Goal: Task Accomplishment & Management: Manage account settings

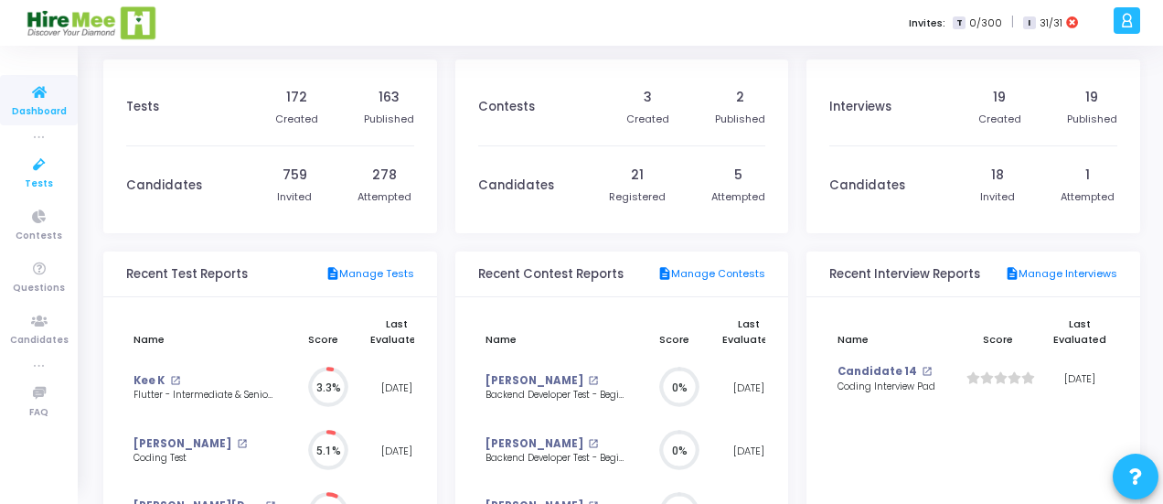
click at [44, 173] on icon at bounding box center [39, 165] width 38 height 23
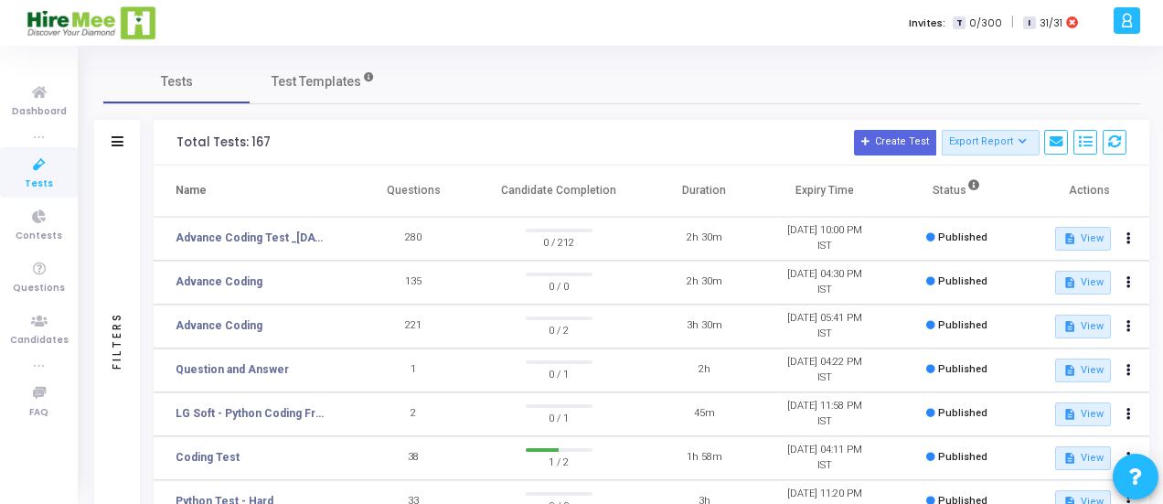
click at [533, 124] on div "Total Tests: 167 Create Test Export Report Id Name Job Role Questions Candidate…" at bounding box center [652, 143] width 996 height 46
click at [227, 242] on link "Advance Coding Test _[DATE]" at bounding box center [252, 238] width 152 height 16
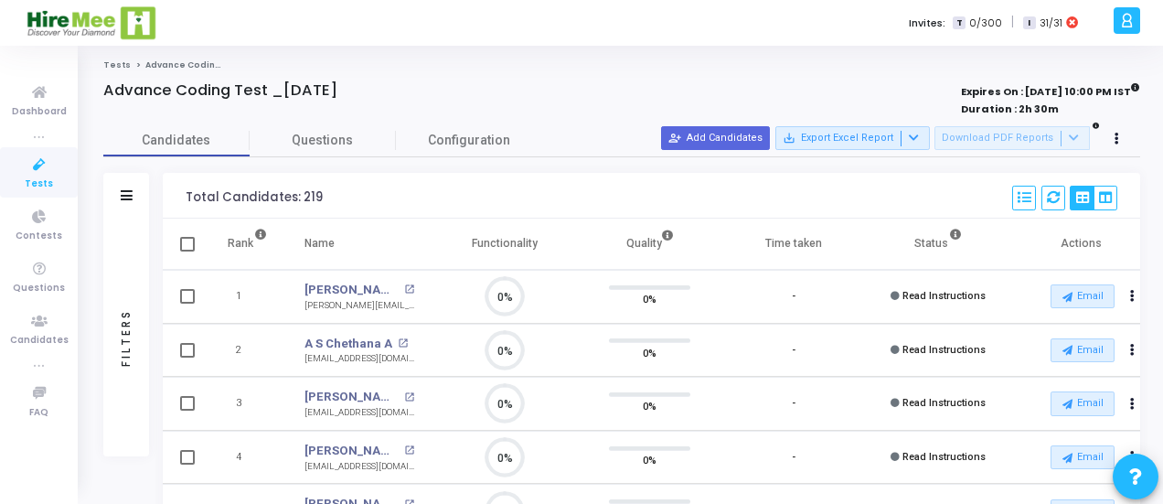
click at [660, 81] on div "Advance Coding Test _[DATE]" at bounding box center [414, 90] width 622 height 18
click at [362, 111] on div at bounding box center [414, 110] width 622 height 20
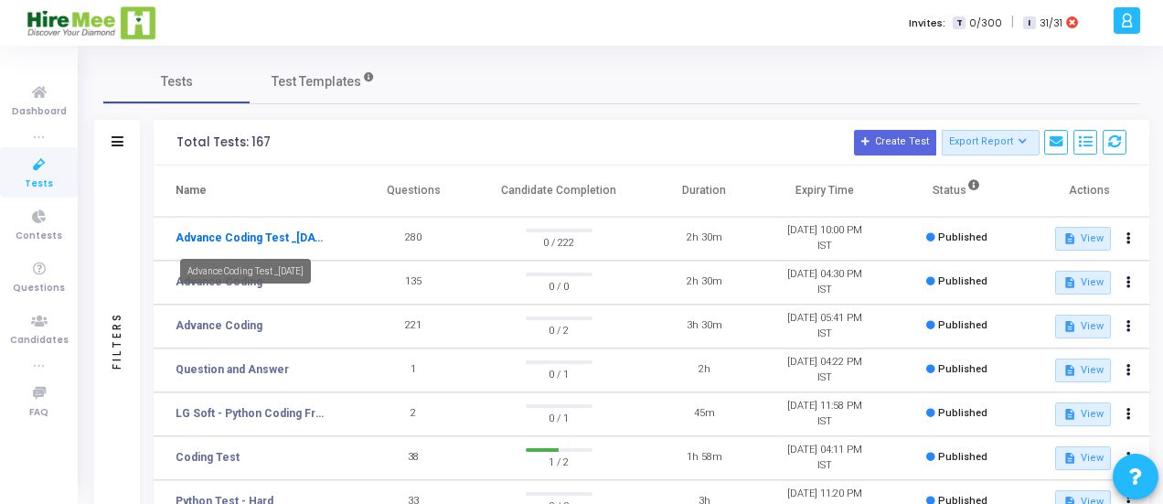
click at [256, 235] on link "Advance Coding Test _[DATE]" at bounding box center [252, 238] width 152 height 16
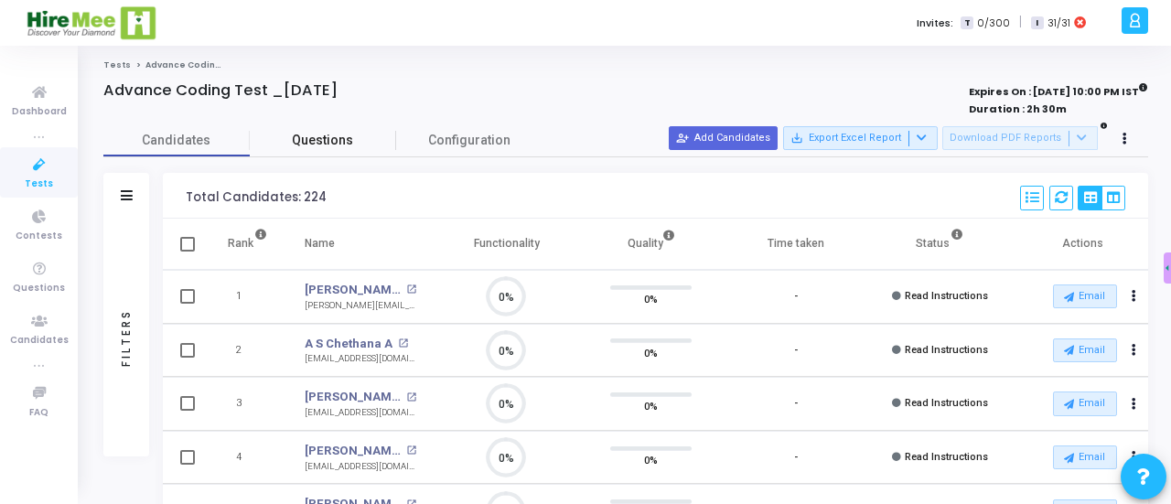
click at [304, 138] on span "Questions" at bounding box center [323, 140] width 146 height 19
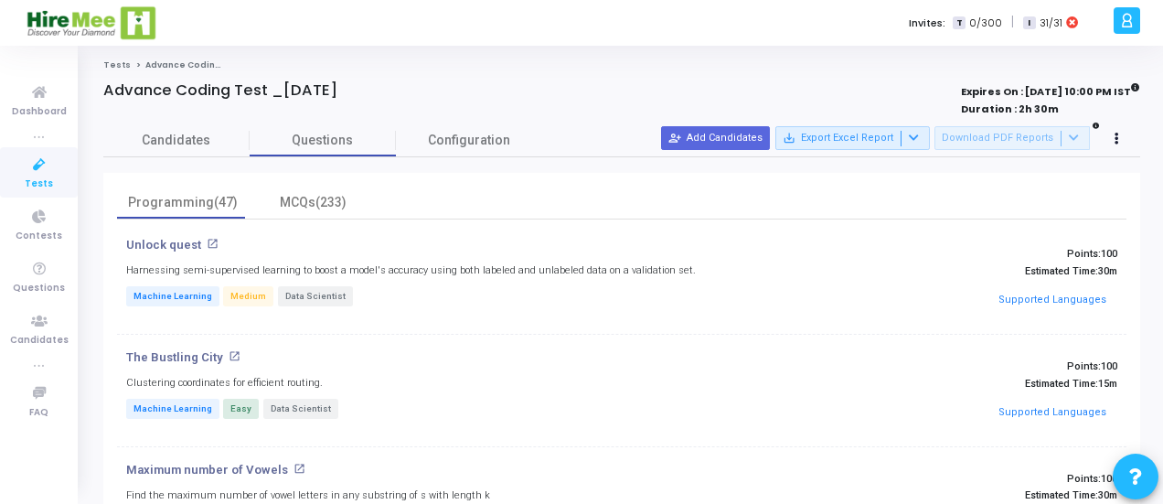
click at [424, 192] on div "Programming(47) MCQs(233)" at bounding box center [622, 203] width 1010 height 32
click at [463, 192] on div "Programming(47) MCQs(233)" at bounding box center [622, 203] width 1010 height 32
click at [577, 89] on div "Advance Coding Test _[DATE]" at bounding box center [414, 90] width 622 height 18
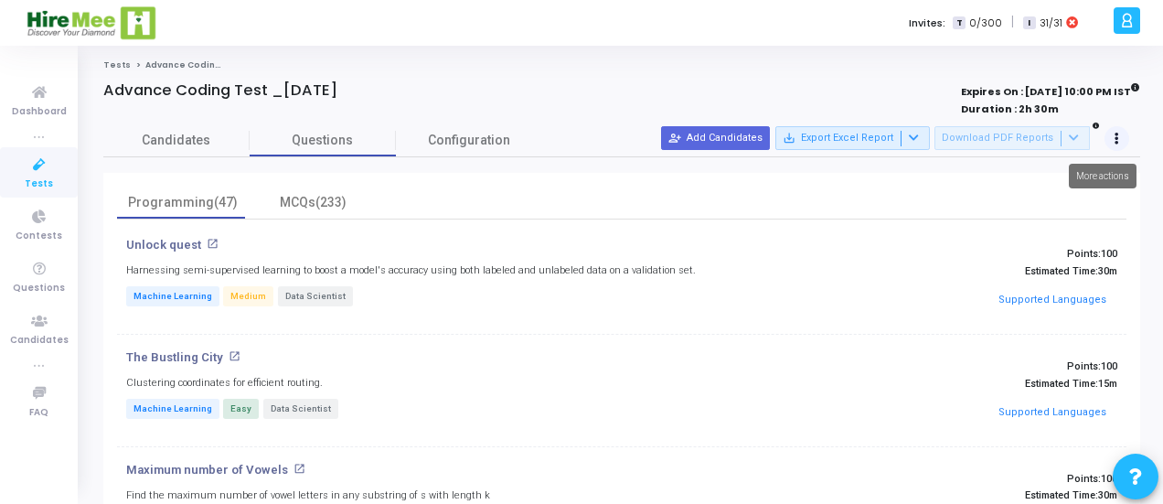
click at [1116, 140] on icon at bounding box center [1117, 138] width 5 height 9
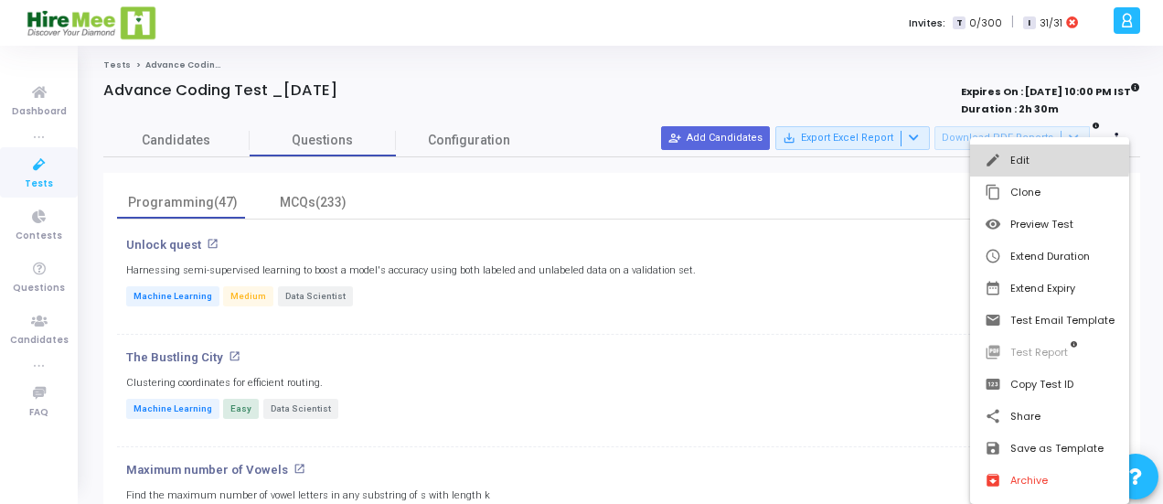
click at [1020, 158] on button "edit Edit" at bounding box center [1049, 161] width 159 height 32
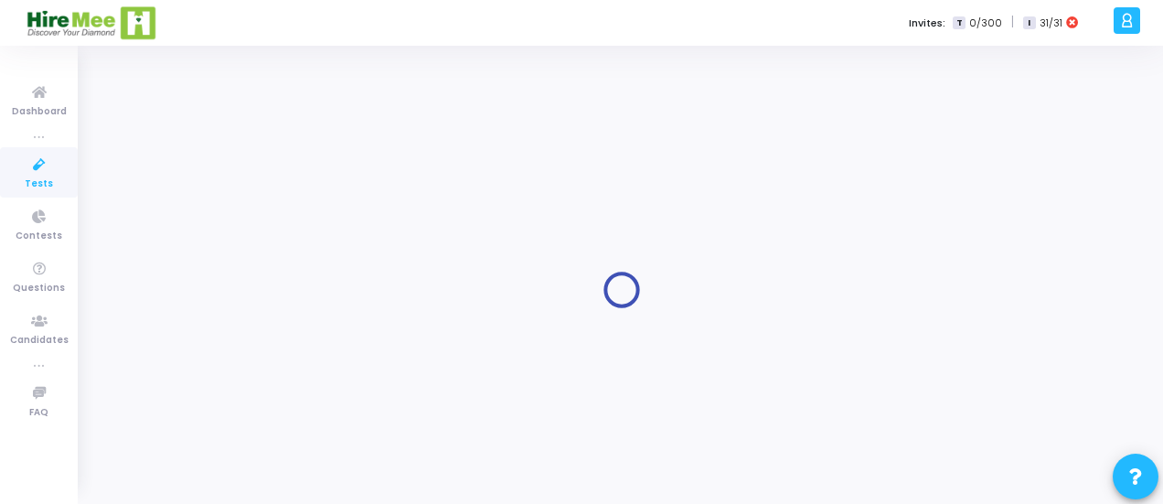
type input "Advance Coding Test _[DATE]"
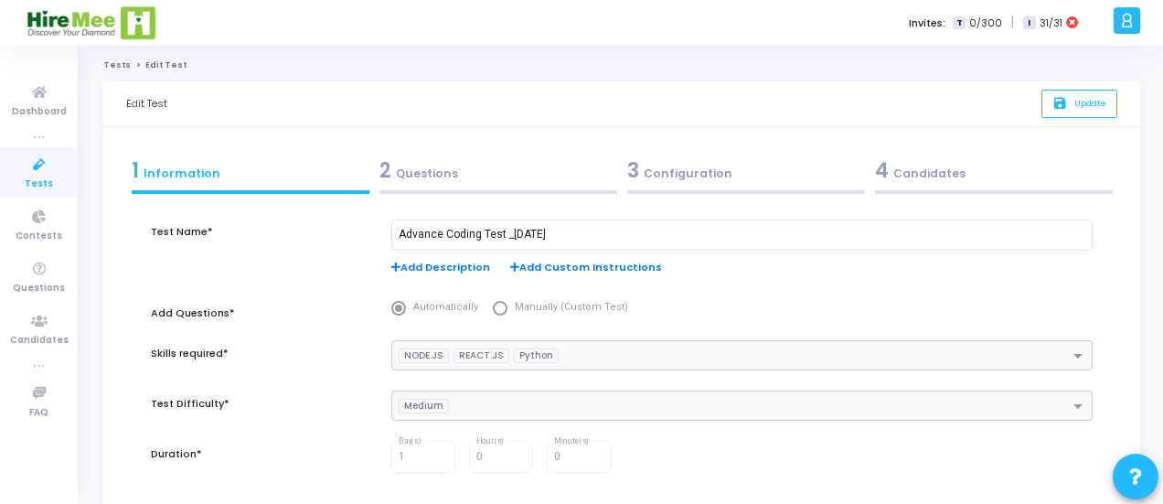
click at [513, 176] on div "2 Questions" at bounding box center [499, 170] width 238 height 30
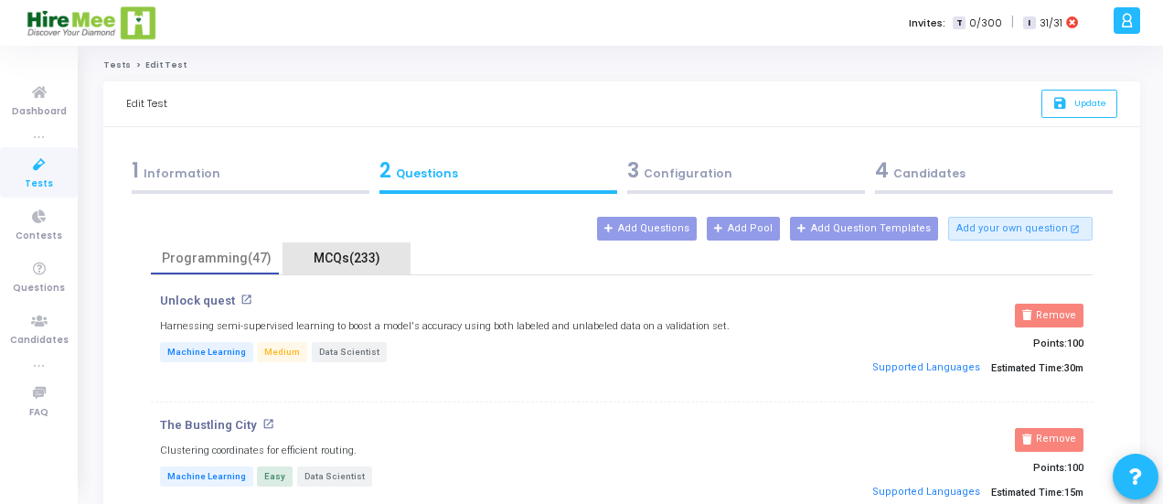
click at [350, 253] on div "MCQs(233)" at bounding box center [347, 258] width 106 height 19
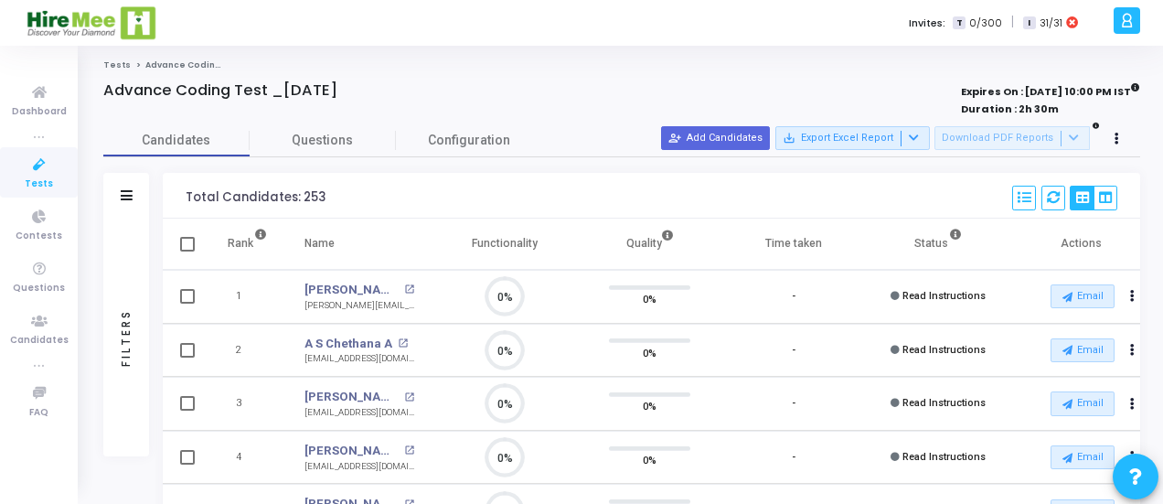
scroll to position [38, 46]
click at [1112, 134] on button at bounding box center [1118, 139] width 26 height 26
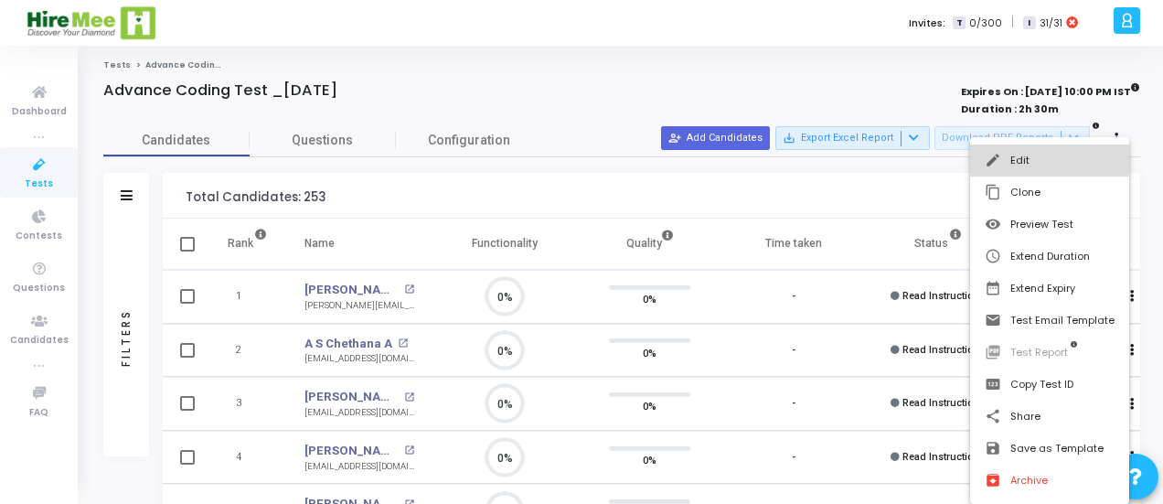
click at [1010, 159] on button "edit Edit" at bounding box center [1049, 161] width 159 height 32
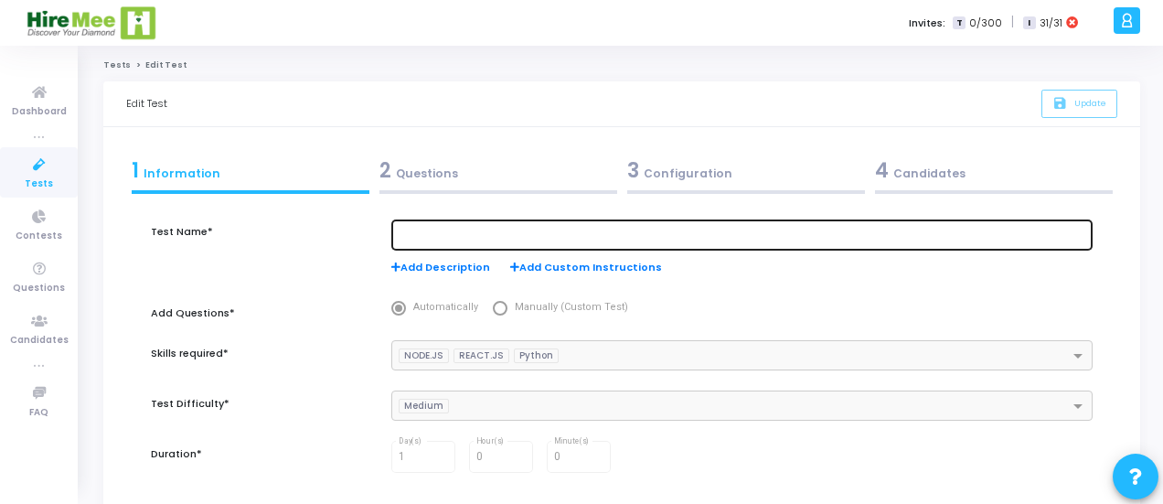
type input "Advance Coding Test _[DATE]"
type input "8/22/2025, 2:30 PM"
checkbox input "false"
radio input "true"
type input "8/22/2025, 10:00 PM"
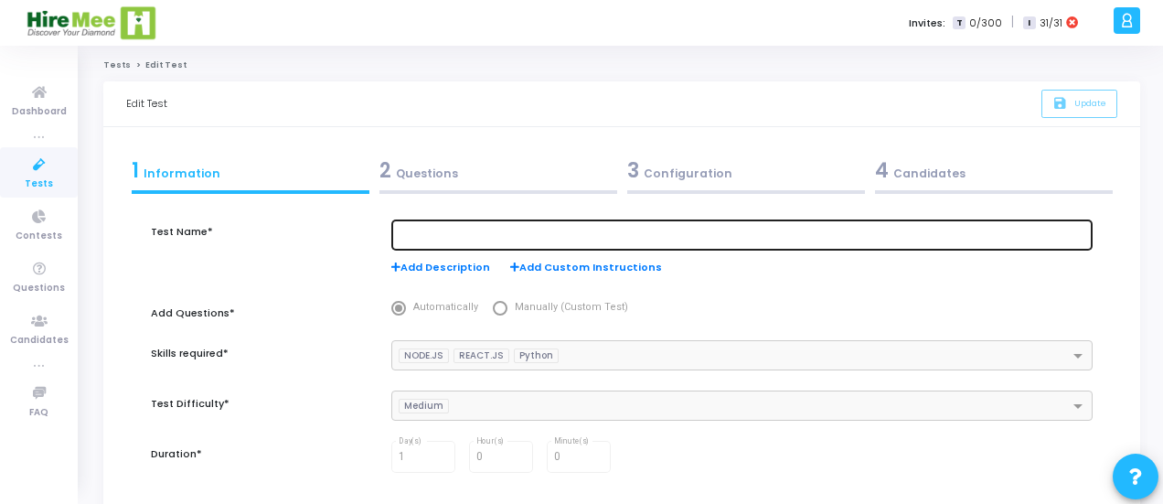
type input "2"
type input "50"
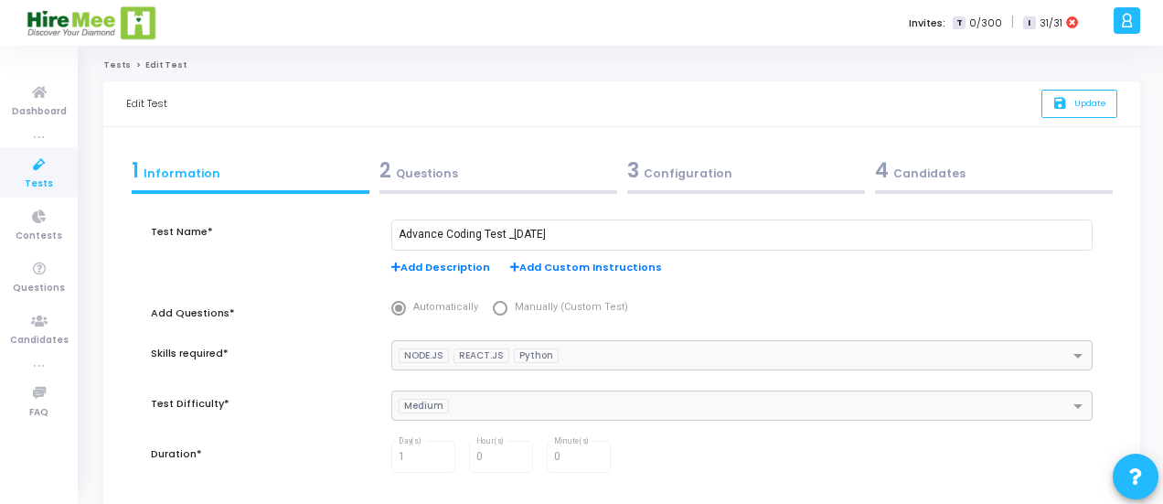
click at [689, 169] on div "3 Configuration" at bounding box center [746, 170] width 238 height 30
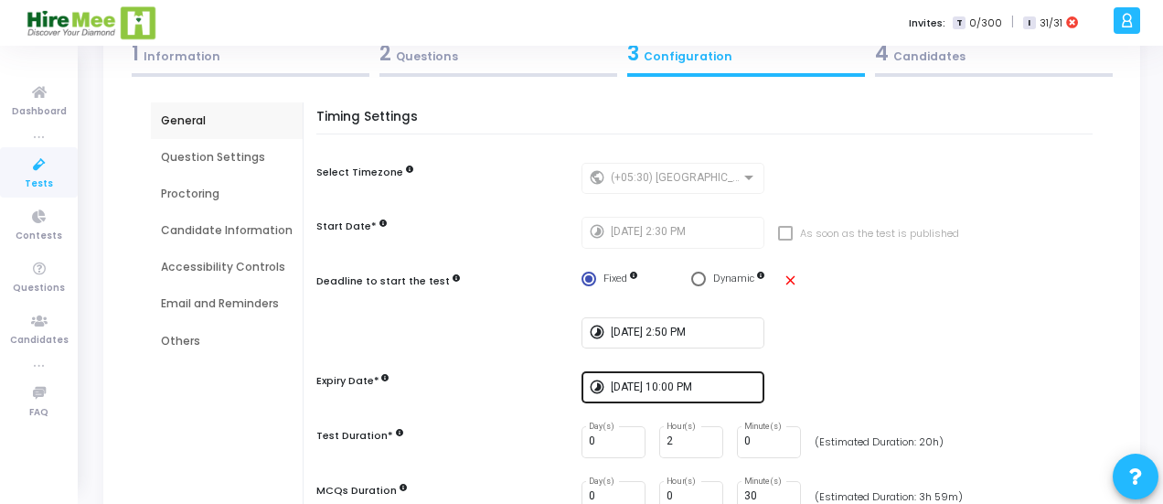
click at [723, 389] on input "8/22/2025, 10:00 PM" at bounding box center [684, 387] width 146 height 13
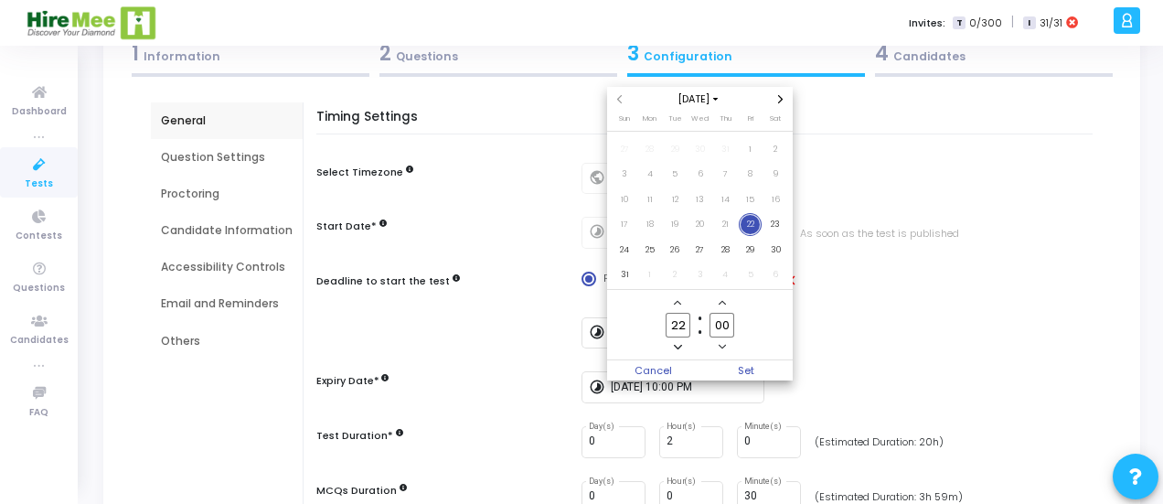
click at [677, 341] on span "Minus a hour" at bounding box center [678, 347] width 16 height 16
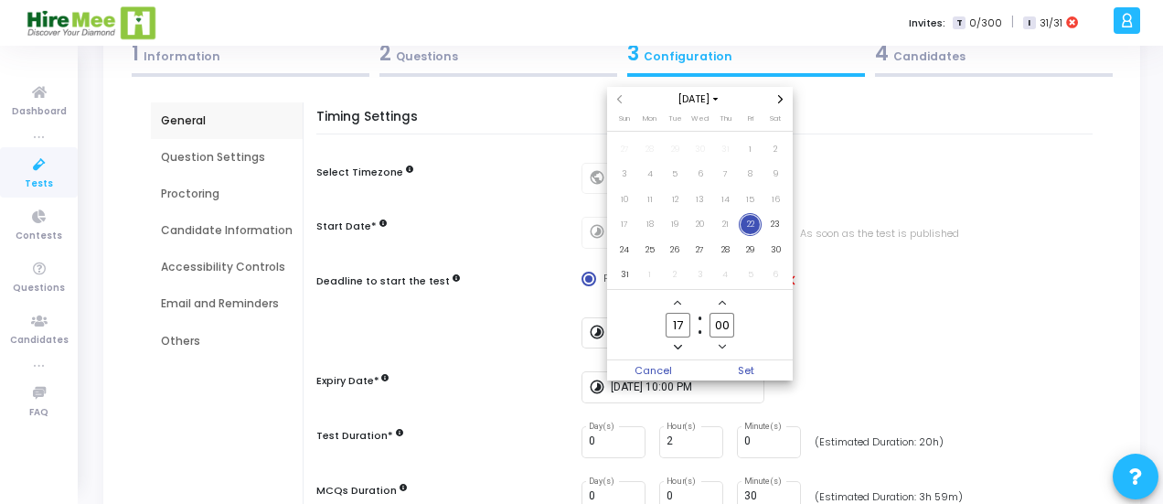
click at [677, 341] on span "Minus a hour" at bounding box center [678, 347] width 16 height 16
click at [680, 305] on icon "Add a hour" at bounding box center [677, 302] width 7 height 7
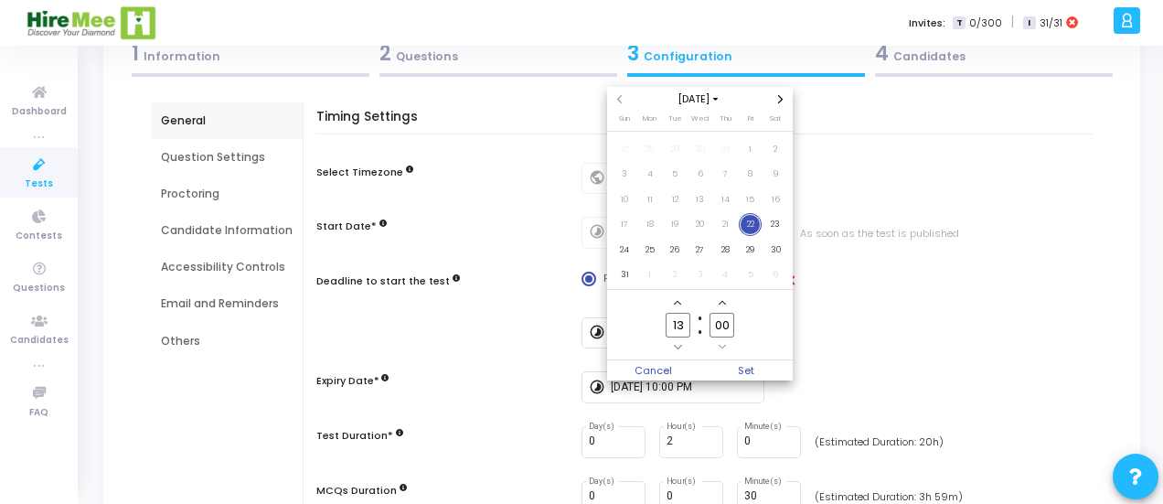
type input "14"
click at [742, 366] on span "Set" at bounding box center [747, 370] width 93 height 20
type input "8/22/2025, 2:00 PM"
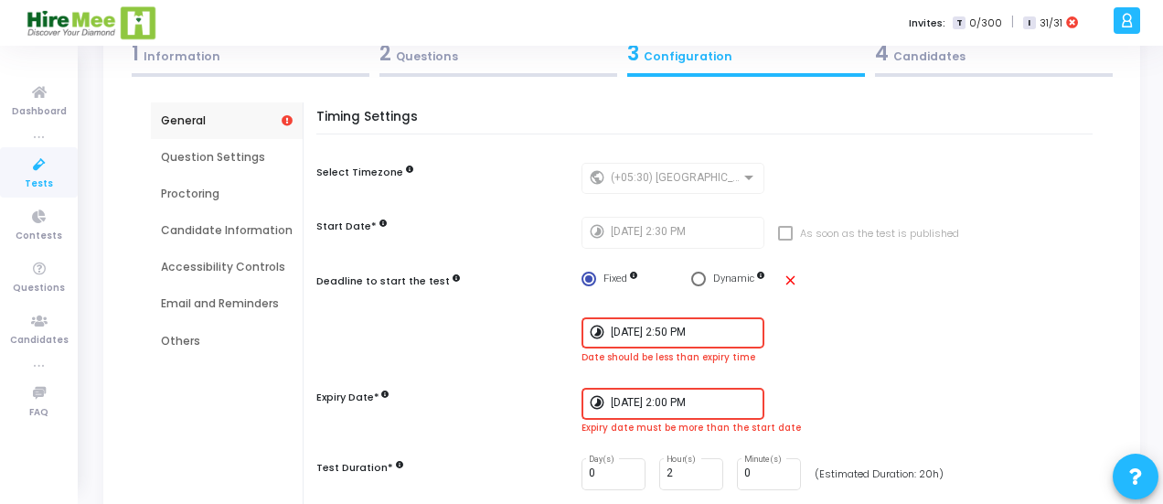
click at [726, 400] on input "8/22/2025, 2:00 PM" at bounding box center [684, 403] width 146 height 13
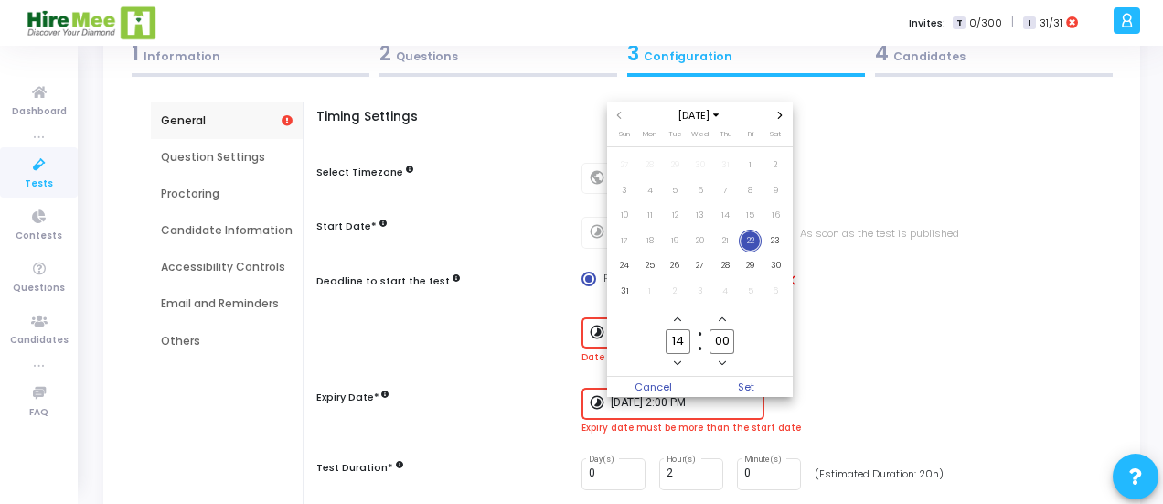
click at [672, 316] on span "Add a hour" at bounding box center [678, 320] width 16 height 16
type input "15"
click at [742, 385] on span "Set" at bounding box center [747, 387] width 93 height 20
type input "8/22/2025, 3:00 PM"
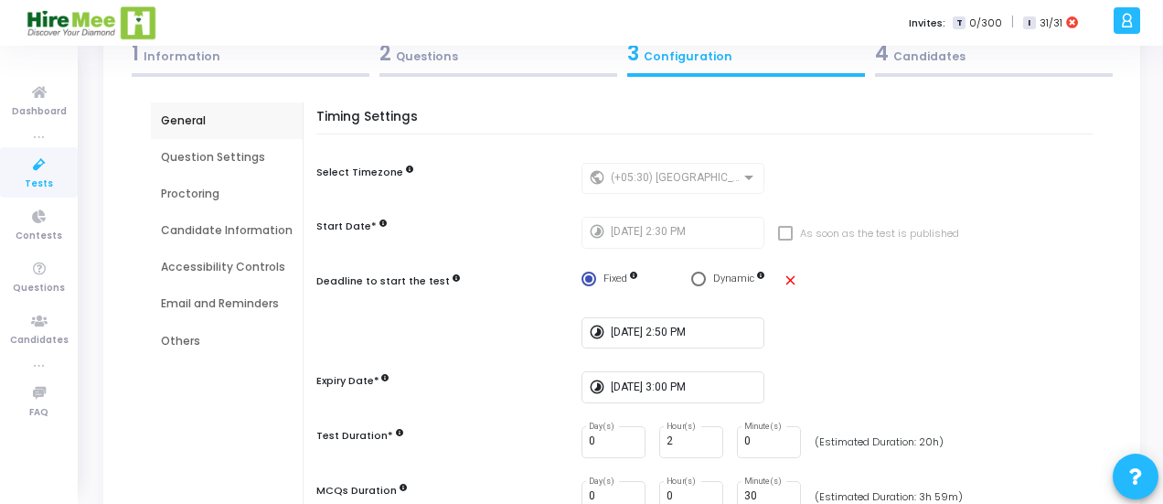
click at [823, 350] on div "Timing Settings Select Timezone public (+05:30) Asia/Calcutta Start Date* timel…" at bounding box center [709, 323] width 767 height 426
click at [957, 61] on div "4 Candidates" at bounding box center [994, 53] width 238 height 30
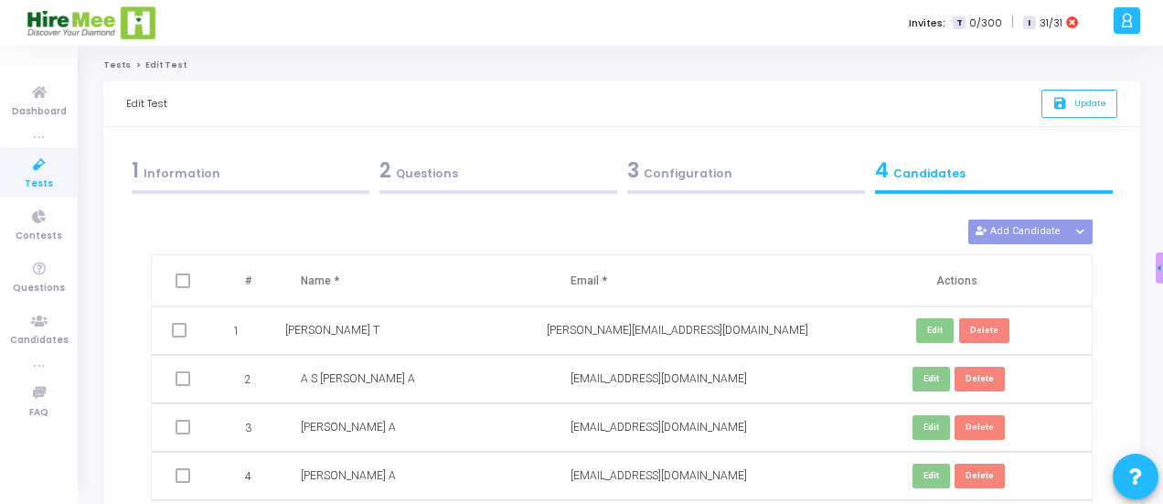
click at [187, 288] on mat-checkbox at bounding box center [183, 281] width 15 height 20
click at [185, 282] on span at bounding box center [183, 280] width 15 height 15
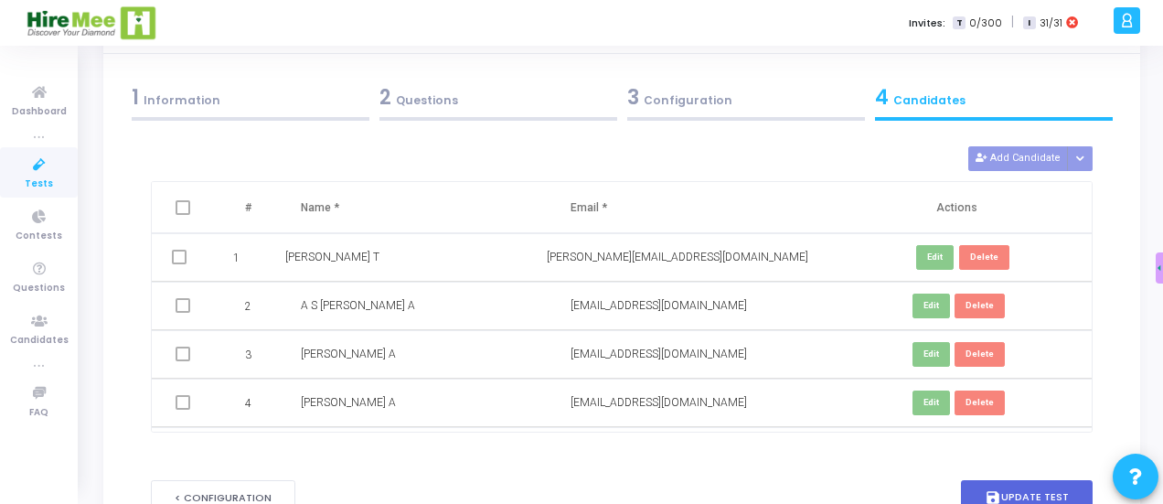
scroll to position [74, 0]
click at [1027, 497] on button "save Update Test" at bounding box center [1027, 497] width 132 height 36
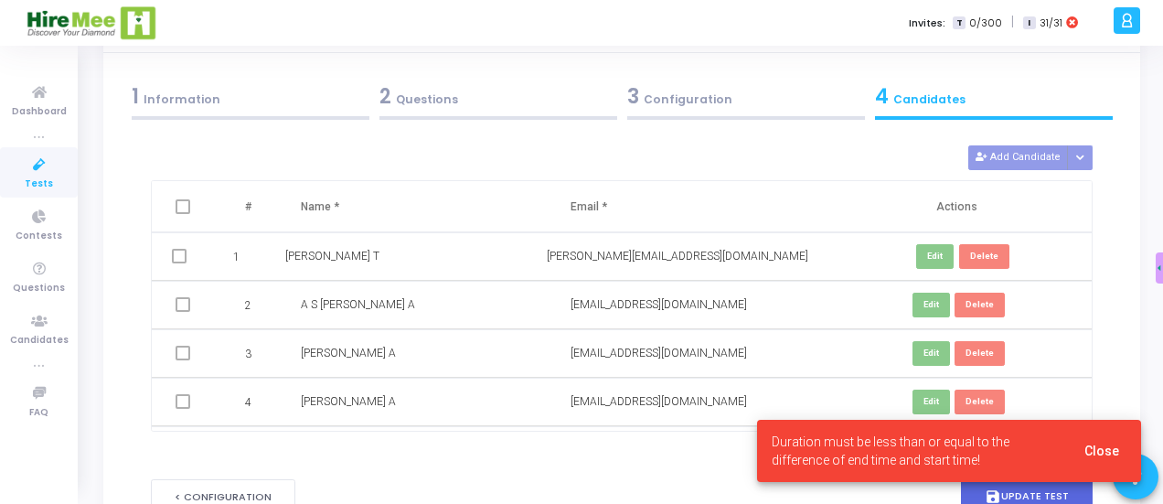
click at [1098, 451] on span "Close" at bounding box center [1102, 451] width 35 height 15
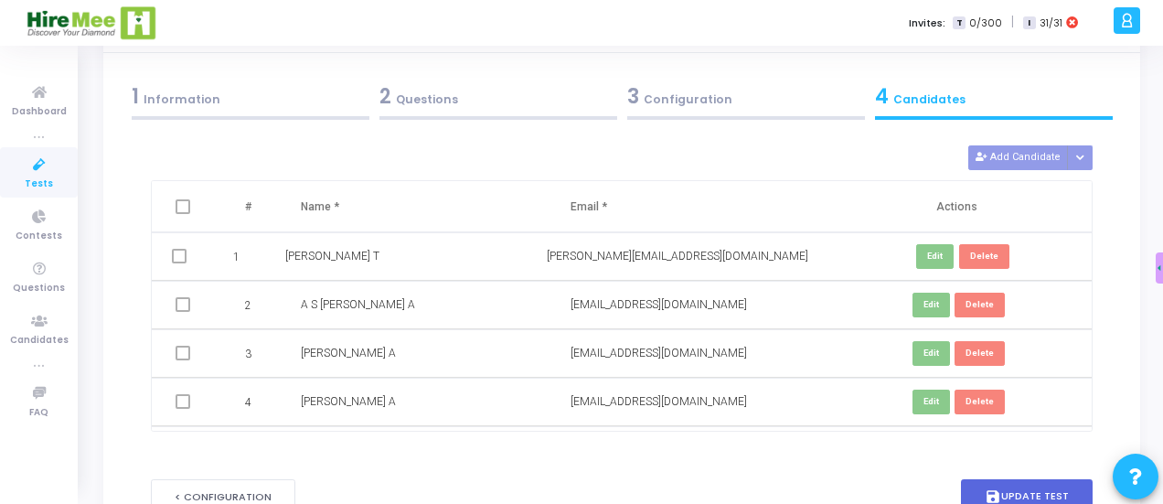
scroll to position [0, 0]
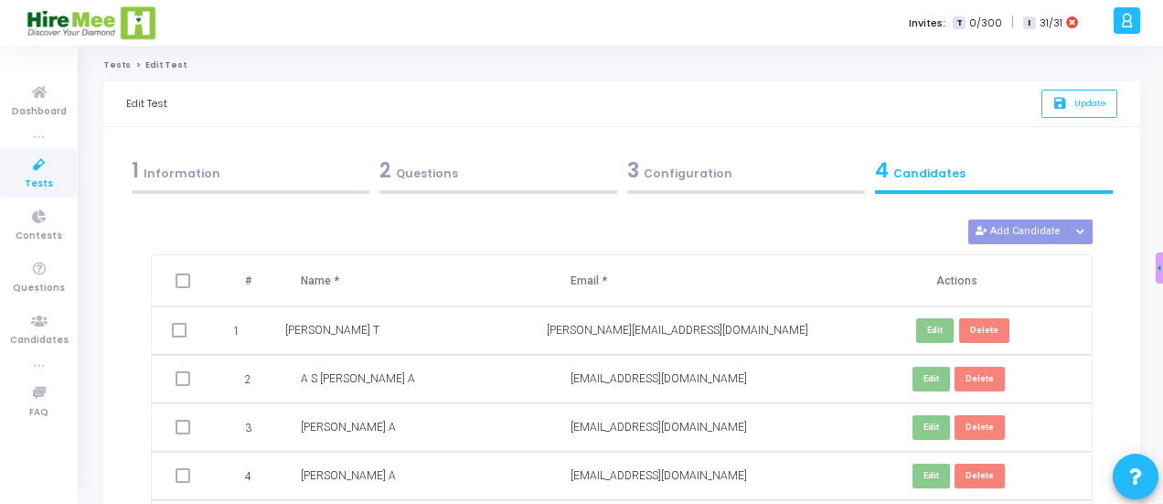
click at [42, 170] on icon at bounding box center [39, 165] width 38 height 23
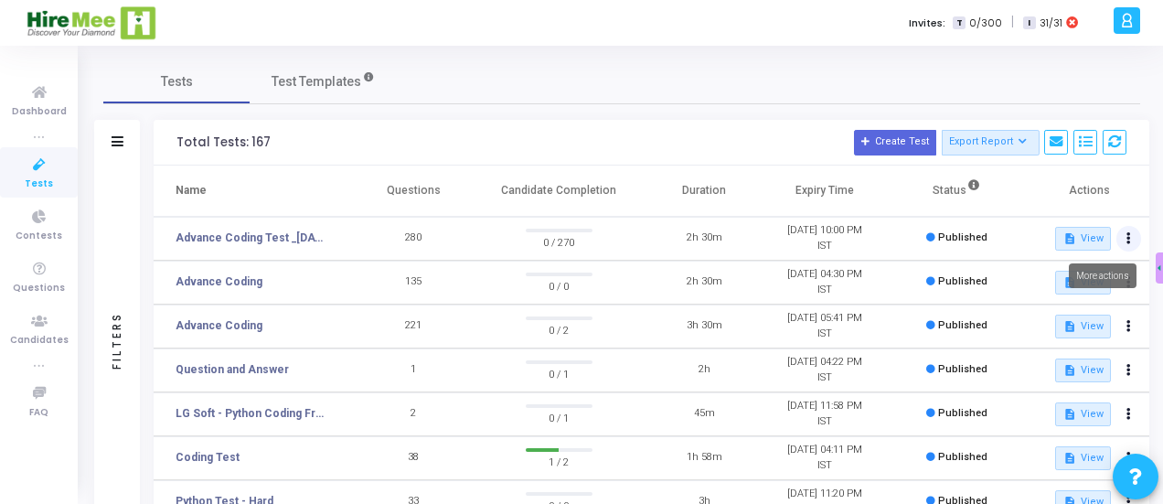
click at [1130, 237] on icon at bounding box center [1129, 238] width 5 height 9
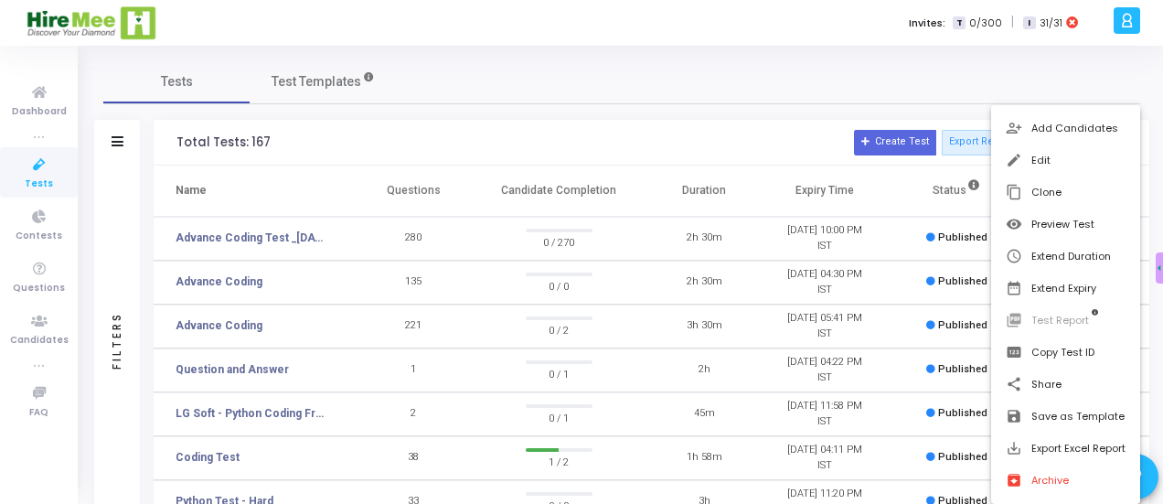
click at [766, 91] on div at bounding box center [581, 252] width 1163 height 504
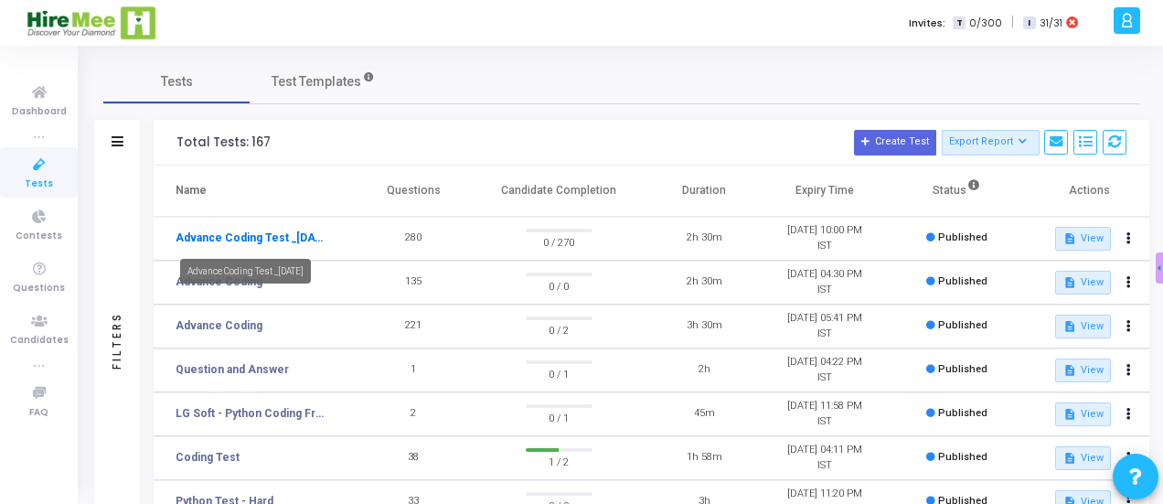
click at [285, 237] on link "Advance Coding Test _[DATE]" at bounding box center [252, 238] width 152 height 16
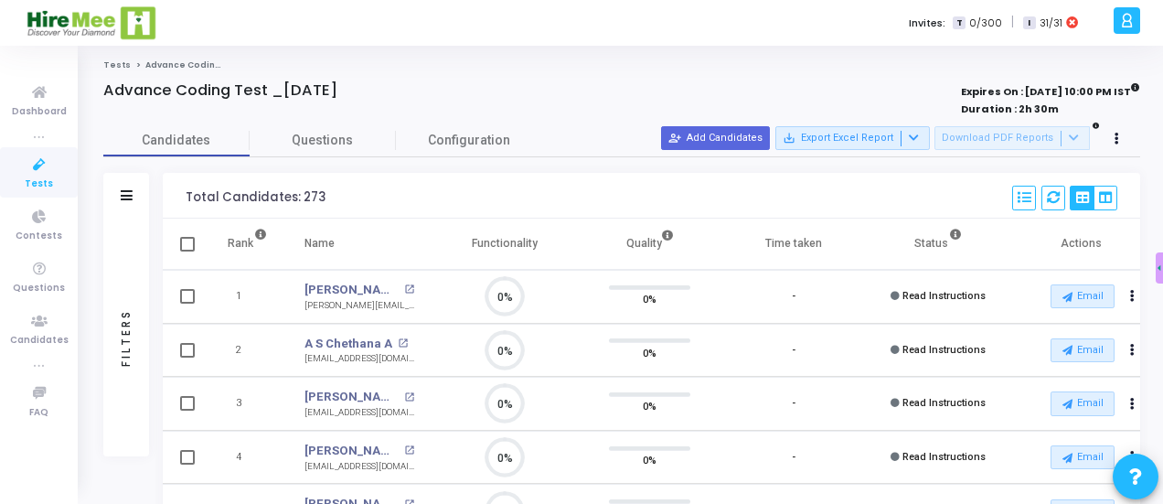
scroll to position [38, 46]
click at [1119, 137] on button at bounding box center [1118, 139] width 26 height 26
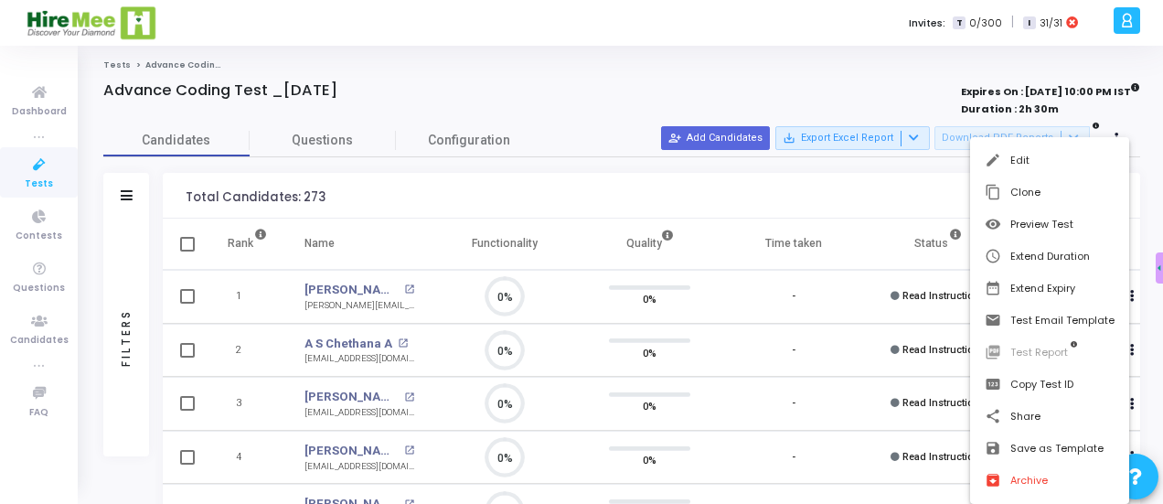
click at [584, 45] on div at bounding box center [581, 252] width 1163 height 504
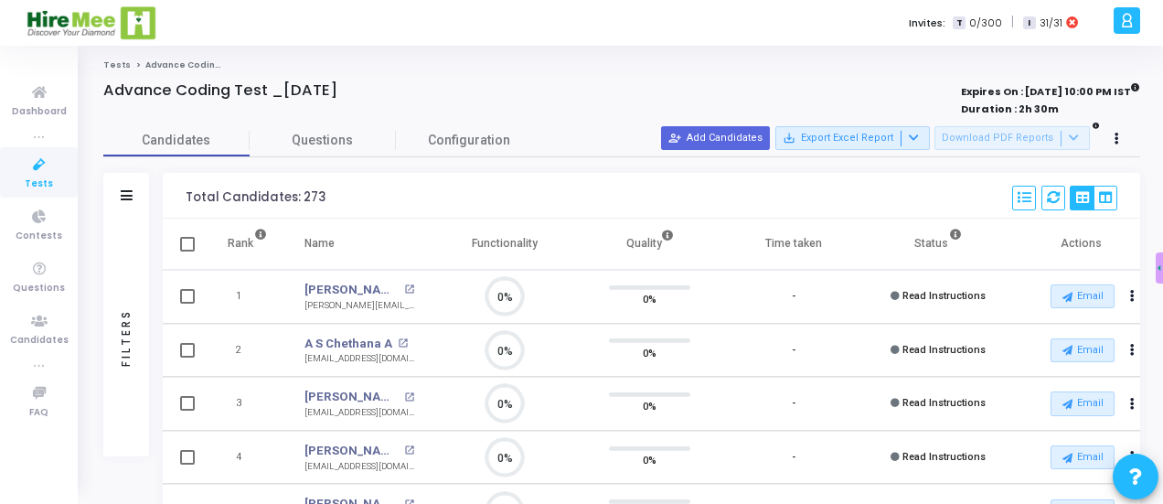
click at [196, 240] on th at bounding box center [186, 244] width 46 height 51
click at [189, 243] on span at bounding box center [187, 244] width 15 height 15
click at [187, 252] on input "checkbox" at bounding box center [187, 252] width 1 height 1
checkbox input "true"
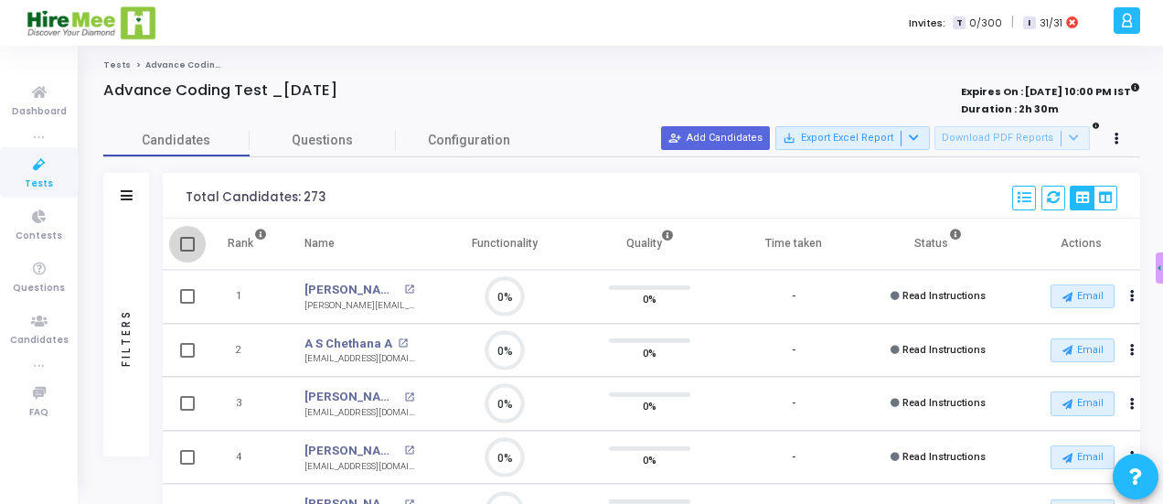
checkbox input "true"
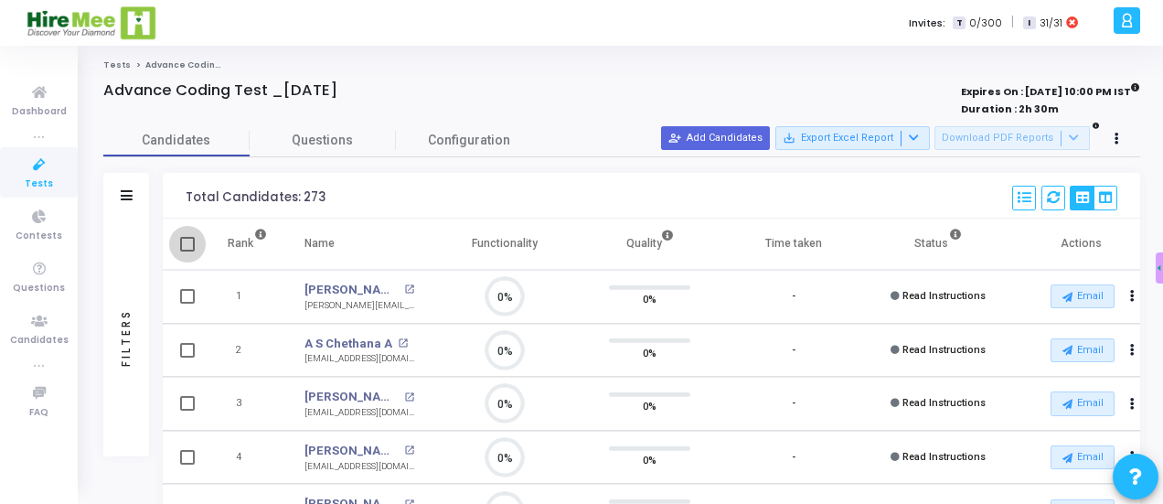
checkbox input "true"
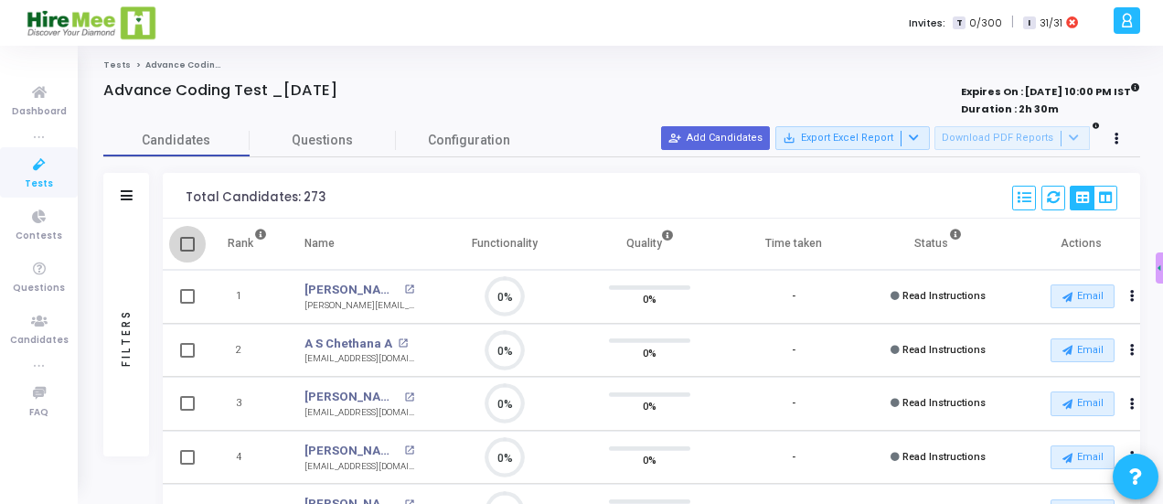
checkbox input "true"
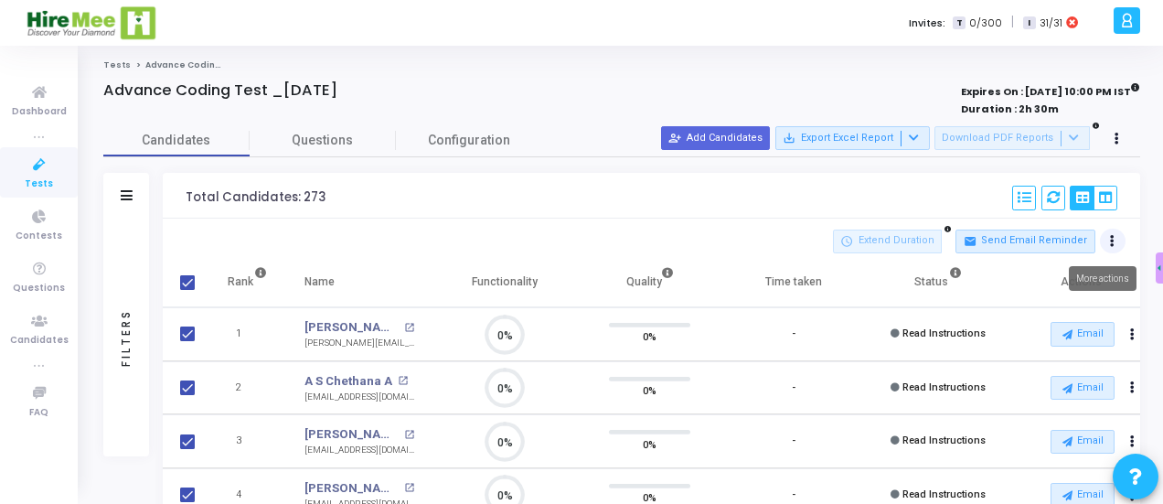
click at [1116, 235] on button at bounding box center [1113, 242] width 26 height 26
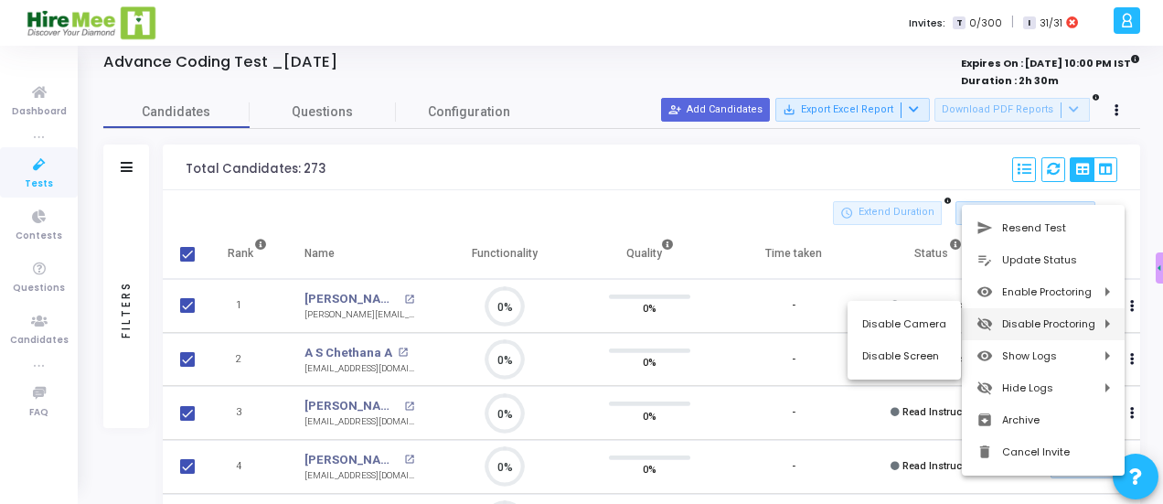
click at [790, 170] on div at bounding box center [581, 252] width 1163 height 504
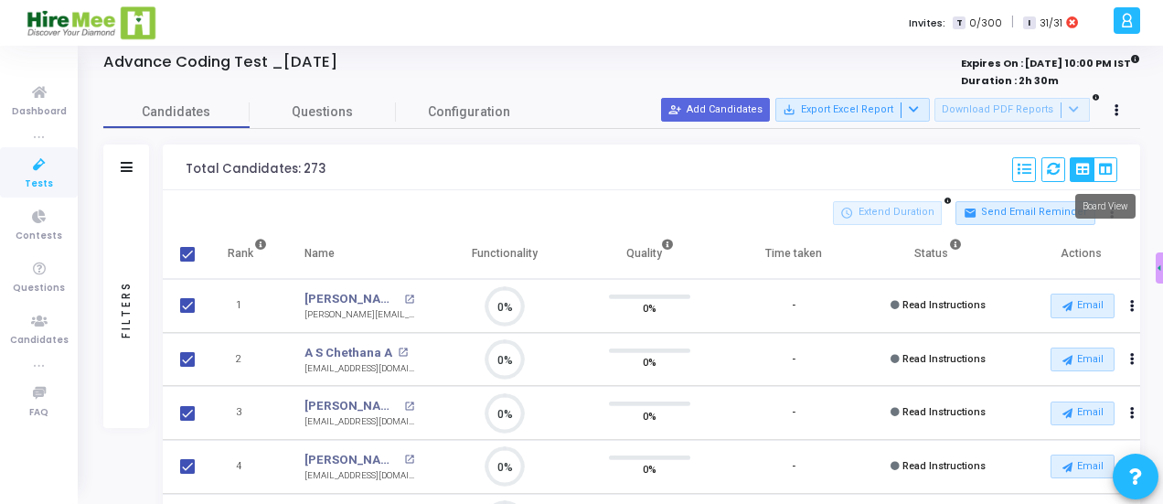
click at [1114, 216] on div "Board View" at bounding box center [1106, 206] width 60 height 25
click at [1108, 213] on button at bounding box center [1113, 213] width 26 height 26
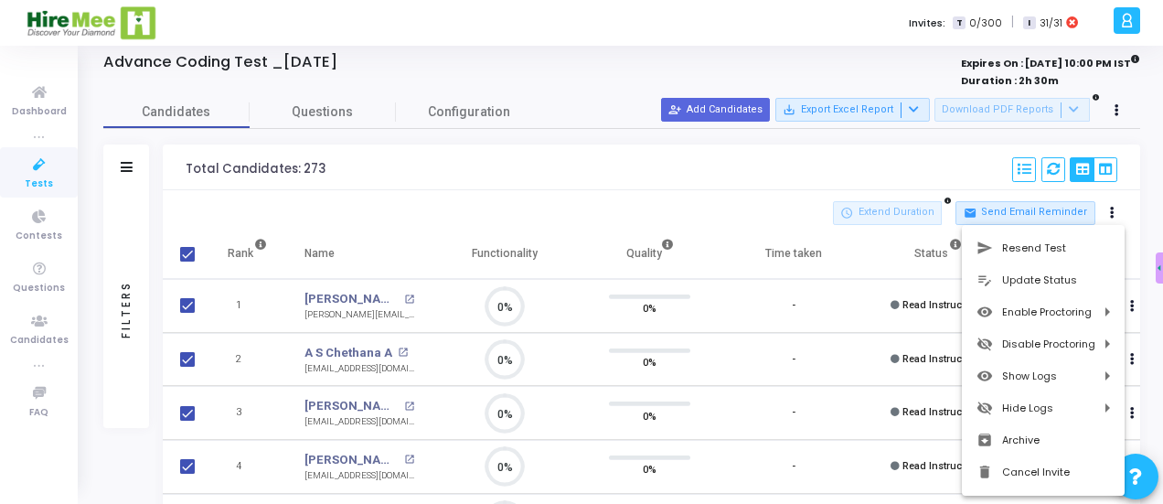
click at [713, 184] on div at bounding box center [581, 252] width 1163 height 504
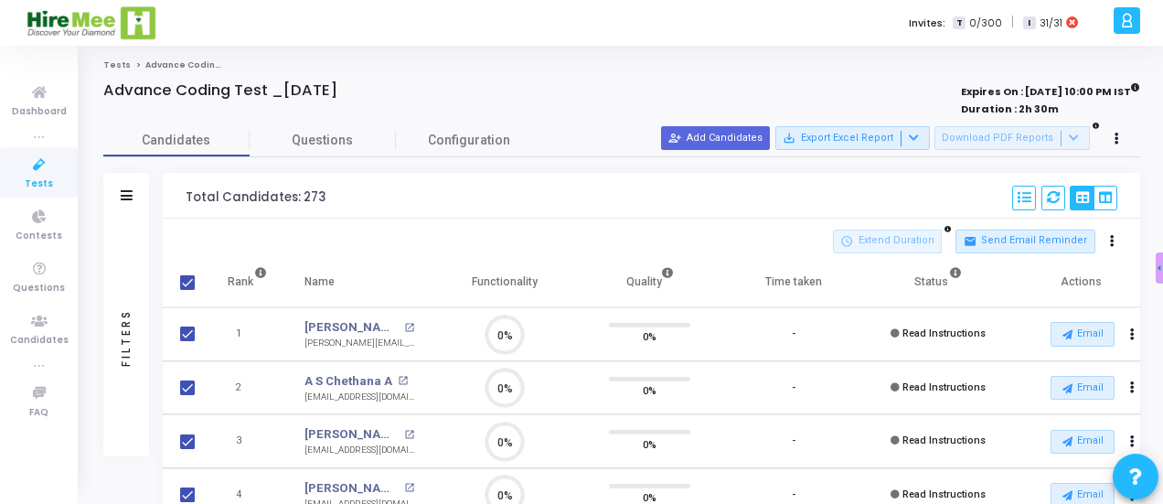
click at [495, 201] on div "Total Candidates: 273 Select S No Name Questions Functionality Quality Time Tak…" at bounding box center [652, 196] width 978 height 46
click at [519, 208] on div "Total Candidates: 273 Select S No Name Questions Functionality Quality Time Tak…" at bounding box center [652, 196] width 978 height 46
click at [185, 277] on span at bounding box center [187, 282] width 15 height 15
click at [187, 290] on input "checkbox" at bounding box center [187, 290] width 1 height 1
checkbox input "false"
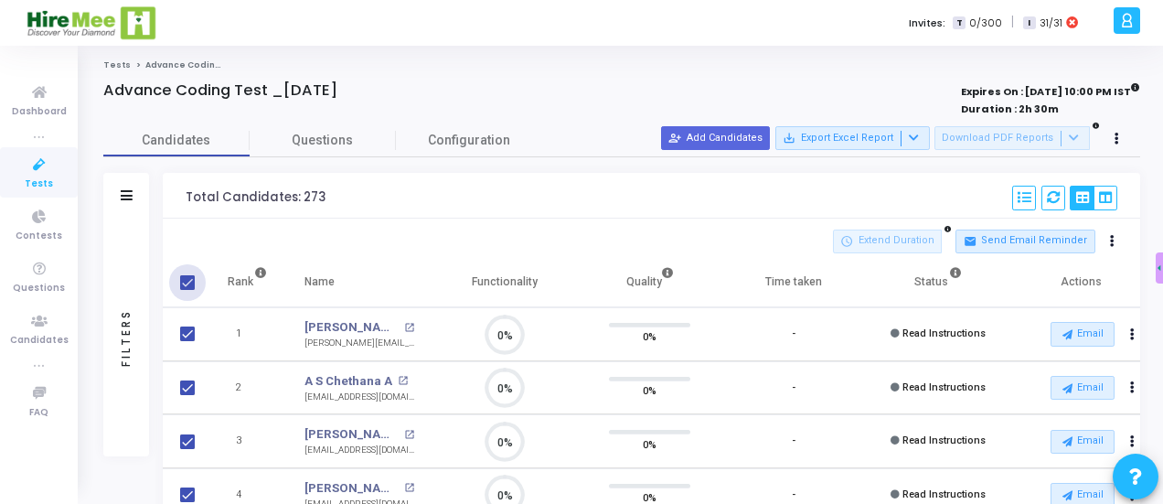
checkbox input "false"
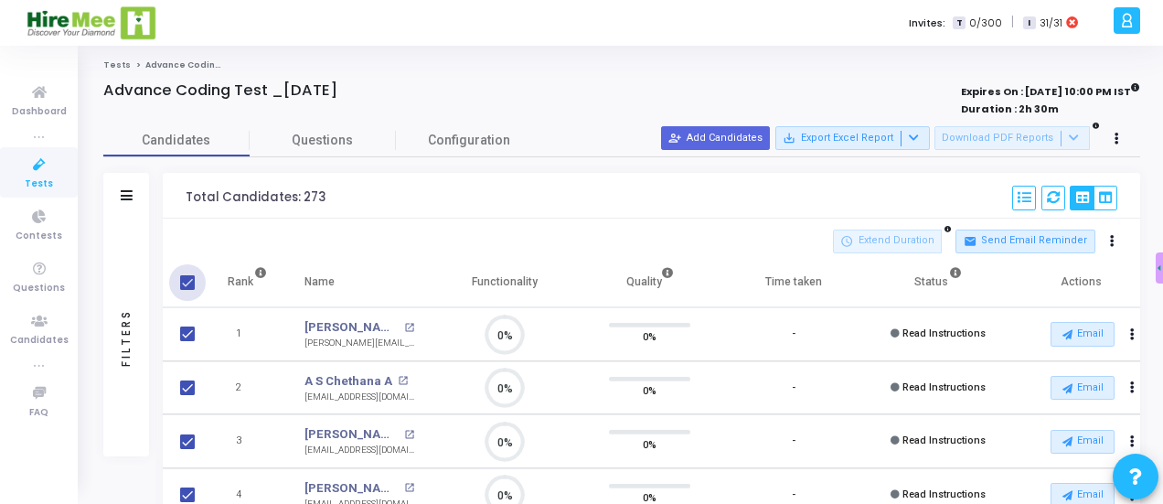
checkbox input "false"
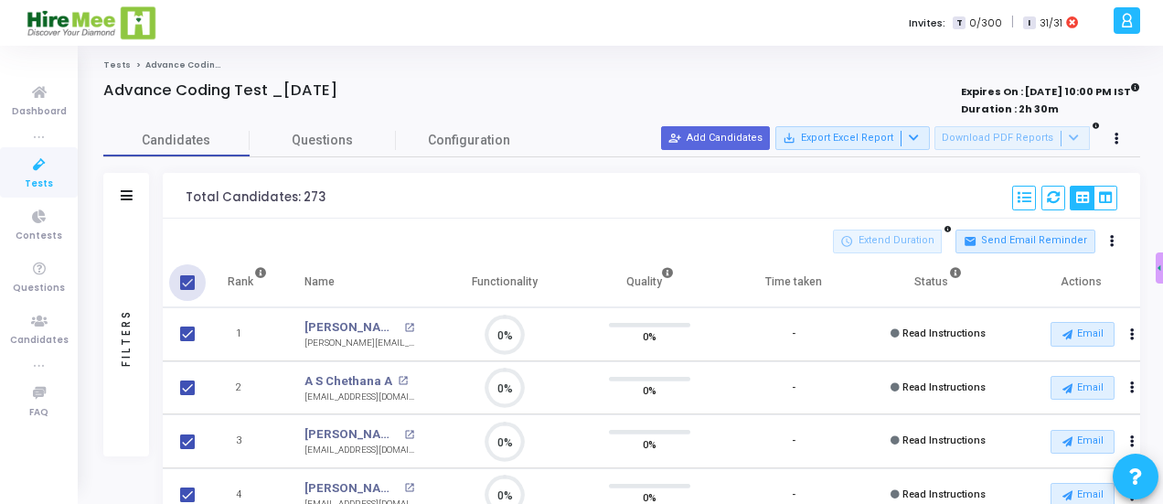
checkbox input "false"
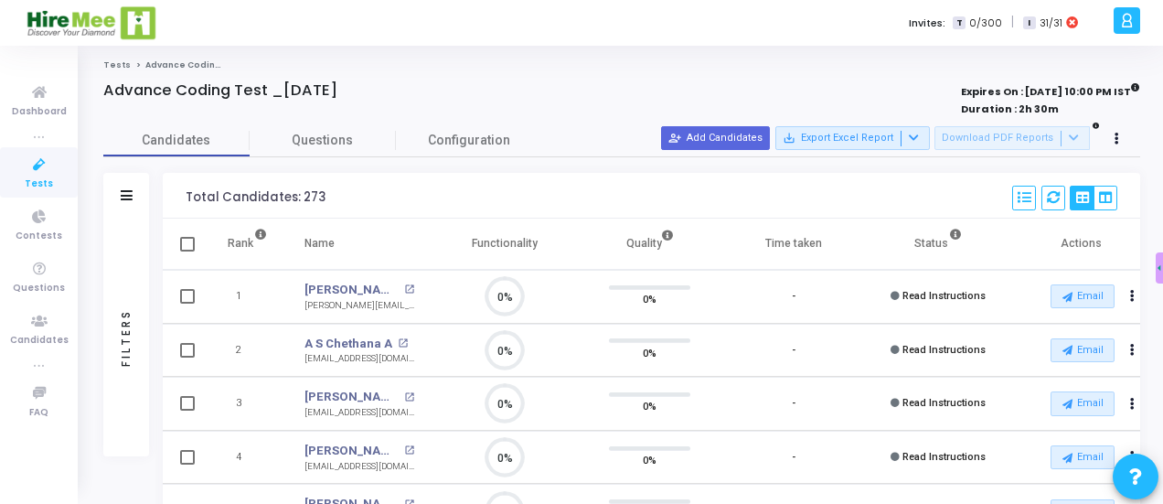
click at [446, 199] on div "Total Candidates: 273 Select S No Name Questions Functionality Quality Time Tak…" at bounding box center [652, 196] width 978 height 46
click at [194, 248] on span at bounding box center [187, 244] width 15 height 15
click at [187, 252] on input "checkbox" at bounding box center [187, 252] width 1 height 1
checkbox input "true"
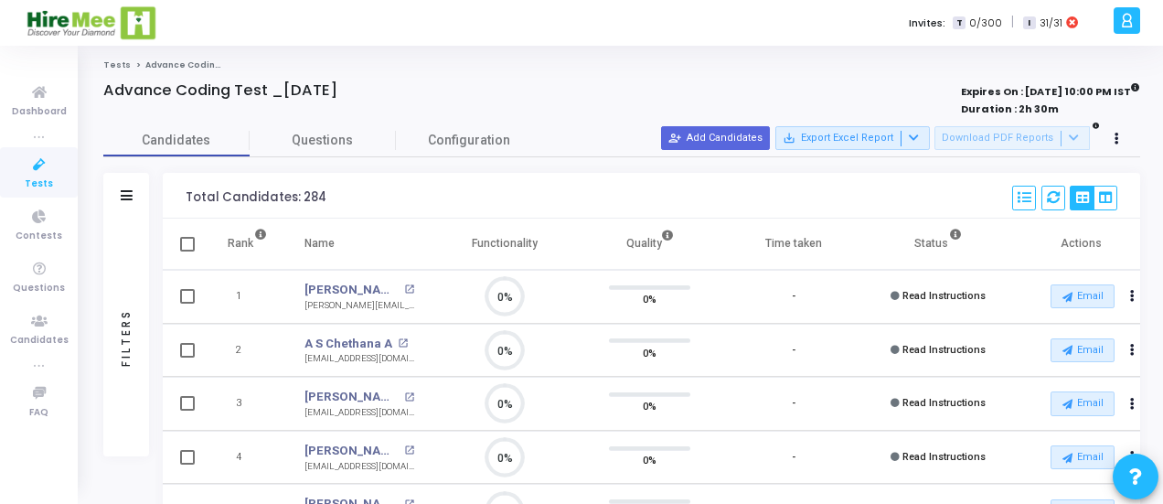
checkbox input "true"
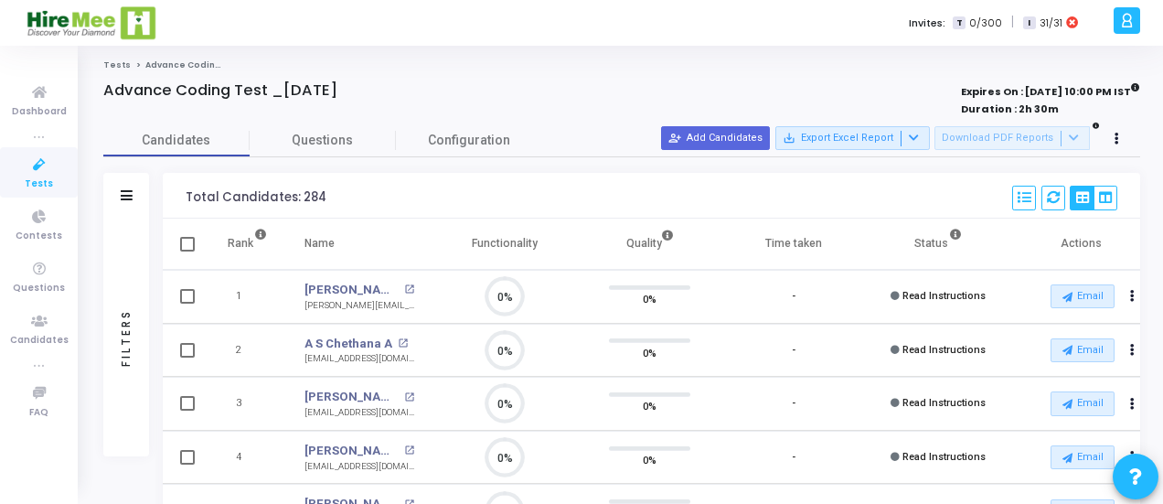
checkbox input "true"
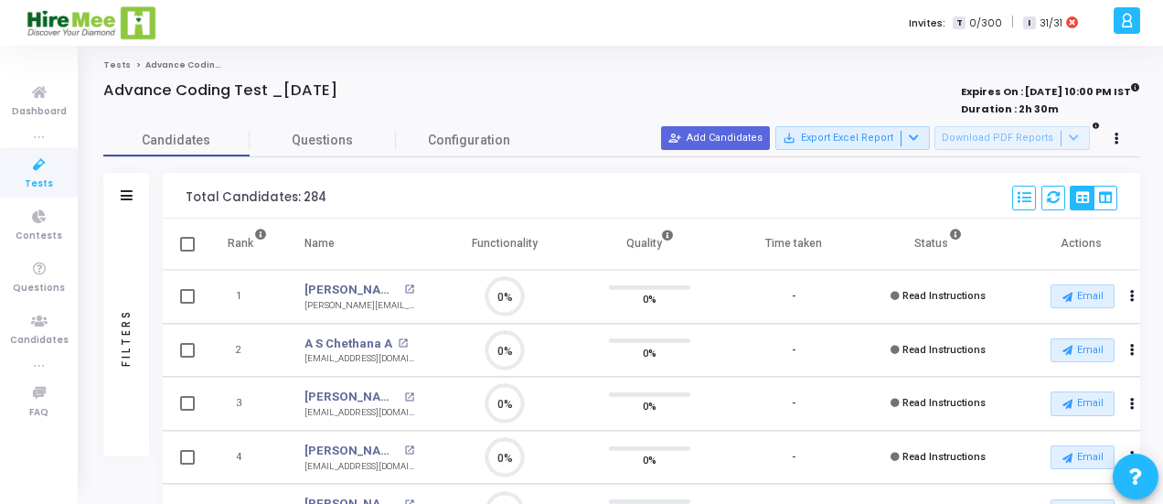
checkbox input "true"
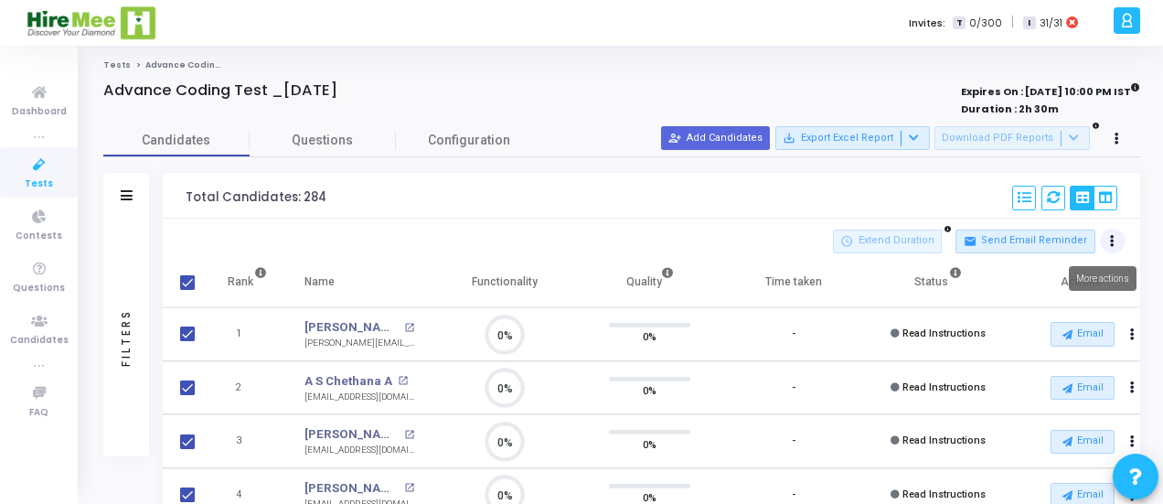
click at [1109, 245] on button at bounding box center [1113, 242] width 26 height 26
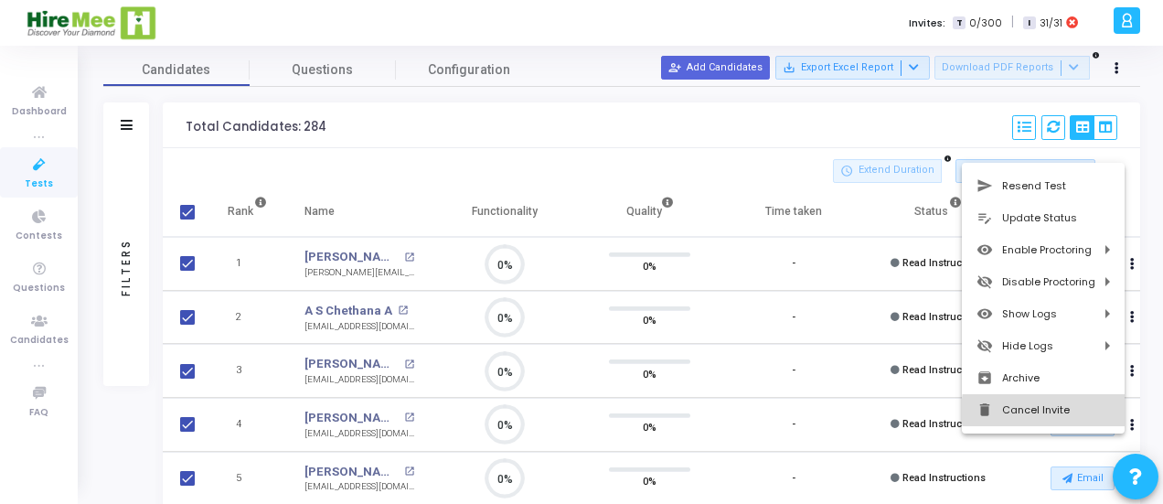
click at [1046, 411] on button "delete Cancel Invite" at bounding box center [1043, 410] width 163 height 32
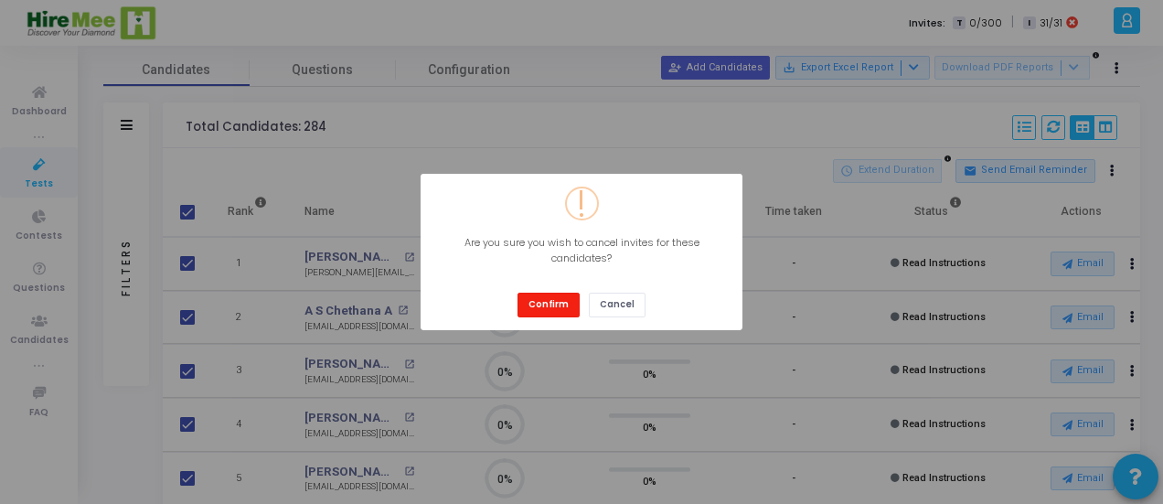
click at [554, 300] on button "Confirm" at bounding box center [549, 305] width 62 height 25
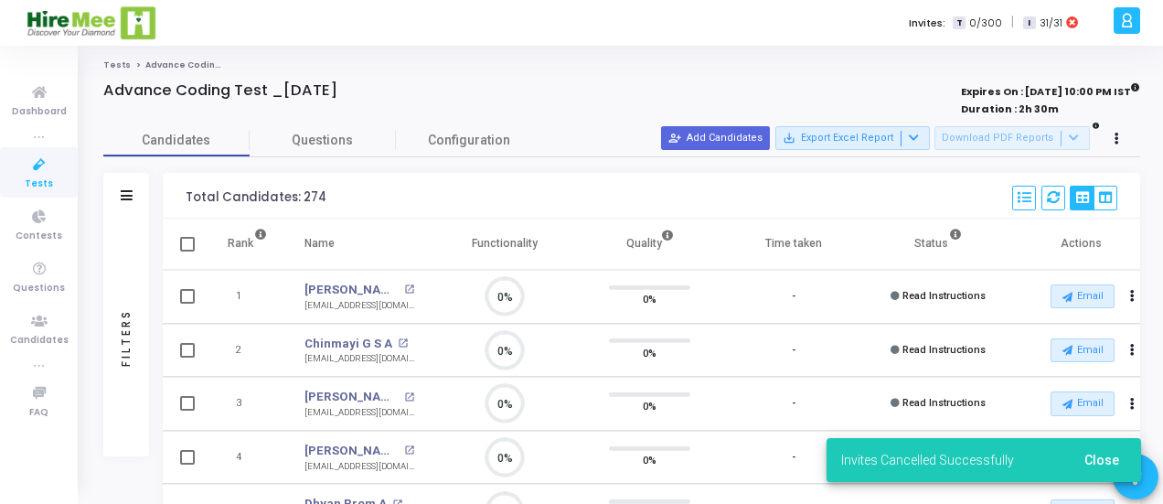
drag, startPoint x: 291, startPoint y: 189, endPoint x: 235, endPoint y: 338, distance: 159.2
click at [235, 338] on td "2" at bounding box center [248, 351] width 78 height 54
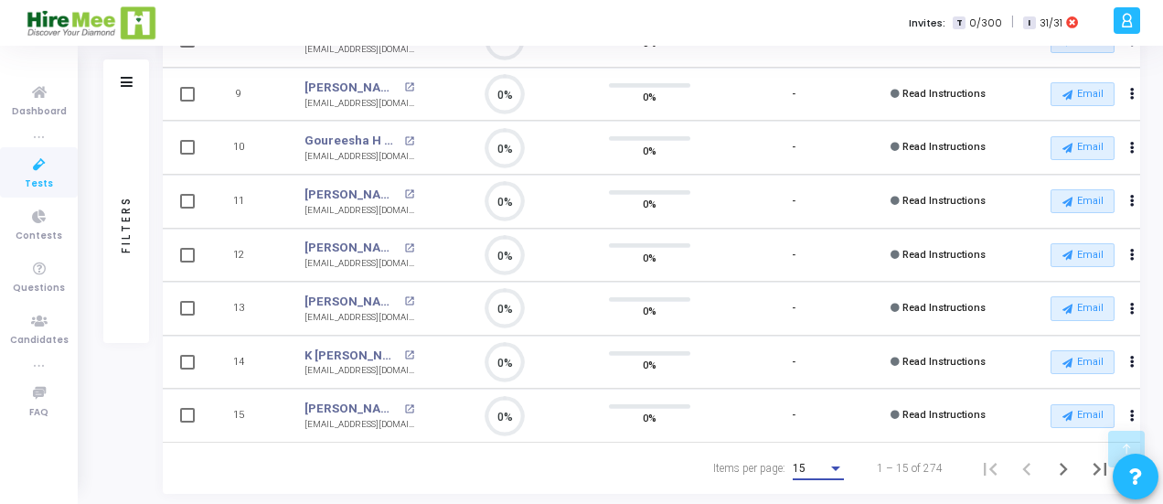
click at [821, 471] on div "15" at bounding box center [810, 469] width 35 height 13
click at [810, 462] on span "50" at bounding box center [819, 455] width 51 height 33
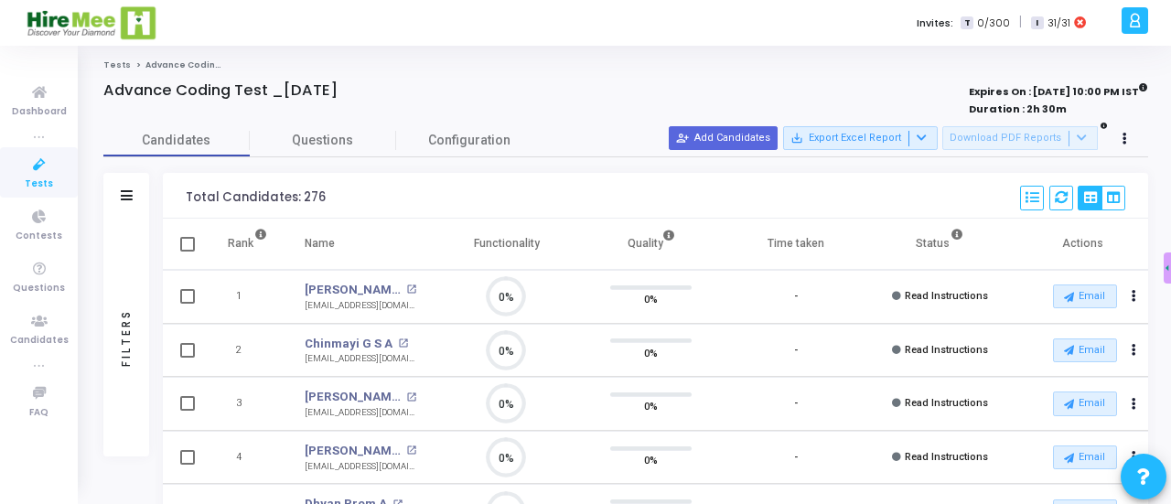
drag, startPoint x: 153, startPoint y: 195, endPoint x: 161, endPoint y: 199, distance: 9.4
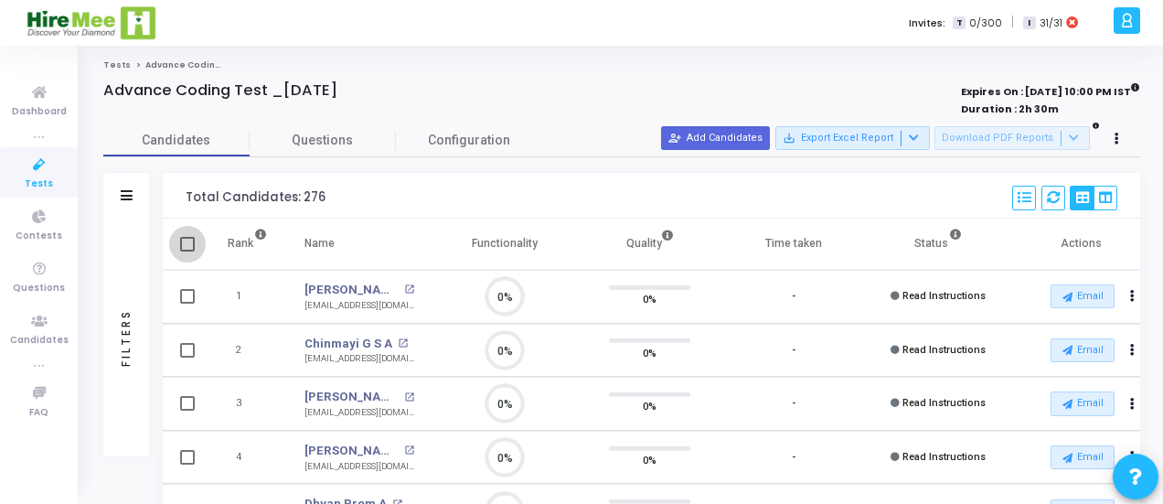
click at [188, 244] on span at bounding box center [187, 244] width 15 height 15
click at [187, 252] on input "checkbox" at bounding box center [187, 252] width 1 height 1
checkbox input "true"
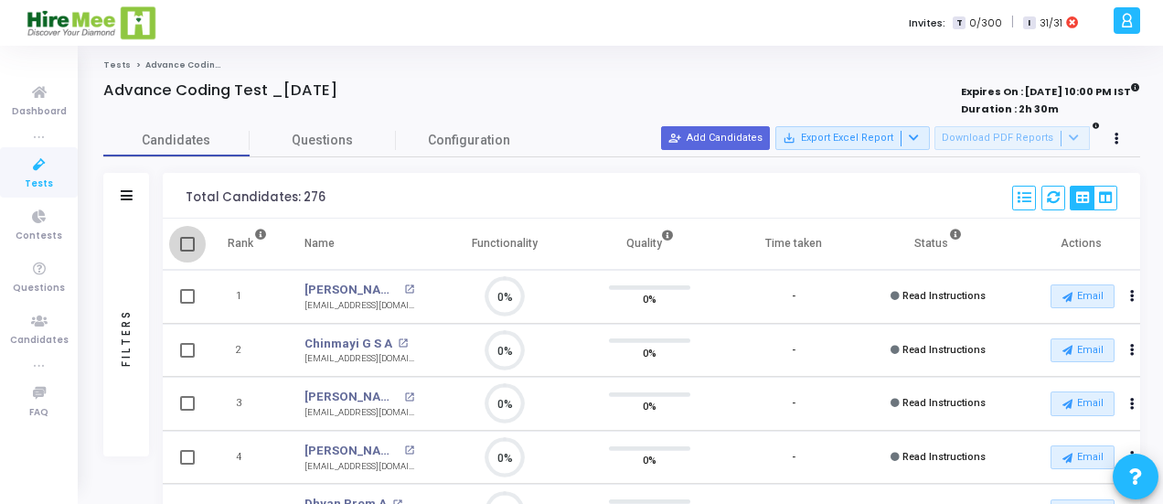
checkbox input "true"
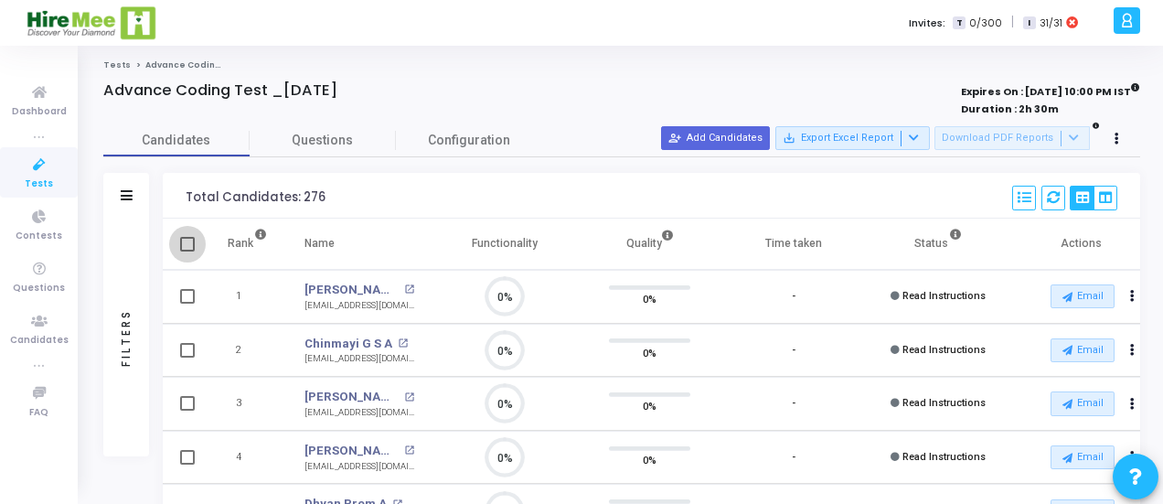
checkbox input "true"
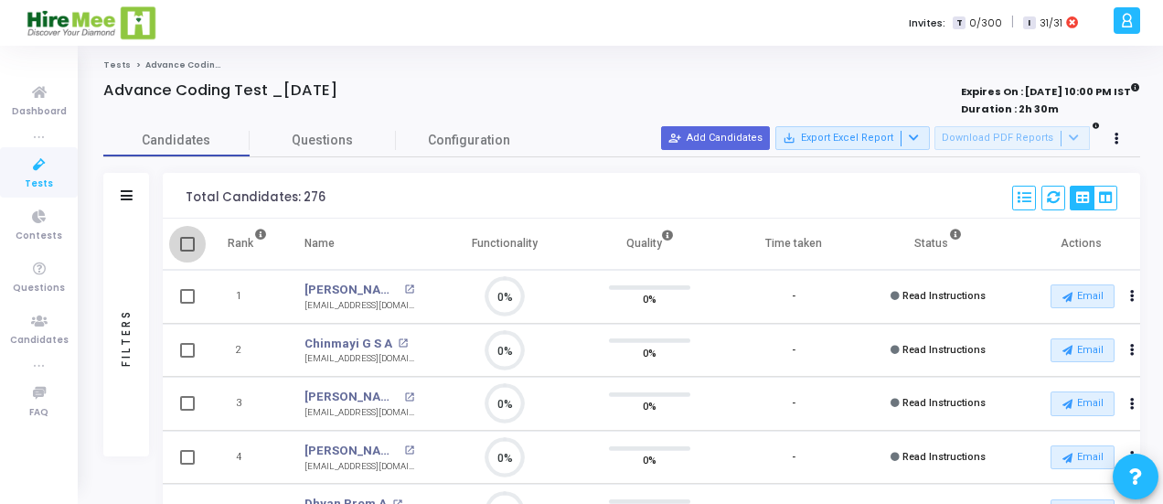
checkbox input "true"
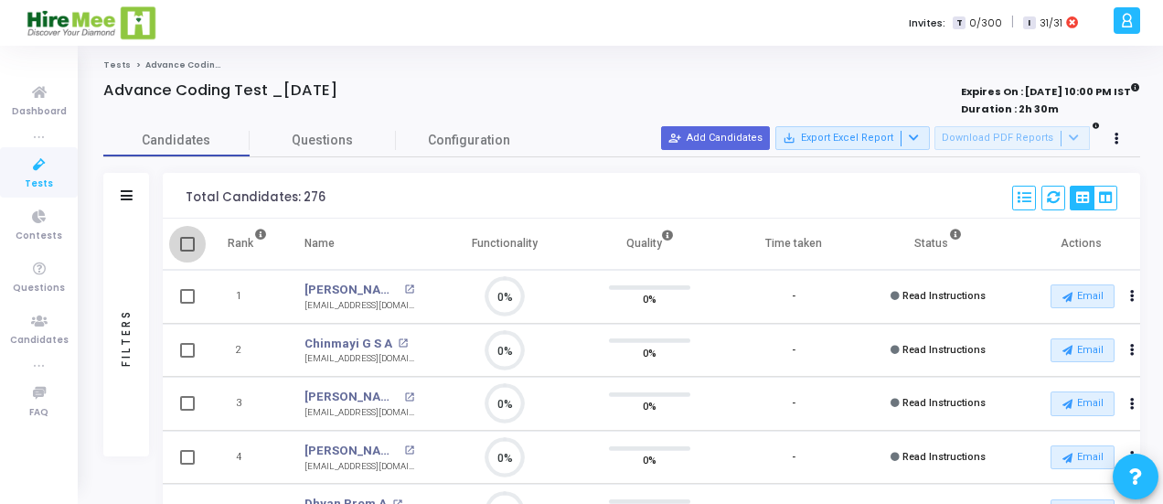
checkbox input "true"
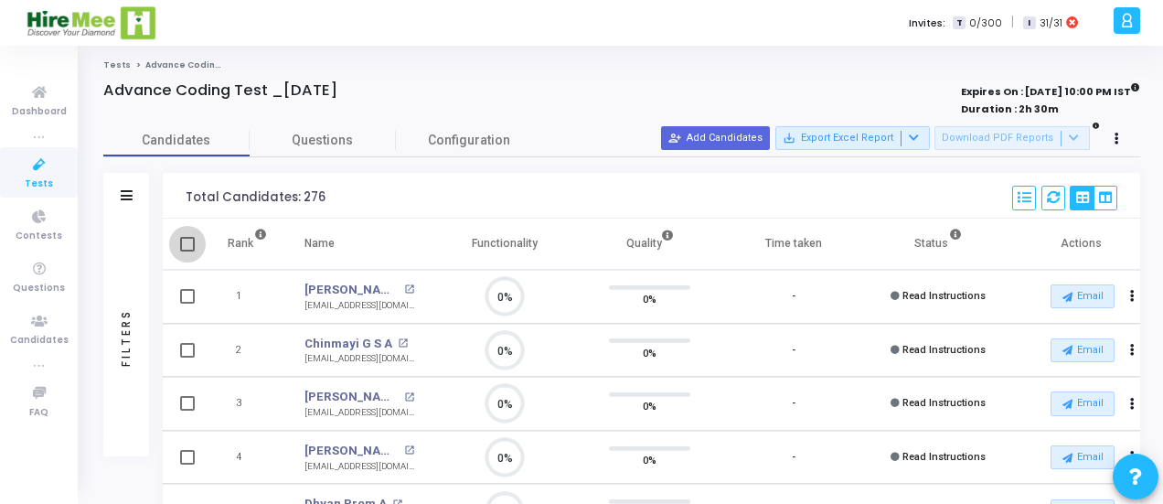
checkbox input "true"
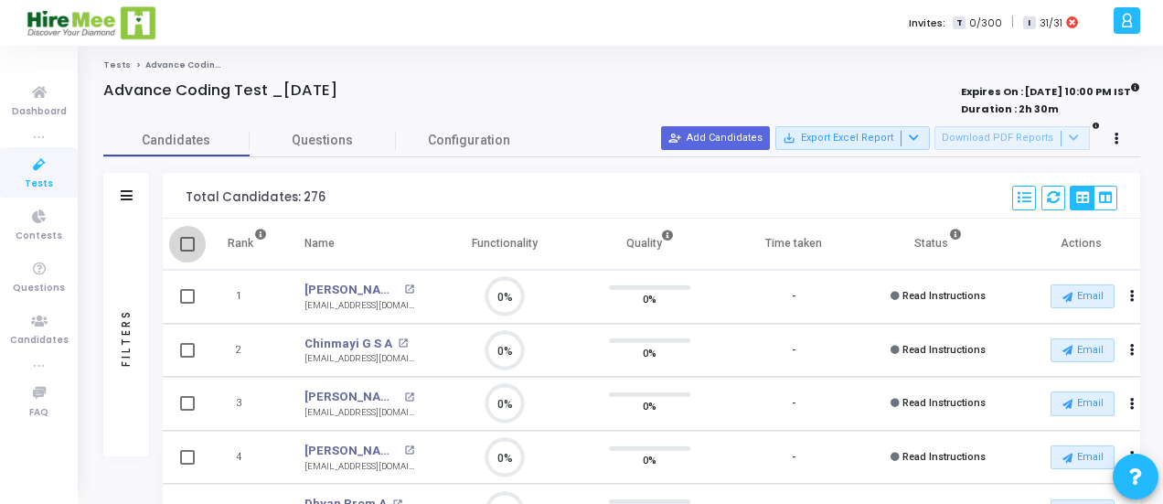
checkbox input "true"
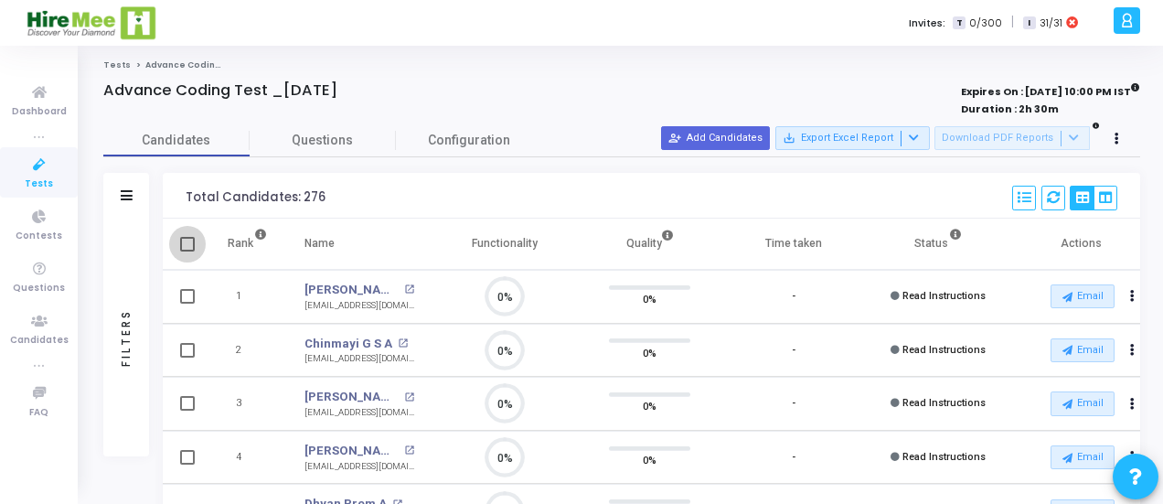
checkbox input "true"
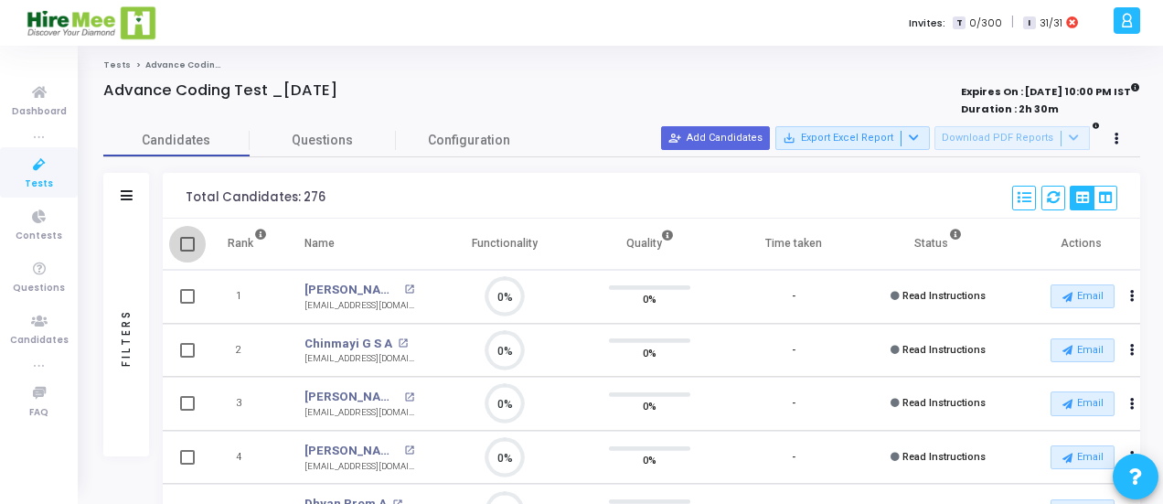
checkbox input "true"
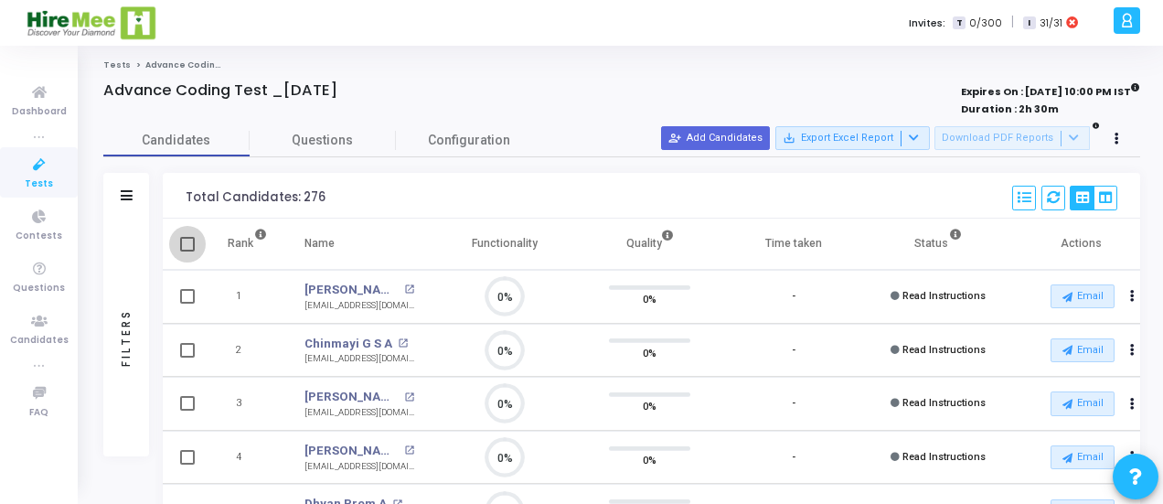
checkbox input "true"
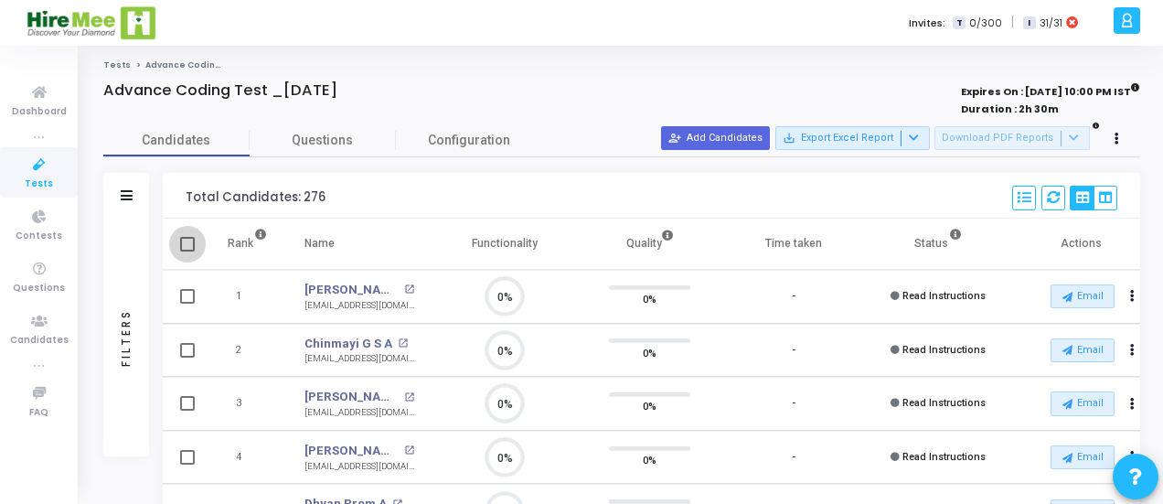
checkbox input "true"
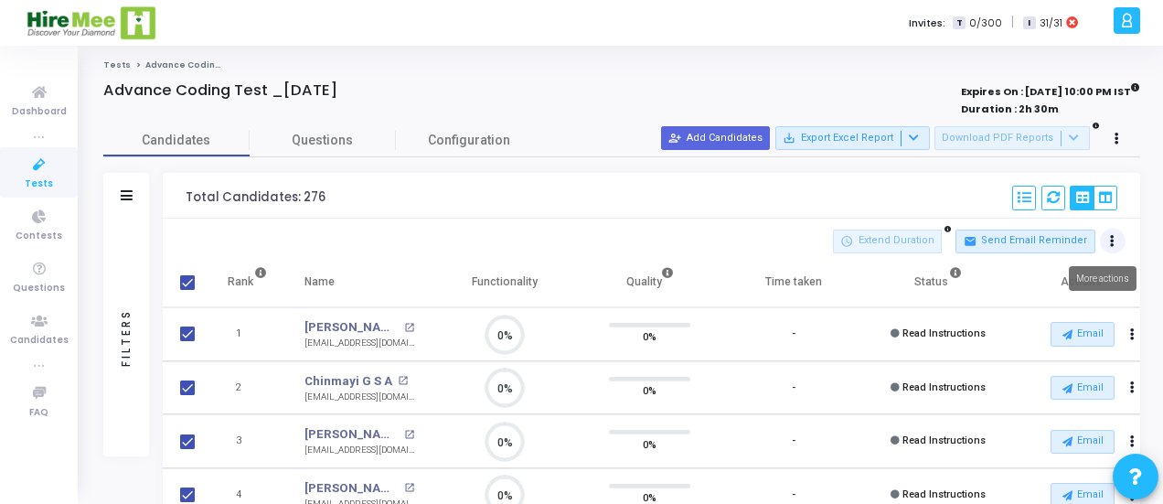
click at [1118, 242] on button at bounding box center [1113, 242] width 26 height 26
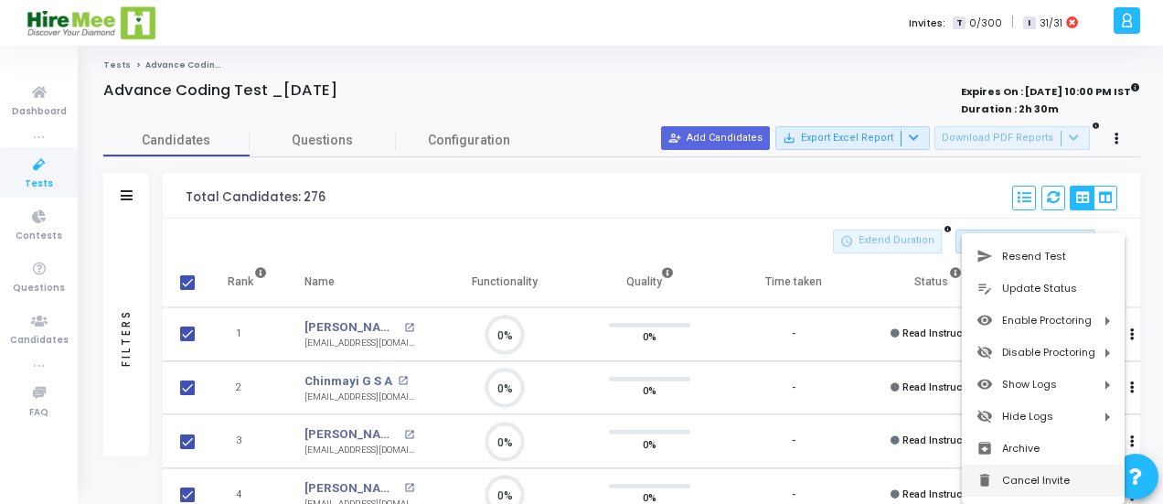
click at [1027, 478] on button "delete Cancel Invite" at bounding box center [1043, 481] width 163 height 32
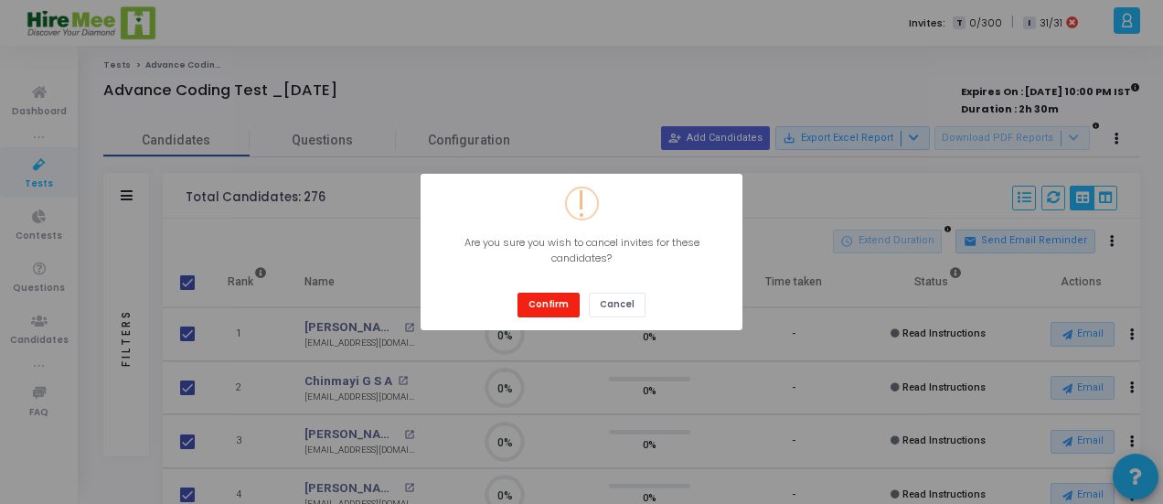
click at [536, 294] on button "Confirm" at bounding box center [549, 305] width 62 height 25
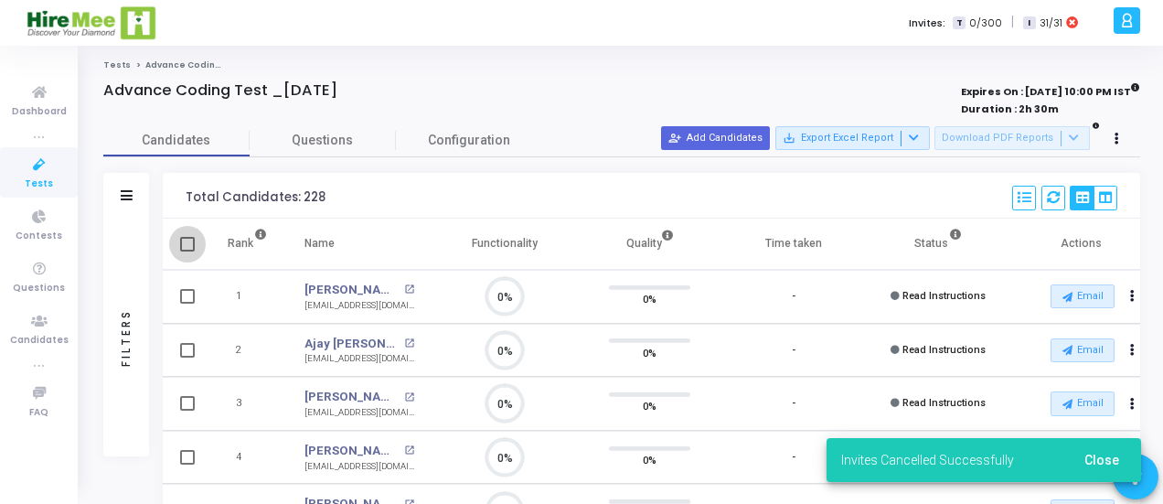
click at [188, 237] on span at bounding box center [187, 244] width 15 height 15
click at [187, 252] on input "checkbox" at bounding box center [187, 252] width 1 height 1
checkbox input "true"
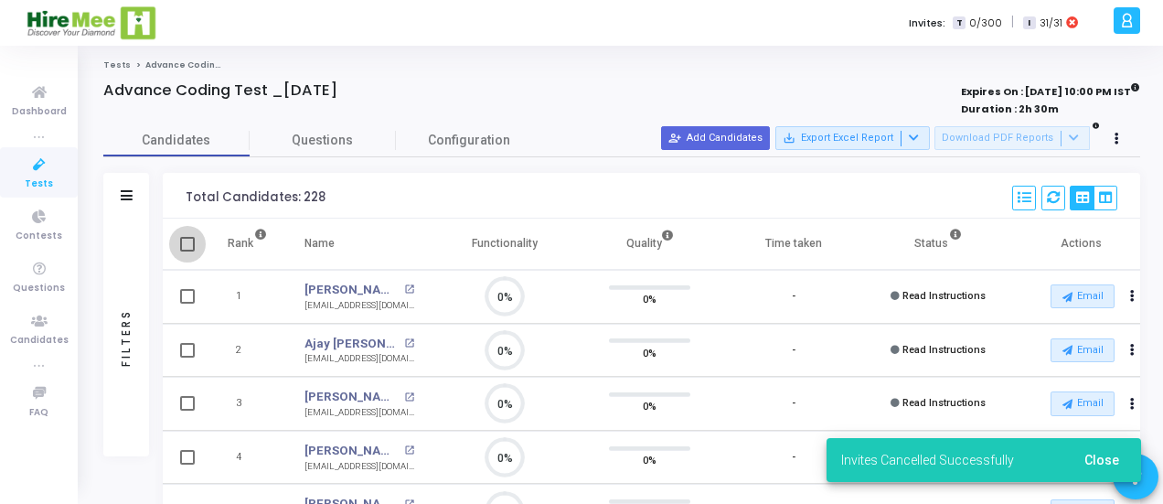
checkbox input "true"
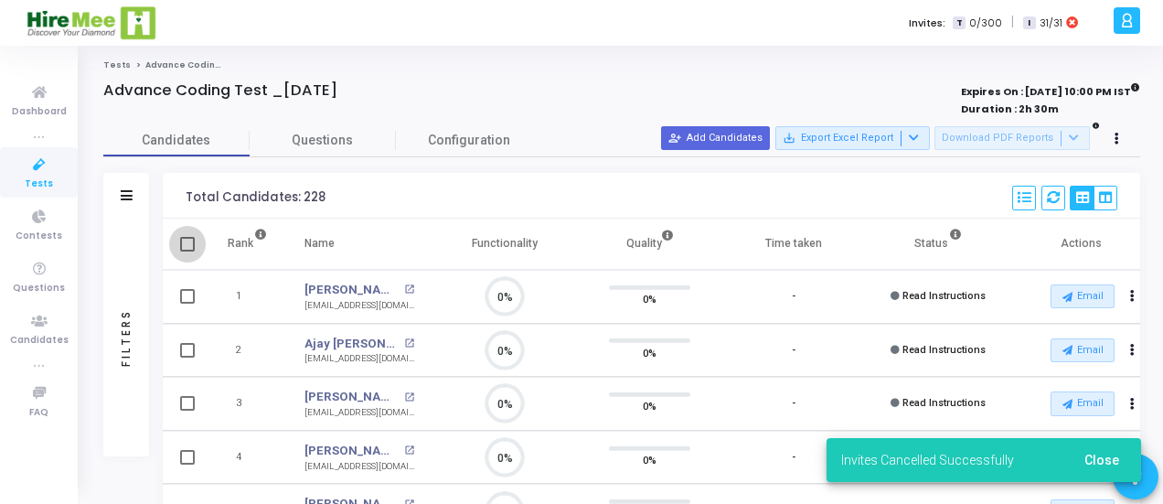
checkbox input "true"
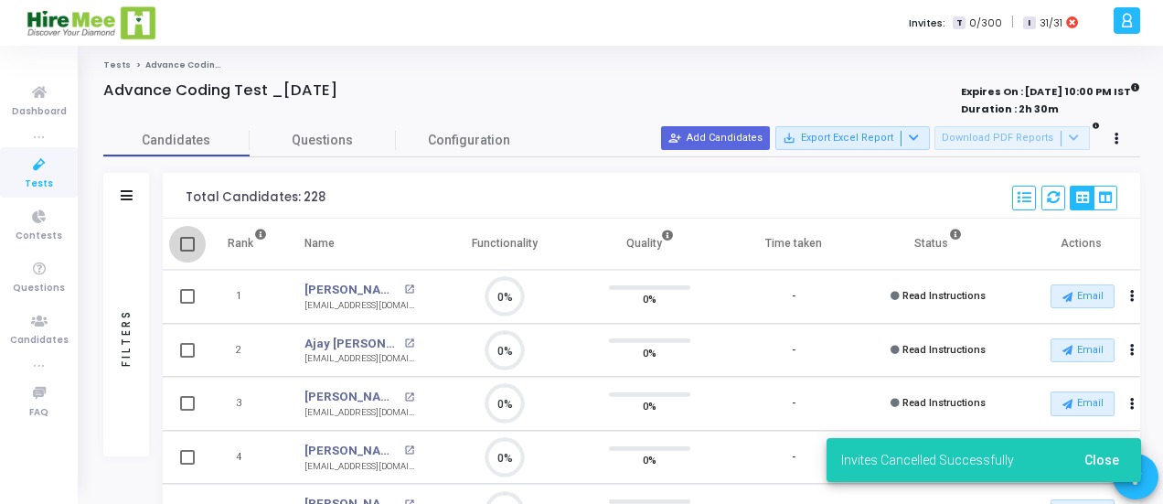
checkbox input "true"
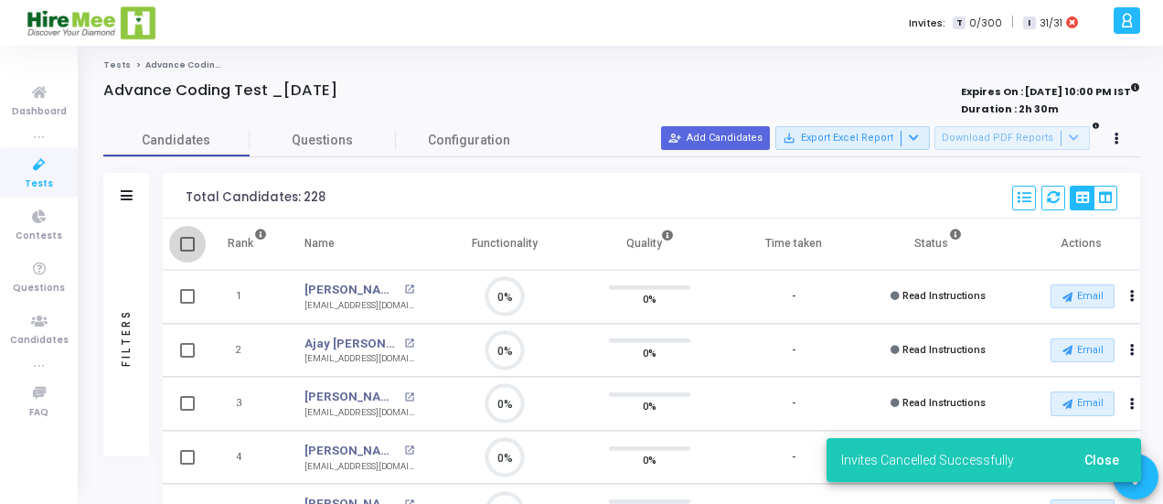
checkbox input "true"
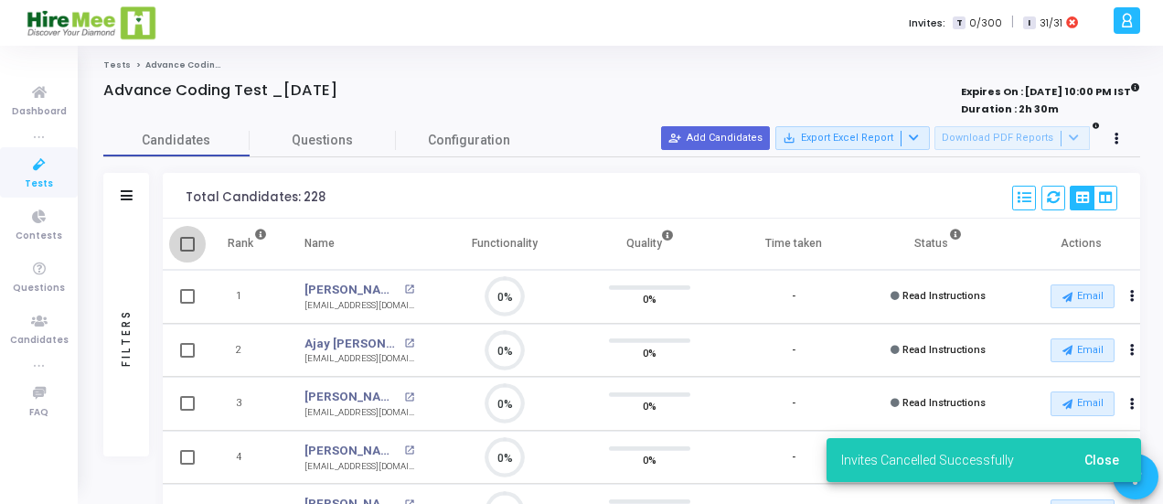
checkbox input "true"
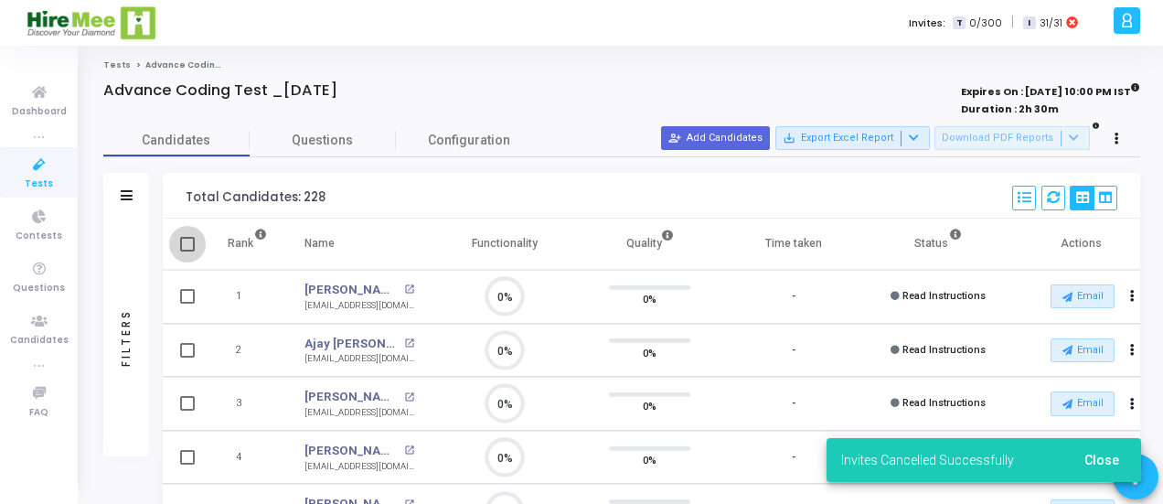
checkbox input "true"
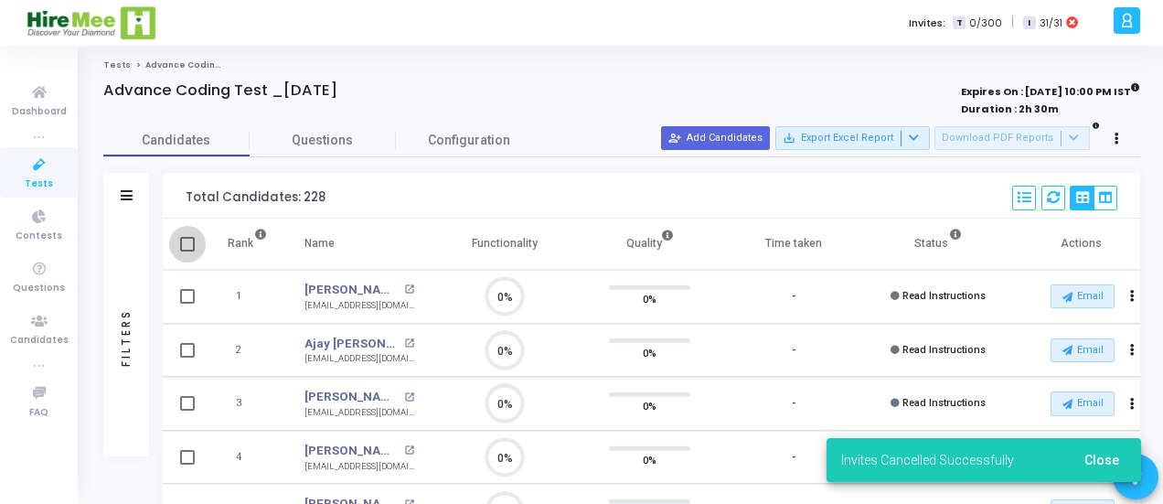
checkbox input "true"
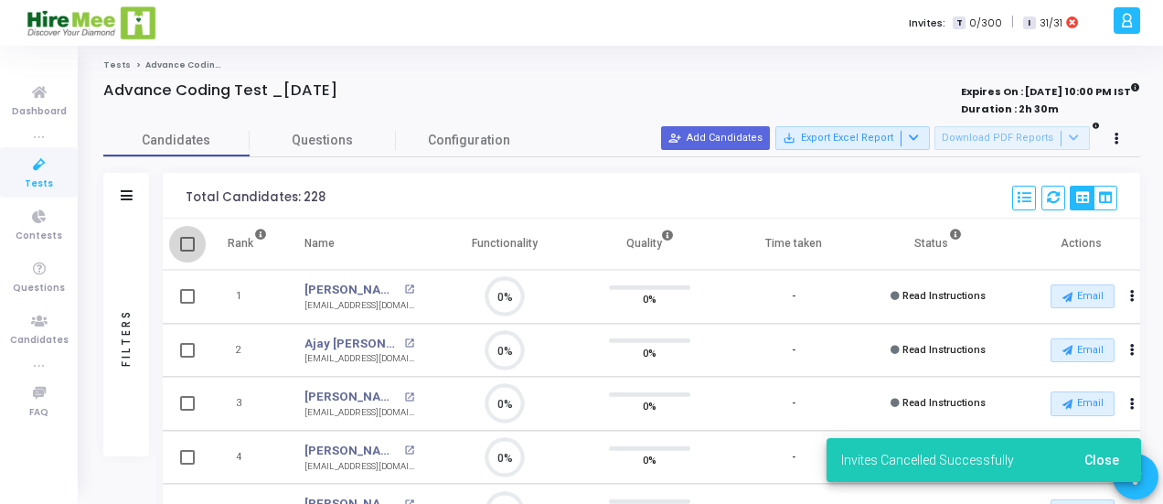
checkbox input "true"
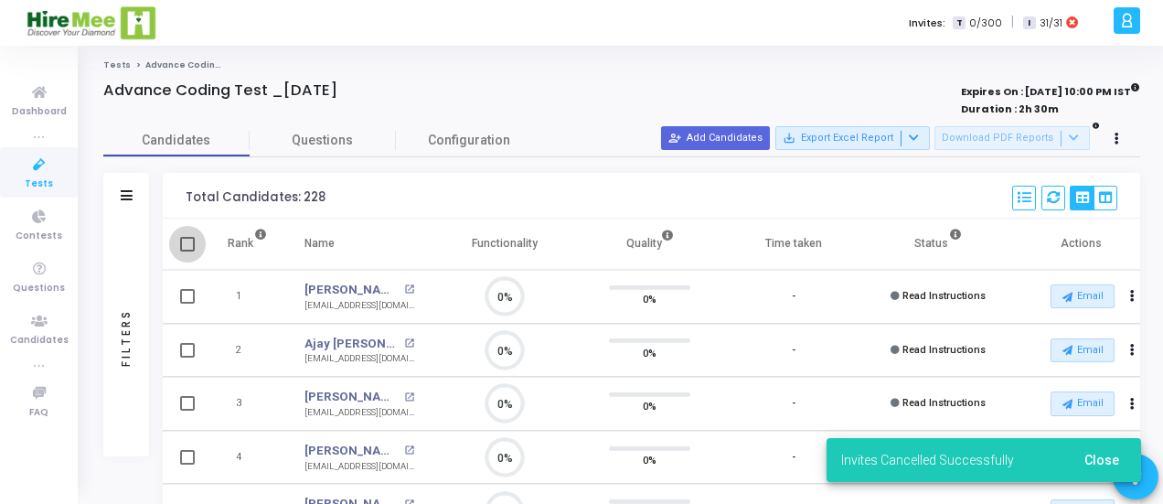
checkbox input "true"
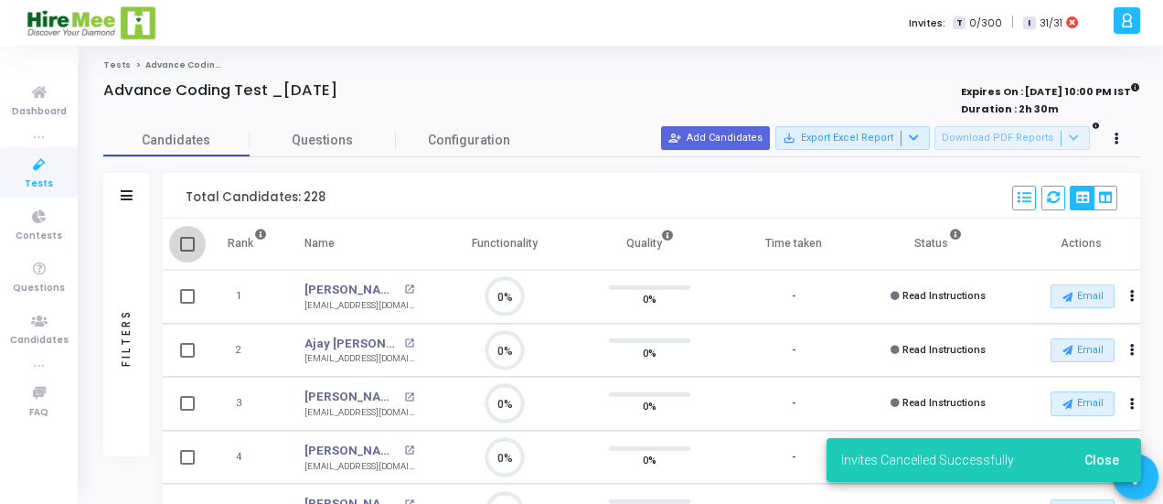
checkbox input "true"
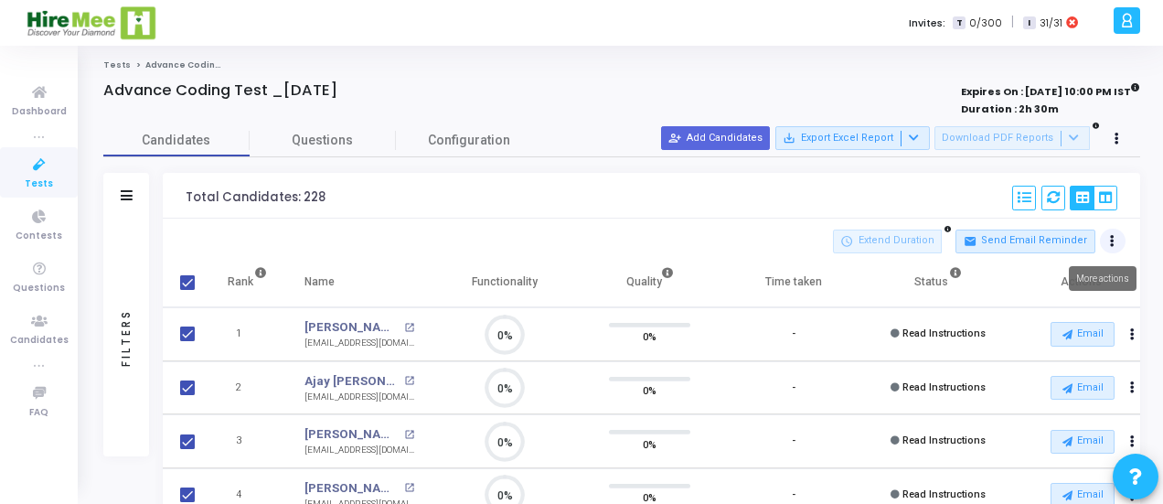
click at [1110, 237] on icon at bounding box center [1112, 241] width 5 height 9
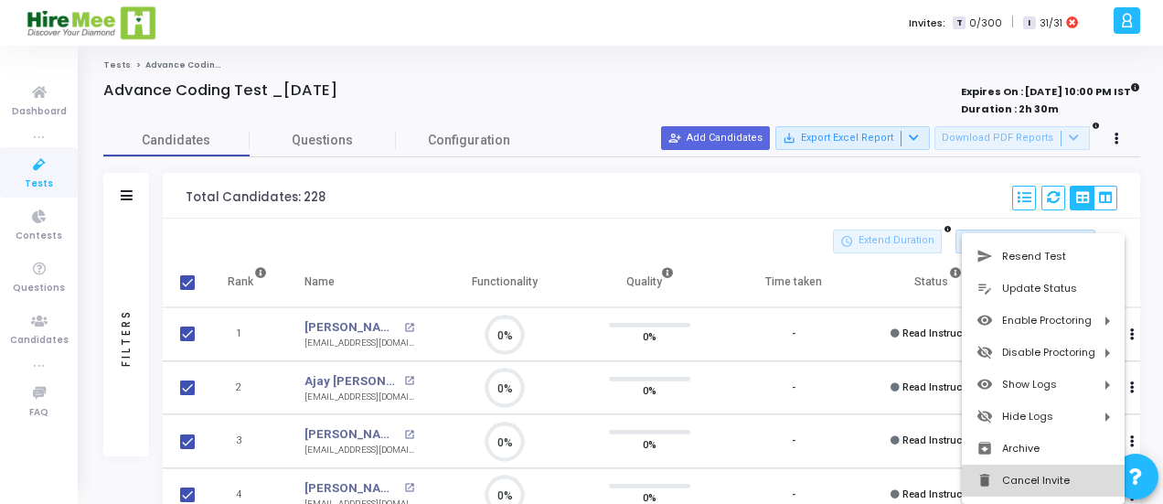
click at [1017, 480] on button "delete Cancel Invite" at bounding box center [1043, 481] width 163 height 32
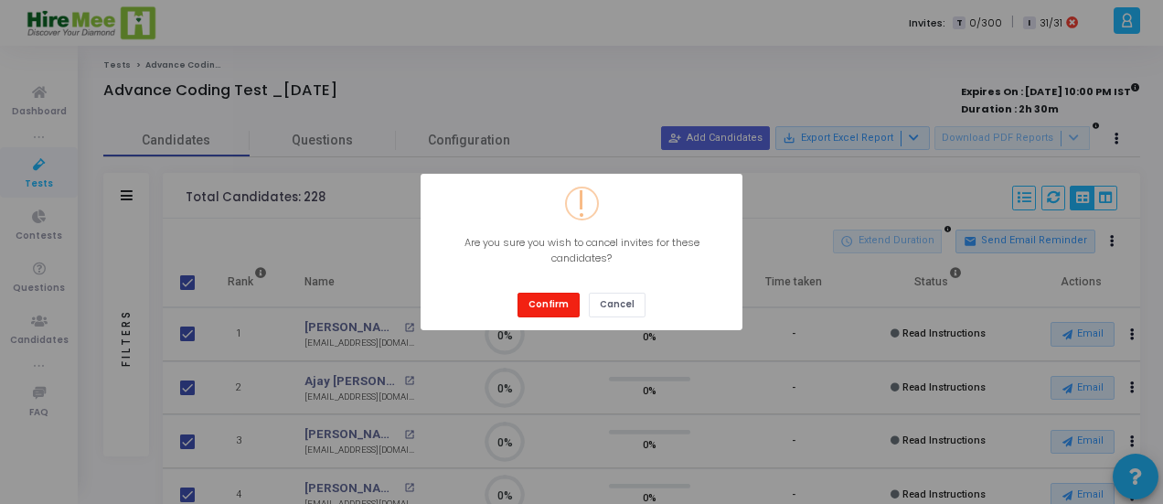
click at [559, 306] on button "Confirm" at bounding box center [549, 305] width 62 height 25
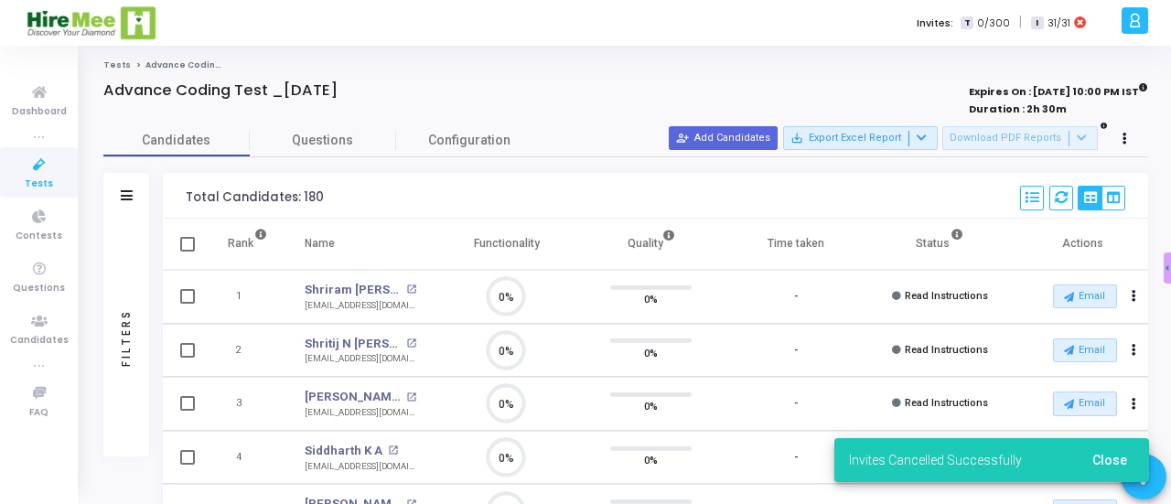
click at [182, 247] on span at bounding box center [187, 244] width 15 height 15
click at [187, 252] on input "checkbox" at bounding box center [187, 252] width 1 height 1
checkbox input "true"
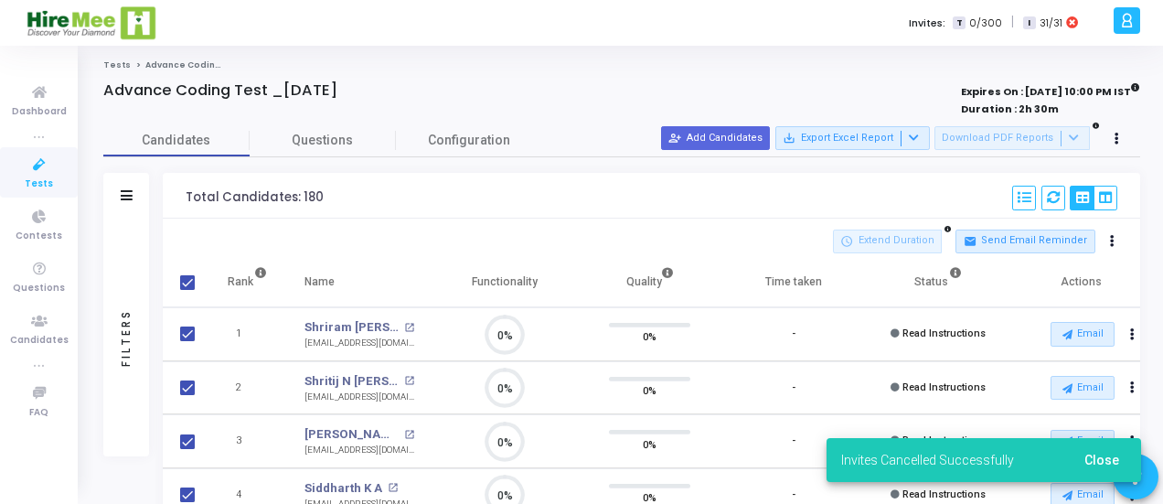
checkbox input "true"
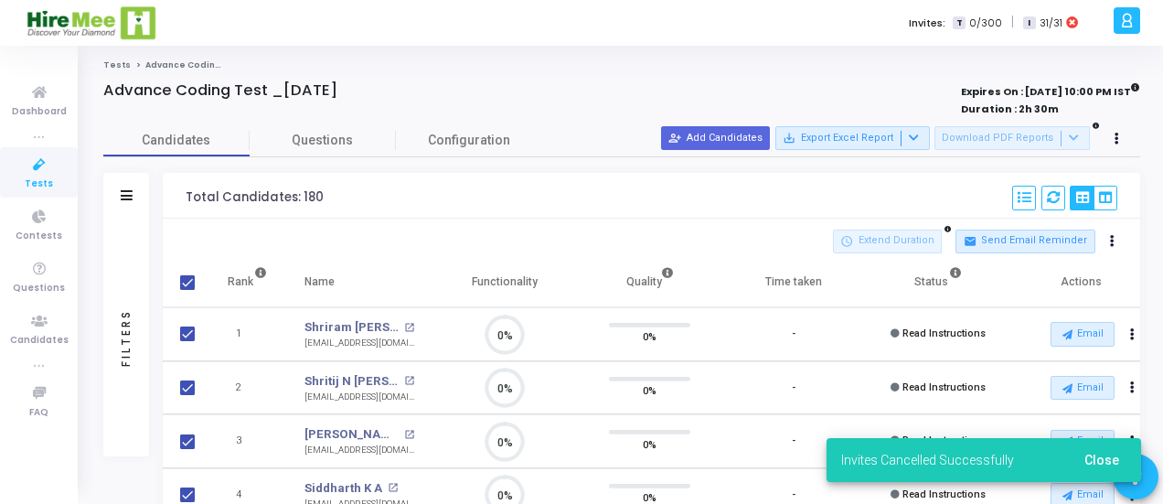
checkbox input "true"
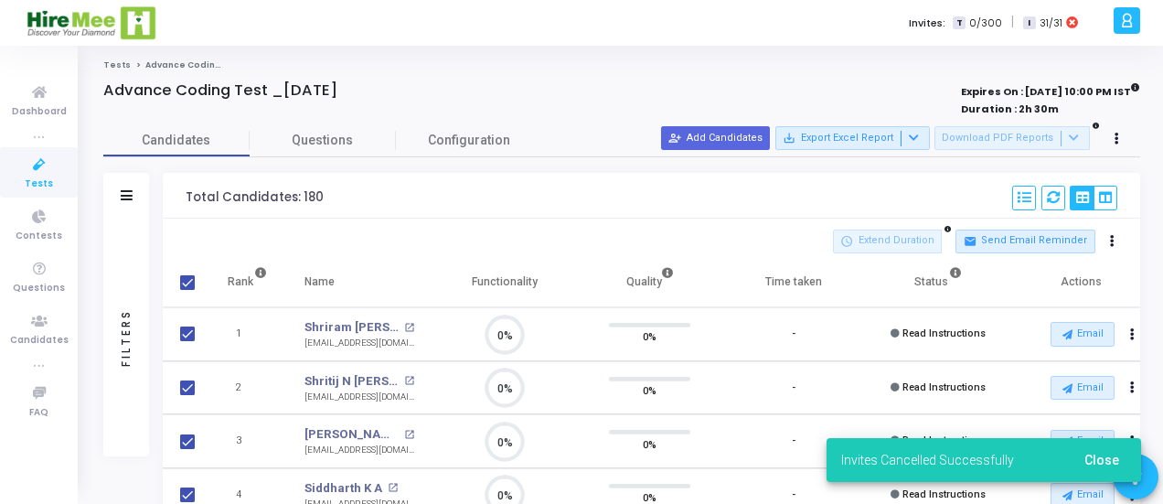
checkbox input "true"
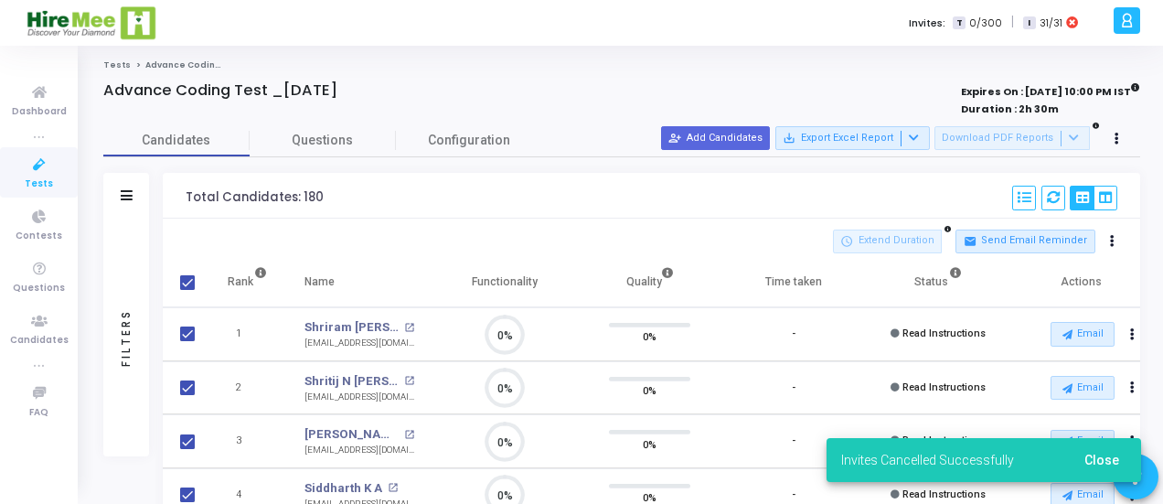
checkbox input "true"
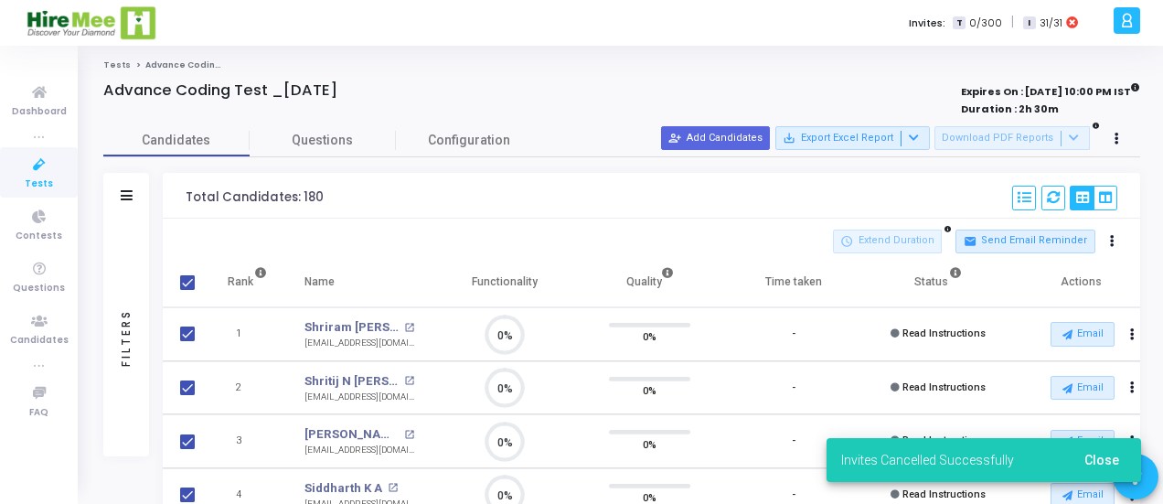
checkbox input "true"
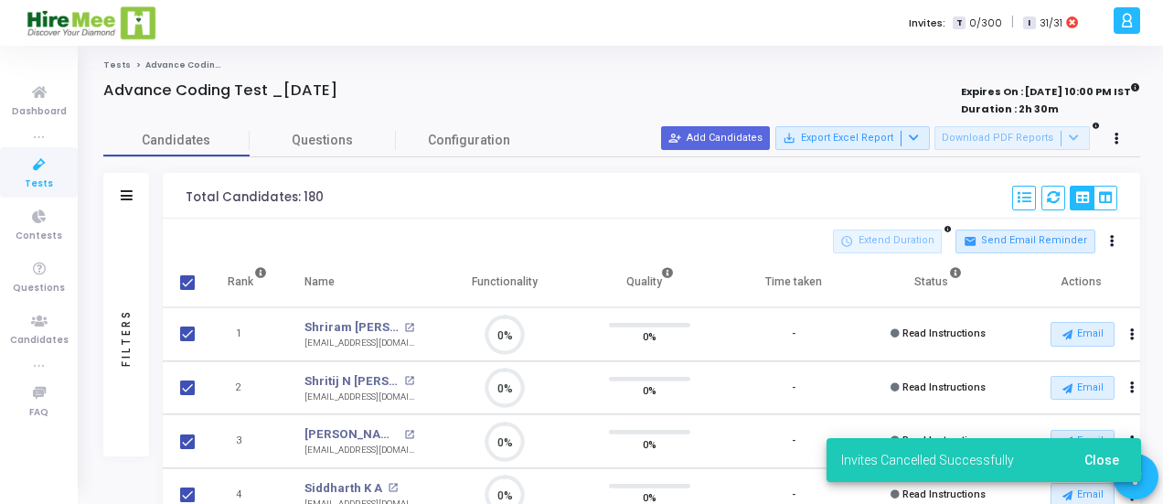
checkbox input "true"
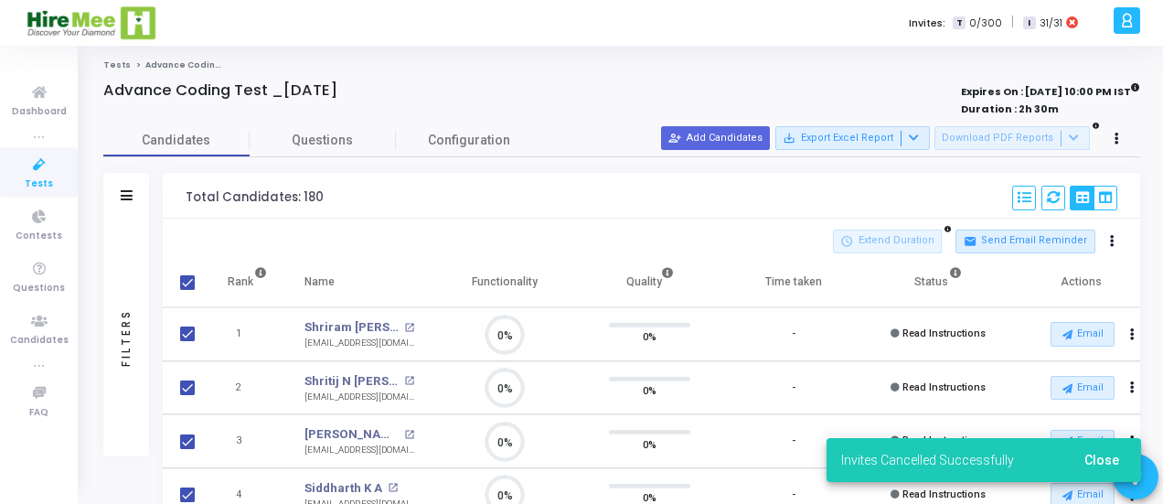
checkbox input "true"
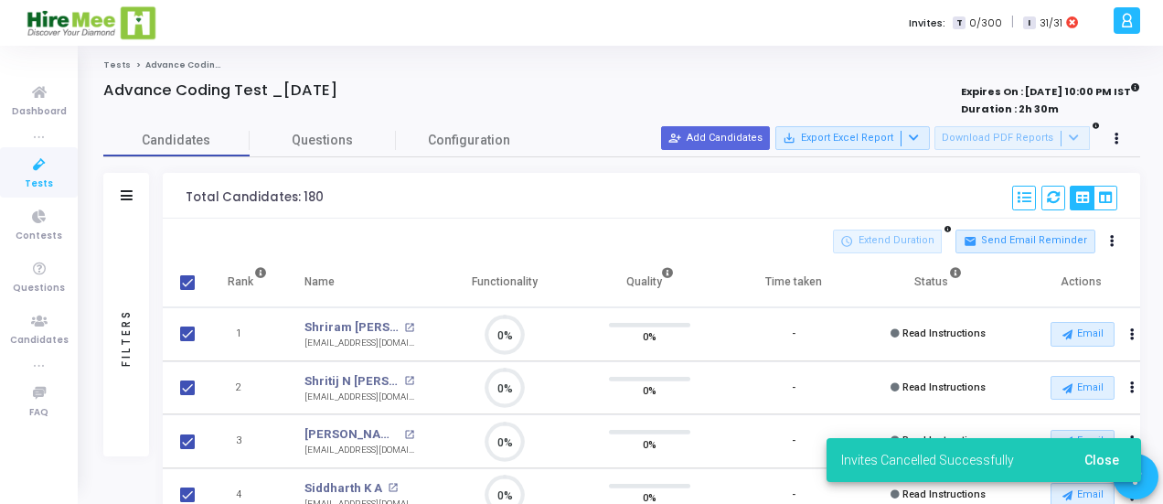
checkbox input "true"
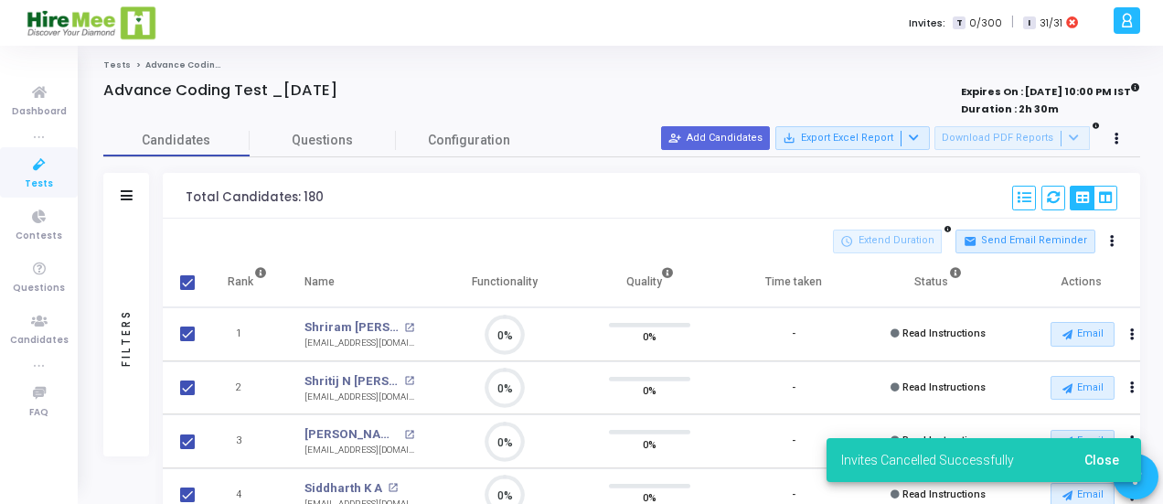
checkbox input "true"
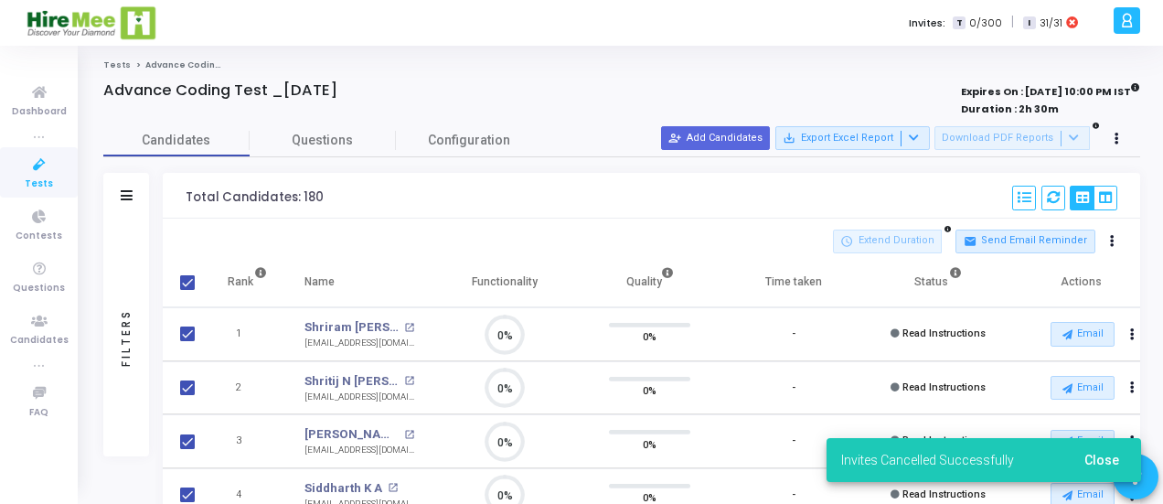
checkbox input "true"
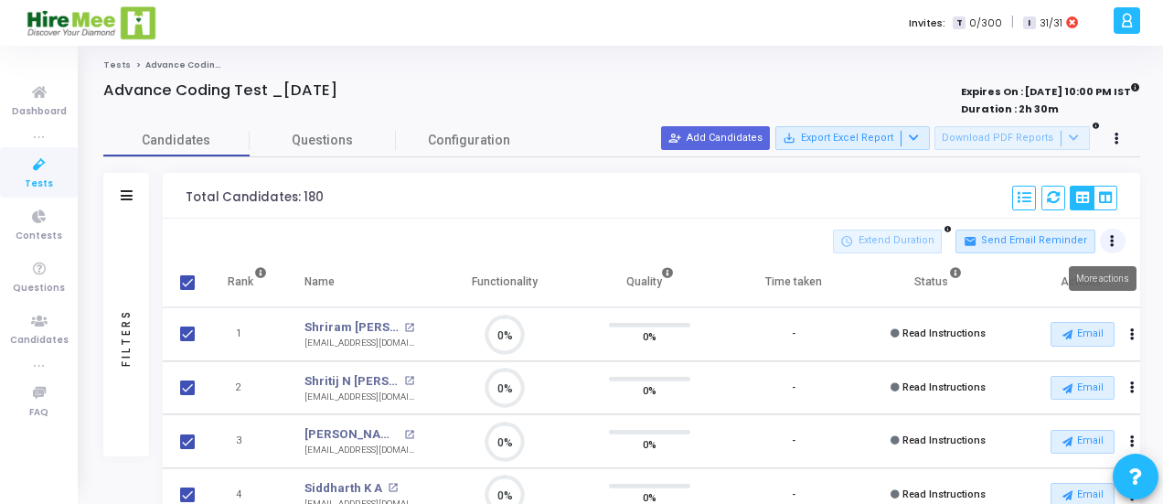
click at [1112, 237] on icon at bounding box center [1112, 241] width 5 height 9
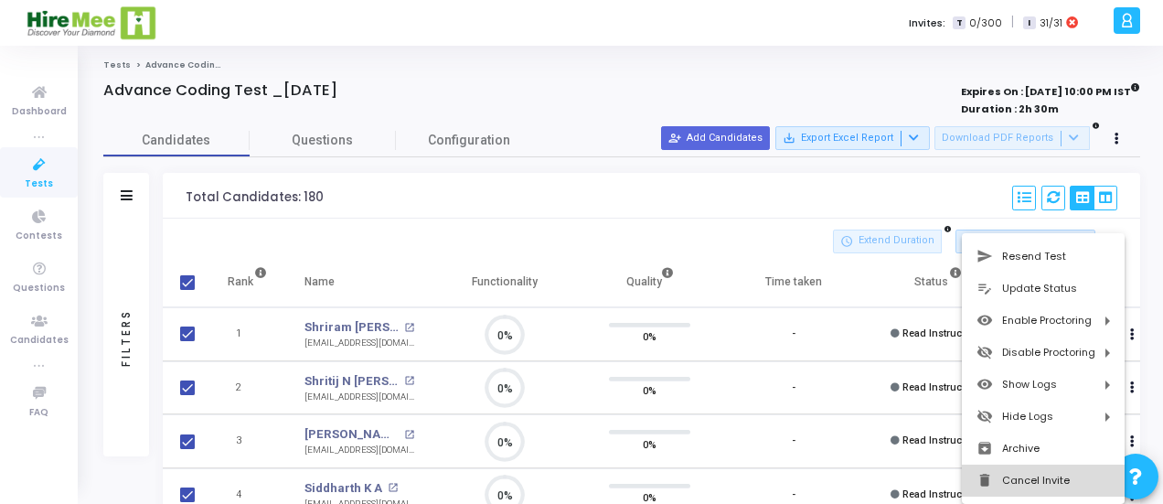
click at [1004, 478] on button "delete Cancel Invite" at bounding box center [1043, 481] width 163 height 32
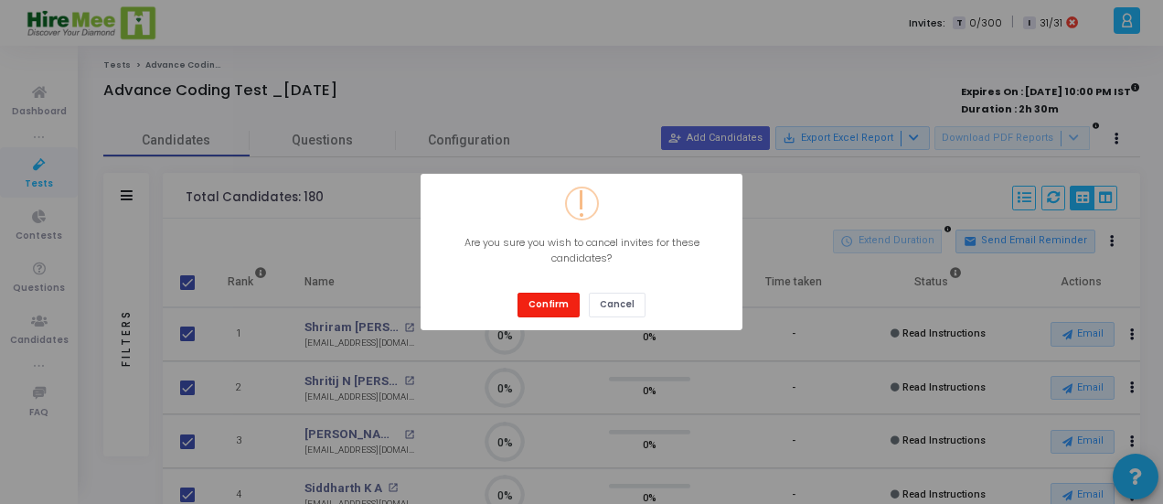
click at [552, 309] on button "Confirm" at bounding box center [549, 305] width 62 height 25
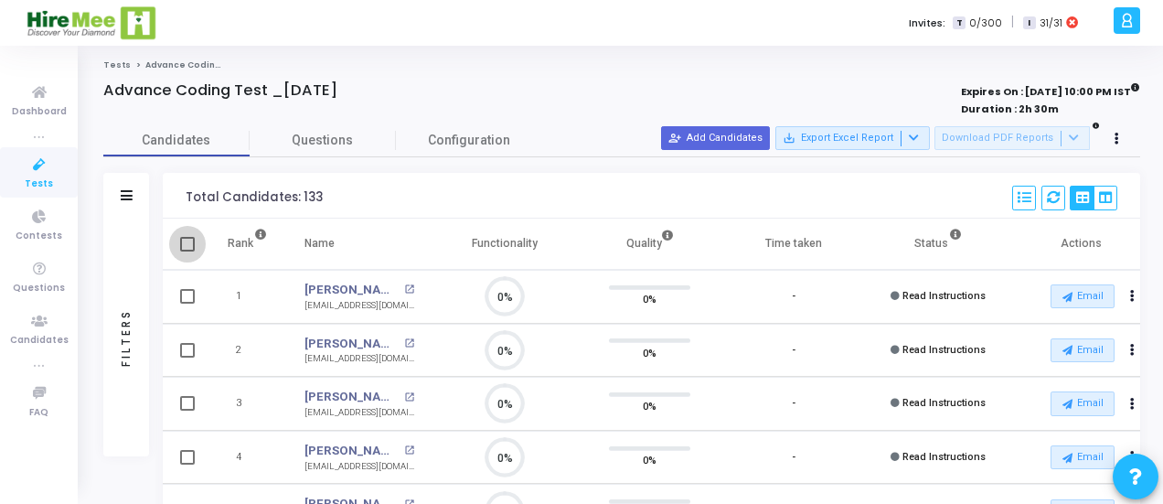
click at [185, 241] on span at bounding box center [187, 244] width 15 height 15
click at [187, 252] on input "checkbox" at bounding box center [187, 252] width 1 height 1
checkbox input "true"
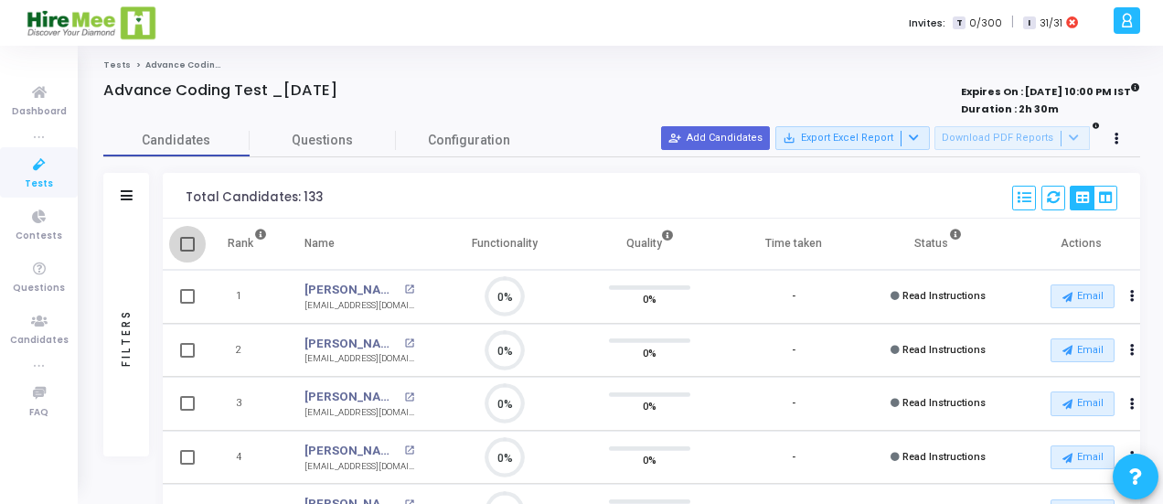
checkbox input "true"
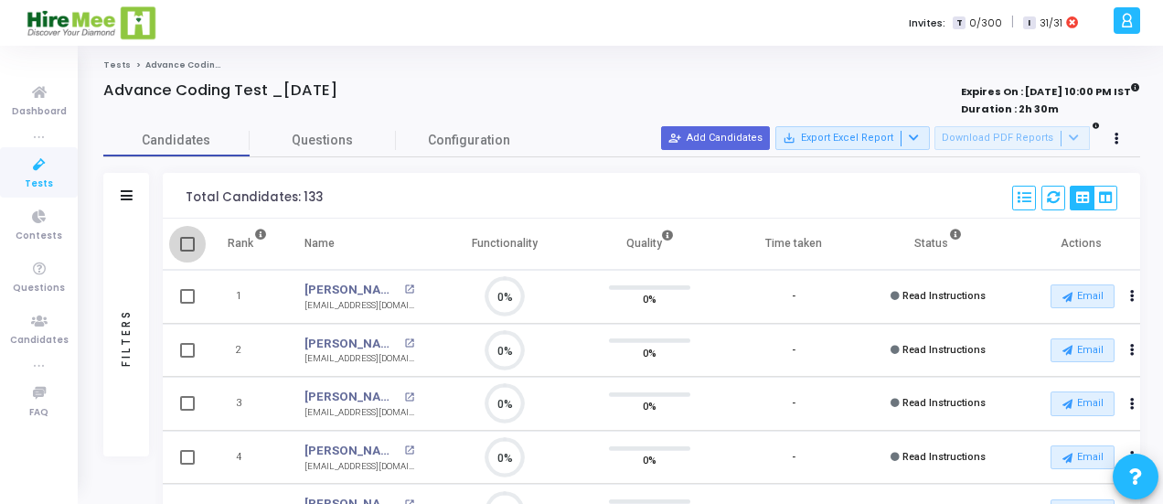
checkbox input "true"
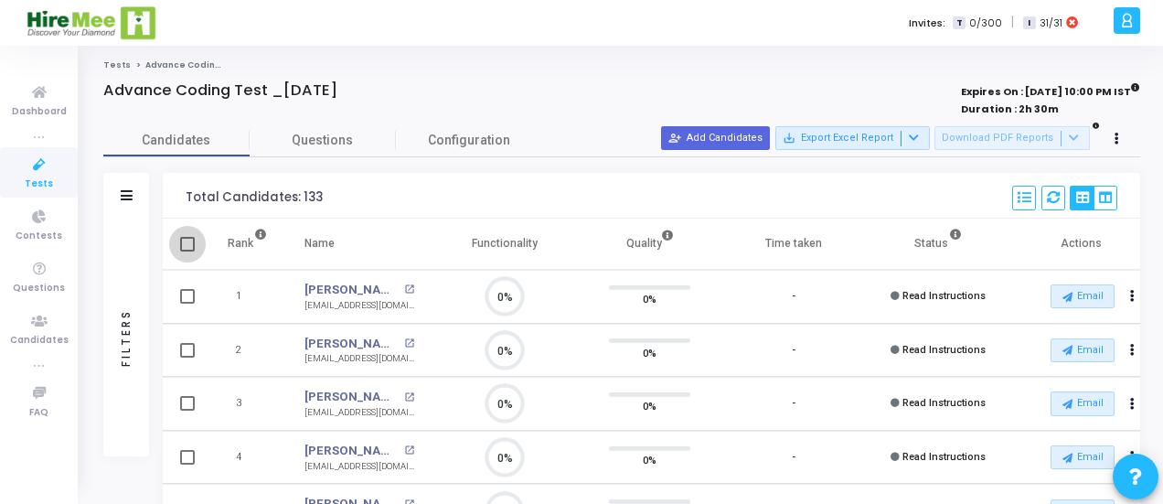
checkbox input "true"
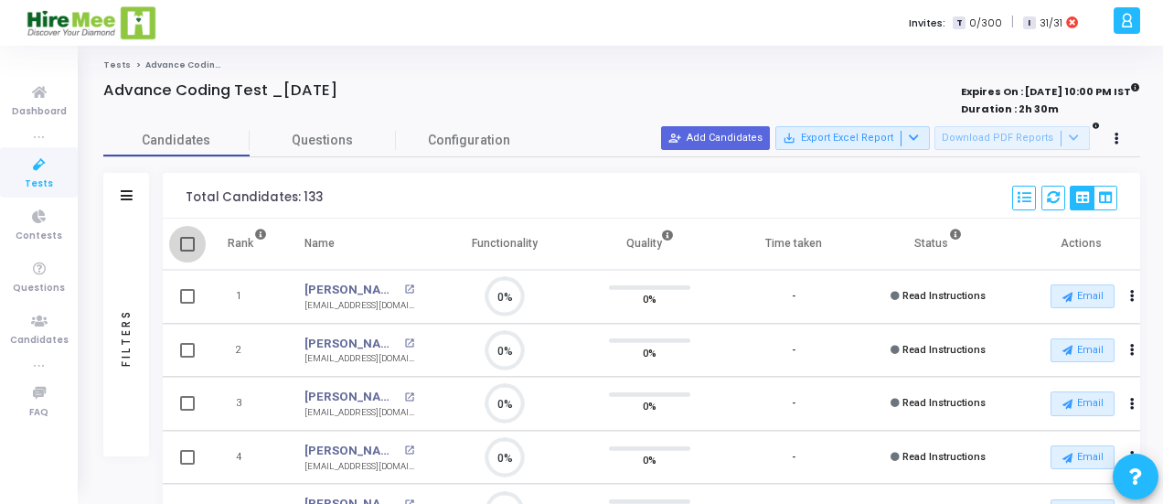
checkbox input "true"
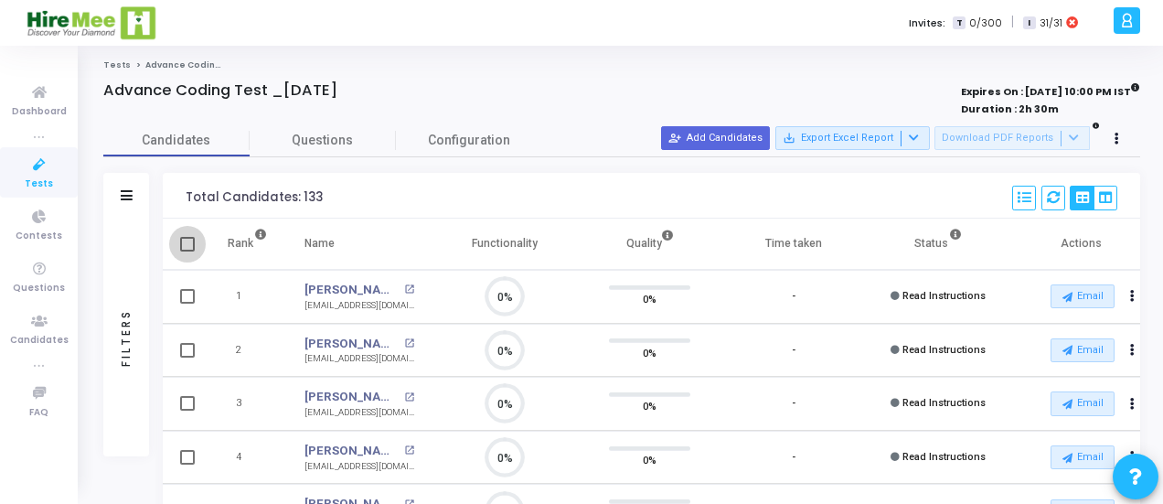
checkbox input "true"
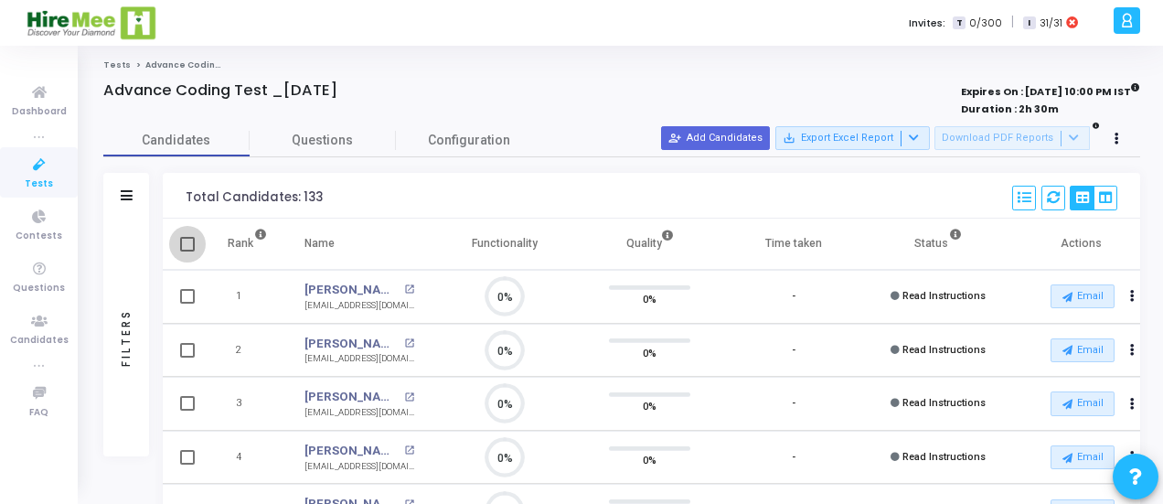
checkbox input "true"
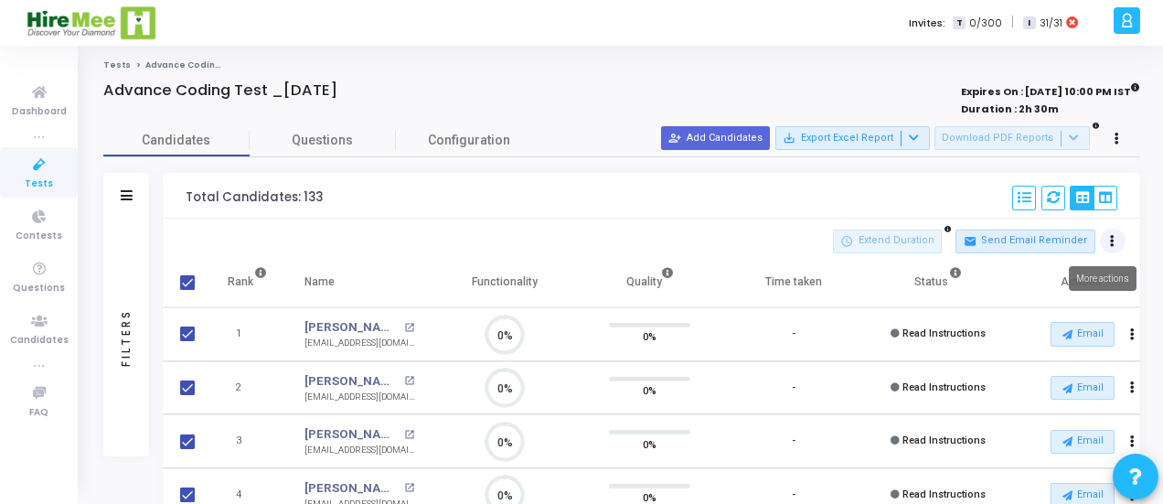
click at [1111, 241] on icon at bounding box center [1112, 241] width 5 height 9
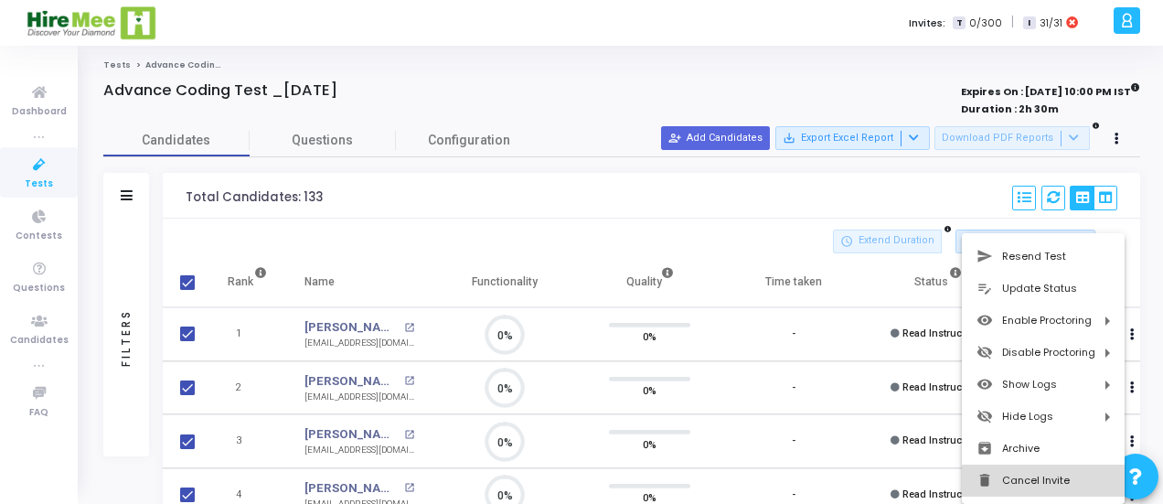
click at [1012, 477] on button "delete Cancel Invite" at bounding box center [1043, 481] width 163 height 32
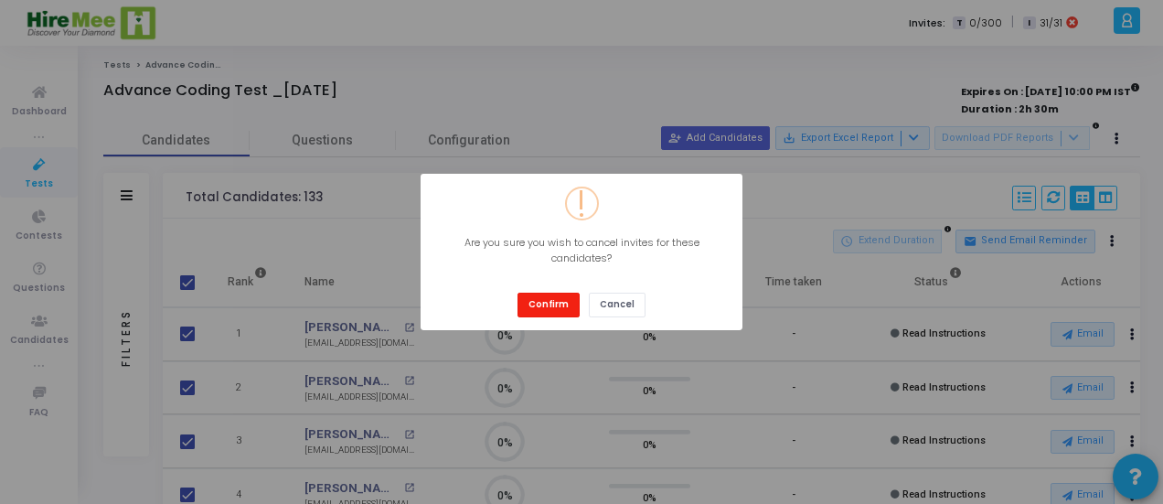
click at [552, 303] on button "Confirm" at bounding box center [549, 305] width 62 height 25
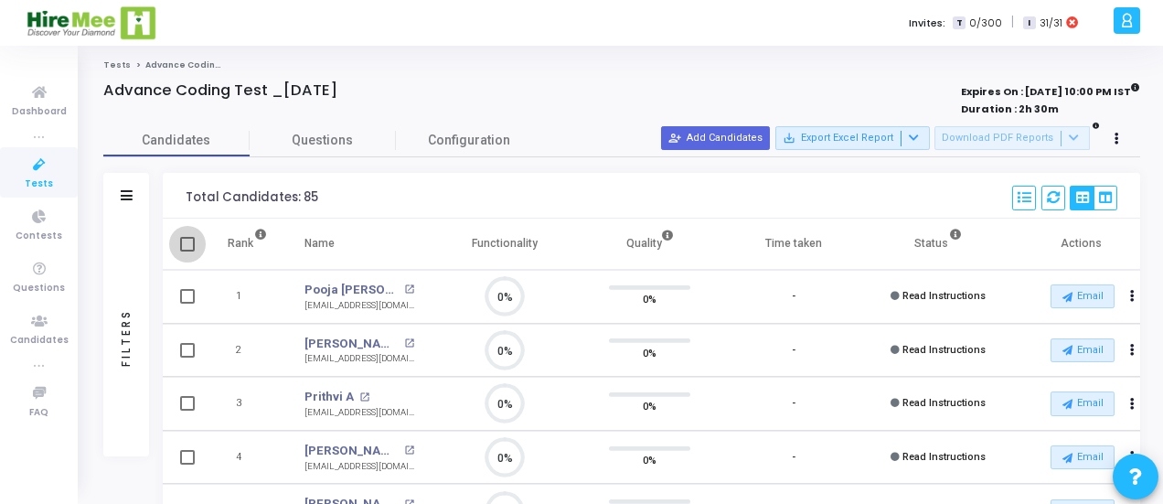
click at [193, 242] on span at bounding box center [187, 244] width 15 height 15
click at [187, 252] on input "checkbox" at bounding box center [187, 252] width 1 height 1
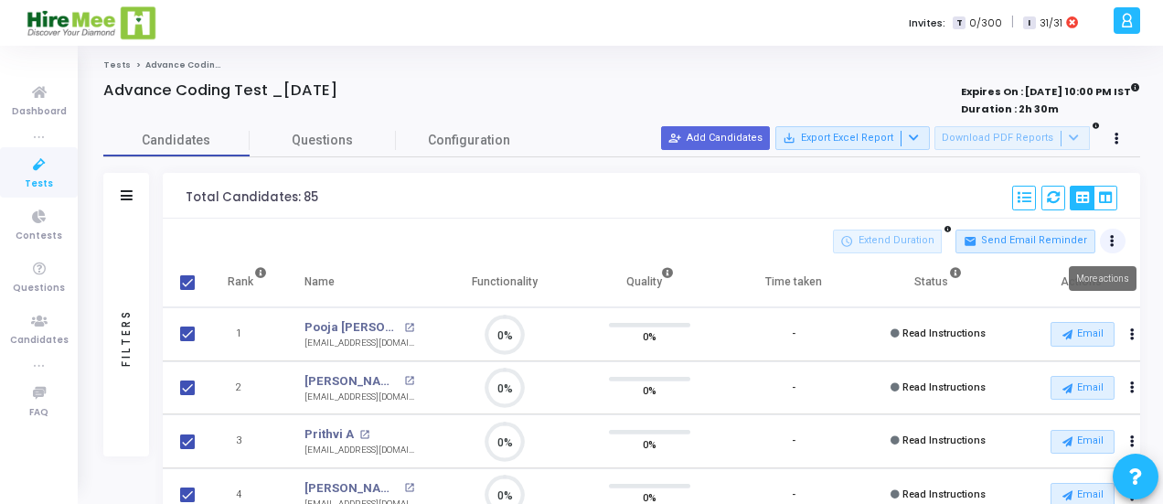
click at [1111, 242] on icon at bounding box center [1112, 241] width 5 height 9
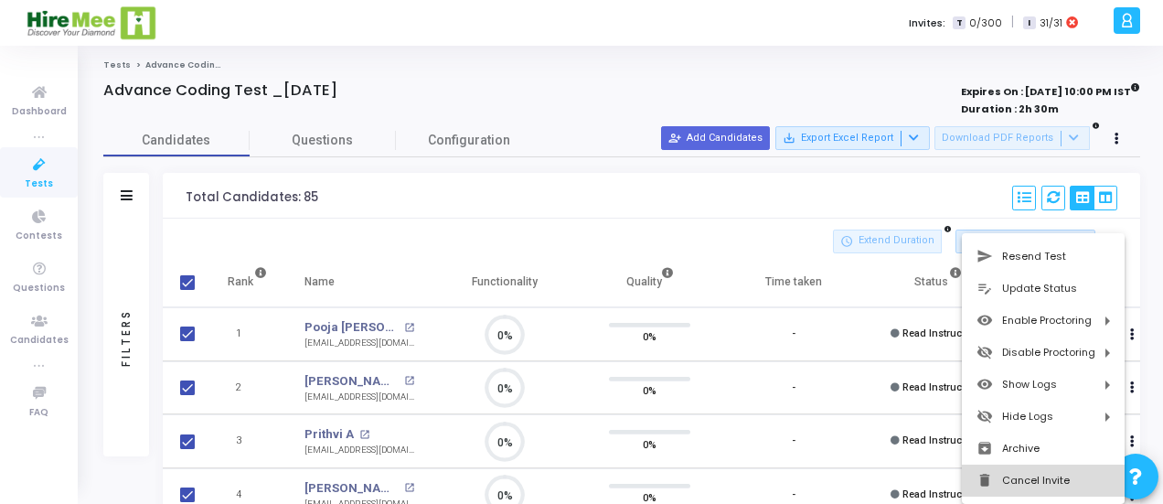
click at [1011, 477] on button "delete Cancel Invite" at bounding box center [1043, 481] width 163 height 32
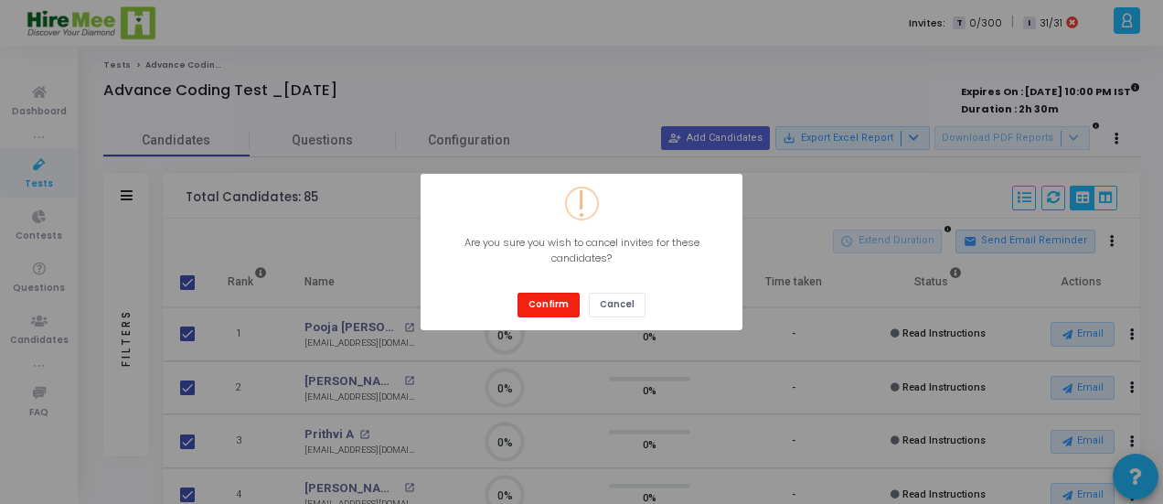
click at [549, 303] on button "Confirm" at bounding box center [549, 305] width 62 height 25
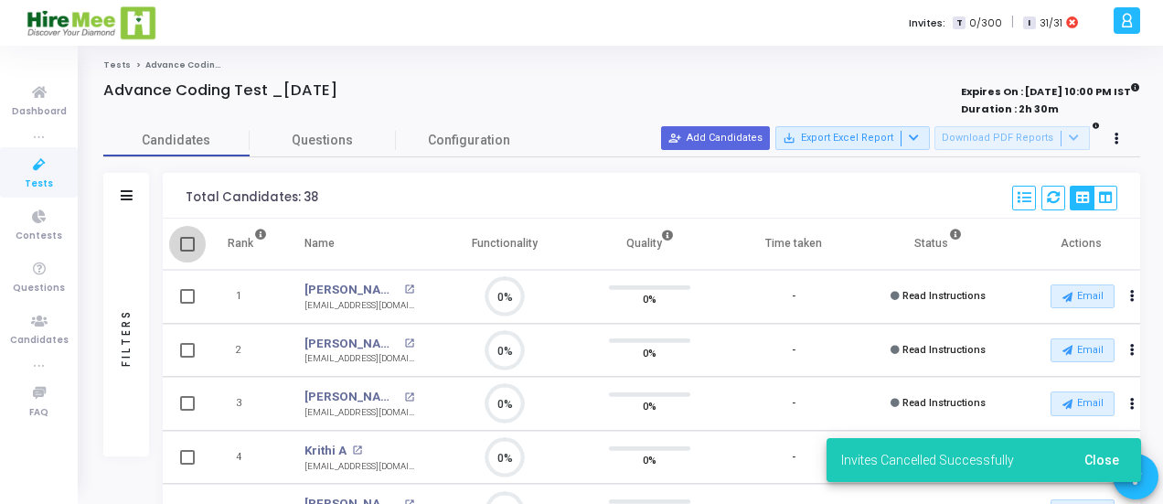
click at [192, 250] on span at bounding box center [187, 244] width 15 height 15
click at [187, 252] on input "checkbox" at bounding box center [187, 252] width 1 height 1
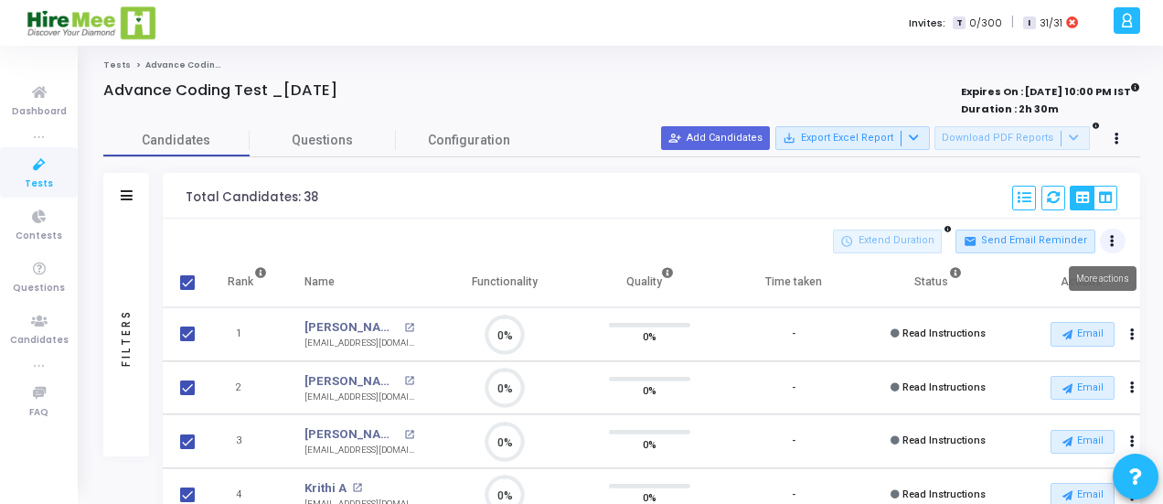
click at [1114, 237] on icon at bounding box center [1112, 241] width 5 height 9
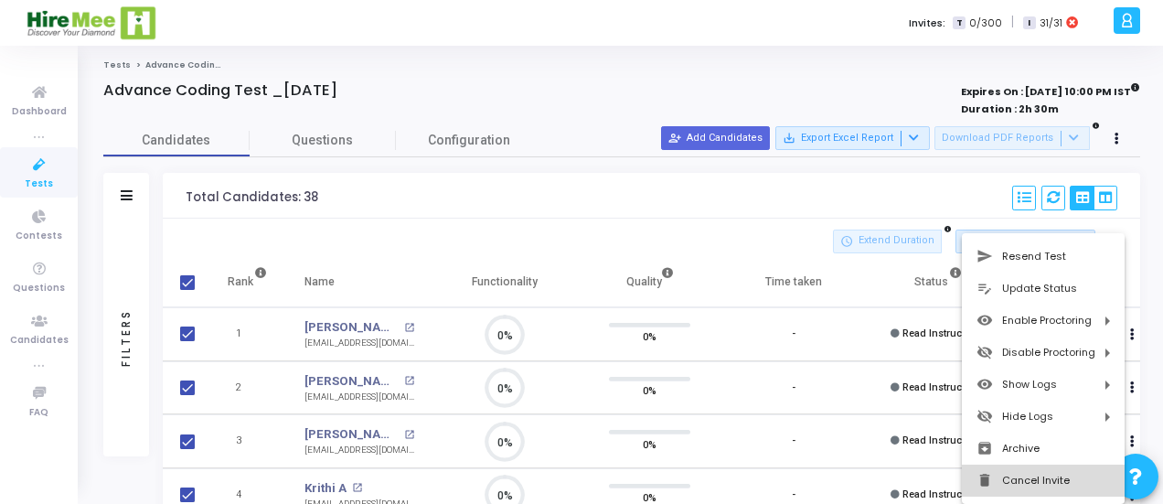
click at [1019, 477] on button "delete Cancel Invite" at bounding box center [1043, 481] width 163 height 32
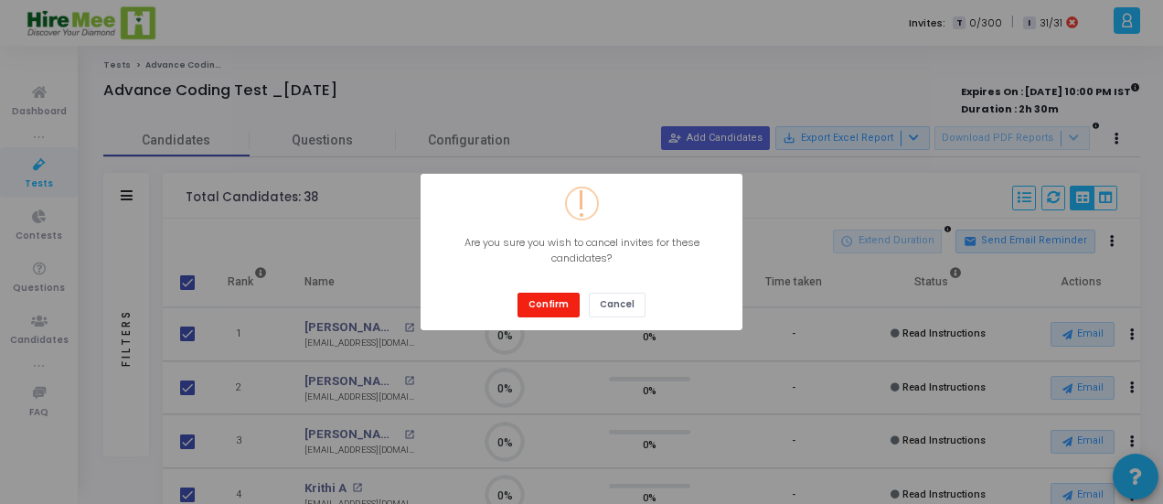
click at [535, 315] on button "Confirm" at bounding box center [549, 305] width 62 height 25
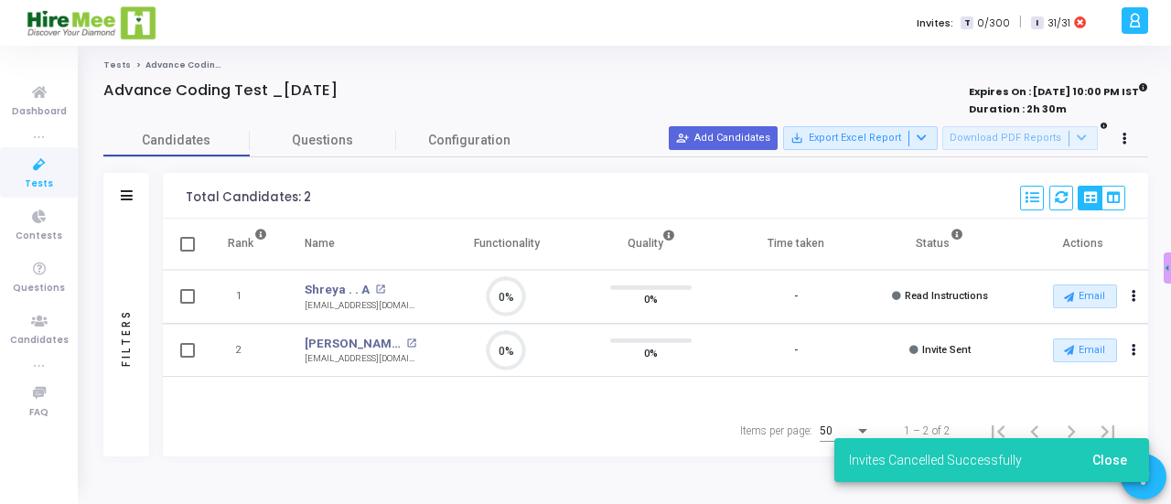
click at [157, 253] on div "Filters Filters Candidate Name/Email search Candidate Status Invite Sent Read I…" at bounding box center [625, 315] width 1044 height 284
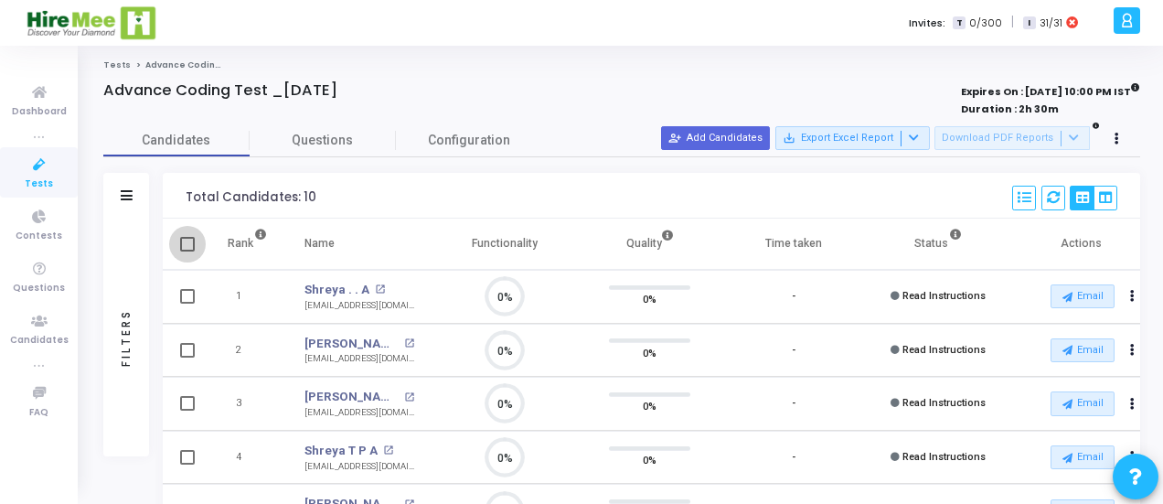
click at [186, 238] on span at bounding box center [187, 244] width 15 height 15
click at [187, 252] on input "checkbox" at bounding box center [187, 252] width 1 height 1
checkbox input "true"
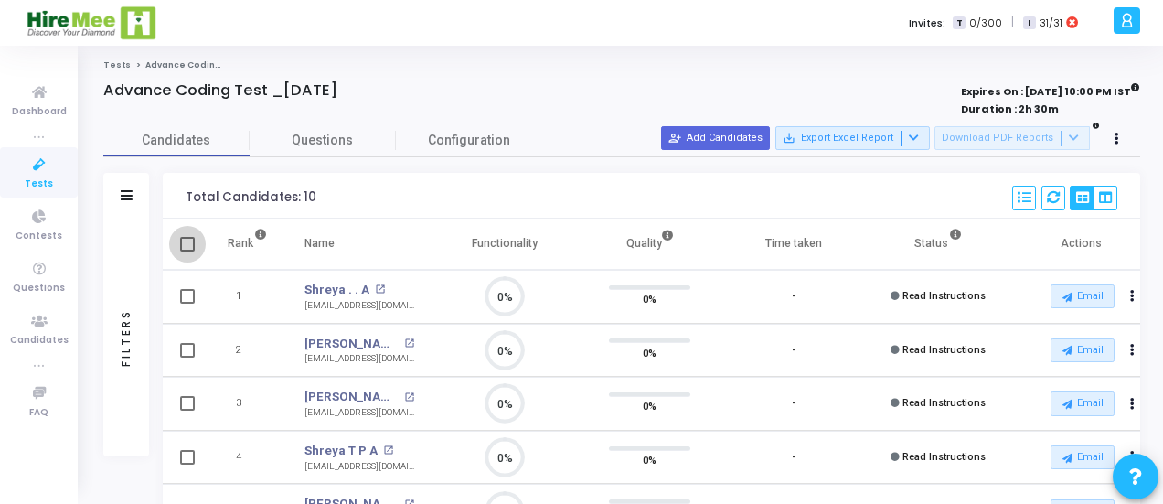
checkbox input "true"
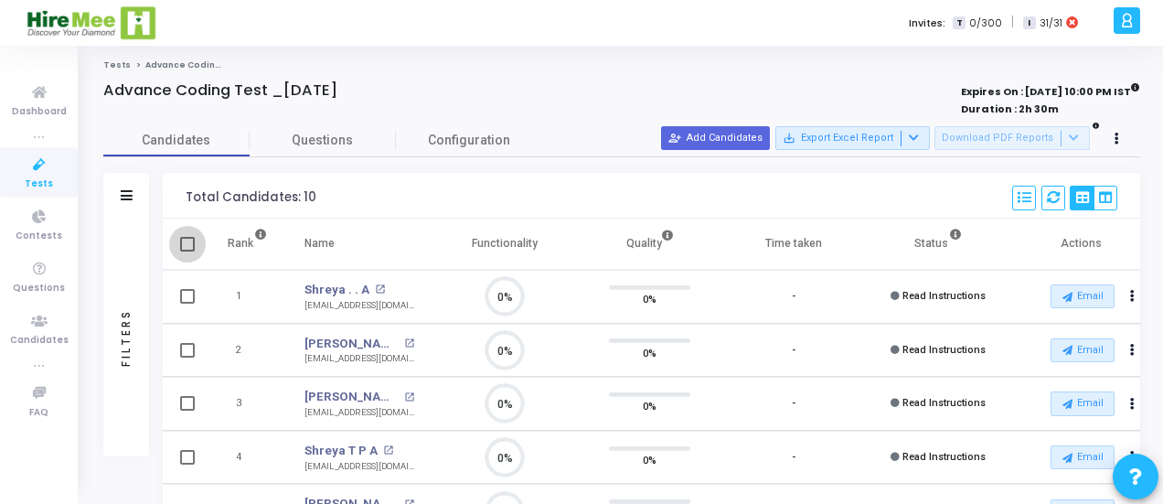
checkbox input "true"
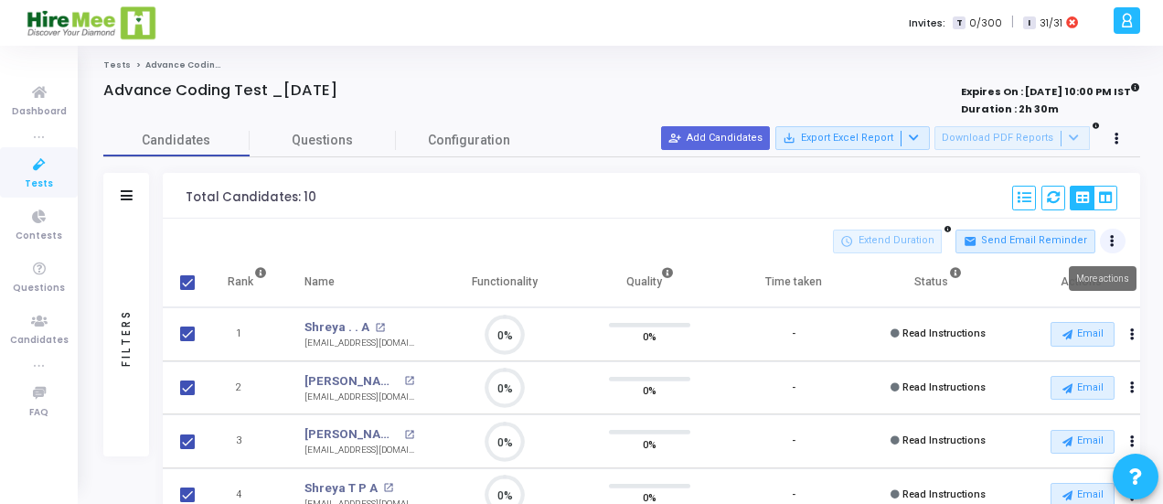
click at [1110, 241] on icon at bounding box center [1112, 241] width 5 height 9
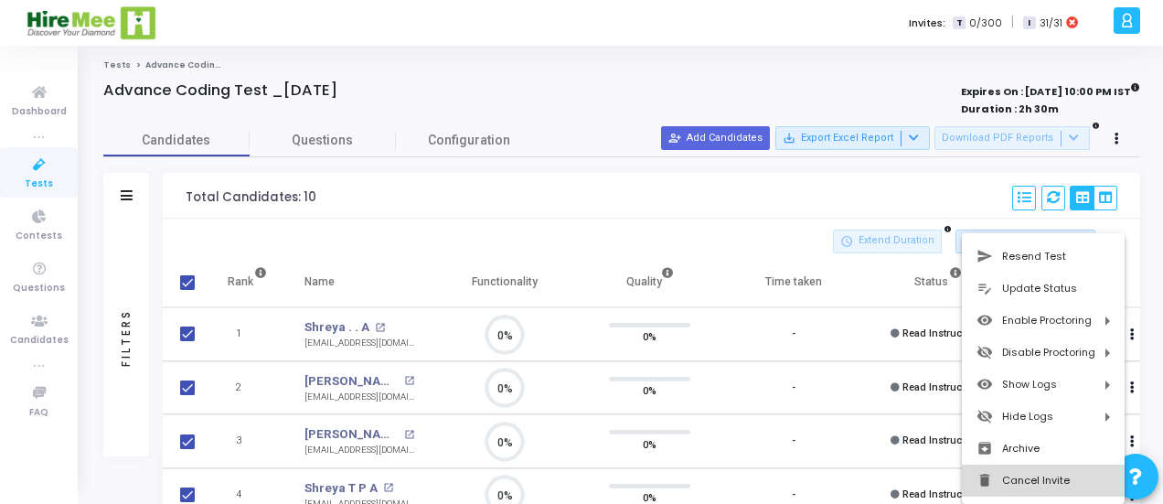
click at [1029, 480] on button "delete Cancel Invite" at bounding box center [1043, 481] width 163 height 32
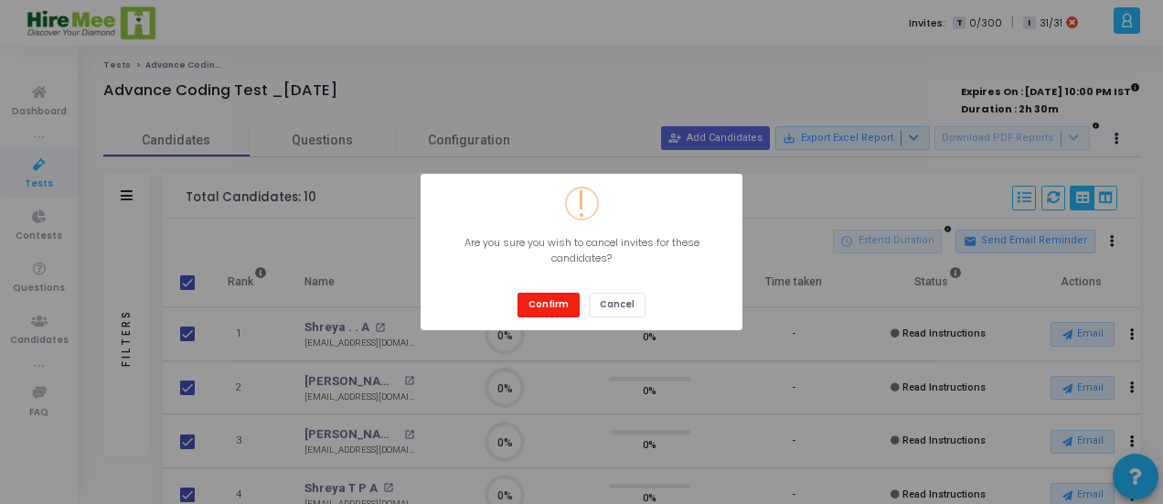
click at [557, 306] on button "Confirm" at bounding box center [549, 305] width 62 height 25
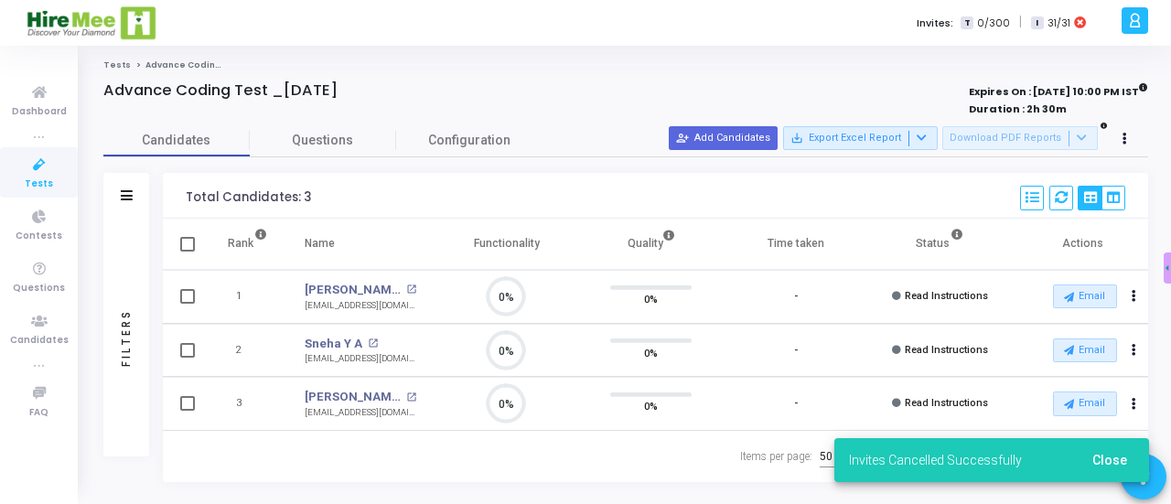
scroll to position [8, 7]
click at [161, 221] on div "Filters Filters Candidate Name/Email search Candidate Status Invite Sent Read I…" at bounding box center [625, 327] width 1044 height 309
click at [187, 244] on span at bounding box center [187, 244] width 15 height 15
click at [187, 252] on input "checkbox" at bounding box center [187, 252] width 1 height 1
checkbox input "true"
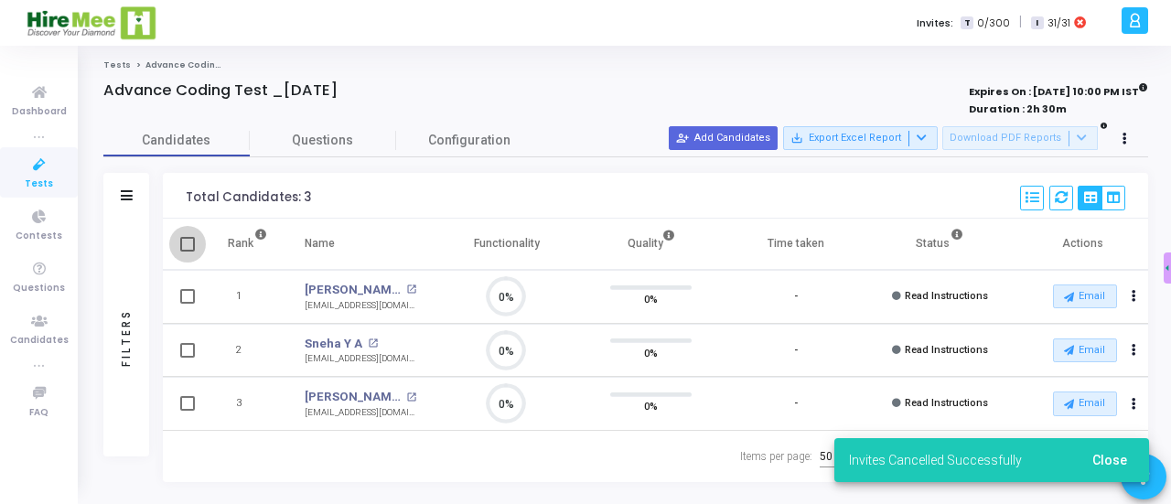
checkbox input "true"
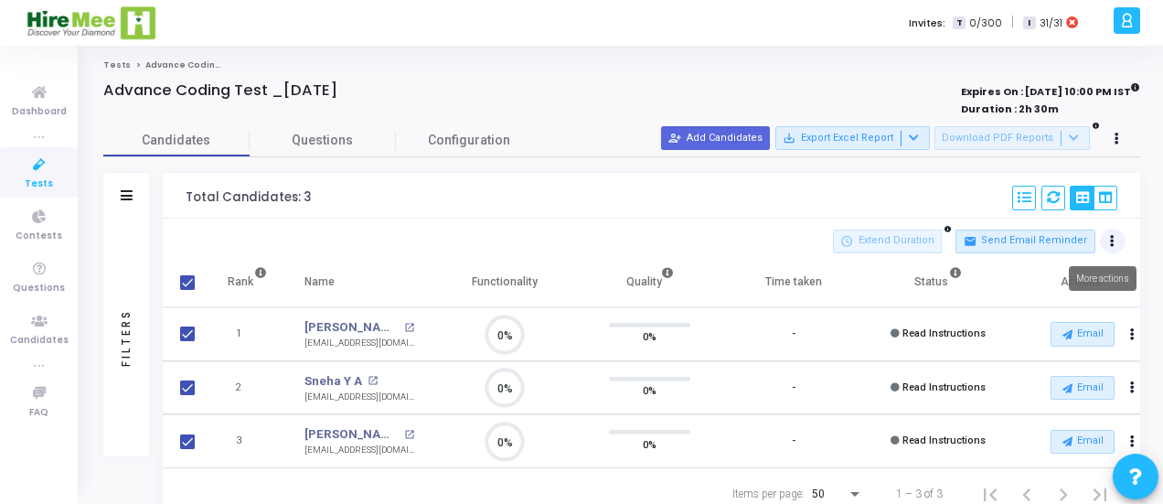
click at [1113, 238] on icon at bounding box center [1112, 241] width 5 height 9
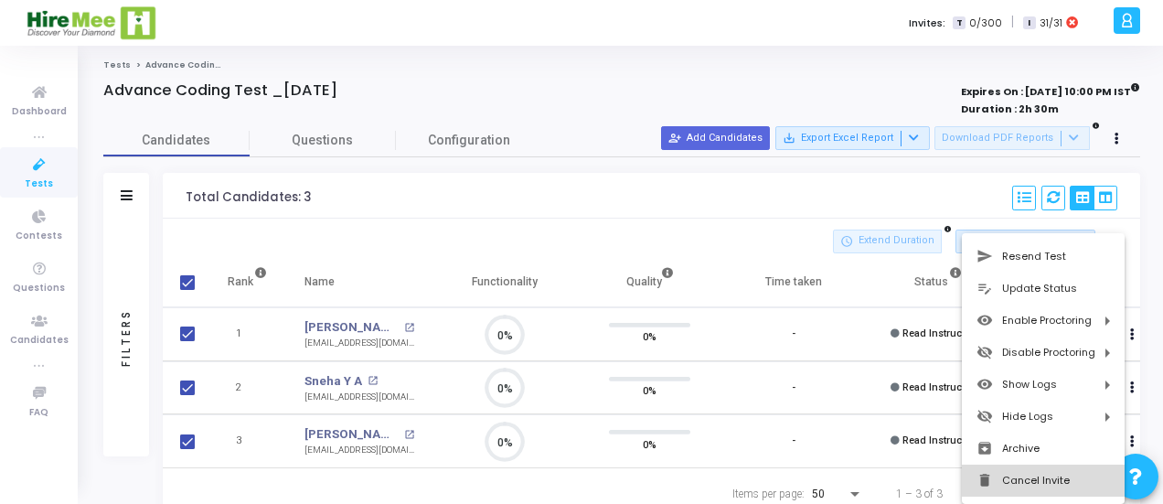
click at [1015, 482] on button "delete Cancel Invite" at bounding box center [1043, 481] width 163 height 32
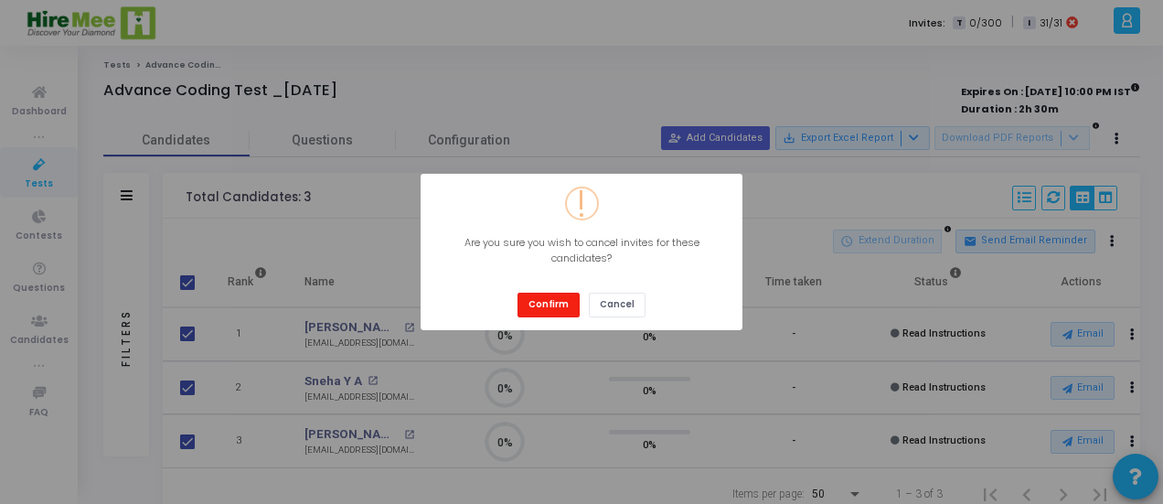
click at [548, 307] on button "Confirm" at bounding box center [549, 305] width 62 height 25
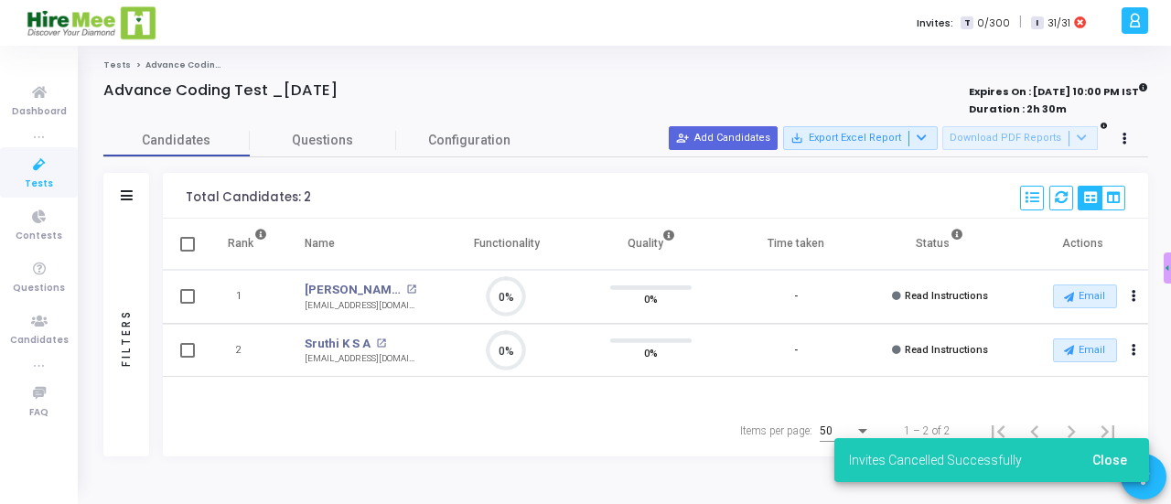
click at [189, 244] on span at bounding box center [187, 244] width 15 height 15
click at [187, 252] on input "checkbox" at bounding box center [187, 252] width 1 height 1
checkbox input "true"
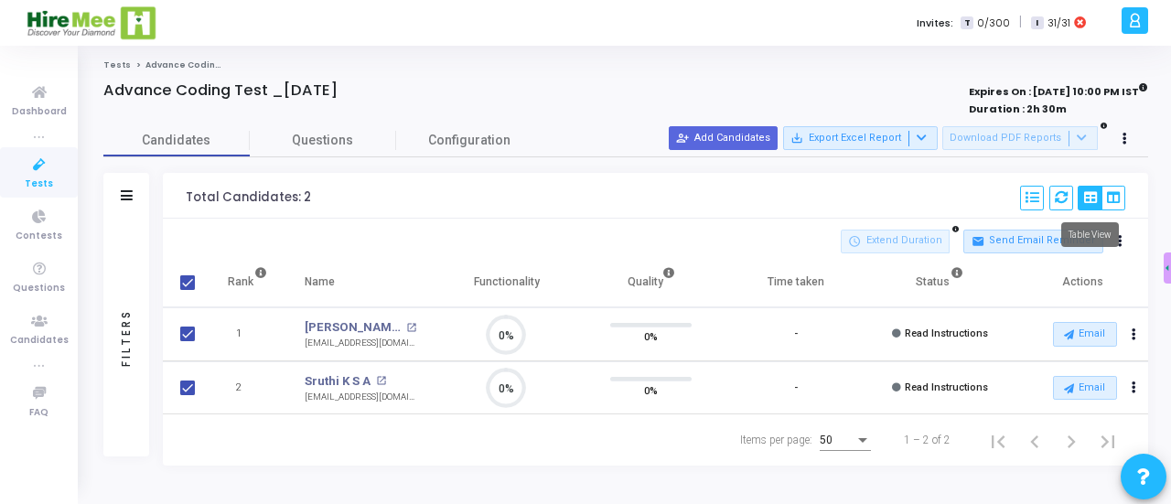
click at [1119, 245] on mat-tooltip-component "Table View" at bounding box center [1089, 234] width 83 height 50
click at [1120, 241] on icon at bounding box center [1120, 241] width 5 height 9
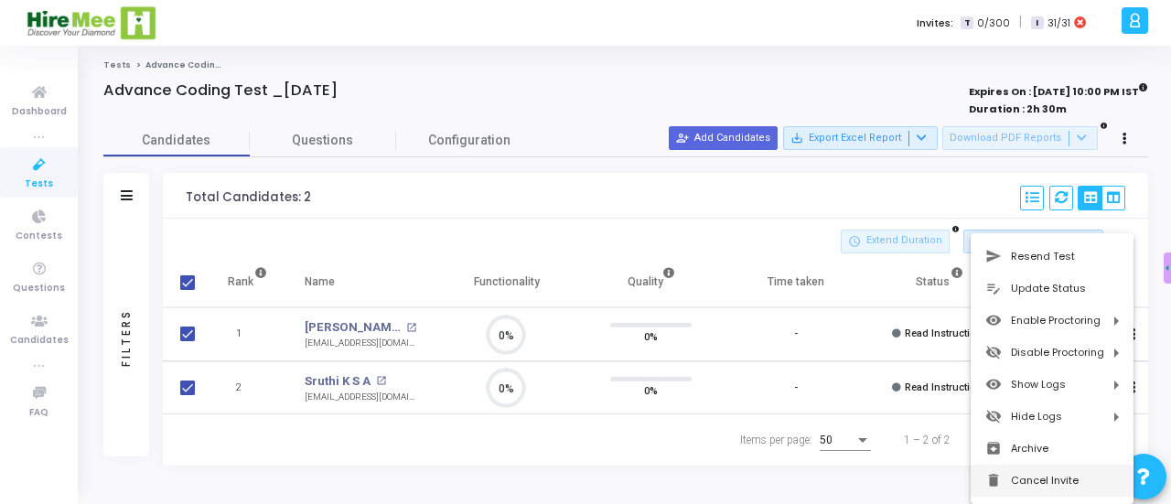
click at [1026, 487] on button "delete Cancel Invite" at bounding box center [1051, 481] width 163 height 32
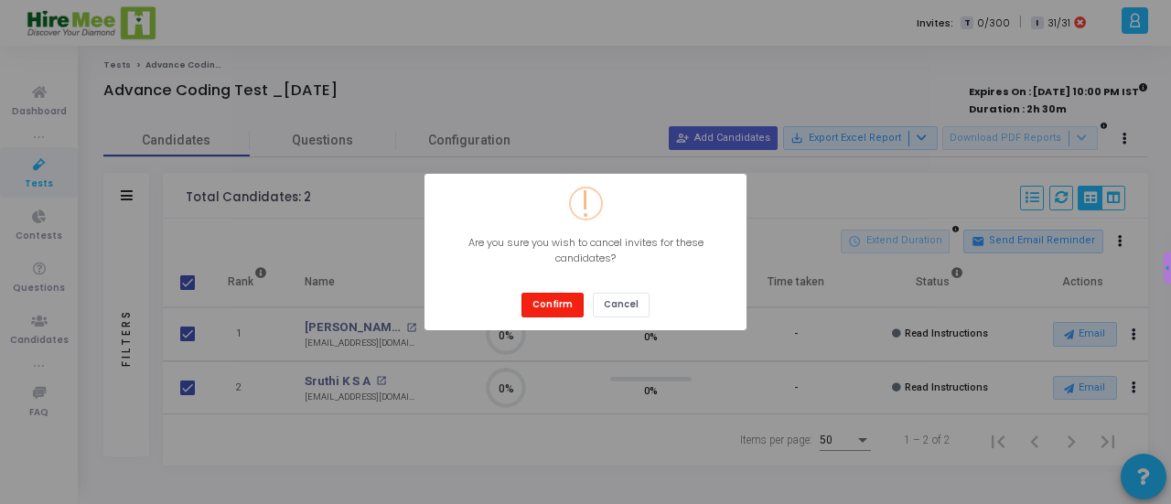
click at [552, 299] on button "Confirm" at bounding box center [552, 305] width 62 height 25
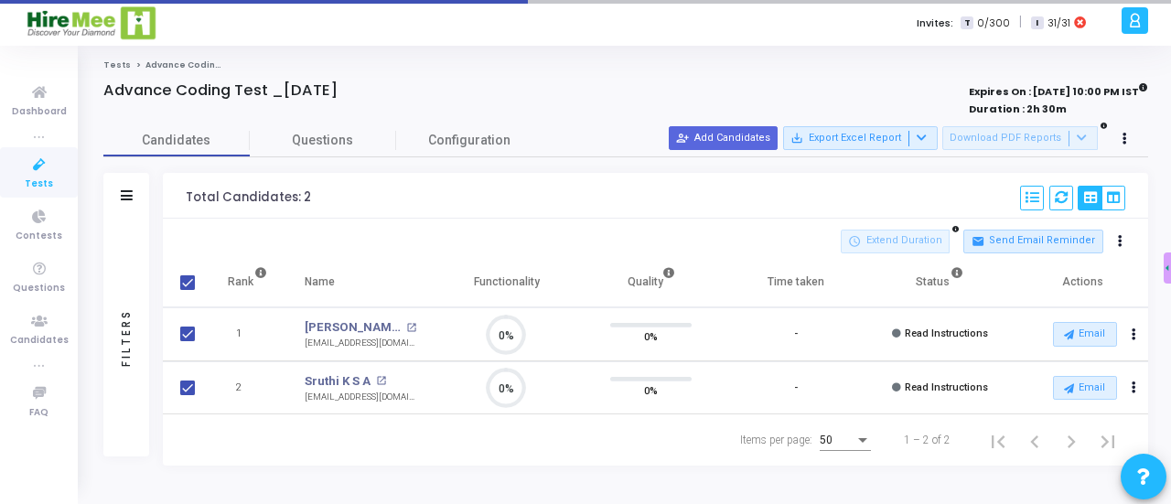
checkbox input "false"
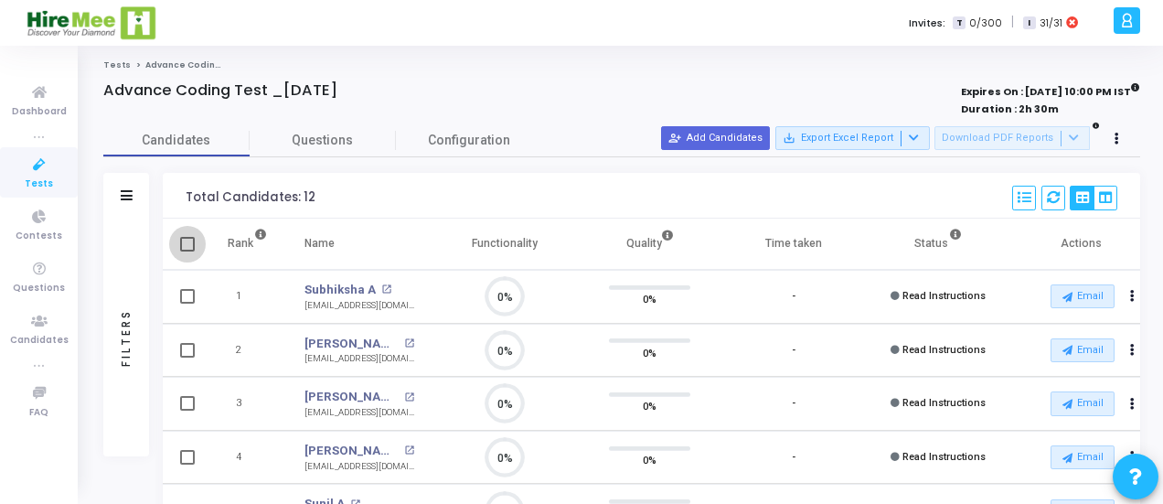
click at [189, 240] on span at bounding box center [187, 244] width 15 height 15
click at [187, 252] on input "checkbox" at bounding box center [187, 252] width 1 height 1
checkbox input "true"
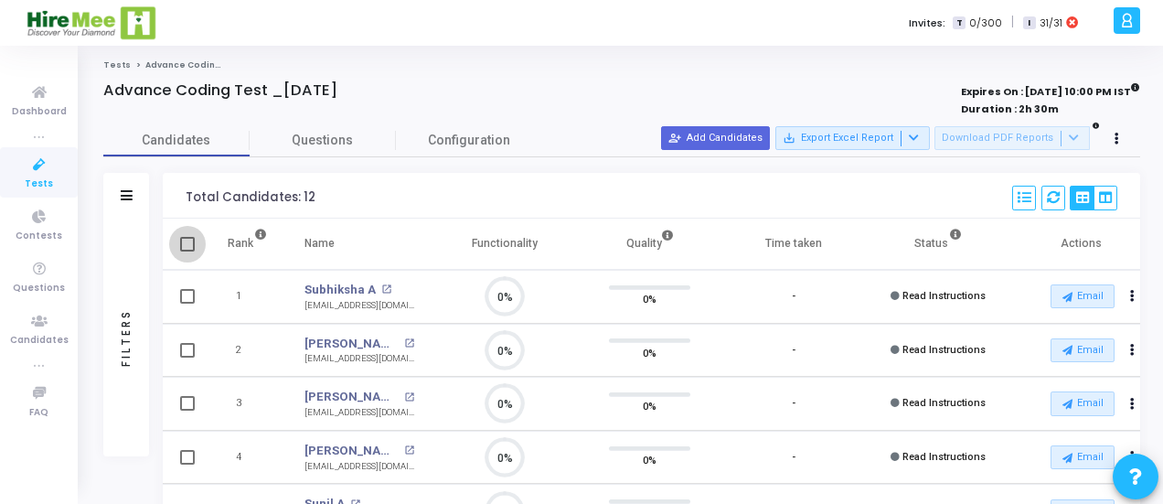
checkbox input "true"
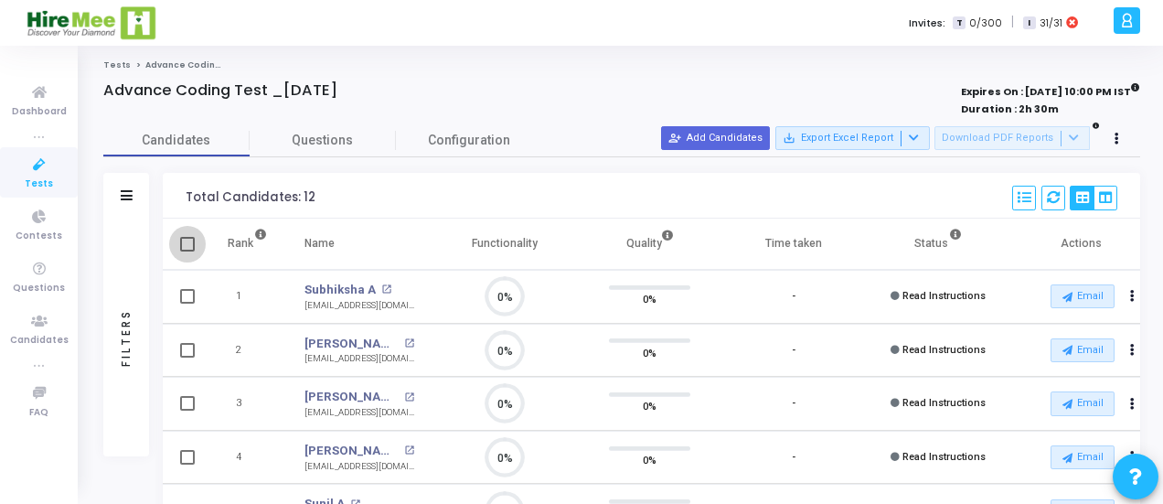
checkbox input "true"
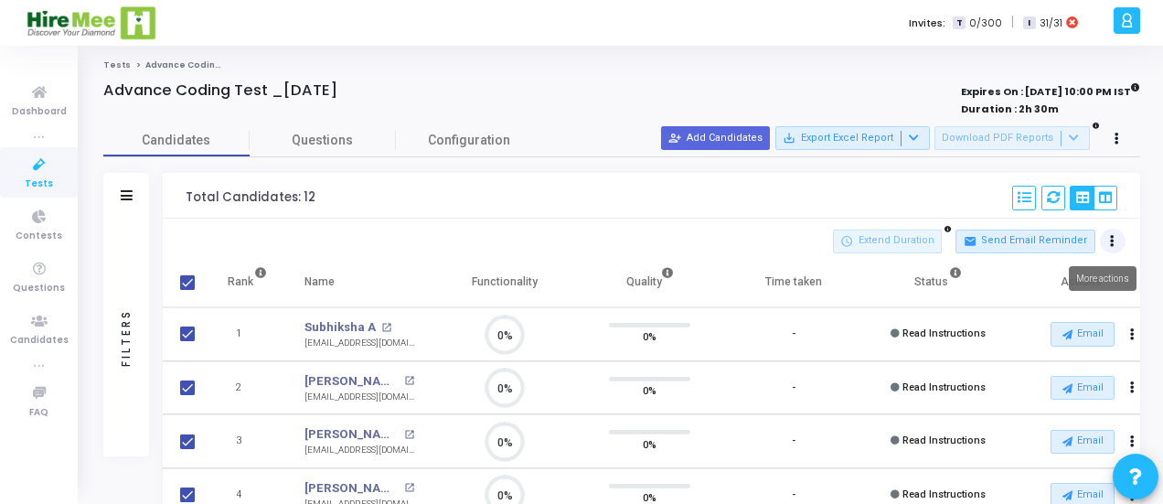
click at [1114, 246] on icon at bounding box center [1112, 241] width 5 height 9
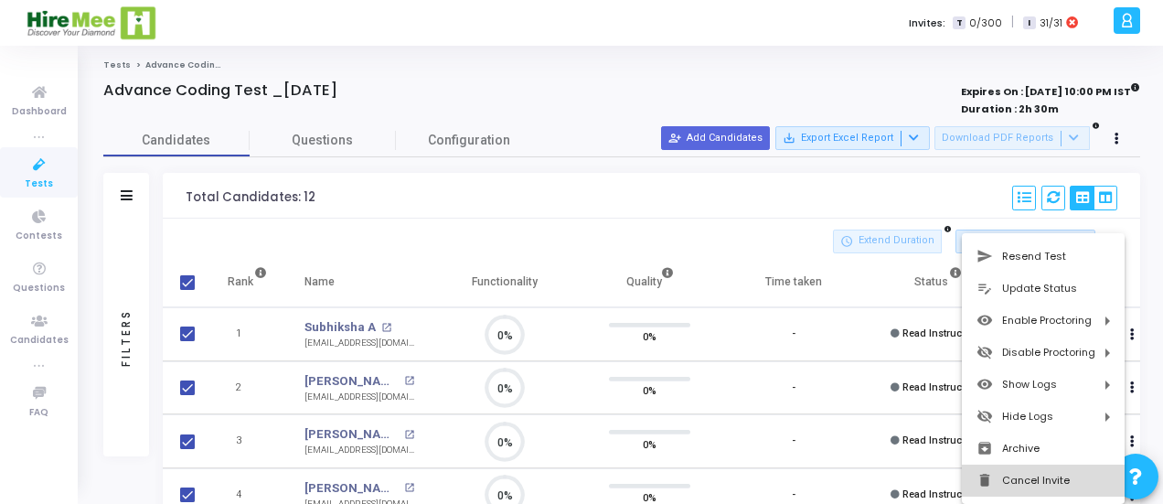
click at [1012, 487] on button "delete Cancel Invite" at bounding box center [1043, 481] width 163 height 32
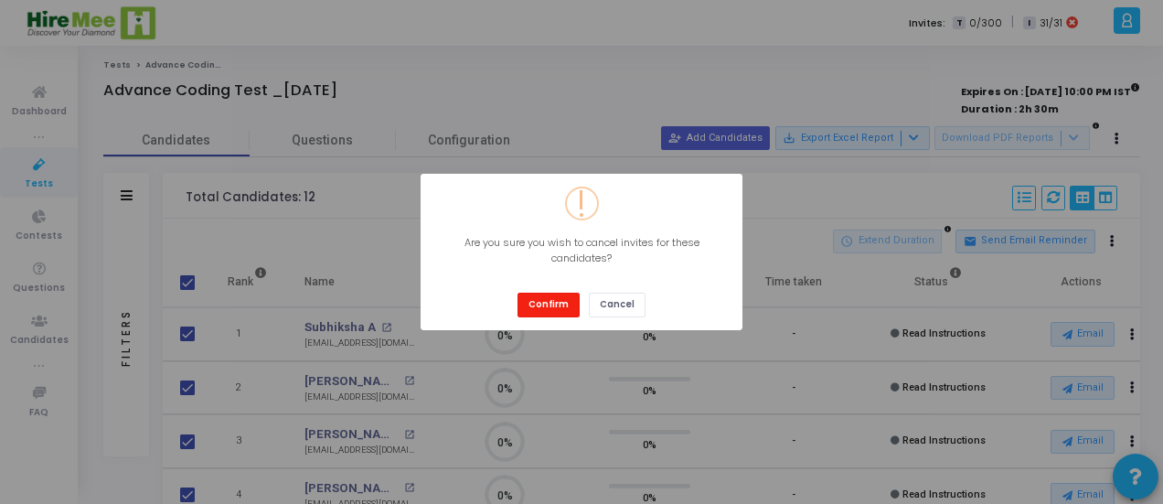
click at [554, 299] on button "Confirm" at bounding box center [549, 305] width 62 height 25
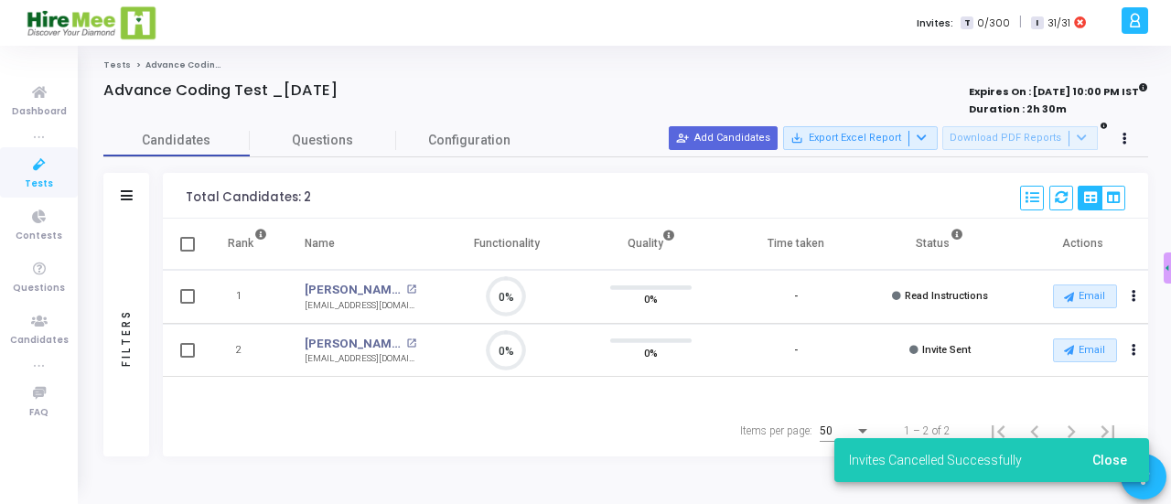
scroll to position [38, 46]
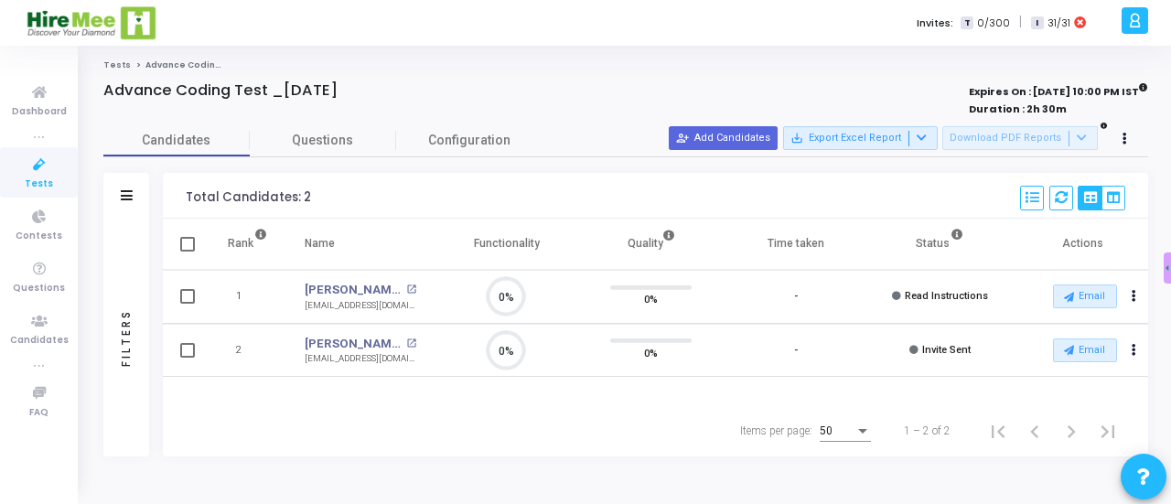
click at [177, 249] on th at bounding box center [186, 244] width 46 height 51
click at [184, 246] on span at bounding box center [187, 244] width 15 height 15
click at [187, 252] on input "checkbox" at bounding box center [187, 252] width 1 height 1
checkbox input "true"
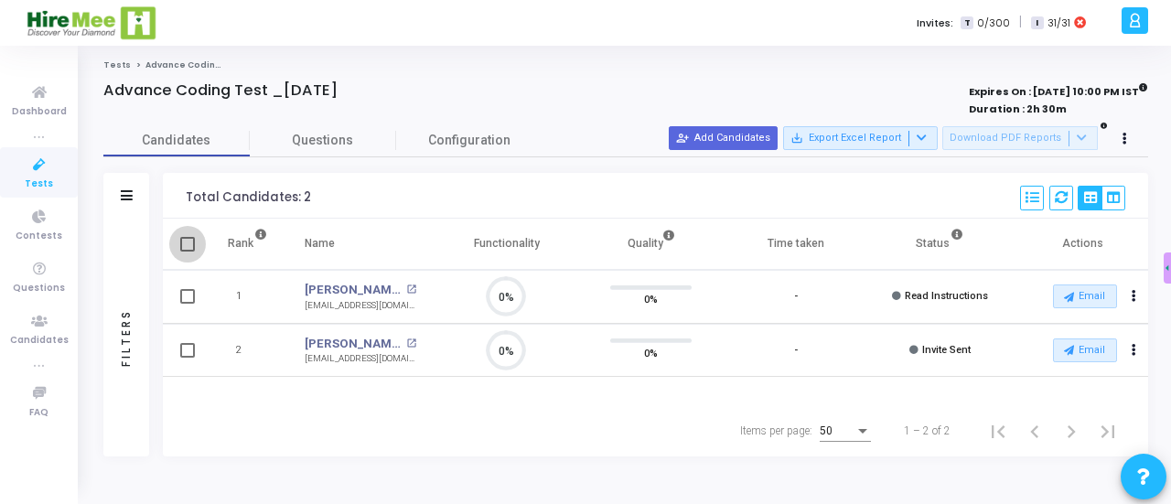
checkbox input "true"
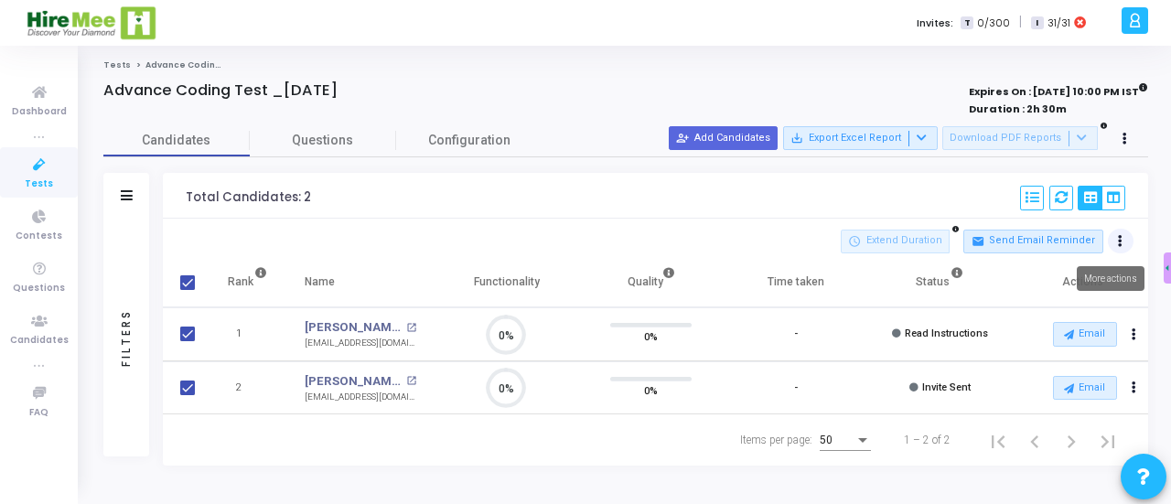
click at [1125, 246] on button at bounding box center [1121, 242] width 26 height 26
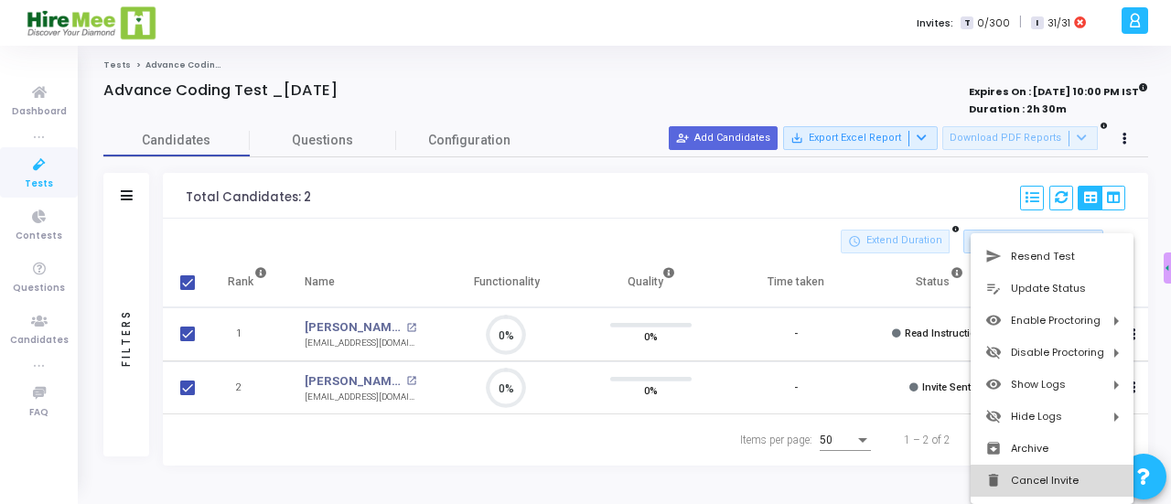
click at [1025, 483] on button "delete Cancel Invite" at bounding box center [1051, 481] width 163 height 32
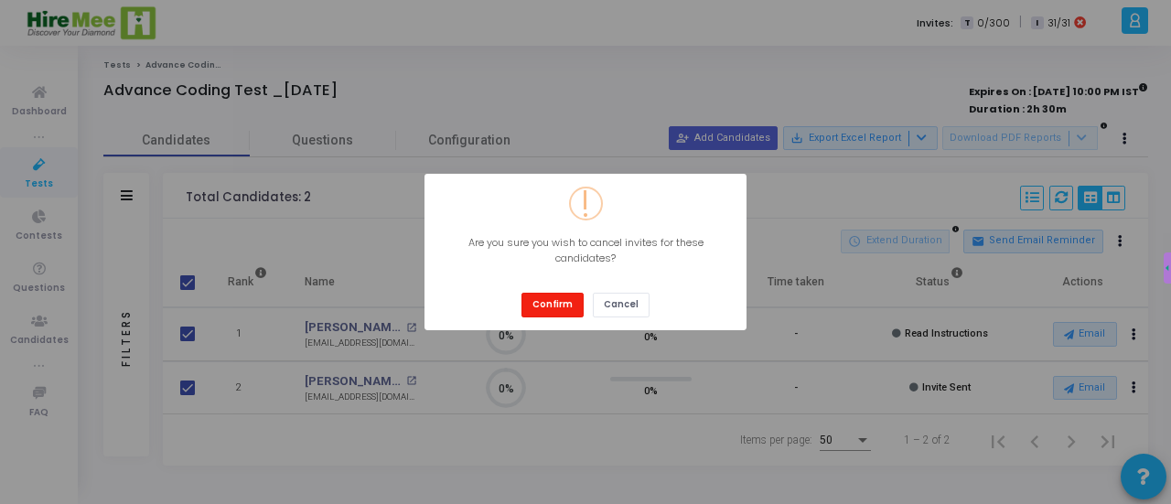
click at [550, 306] on button "Confirm" at bounding box center [552, 305] width 62 height 25
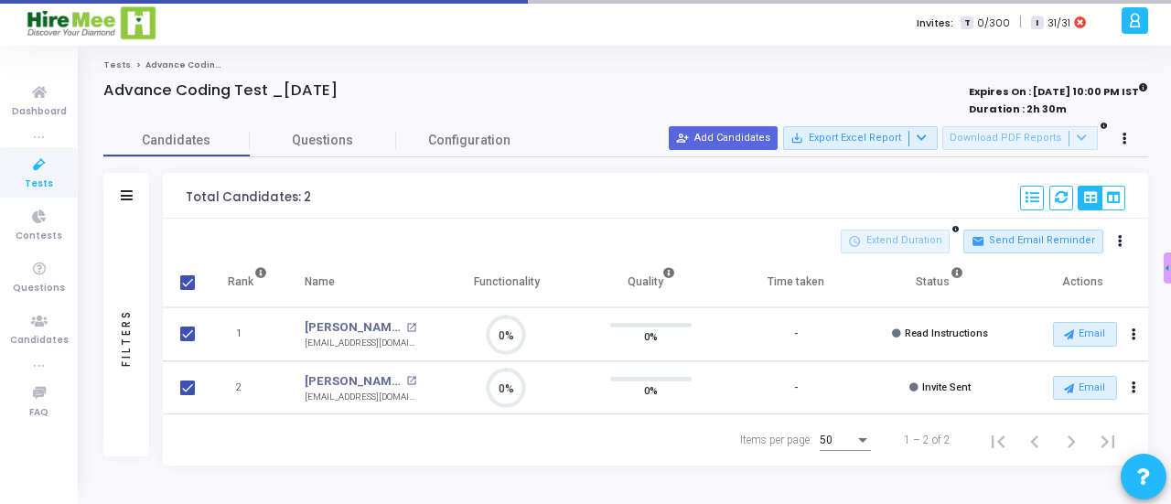
checkbox input "false"
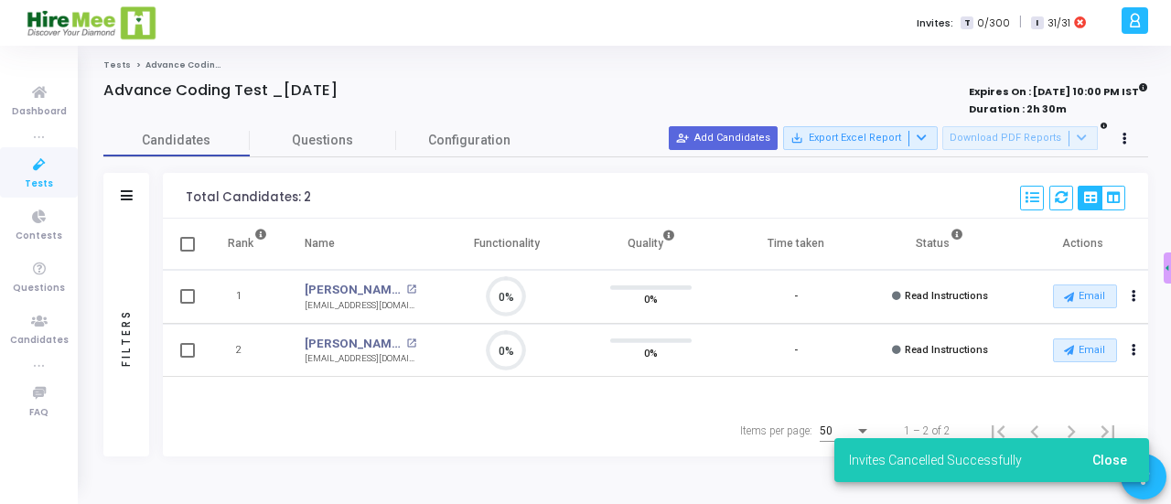
scroll to position [8, 7]
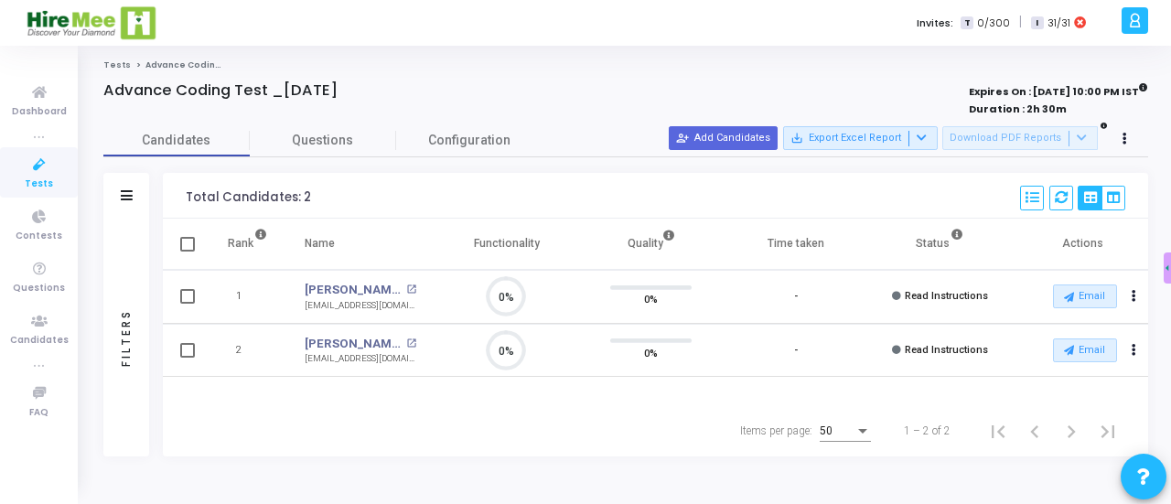
click at [159, 197] on div "Filters Filters Candidate Name/Email search Candidate Status Invite Sent Read I…" at bounding box center [625, 315] width 1044 height 284
click at [48, 171] on icon at bounding box center [39, 165] width 38 height 23
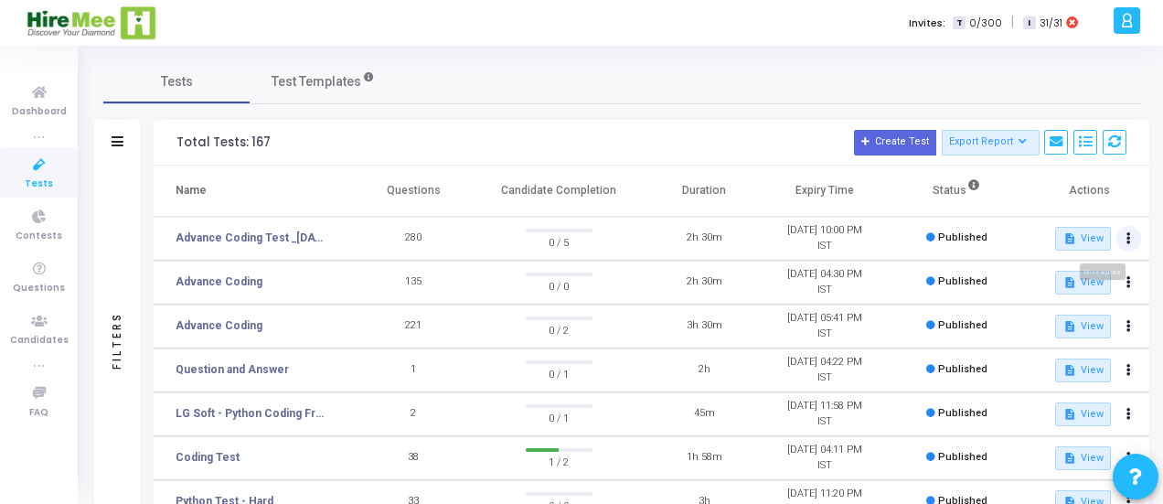
click at [1127, 234] on icon at bounding box center [1129, 238] width 5 height 9
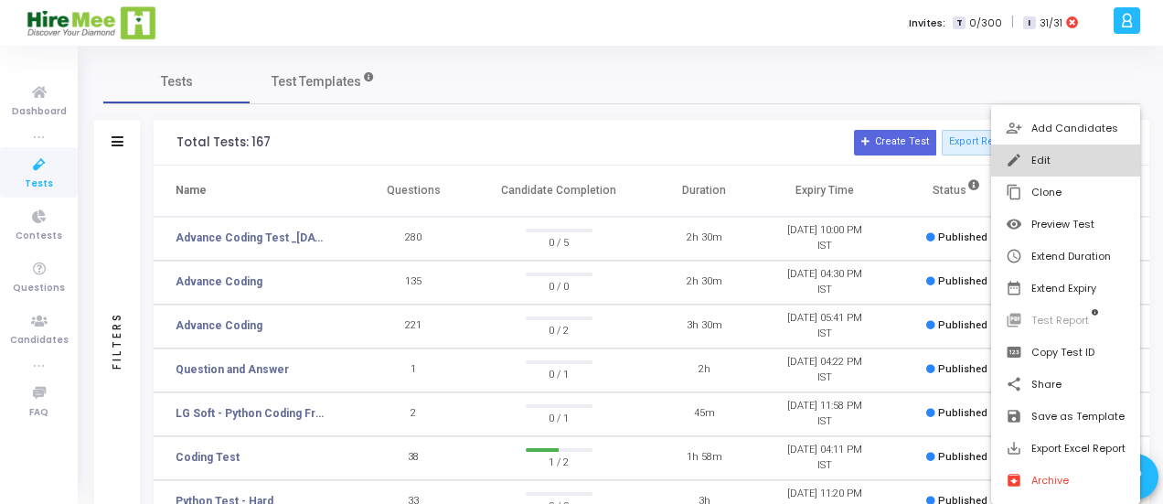
click at [1050, 162] on button "edit Edit" at bounding box center [1065, 161] width 149 height 32
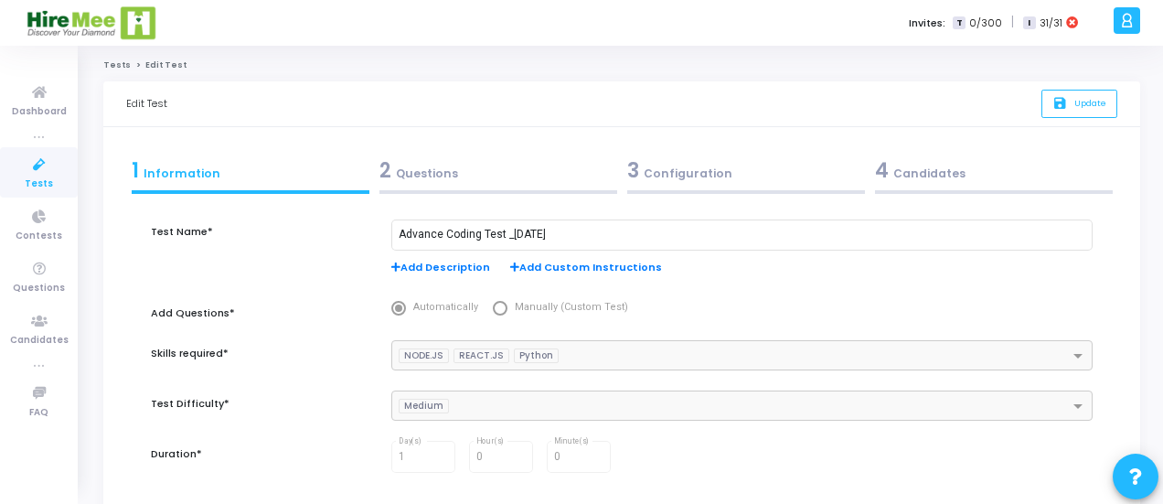
click at [498, 173] on div "2 Questions" at bounding box center [499, 170] width 238 height 30
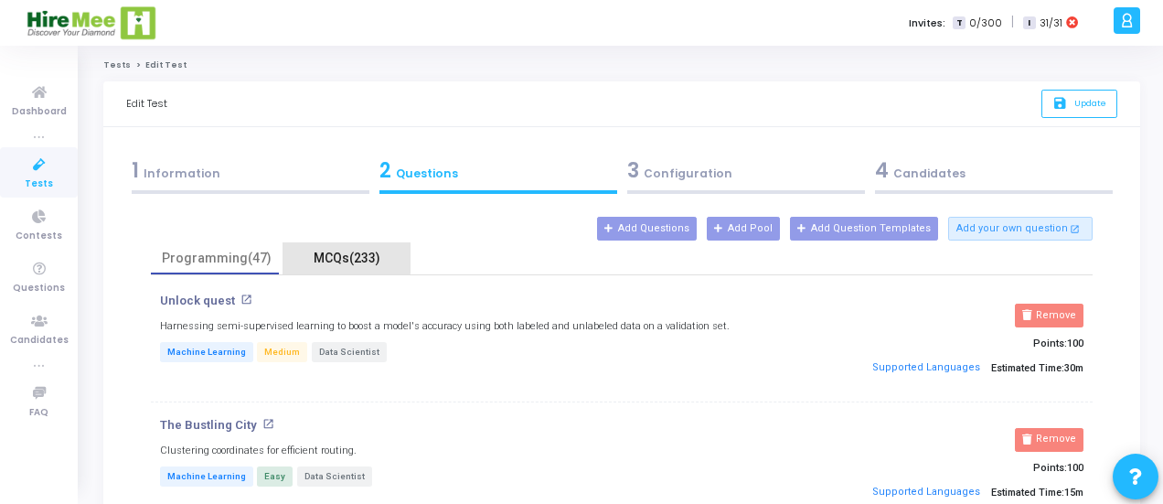
click at [334, 257] on div "MCQs(233)" at bounding box center [347, 258] width 106 height 19
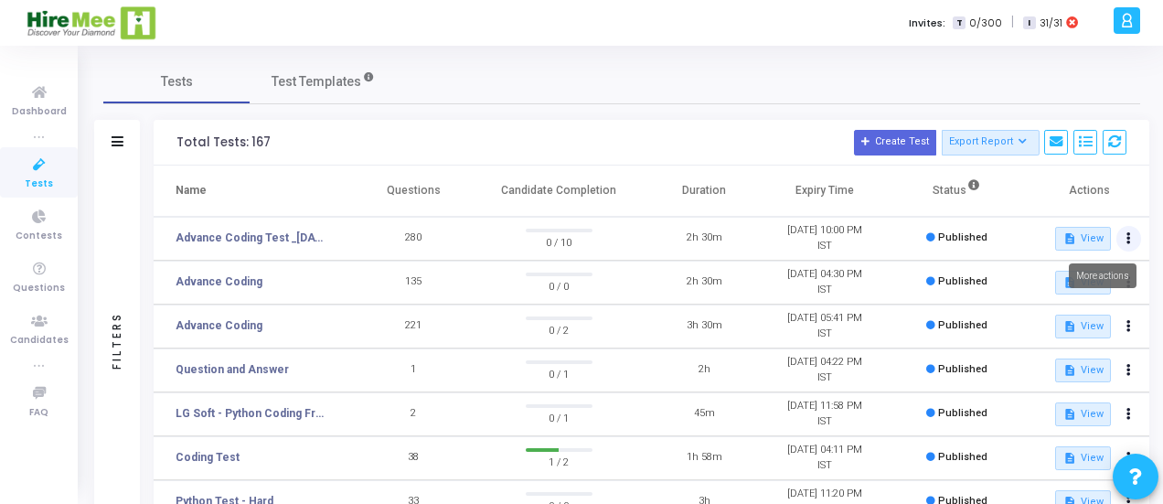
click at [1129, 234] on icon at bounding box center [1129, 238] width 5 height 9
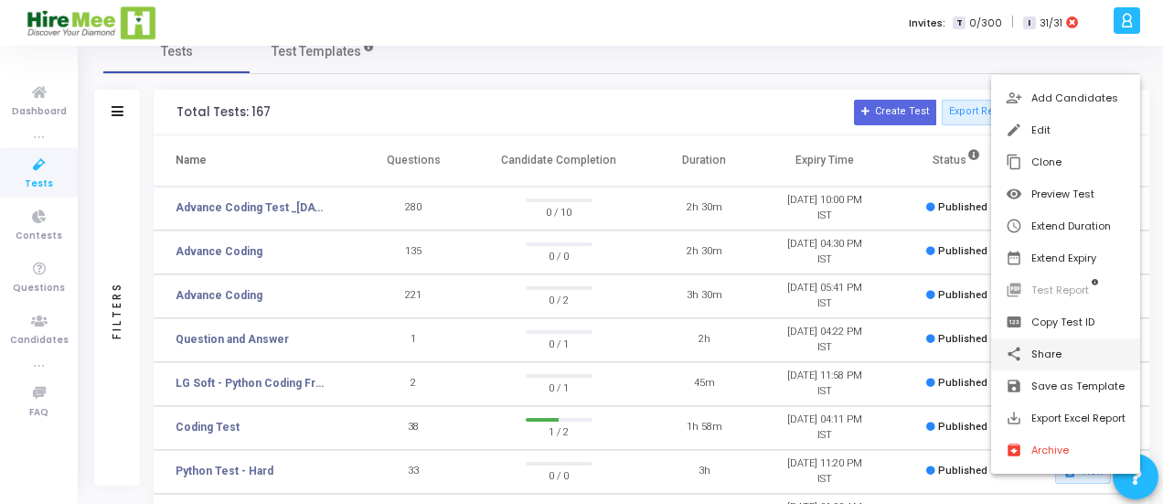
scroll to position [31, 0]
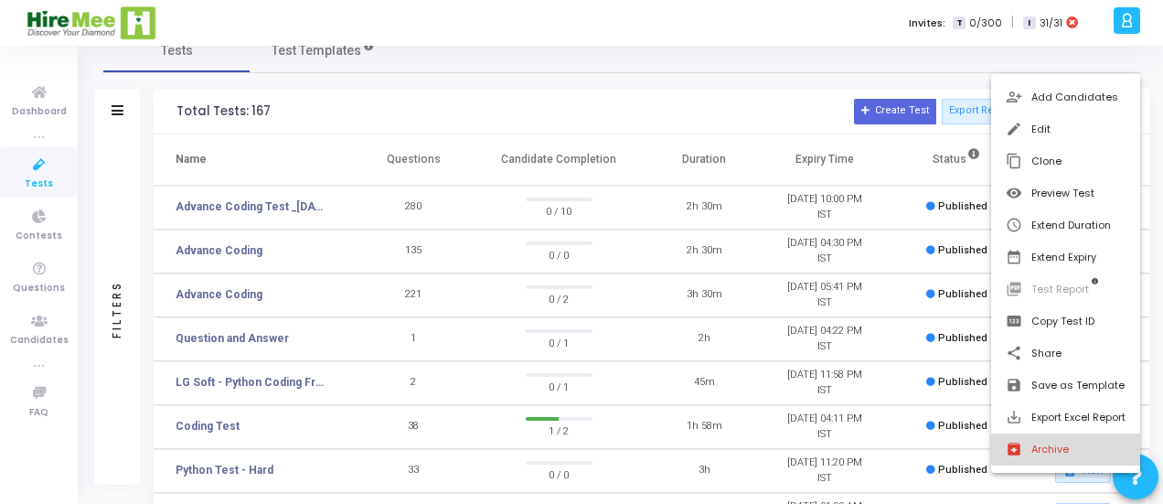
click at [1069, 442] on button "archive Archive" at bounding box center [1065, 450] width 149 height 32
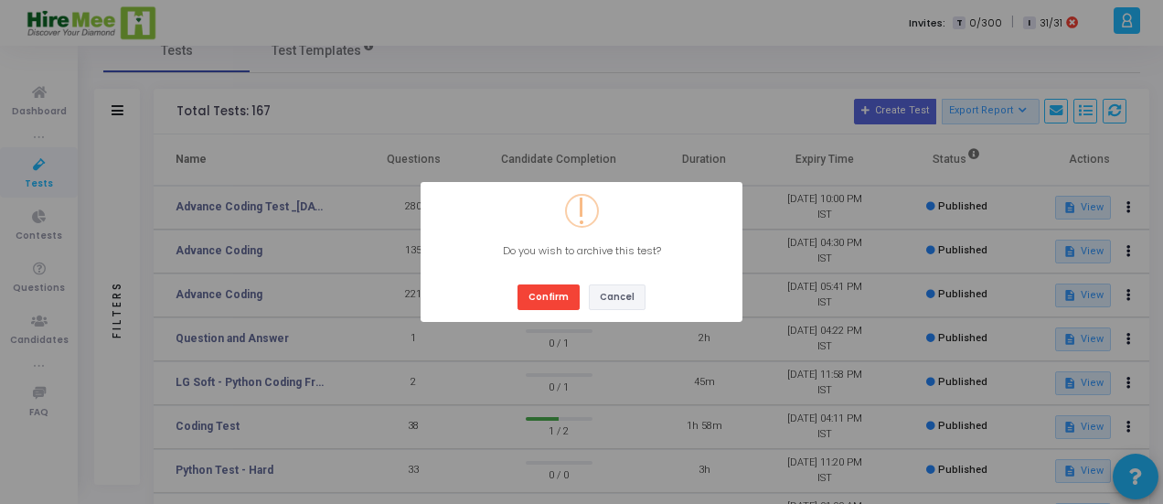
click at [616, 303] on button "Cancel" at bounding box center [617, 296] width 57 height 25
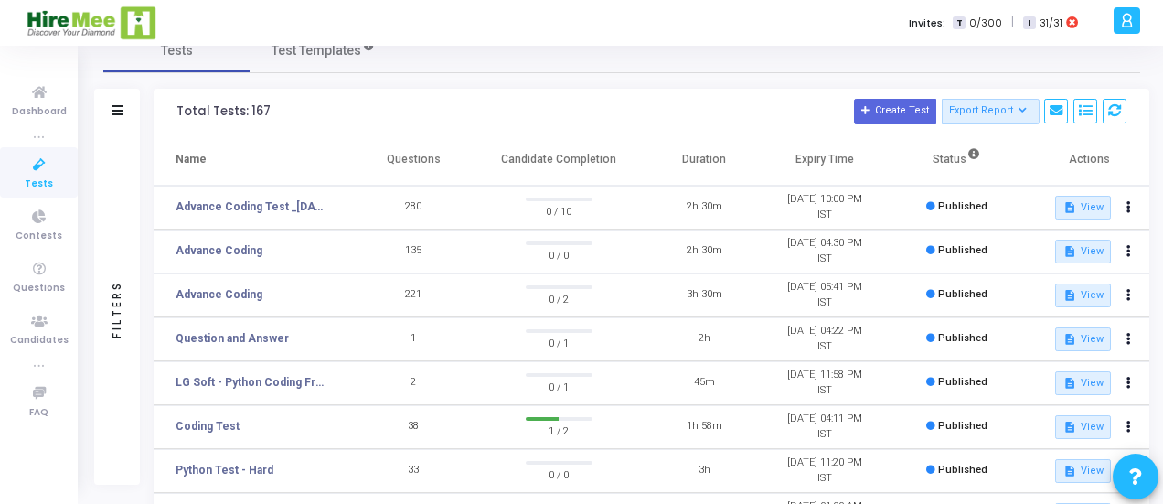
click at [595, 107] on h3 "Total Tests: 167 Create Test Export Report Id Name Job Role Questions Candidate…" at bounding box center [652, 112] width 950 height 26
click at [1135, 208] on button at bounding box center [1130, 208] width 26 height 26
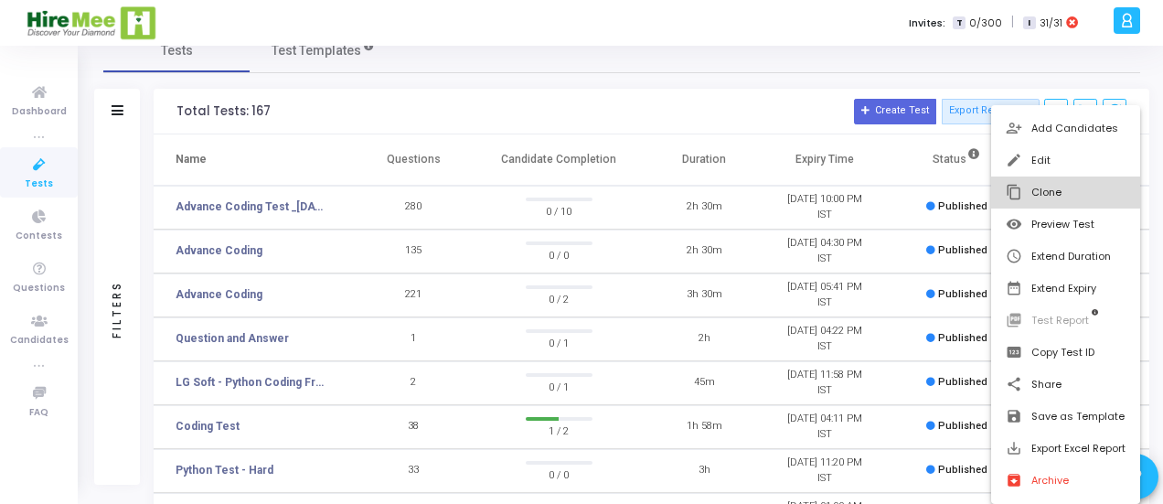
click at [1037, 194] on button "content_copy Clone" at bounding box center [1065, 193] width 149 height 32
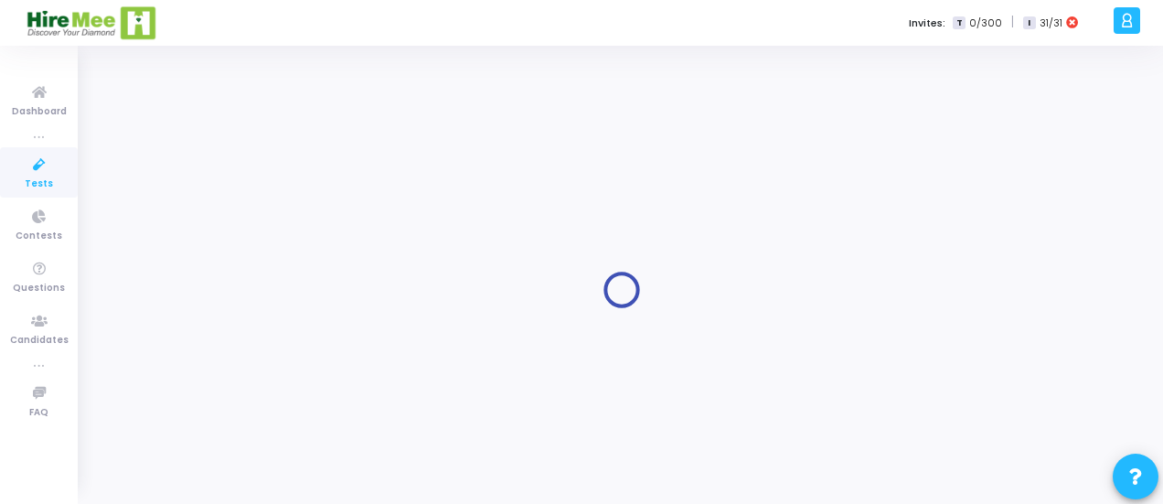
type input "Advance Coding Test _[DATE]"
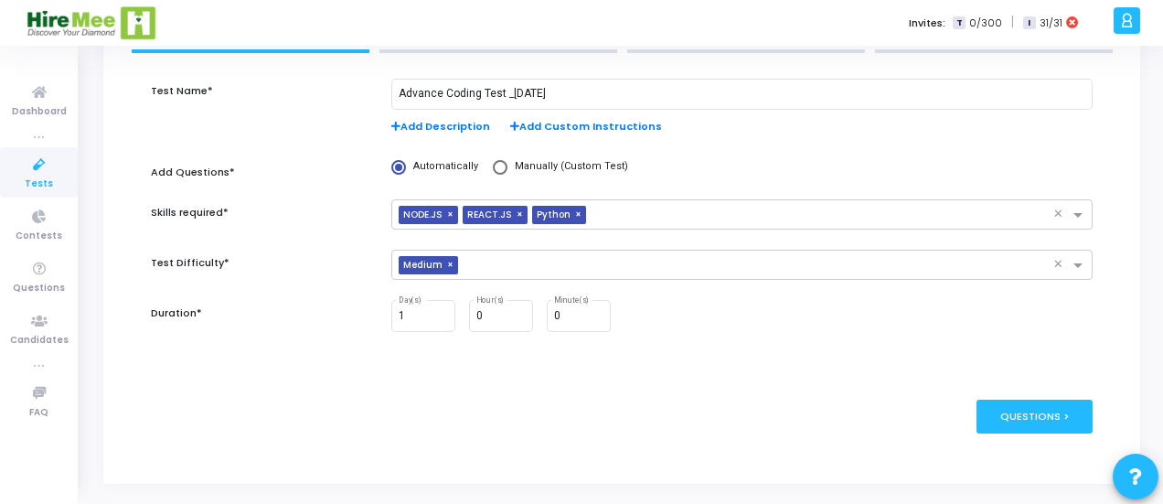
scroll to position [140, 0]
click at [300, 326] on div "Duration*" at bounding box center [262, 327] width 240 height 52
click at [439, 323] on div "1 Day(s)" at bounding box center [423, 316] width 49 height 34
type input "0"
click at [440, 319] on input "0" at bounding box center [423, 317] width 49 height 13
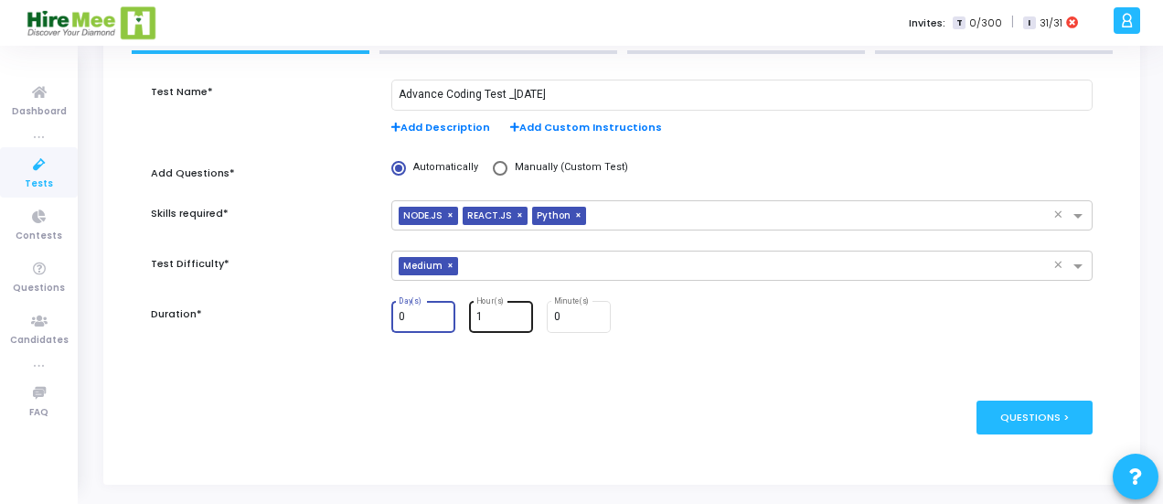
click at [518, 314] on input "1" at bounding box center [501, 317] width 49 height 13
type input "2"
click at [518, 314] on input "2" at bounding box center [501, 317] width 49 height 13
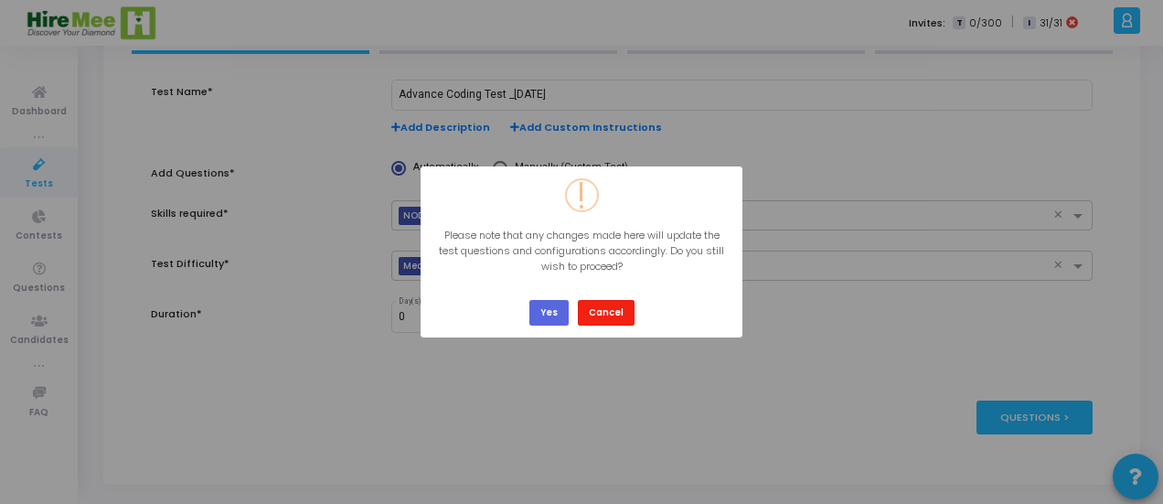
click at [593, 312] on button "Cancel" at bounding box center [606, 312] width 57 height 25
type input "1"
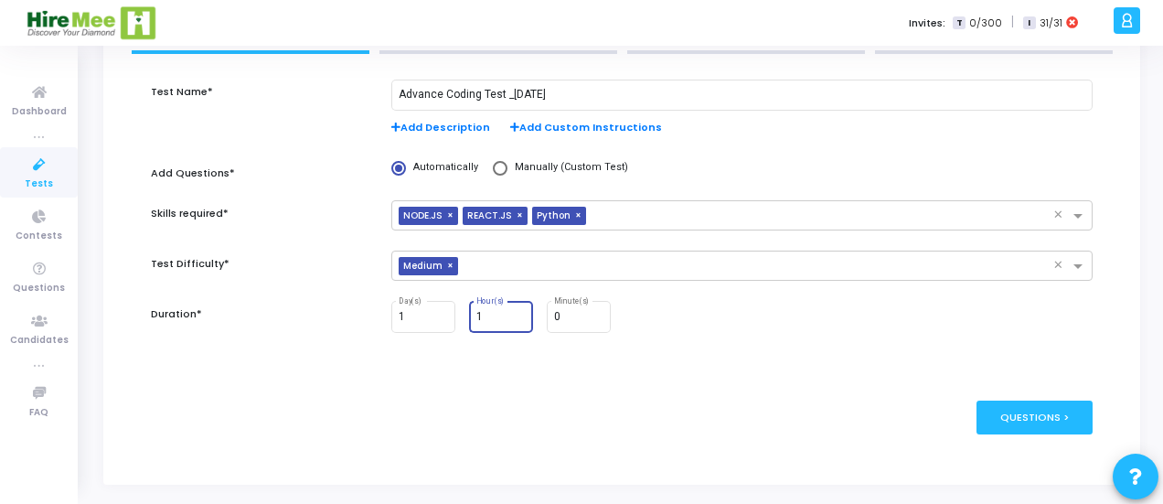
click at [518, 314] on input "1" at bounding box center [501, 317] width 49 height 13
type input "2"
click at [518, 314] on input "2" at bounding box center [501, 317] width 49 height 13
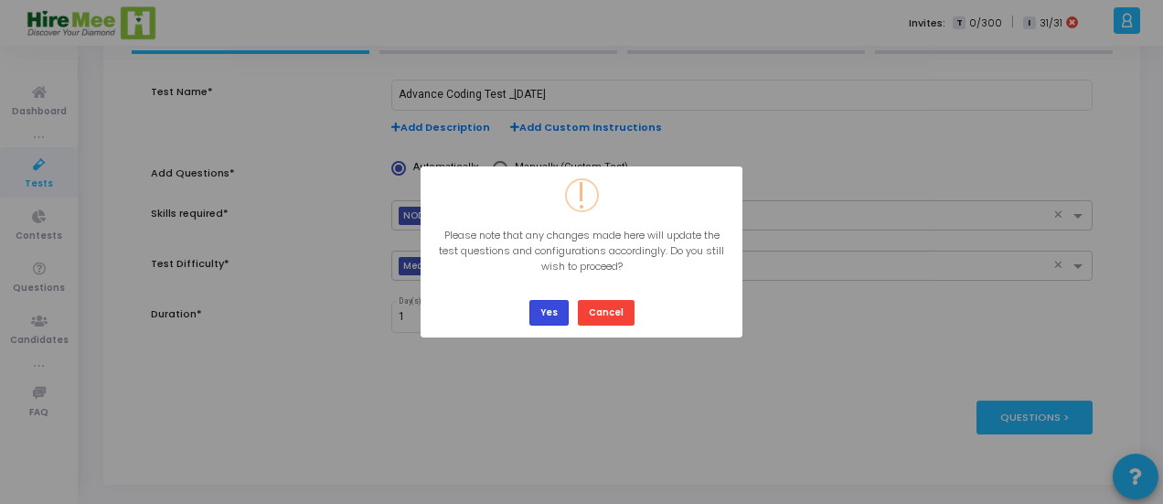
click at [548, 305] on button "Yes" at bounding box center [549, 312] width 39 height 25
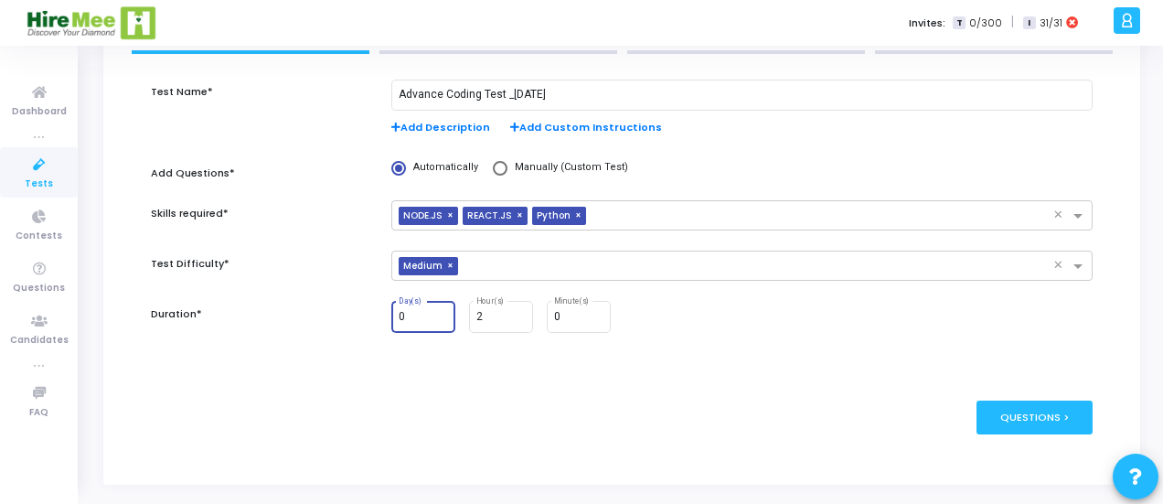
type input "0"
click at [441, 321] on input "0" at bounding box center [423, 317] width 49 height 13
click at [584, 313] on input "0" at bounding box center [578, 317] width 49 height 13
type input "30"
click at [757, 365] on div "Test Name* Advance Coding Test _22nd Aug Add Description Add Custom Instruction…" at bounding box center [622, 227] width 942 height 294
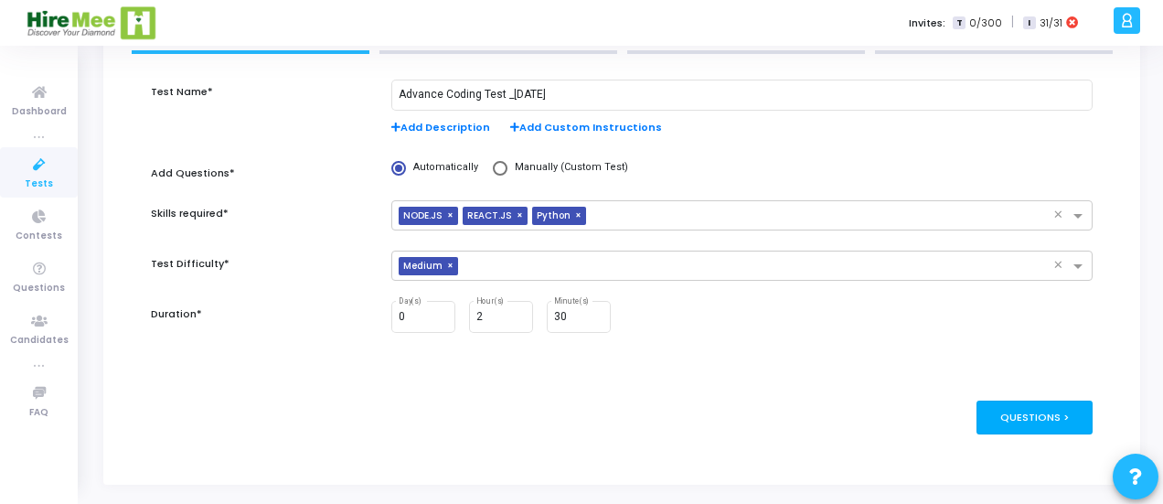
click at [1026, 420] on div "Questions >" at bounding box center [1035, 418] width 116 height 34
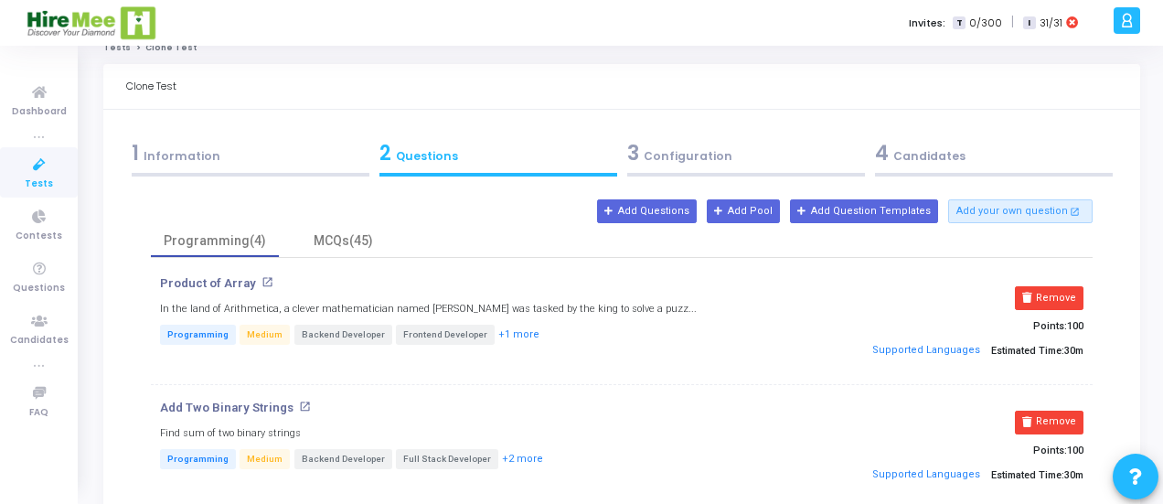
scroll to position [18, 0]
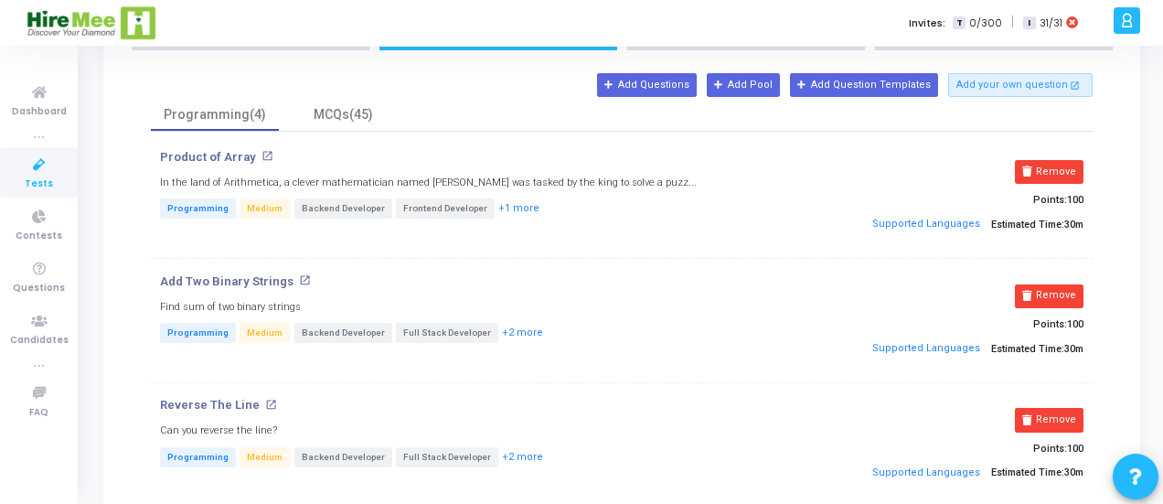
scroll to position [83, 0]
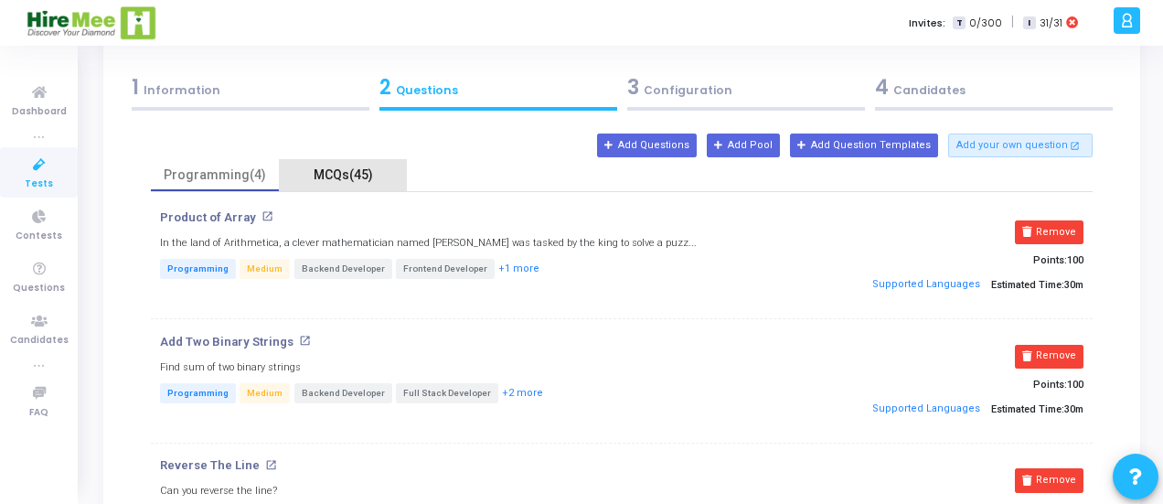
click at [328, 179] on div "MCQs(45)" at bounding box center [343, 175] width 106 height 19
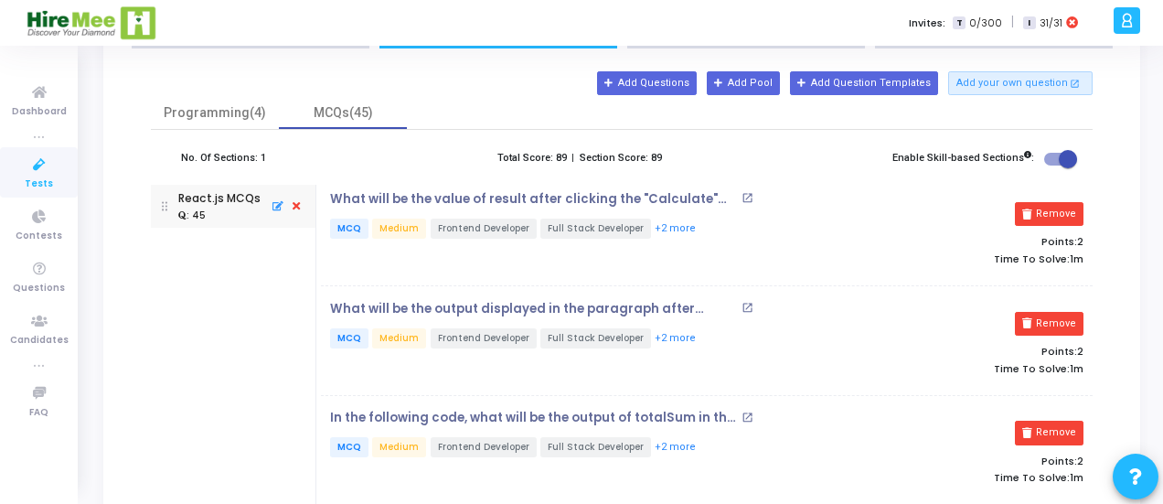
scroll to position [0, 0]
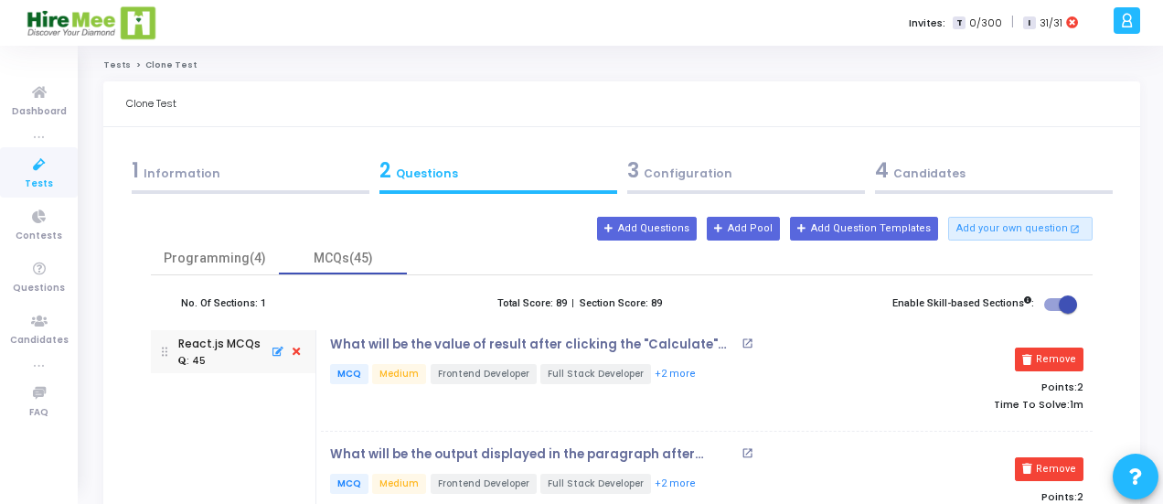
click at [276, 352] on icon at bounding box center [276, 351] width 16 height 19
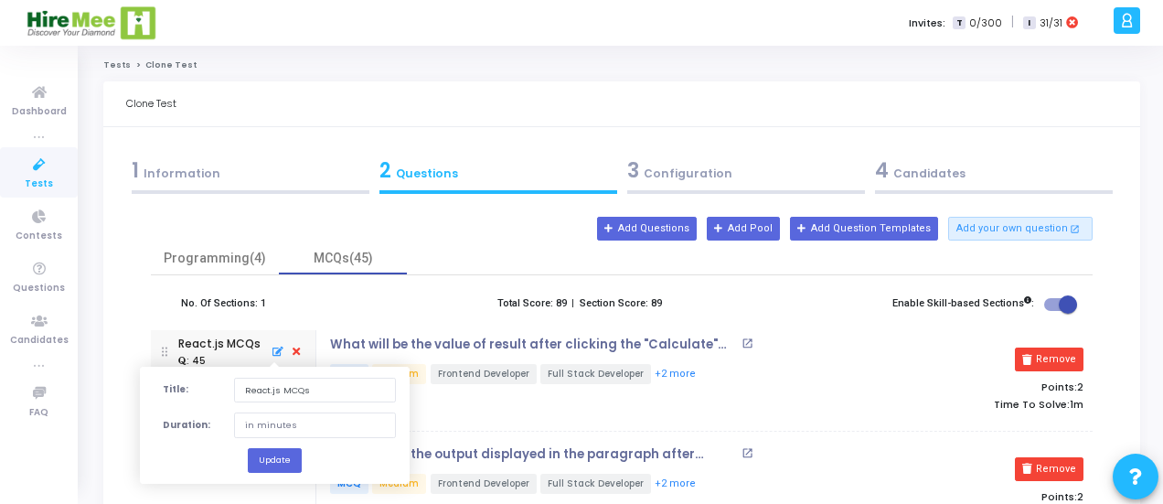
click at [515, 252] on div "Programming(4) MCQs(45)" at bounding box center [622, 258] width 942 height 32
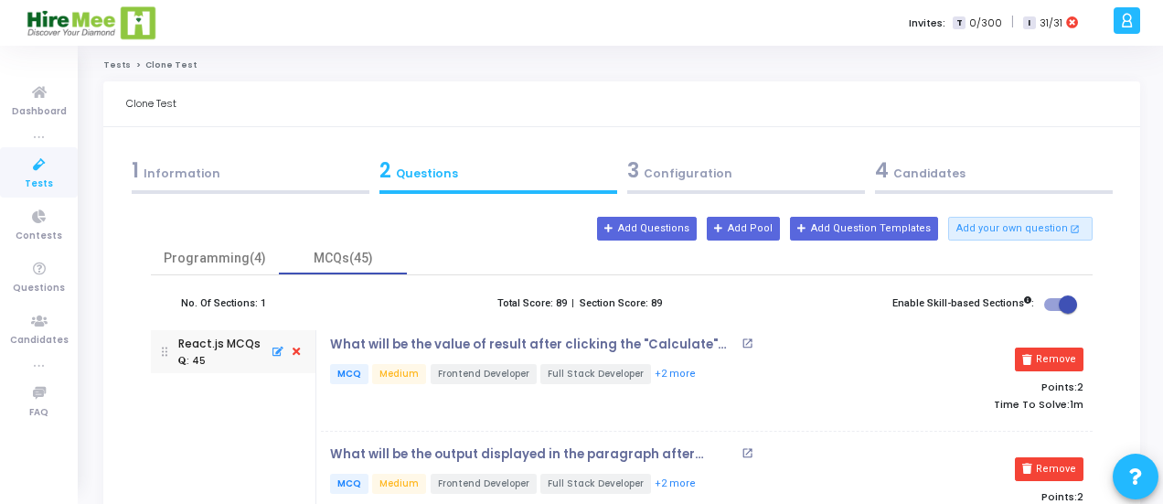
click at [179, 177] on div "1 Information" at bounding box center [251, 170] width 238 height 30
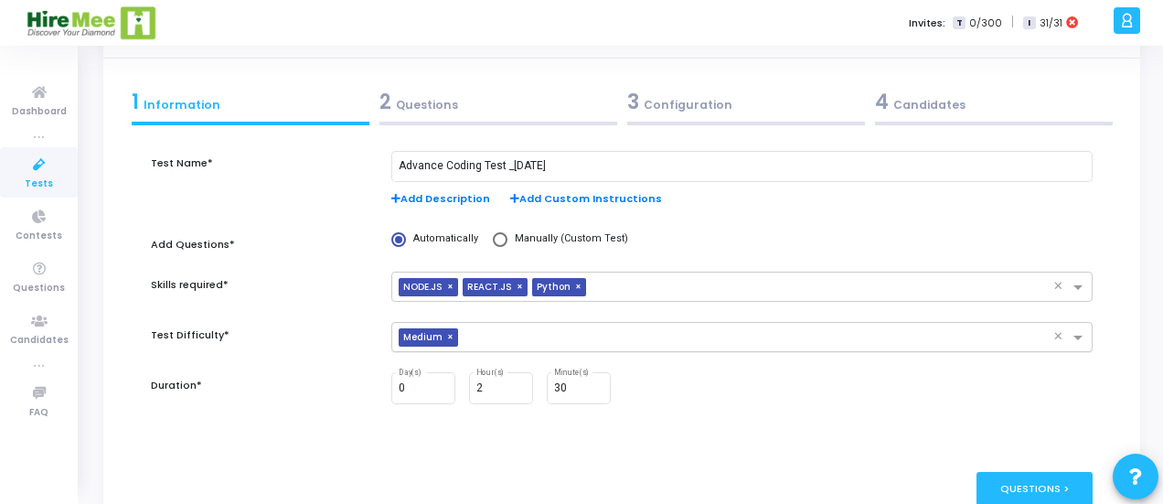
scroll to position [139, 0]
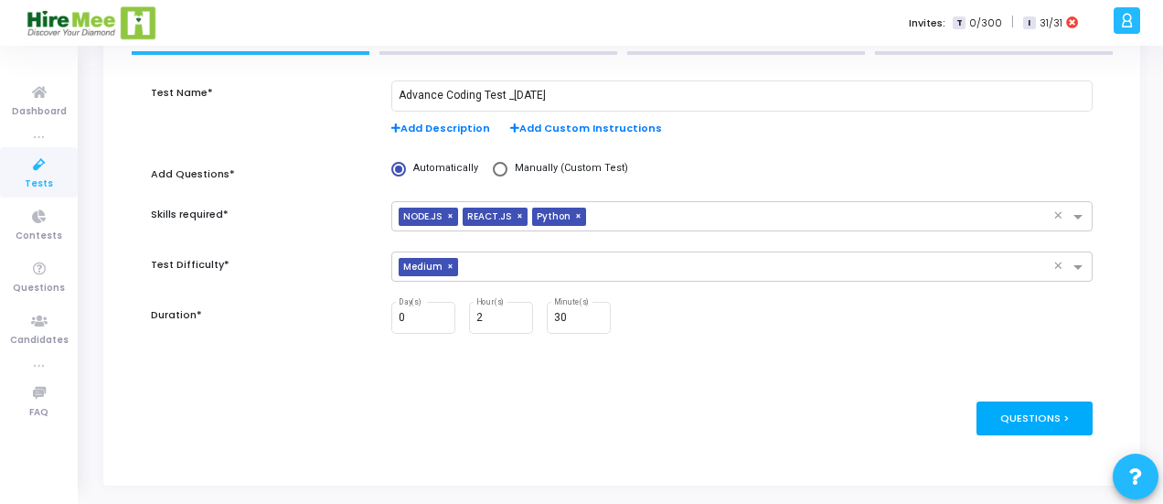
click at [1039, 407] on div "Questions >" at bounding box center [1035, 419] width 116 height 34
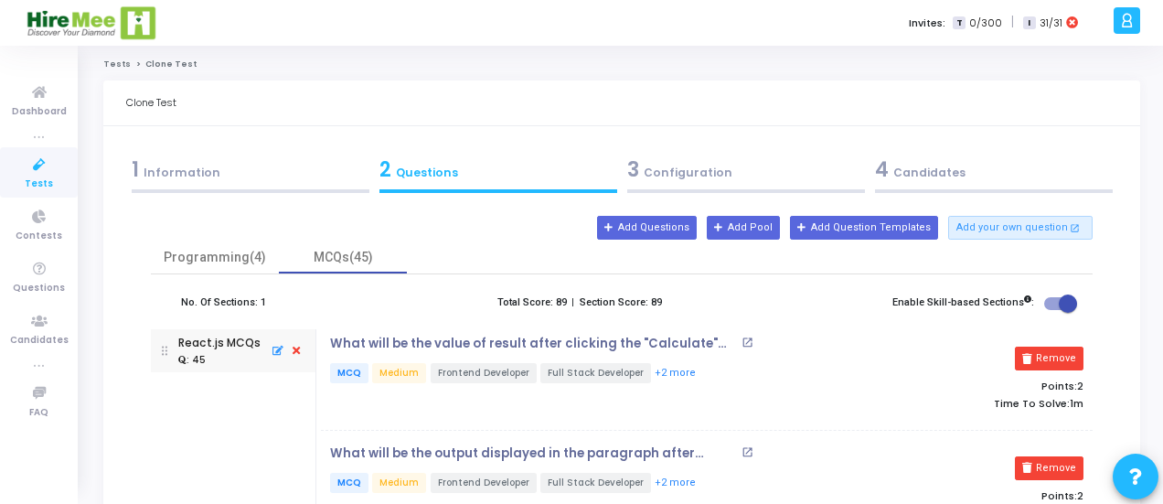
scroll to position [0, 0]
click at [252, 175] on div "1 Information" at bounding box center [251, 170] width 238 height 30
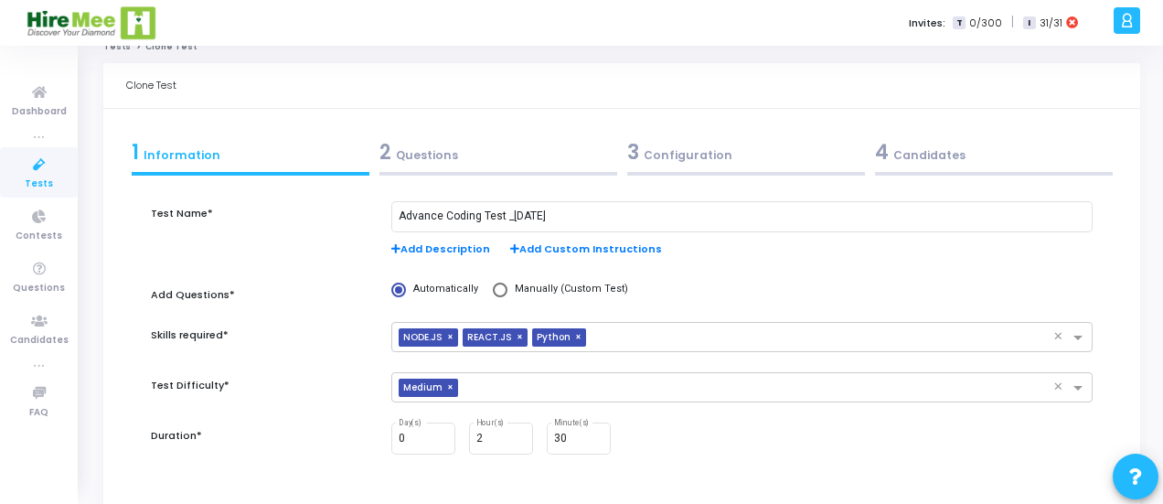
scroll to position [19, 0]
click at [482, 160] on div "2 Questions" at bounding box center [499, 151] width 238 height 30
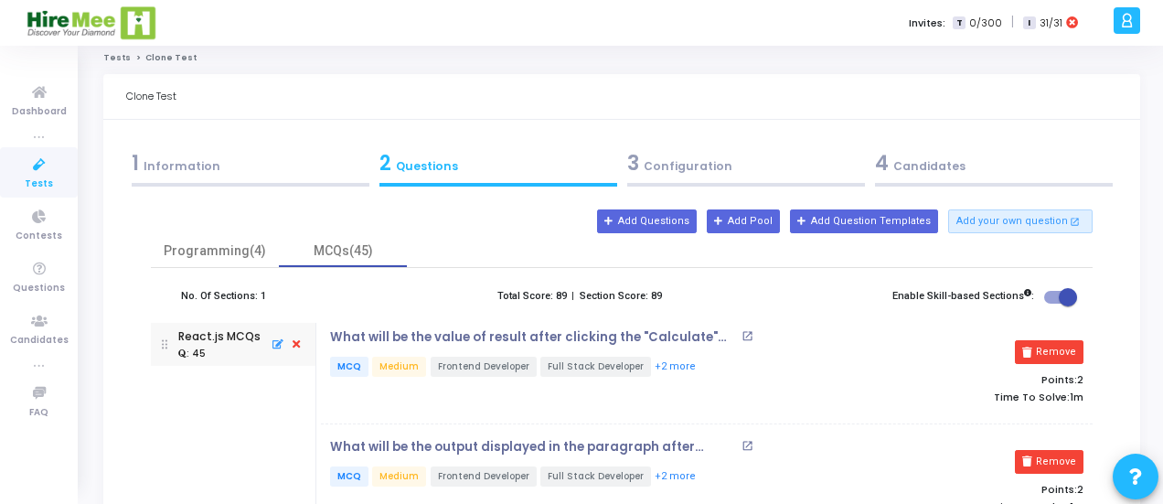
scroll to position [0, 0]
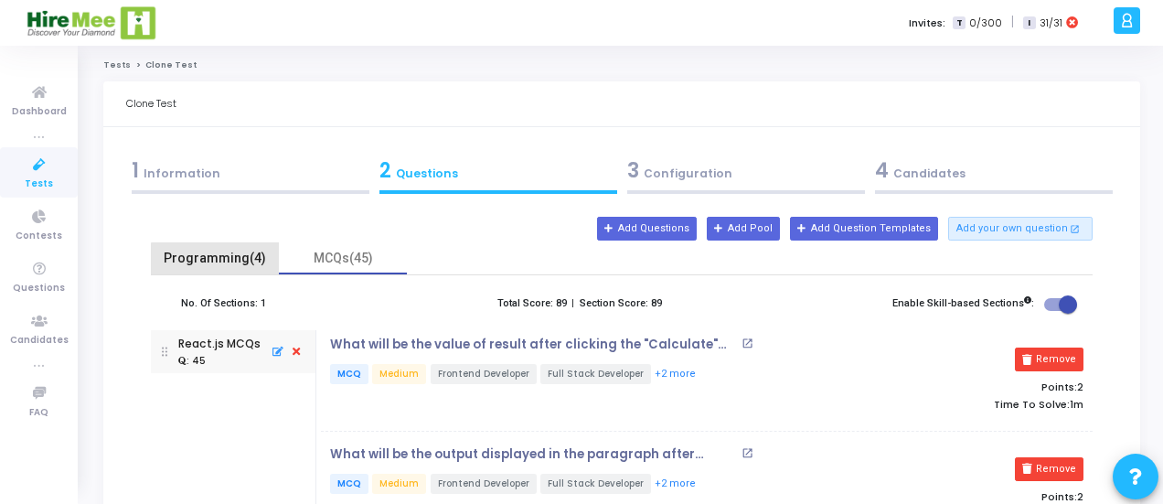
click at [231, 264] on div "Programming(4)" at bounding box center [215, 258] width 106 height 19
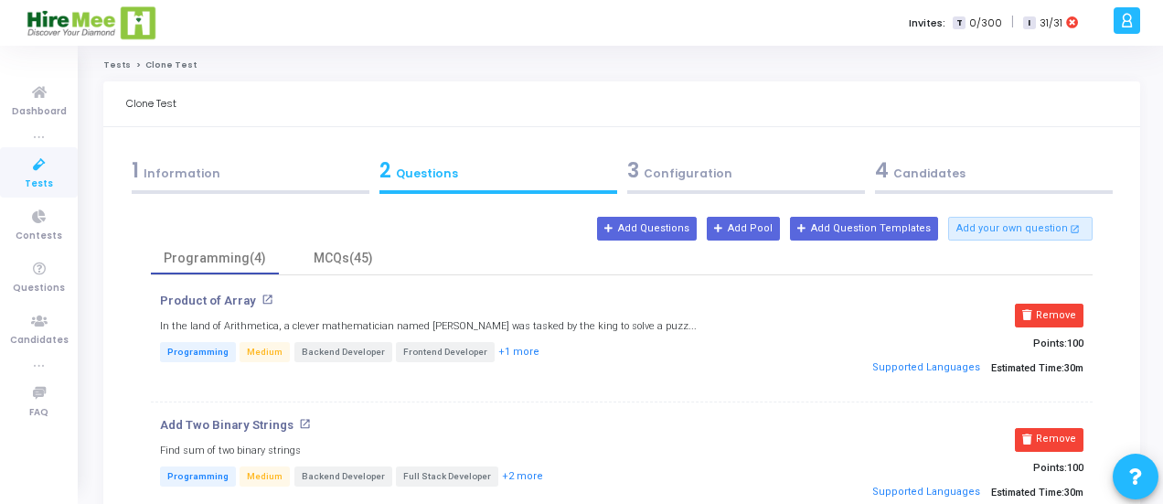
click at [355, 255] on div "MCQs(45)" at bounding box center [343, 258] width 106 height 19
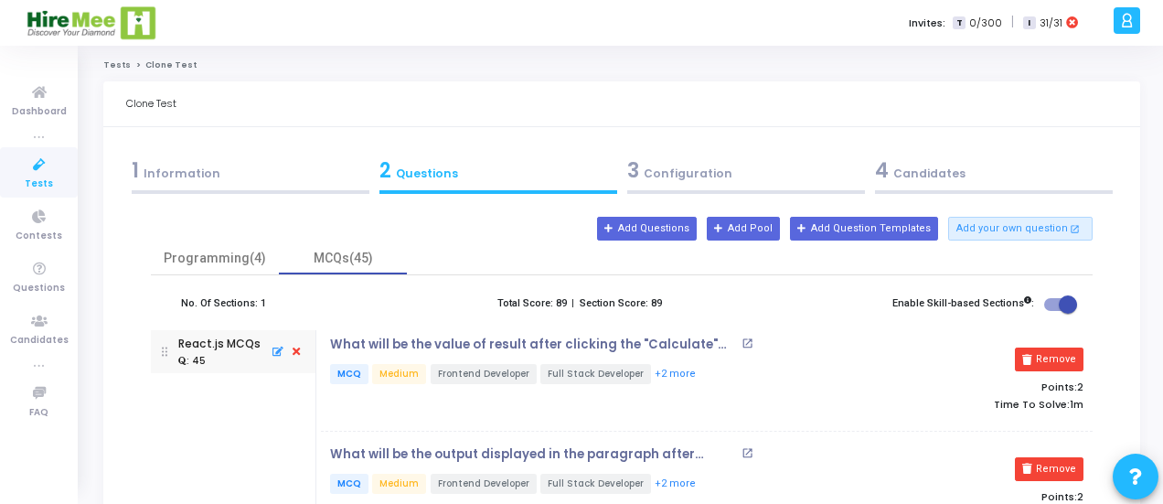
click at [675, 233] on button "Add Questions" at bounding box center [647, 229] width 100 height 24
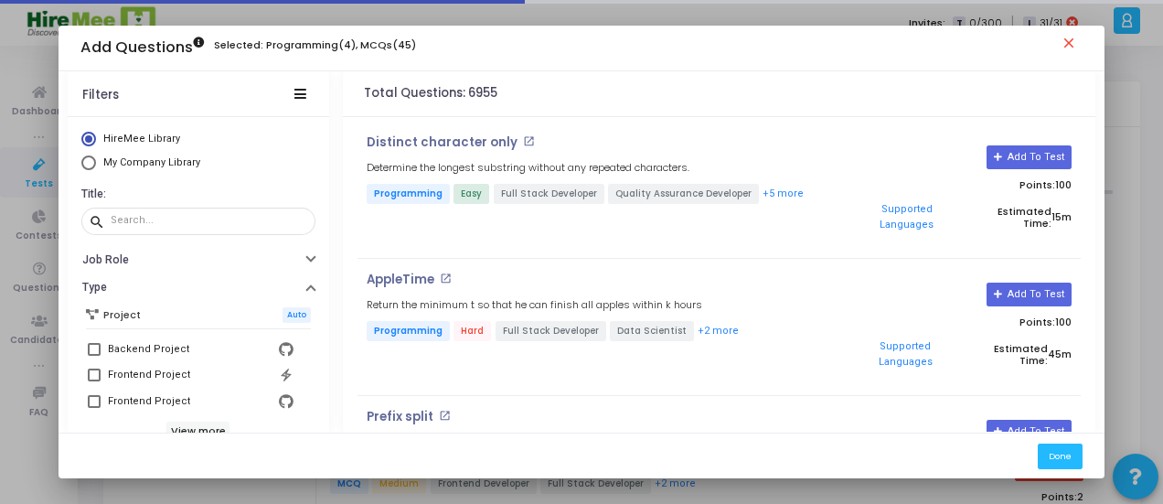
click at [1076, 45] on mat-icon "close" at bounding box center [1072, 46] width 22 height 22
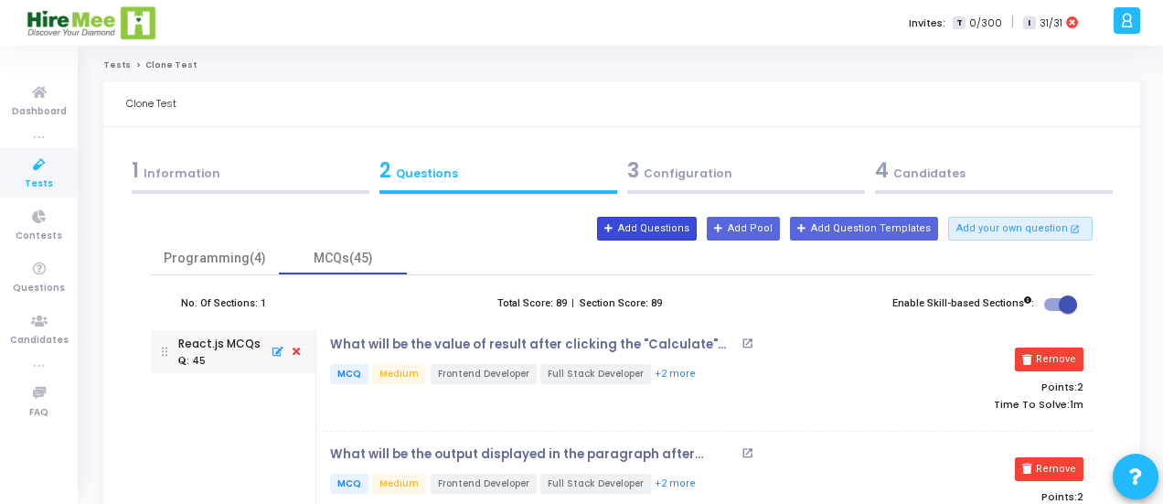
click at [651, 230] on button "Add Questions" at bounding box center [647, 229] width 100 height 24
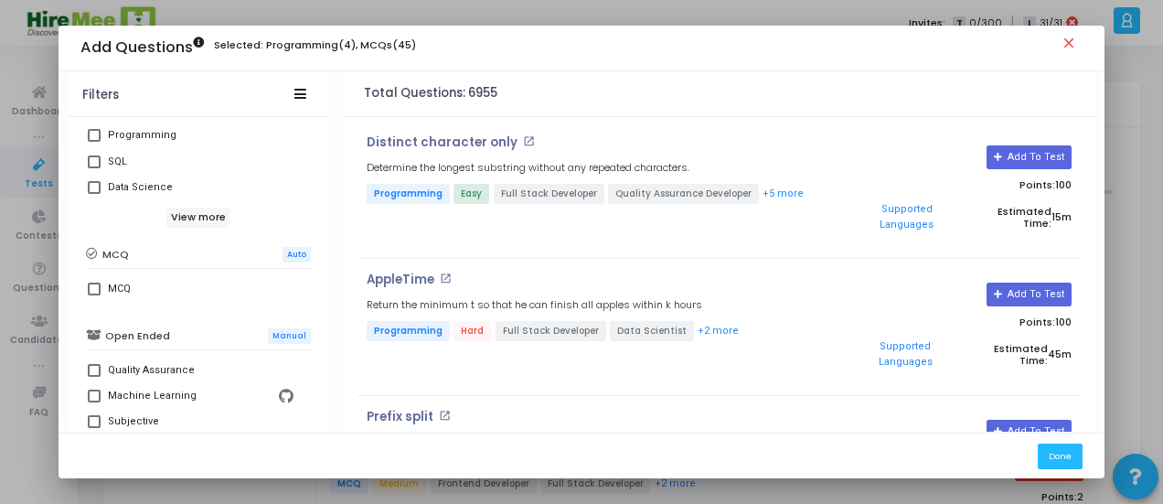
scroll to position [368, 0]
click at [91, 279] on label "MCQ" at bounding box center [198, 288] width 221 height 22
click at [93, 294] on input "MCQ" at bounding box center [93, 294] width 1 height 1
checkbox input "true"
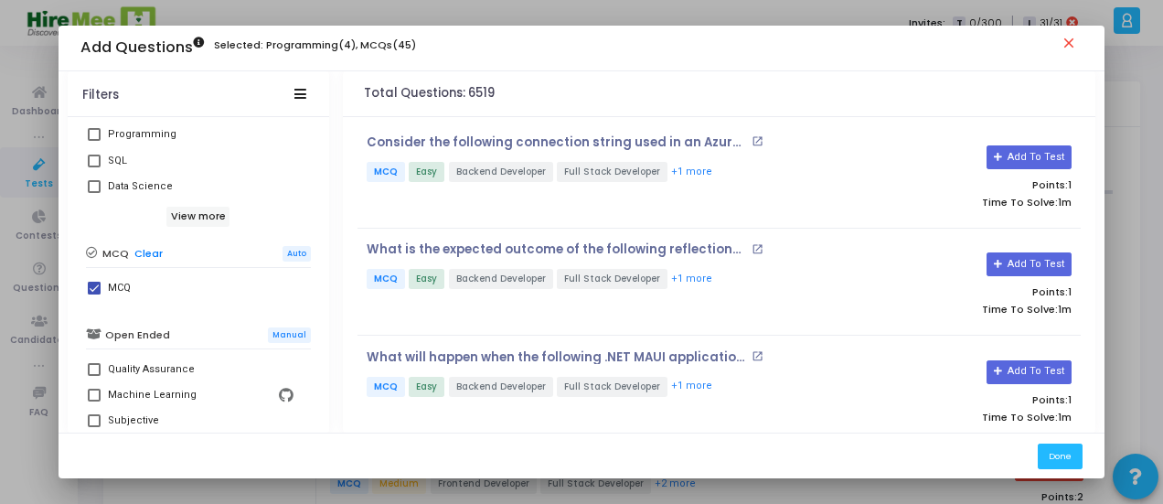
scroll to position [525, 0]
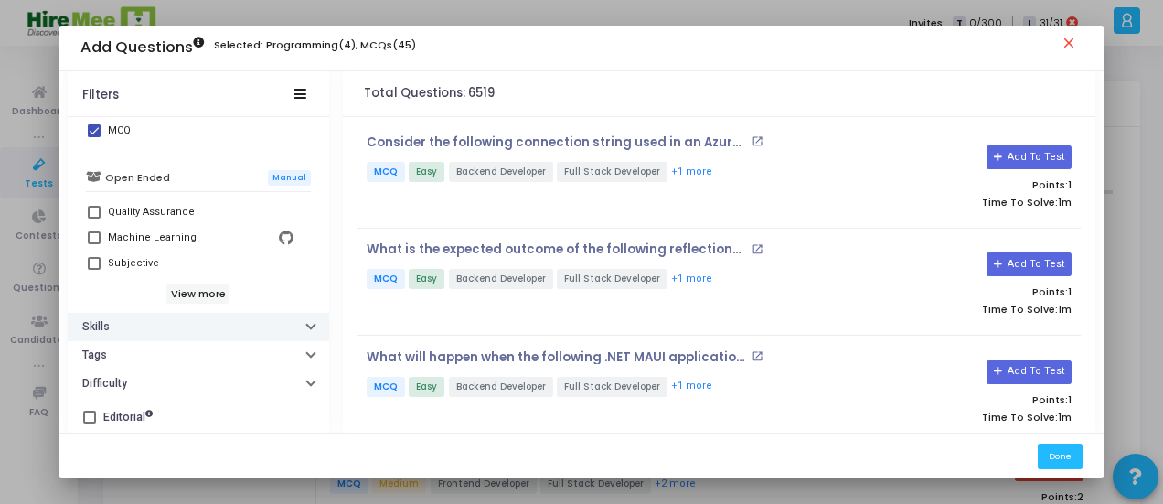
click at [129, 327] on button "Skills" at bounding box center [199, 327] width 262 height 28
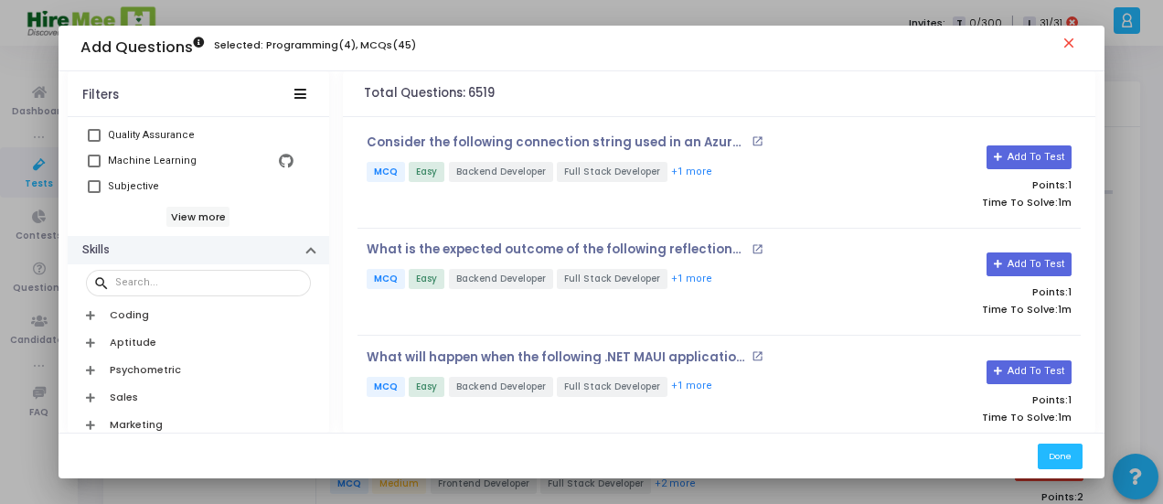
scroll to position [618, 0]
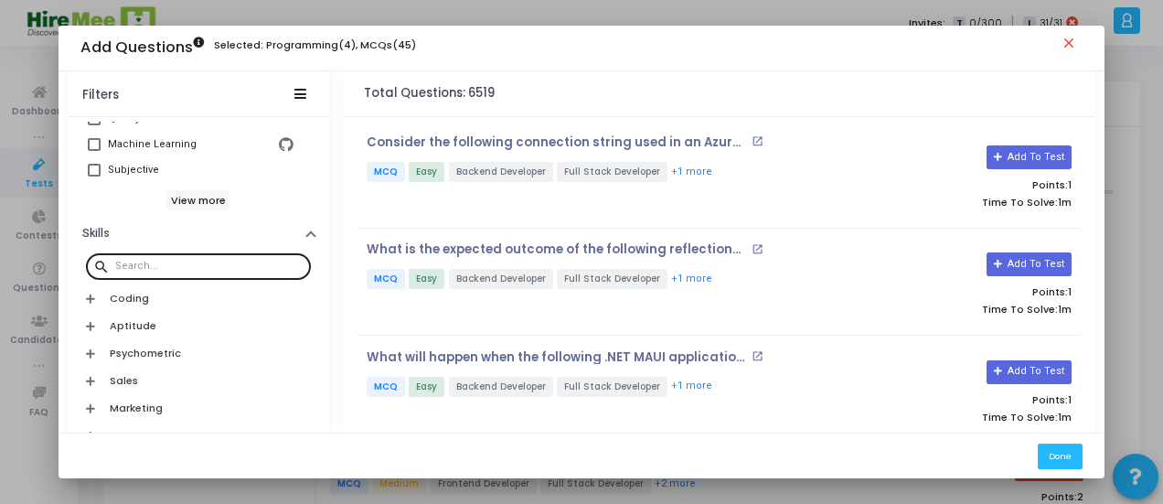
click at [155, 252] on div at bounding box center [209, 265] width 188 height 29
click at [153, 262] on input "text" at bounding box center [209, 266] width 188 height 11
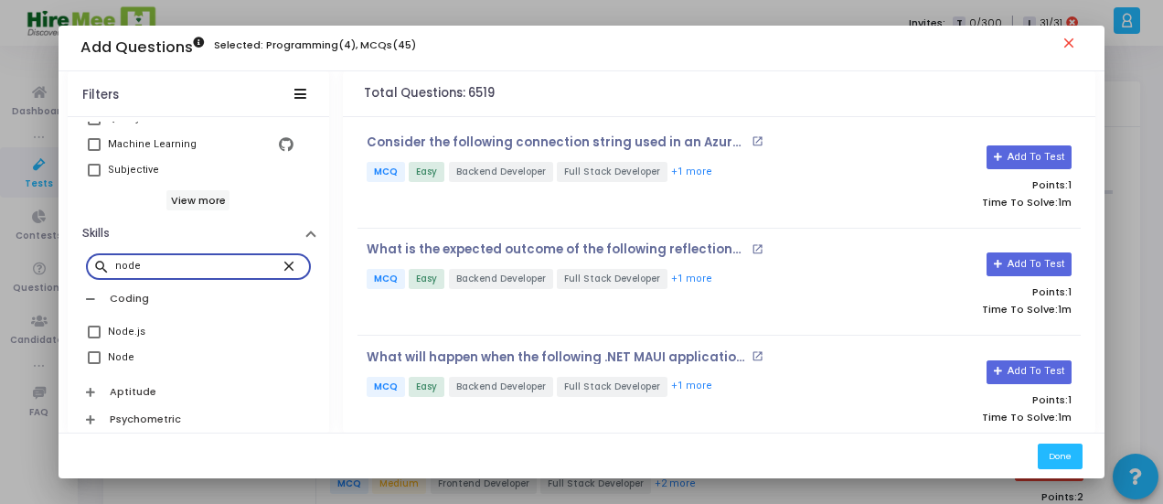
type input "node"
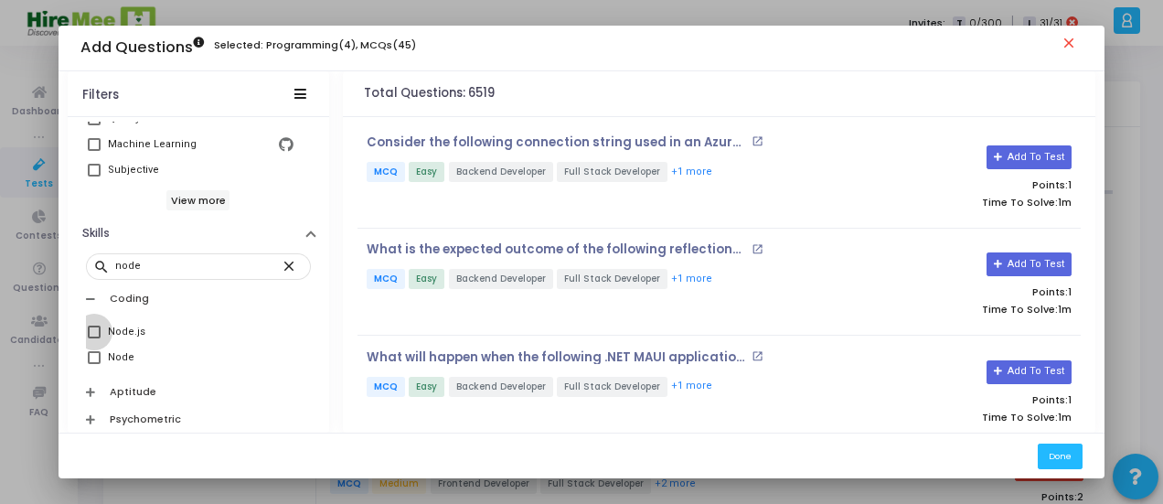
click at [94, 331] on span at bounding box center [94, 332] width 13 height 13
click at [94, 338] on input "Node.js" at bounding box center [93, 338] width 1 height 1
checkbox input "true"
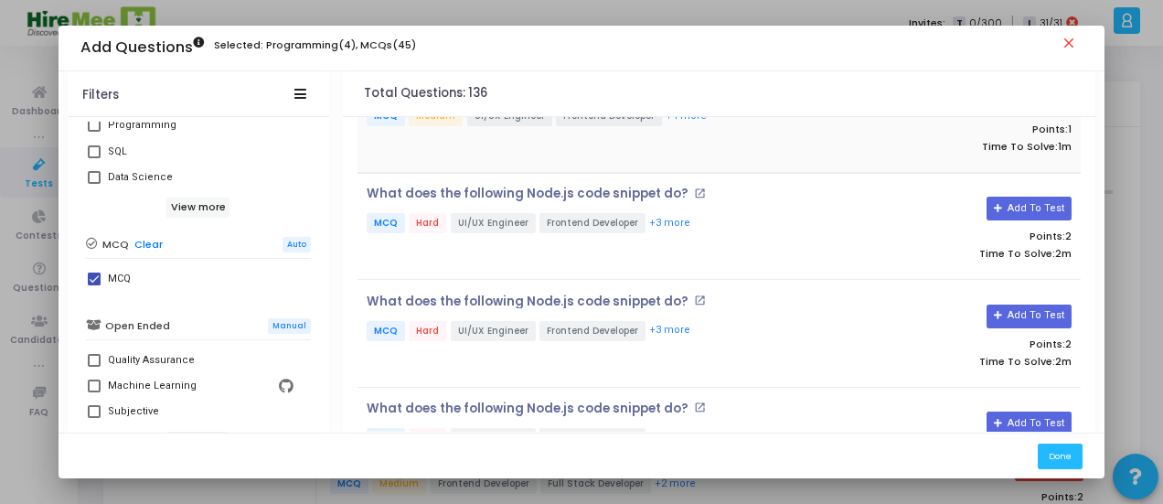
scroll to position [0, 0]
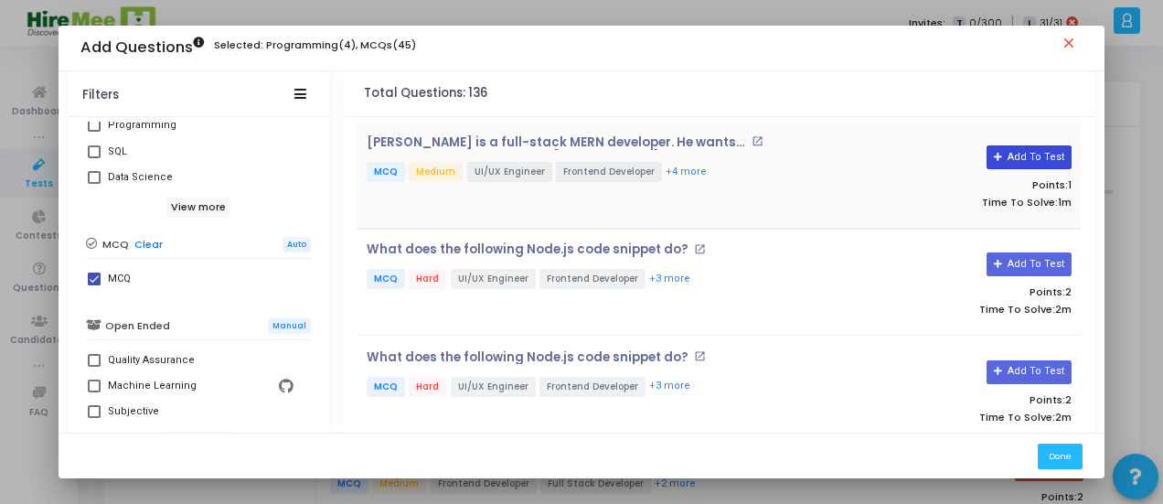
click at [1043, 161] on button "Add To Test" at bounding box center [1029, 157] width 85 height 24
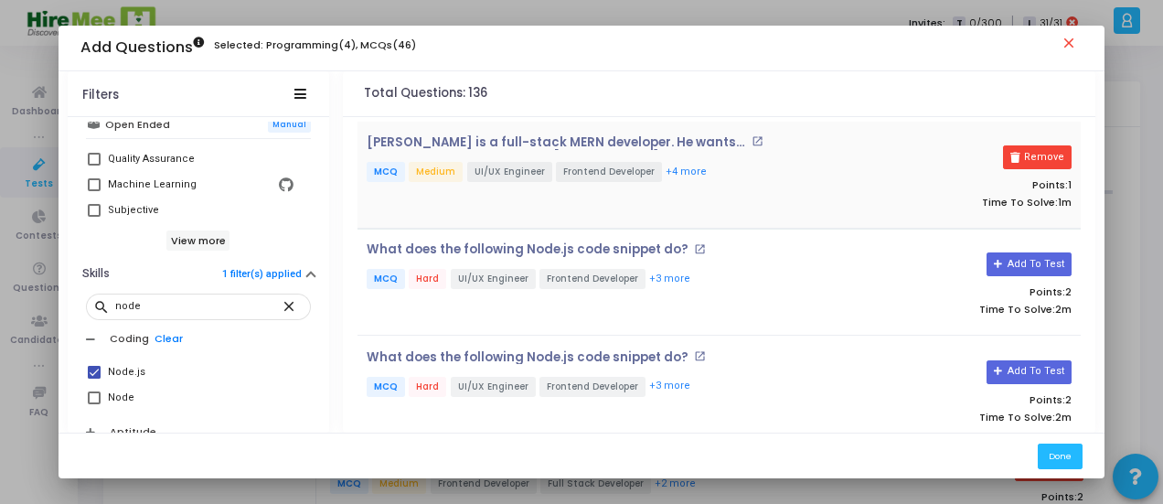
scroll to position [580, 0]
click at [174, 267] on button "Skills 1 filter(s) applied" at bounding box center [199, 272] width 262 height 28
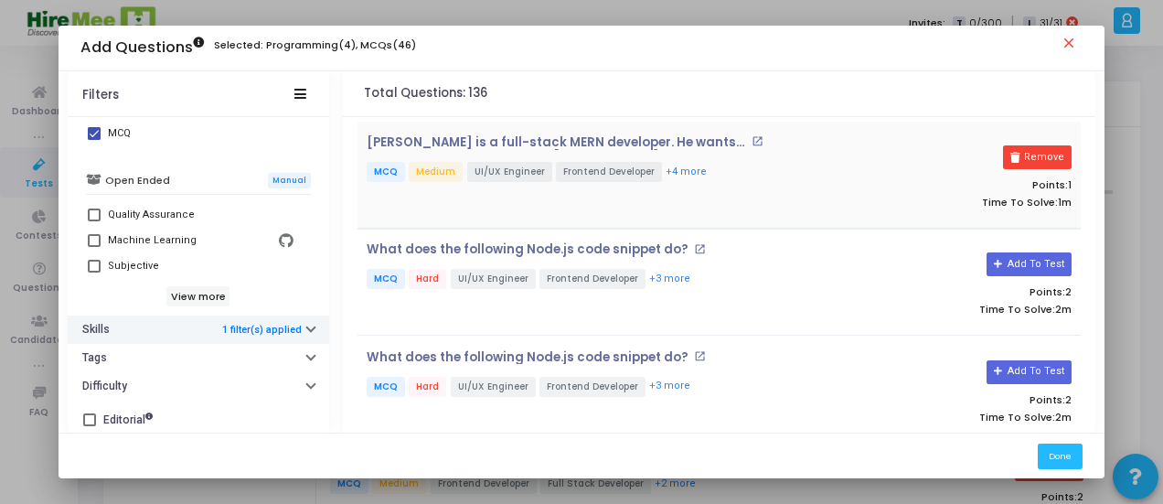
scroll to position [525, 0]
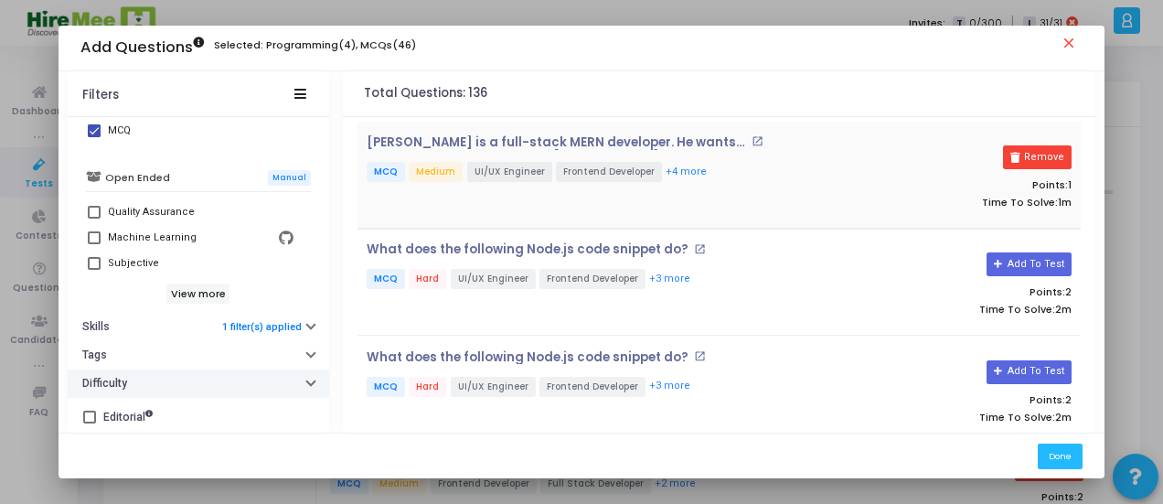
click at [144, 380] on button "Difficulty" at bounding box center [199, 383] width 262 height 28
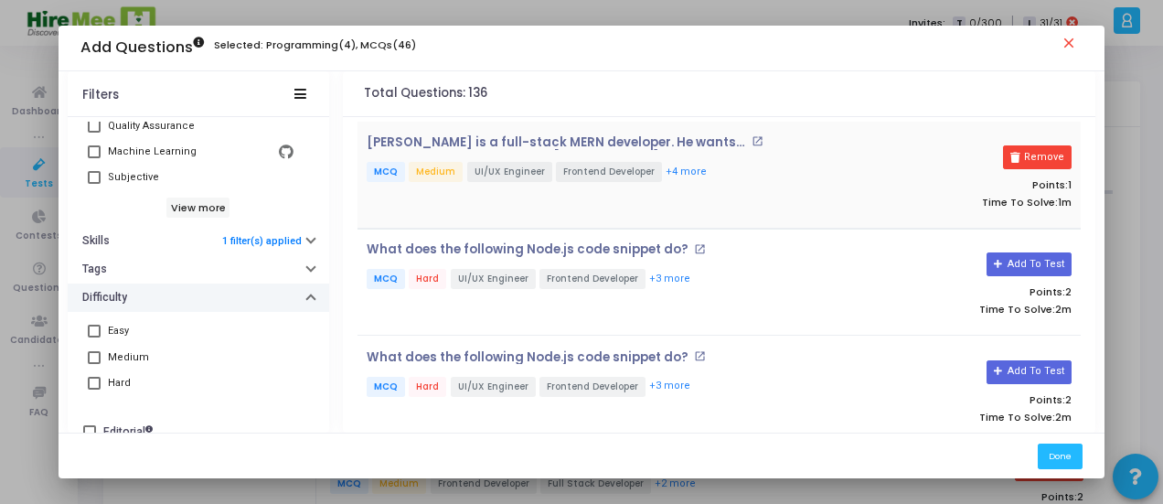
scroll to position [626, 0]
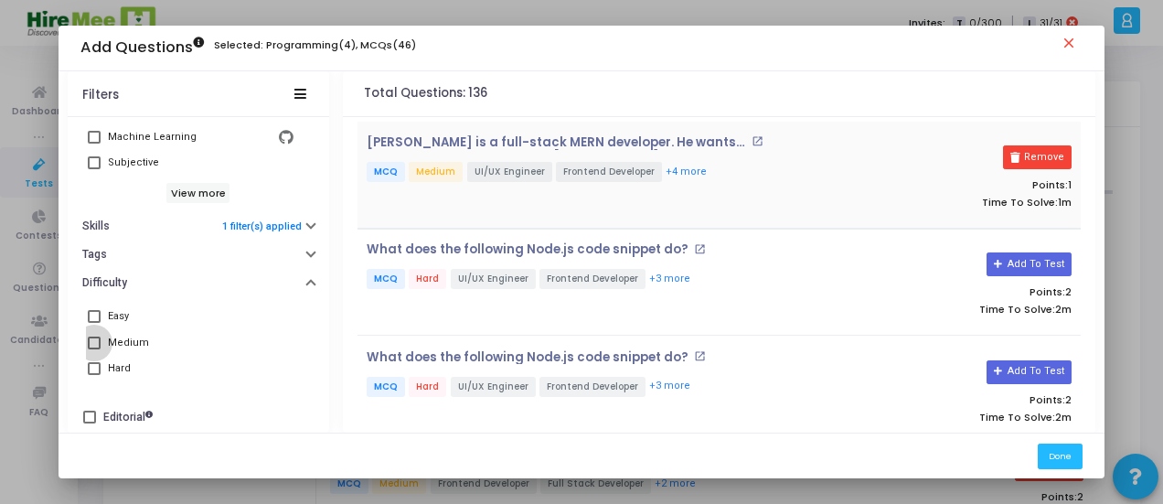
click at [88, 337] on span at bounding box center [94, 343] width 13 height 13
click at [93, 349] on input "Medium" at bounding box center [93, 349] width 1 height 1
checkbox input "true"
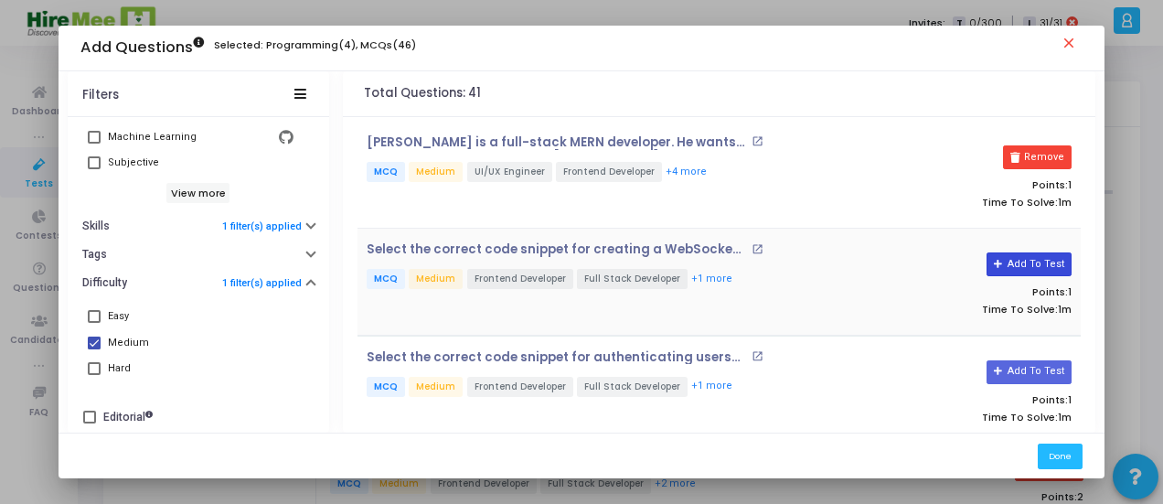
click at [1018, 254] on button "Add To Test" at bounding box center [1029, 264] width 85 height 24
click at [1016, 369] on button "Add To Test" at bounding box center [1029, 372] width 85 height 24
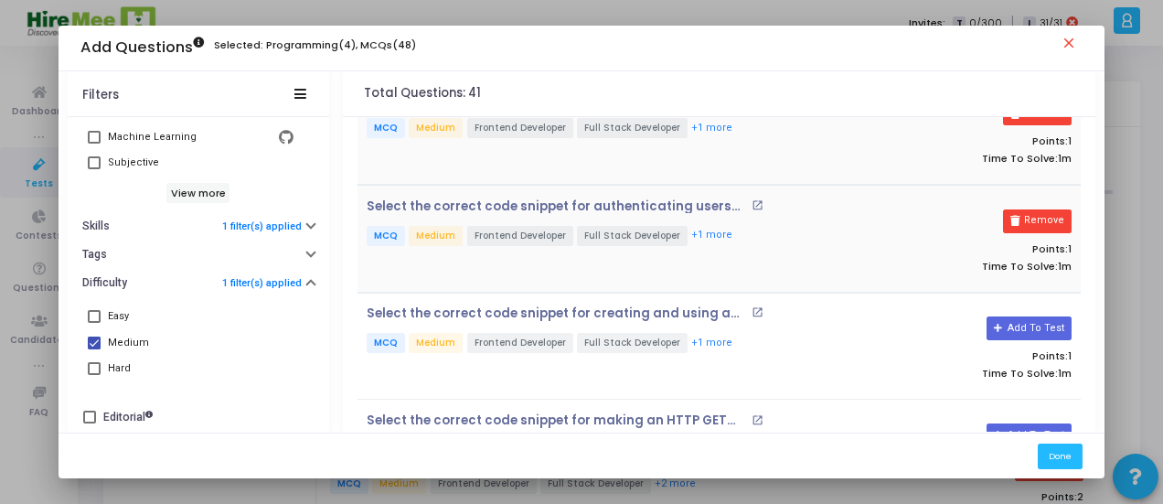
scroll to position [203, 0]
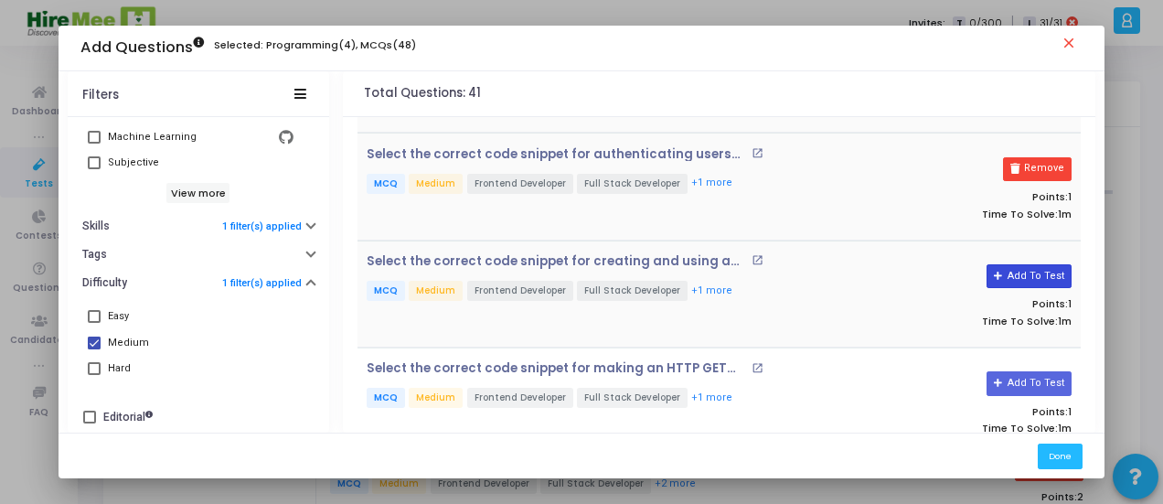
click at [999, 266] on button "Add To Test" at bounding box center [1029, 276] width 85 height 24
click at [1015, 380] on button "Add To Test" at bounding box center [1029, 383] width 85 height 24
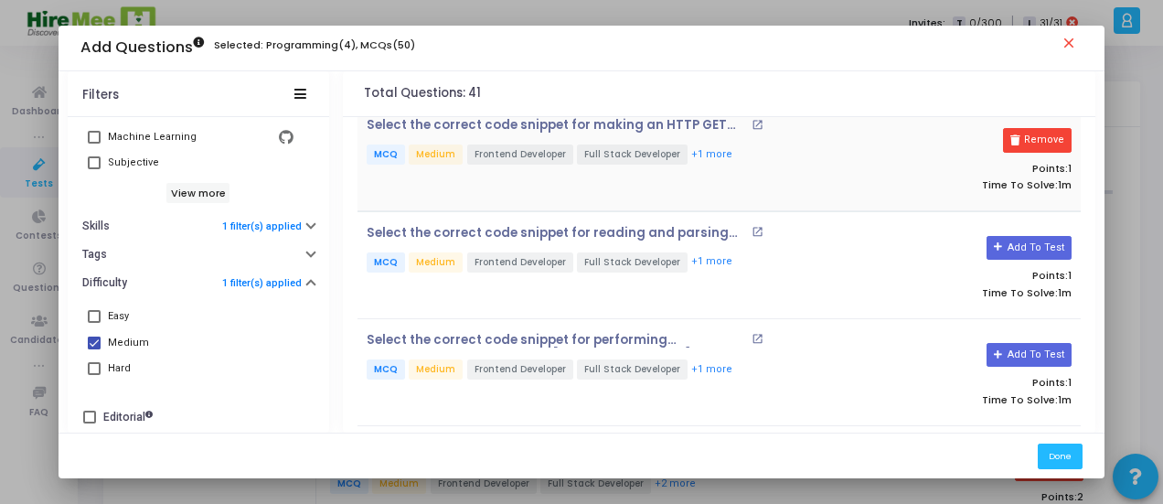
scroll to position [433, 0]
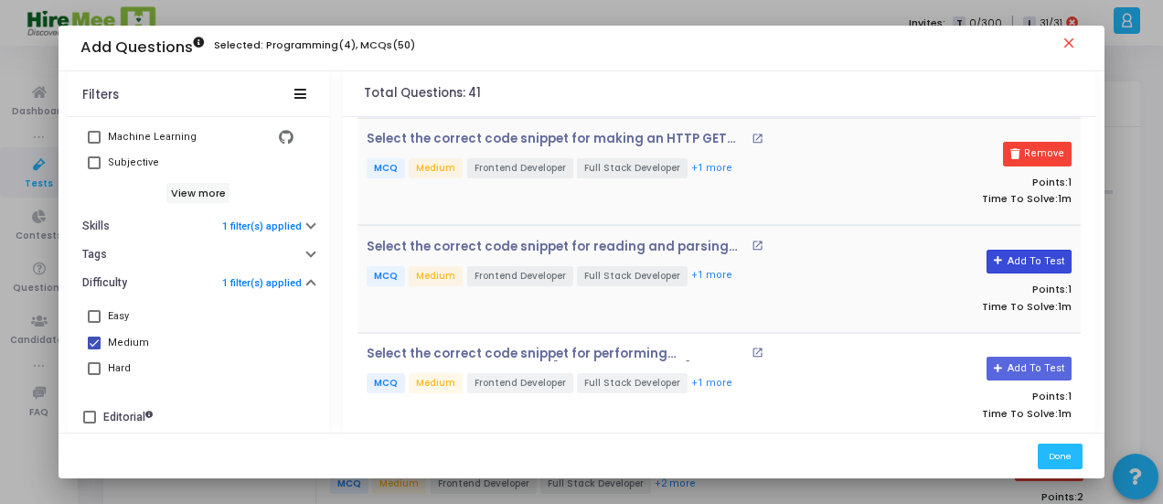
click at [1029, 258] on button "Add To Test" at bounding box center [1029, 262] width 85 height 24
click at [1037, 359] on button "Add To Test" at bounding box center [1029, 369] width 85 height 24
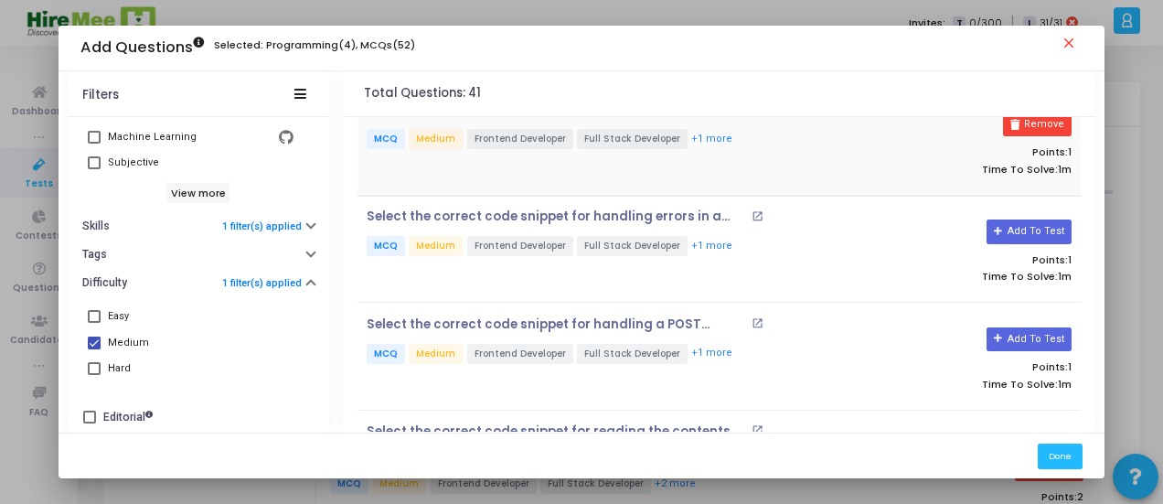
scroll to position [680, 0]
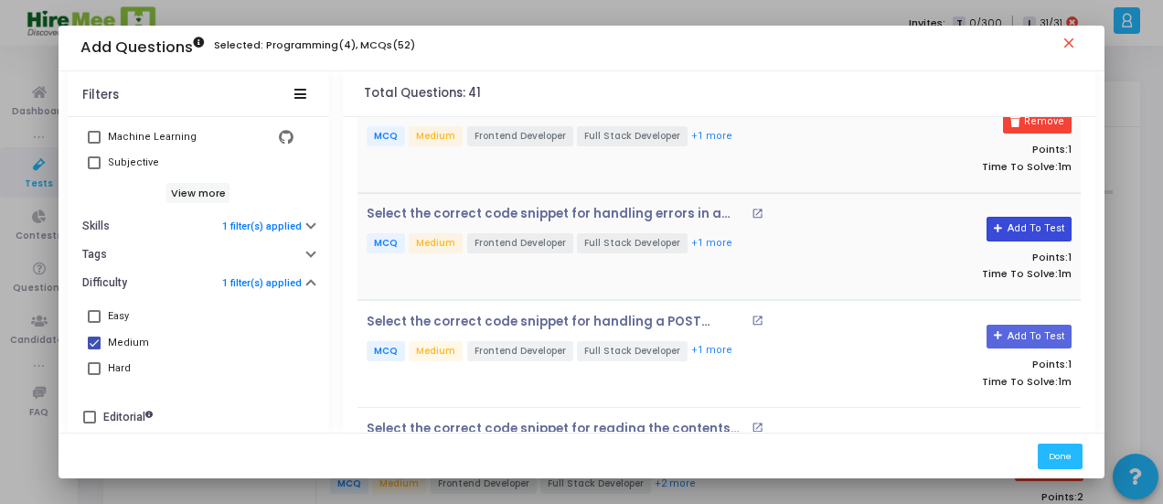
click at [1025, 226] on button "Add To Test" at bounding box center [1029, 229] width 85 height 24
click at [1019, 325] on button "Add To Test" at bounding box center [1029, 337] width 85 height 24
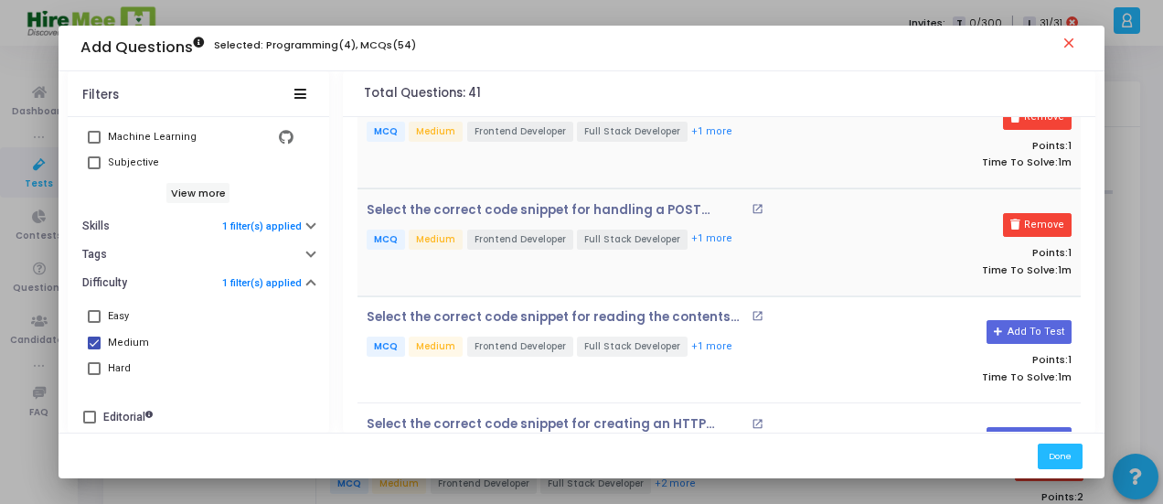
scroll to position [792, 0]
click at [1019, 322] on button "Add To Test" at bounding box center [1029, 331] width 85 height 24
click at [1027, 426] on button "Add To Test" at bounding box center [1029, 438] width 85 height 24
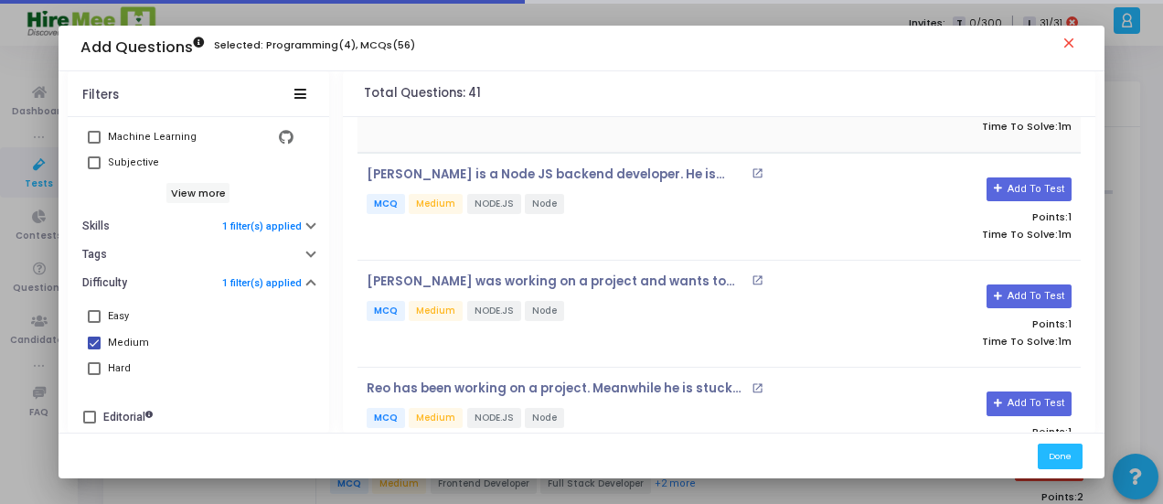
scroll to position [1165, 0]
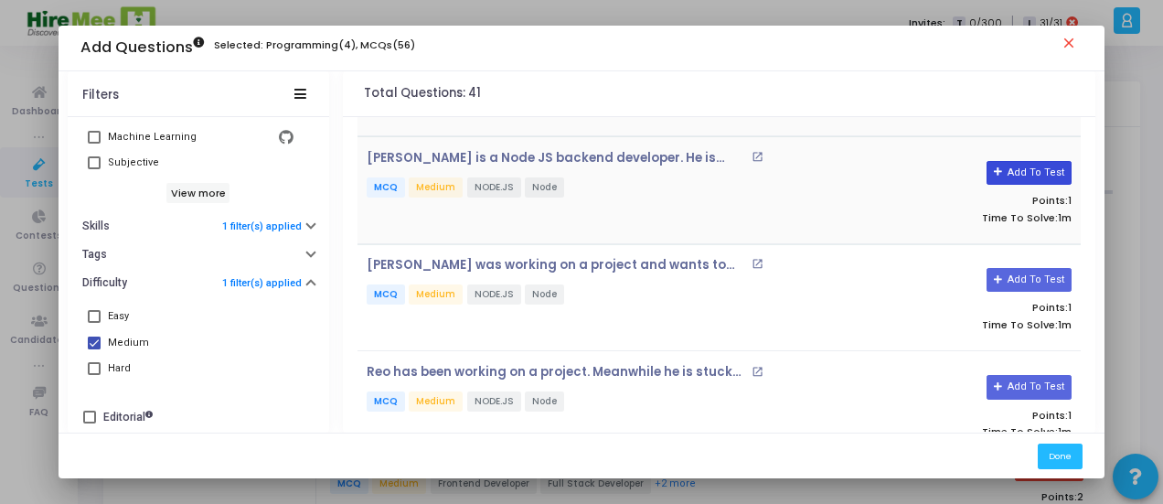
click at [1017, 161] on button "Add To Test" at bounding box center [1029, 173] width 85 height 24
click at [1044, 268] on button "Add To Test" at bounding box center [1029, 280] width 85 height 24
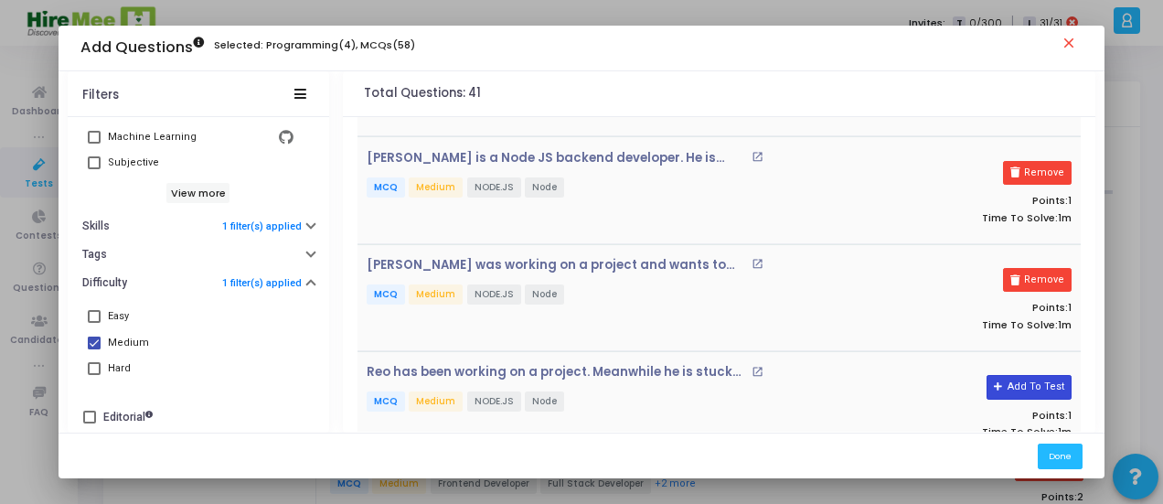
click at [1044, 382] on button "Add To Test" at bounding box center [1029, 387] width 85 height 24
click at [1066, 458] on button "Done" at bounding box center [1060, 456] width 45 height 25
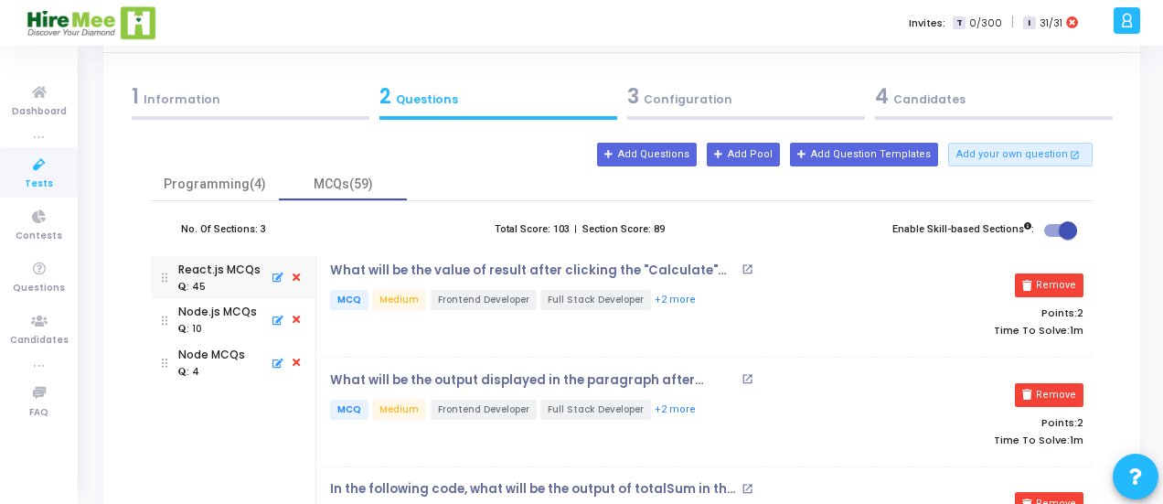
scroll to position [73, 0]
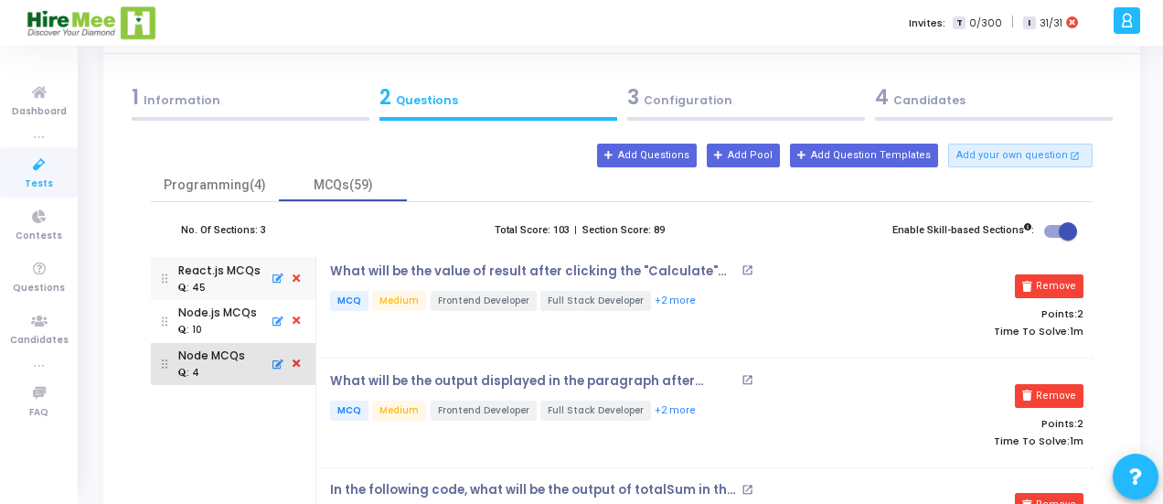
click at [293, 361] on icon at bounding box center [296, 364] width 16 height 20
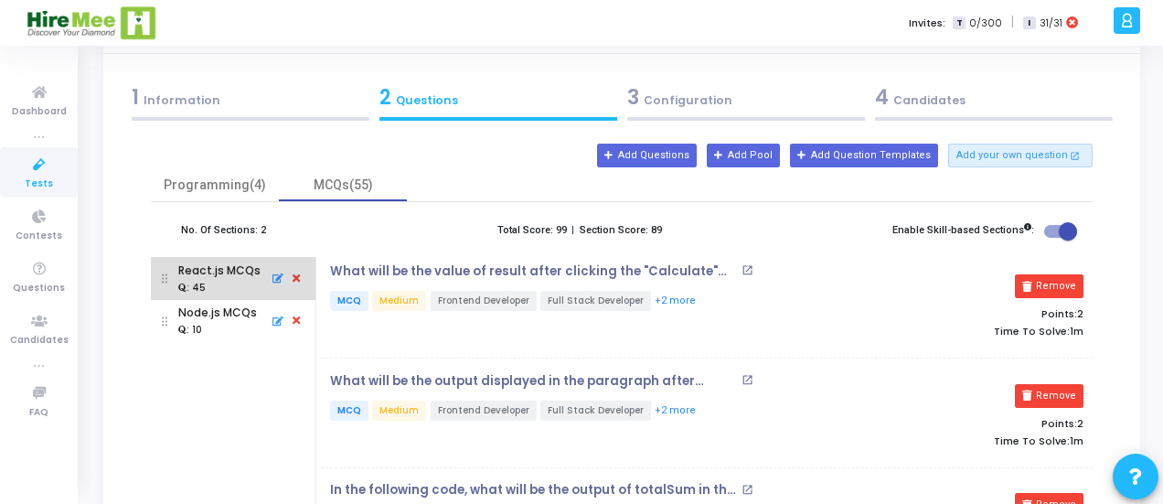
click at [276, 279] on icon at bounding box center [276, 278] width 16 height 19
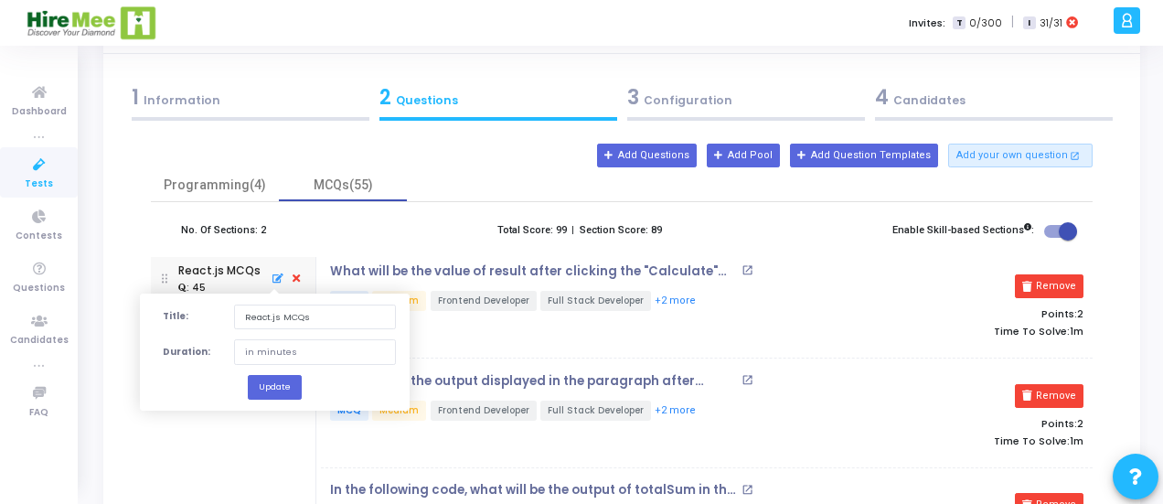
click at [396, 223] on div "No. Of Sections: 2 Total Score: 99 | Section Score: 89 Enable Skill-based Secti…" at bounding box center [622, 238] width 942 height 37
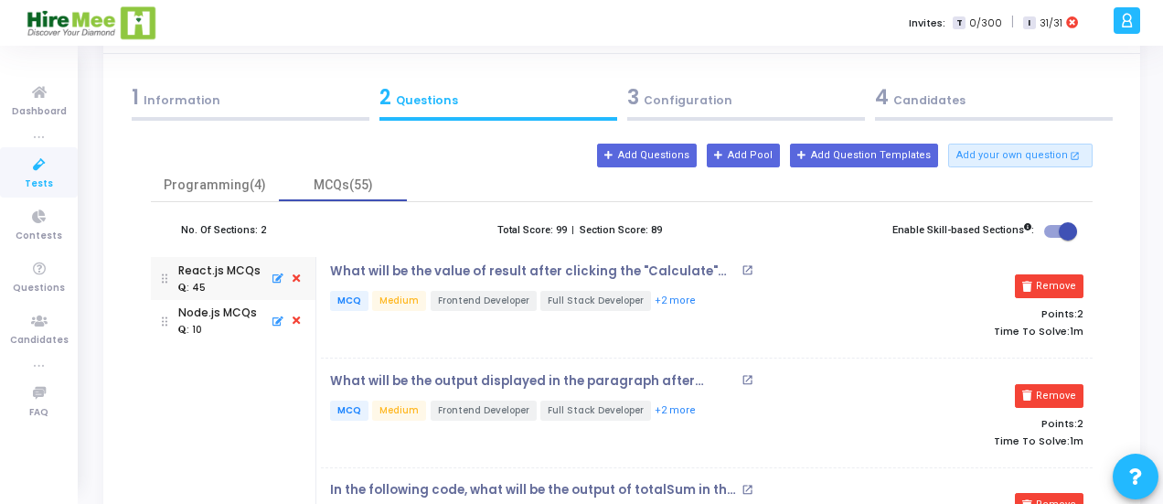
click at [332, 235] on div "No. Of Sections: 2 Total Score: 99 | Section Score: 89 Enable Skill-based Secti…" at bounding box center [622, 238] width 942 height 37
click at [273, 278] on icon at bounding box center [276, 278] width 16 height 19
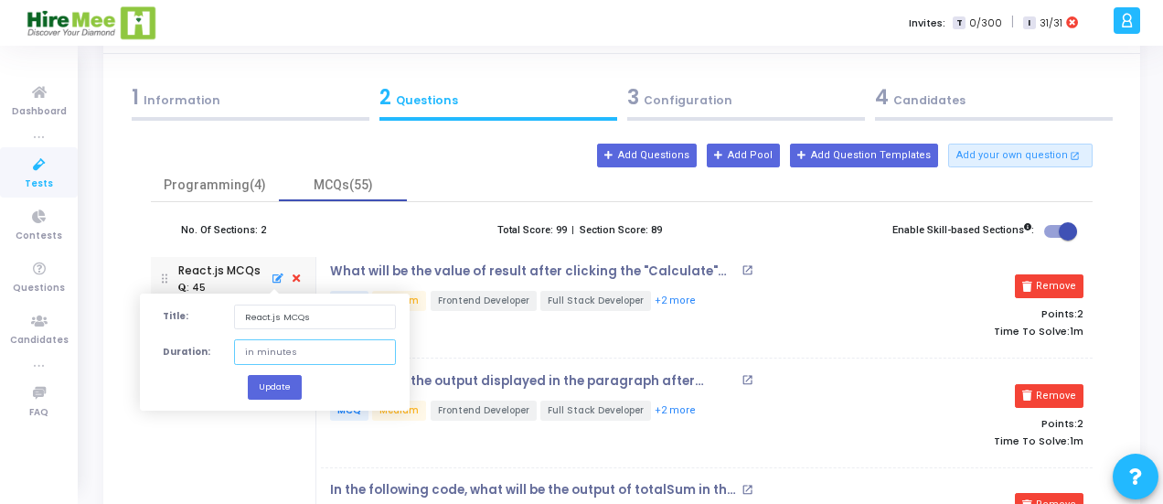
click at [313, 359] on input "number" at bounding box center [315, 351] width 162 height 25
type input "5"
click at [287, 378] on button "Update" at bounding box center [275, 386] width 54 height 25
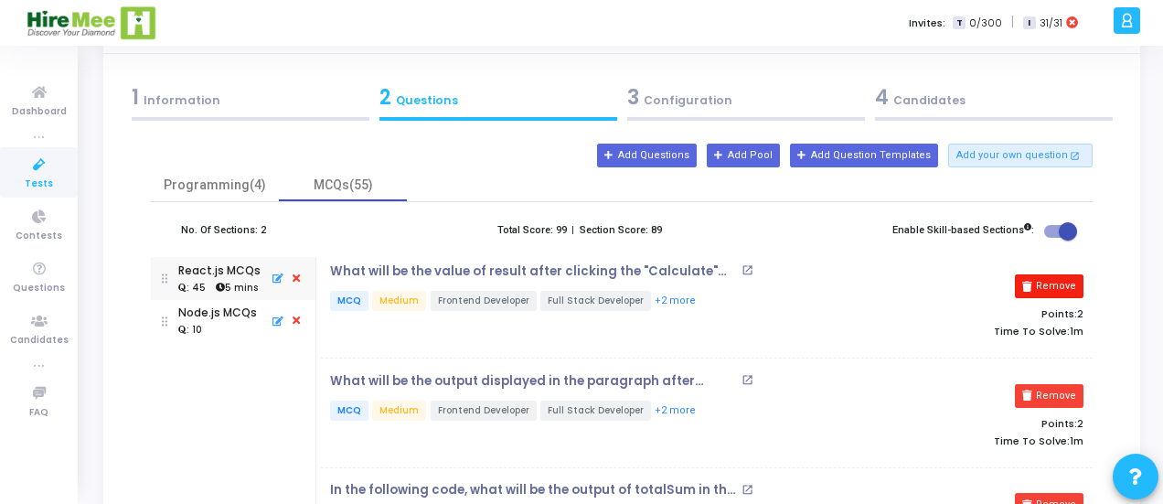
click at [1055, 289] on button "Remove" at bounding box center [1049, 286] width 69 height 24
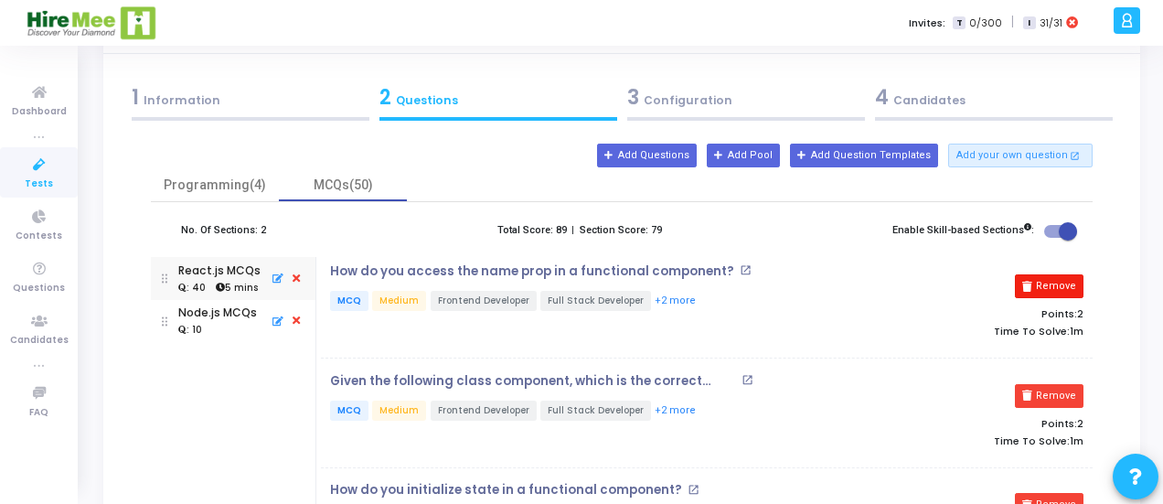
click at [1055, 289] on button "Remove" at bounding box center [1049, 286] width 69 height 24
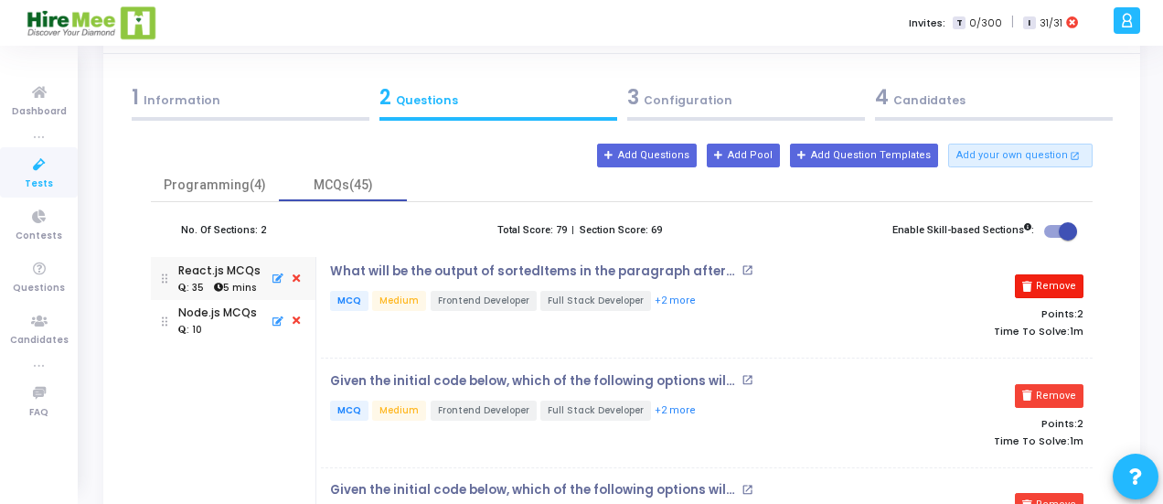
click at [1055, 289] on button "Remove" at bounding box center [1049, 286] width 69 height 24
click at [1055, 384] on button "Remove" at bounding box center [1049, 396] width 69 height 24
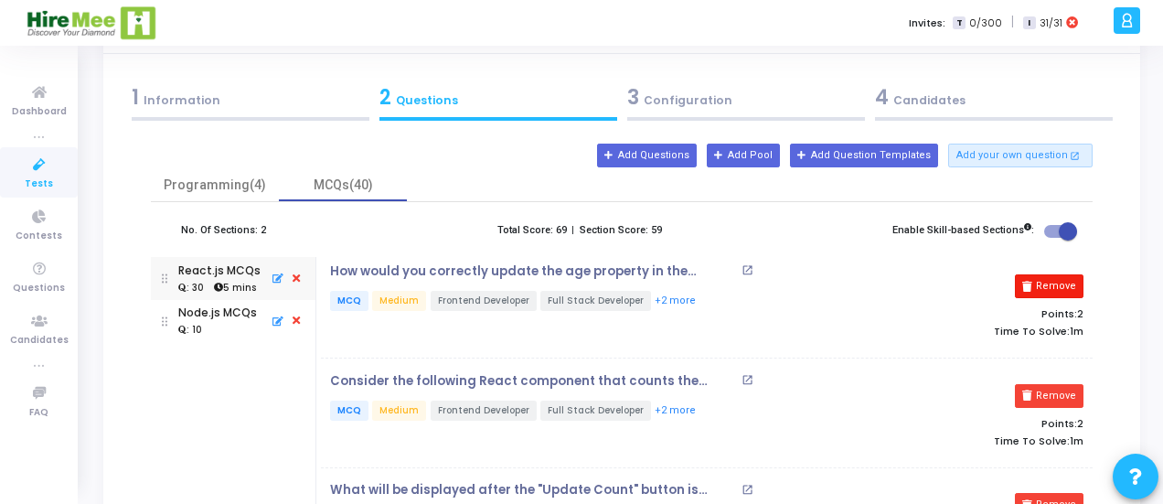
click at [1055, 289] on button "Remove" at bounding box center [1049, 286] width 69 height 24
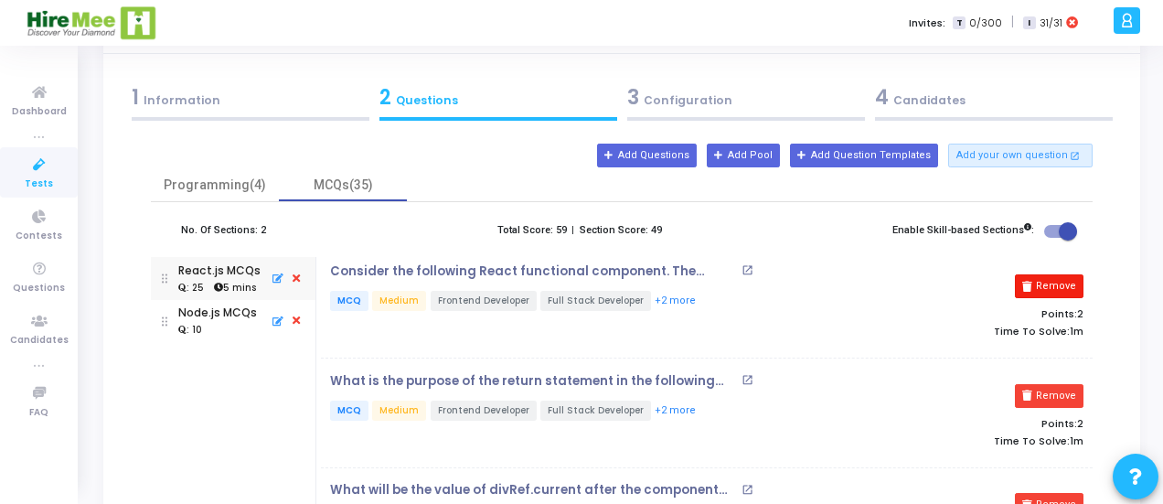
click at [1055, 289] on button "Remove" at bounding box center [1049, 286] width 69 height 24
click at [1055, 384] on button "Remove" at bounding box center [1049, 396] width 69 height 24
click at [1055, 289] on button "Remove" at bounding box center [1049, 286] width 69 height 24
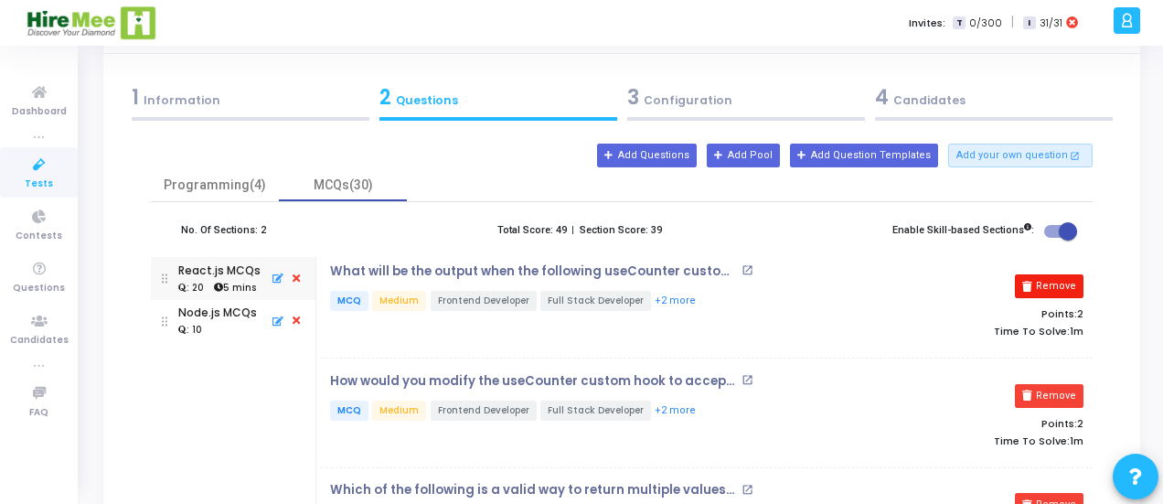
click at [1055, 289] on button "Remove" at bounding box center [1049, 286] width 69 height 24
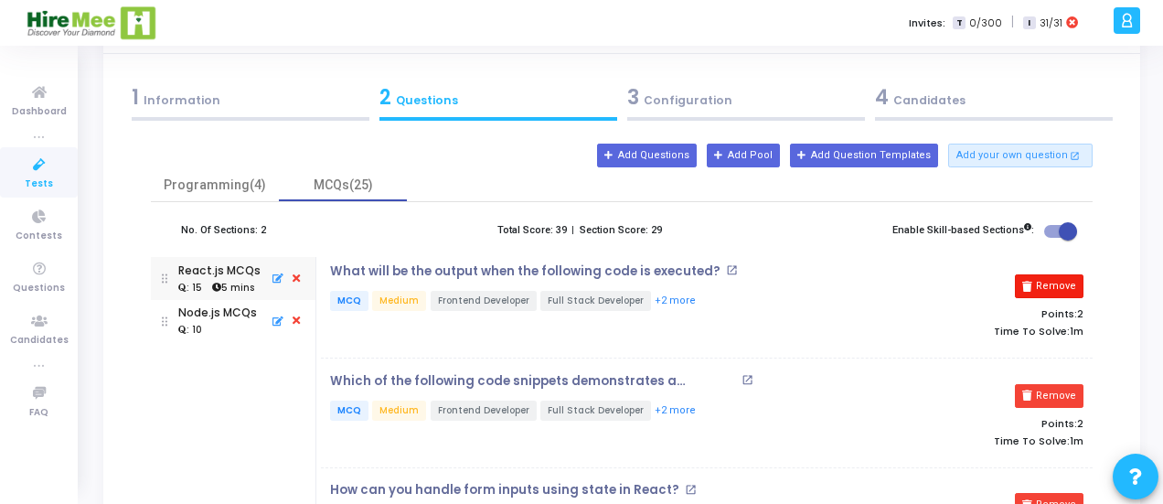
click at [1055, 289] on button "Remove" at bounding box center [1049, 286] width 69 height 24
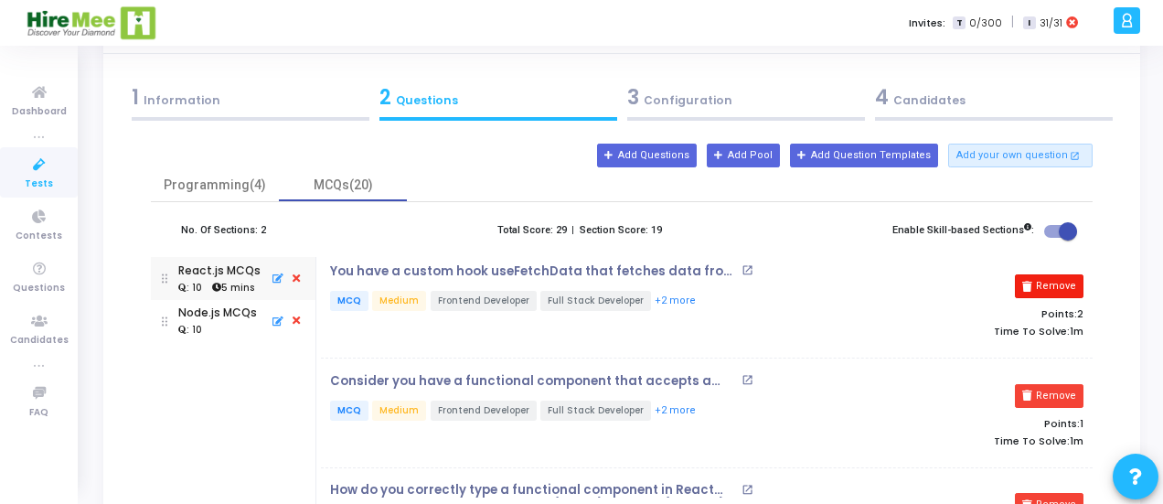
click at [1055, 289] on button "Remove" at bounding box center [1049, 286] width 69 height 24
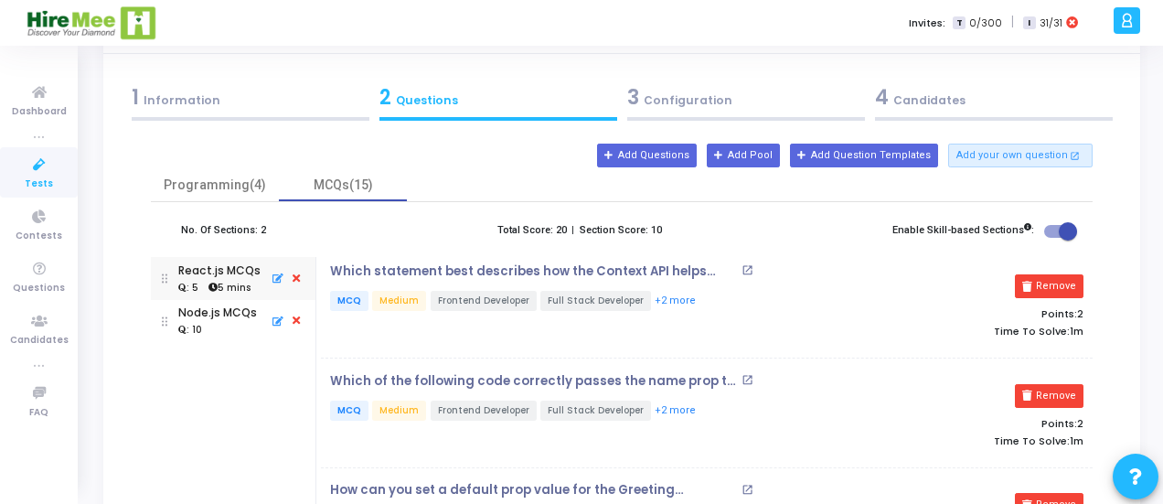
click at [273, 277] on icon at bounding box center [276, 278] width 16 height 19
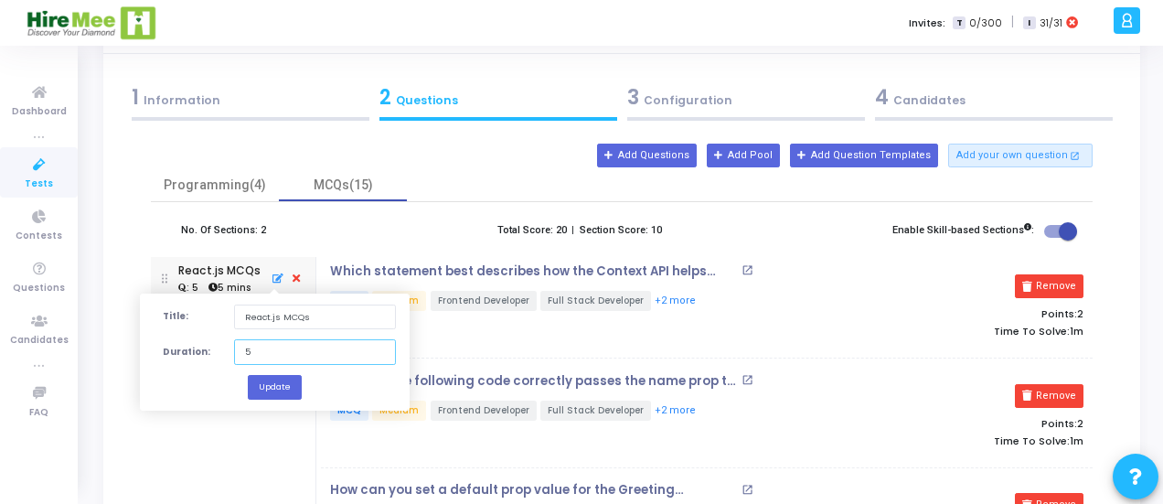
click at [298, 347] on input "5" at bounding box center [315, 351] width 162 height 25
click at [284, 380] on button "Update" at bounding box center [275, 386] width 54 height 25
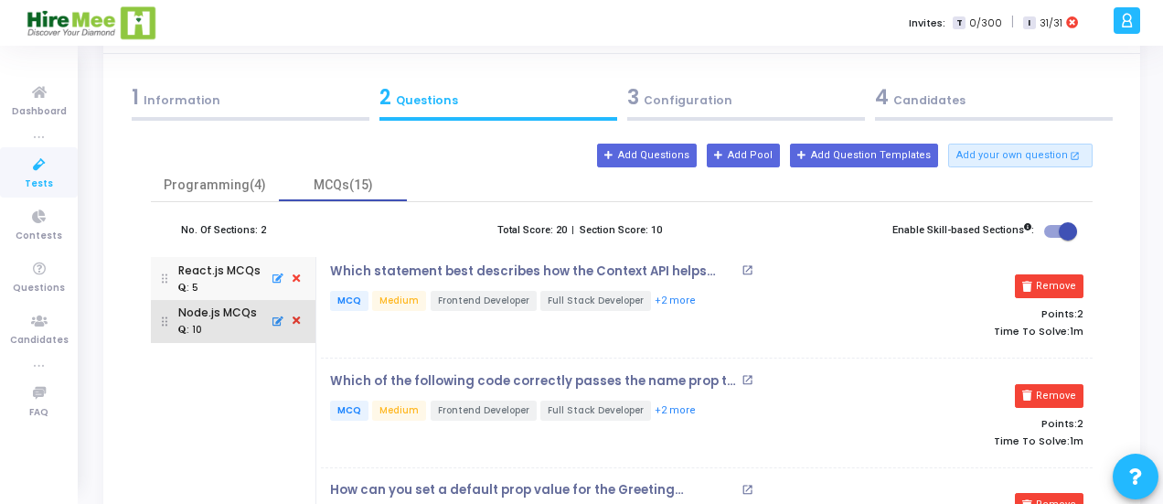
click at [236, 334] on div ": 10" at bounding box center [217, 330] width 79 height 16
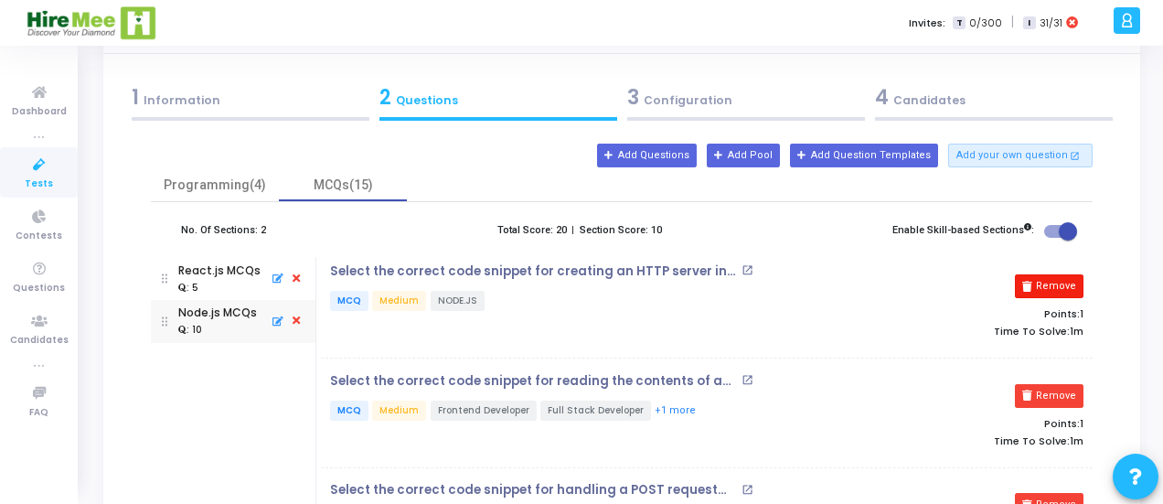
click at [1068, 284] on button "Remove" at bounding box center [1049, 286] width 69 height 24
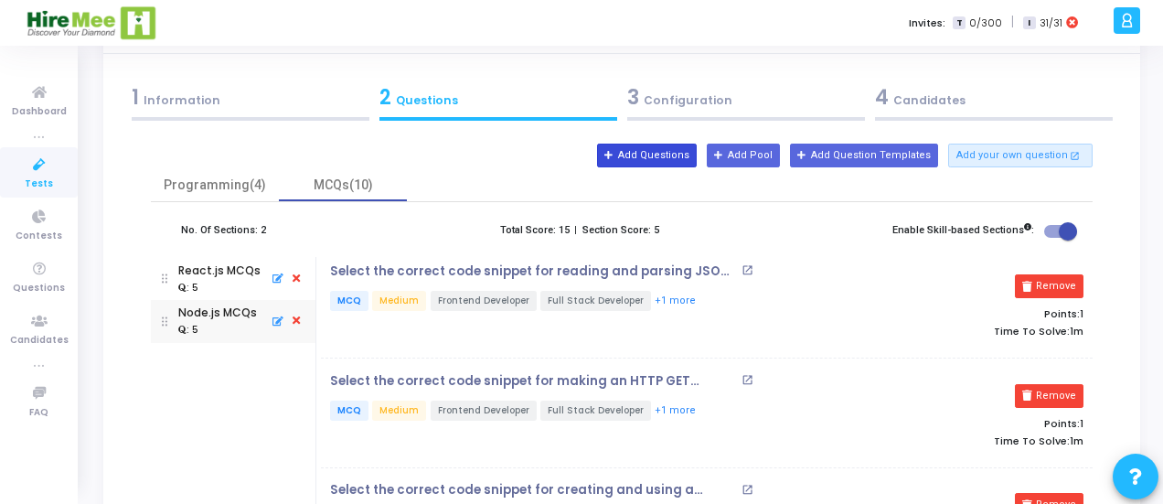
click at [687, 158] on button "Add Questions" at bounding box center [647, 156] width 100 height 24
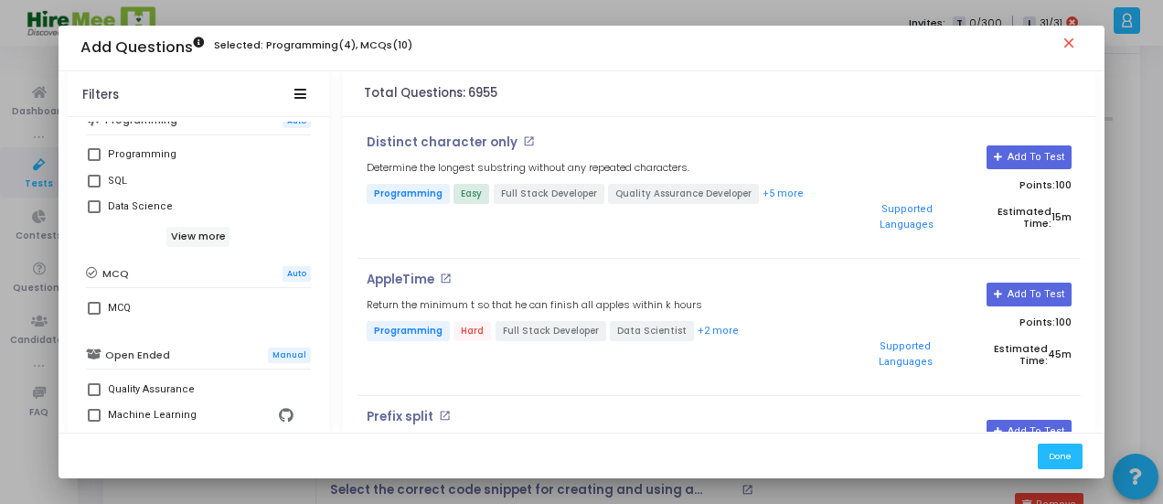
scroll to position [349, 0]
click at [98, 301] on label "MCQ" at bounding box center [198, 306] width 221 height 22
click at [94, 313] on input "MCQ" at bounding box center [93, 313] width 1 height 1
checkbox input "true"
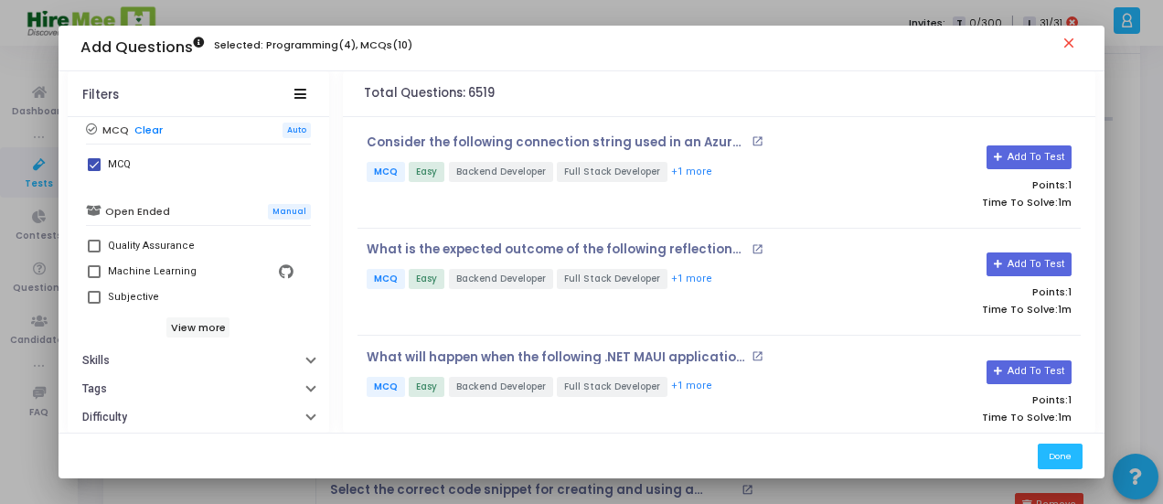
scroll to position [525, 0]
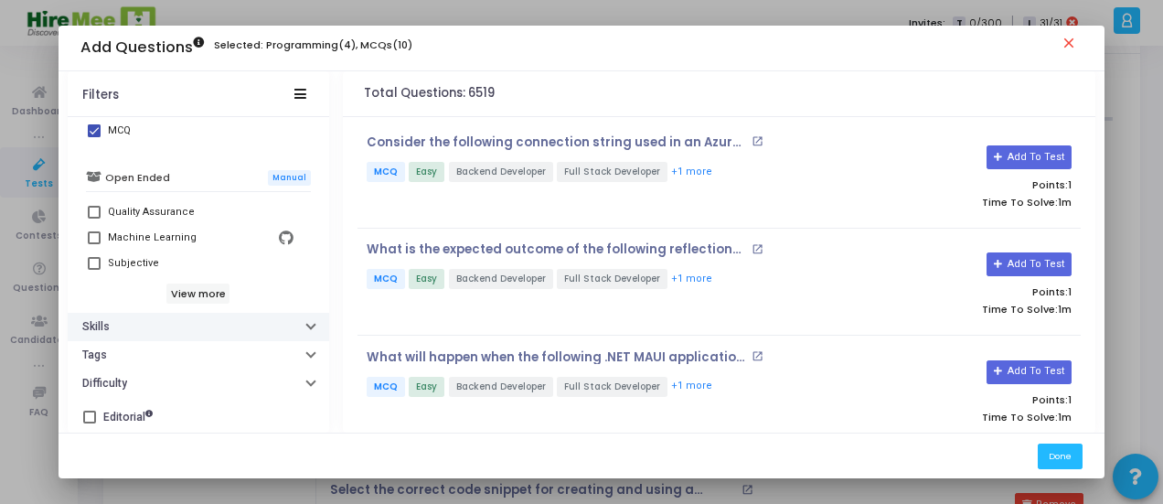
click at [174, 323] on button "Skills" at bounding box center [199, 327] width 262 height 28
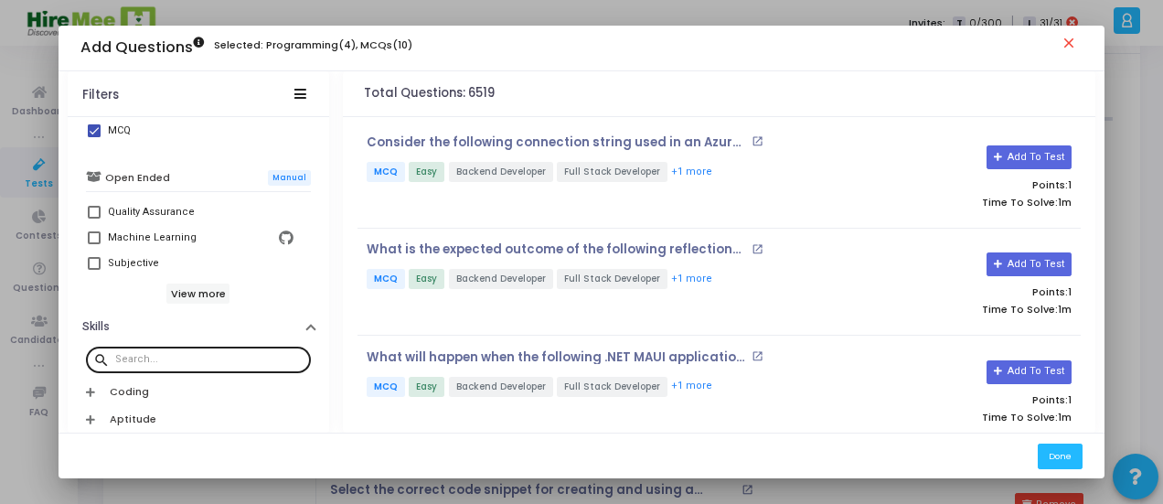
click at [162, 349] on div at bounding box center [209, 358] width 188 height 29
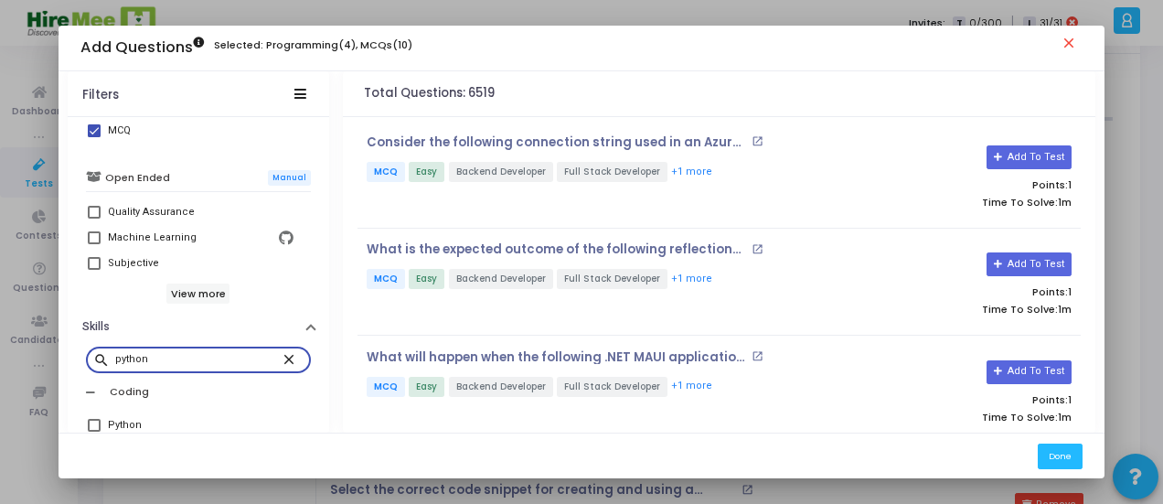
type input "python"
click at [102, 422] on label "Python" at bounding box center [198, 425] width 221 height 22
click at [94, 432] on input "Python" at bounding box center [93, 432] width 1 height 1
checkbox input "true"
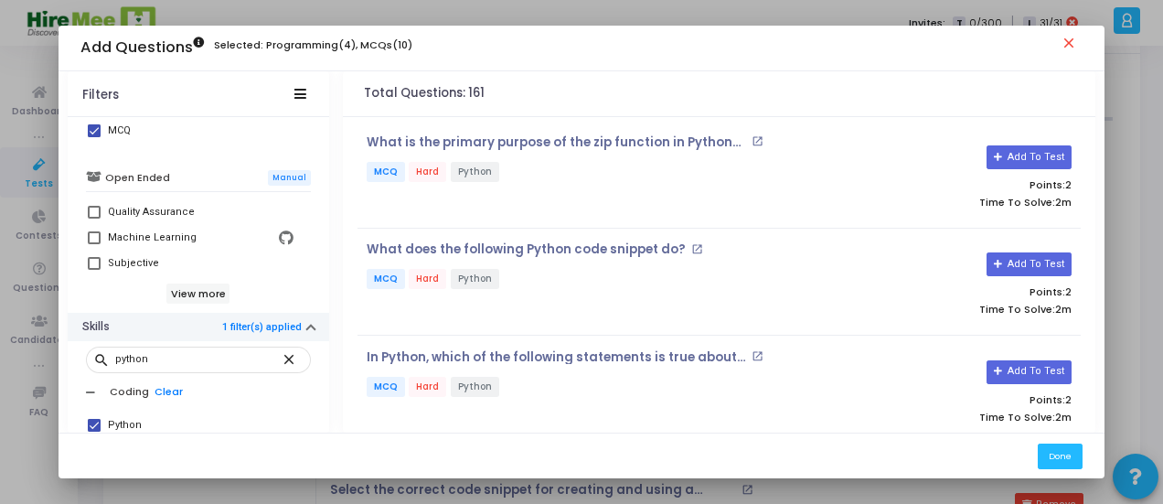
click at [137, 323] on button "Skills 1 filter(s) applied" at bounding box center [199, 327] width 262 height 28
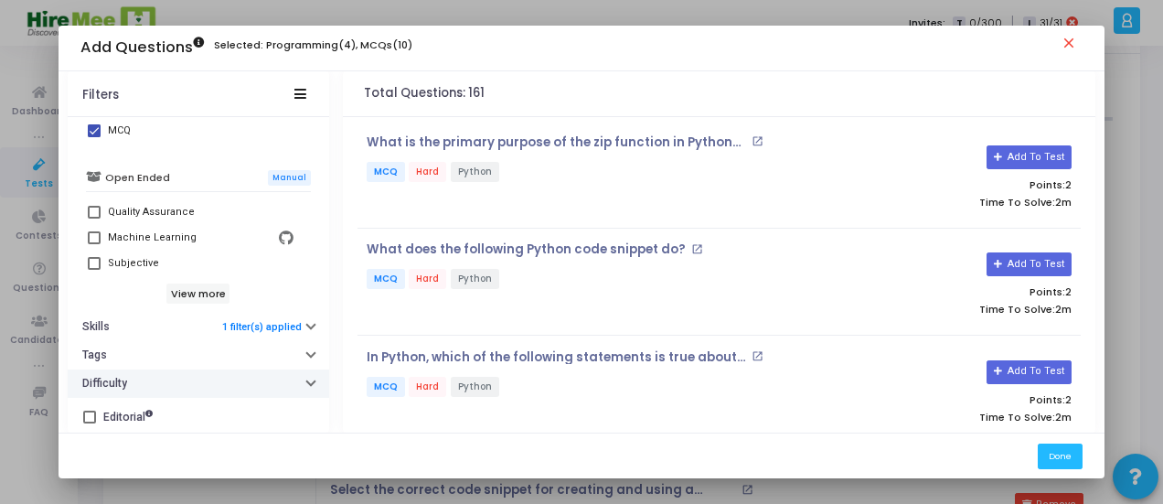
click at [154, 377] on button "Difficulty" at bounding box center [199, 383] width 262 height 28
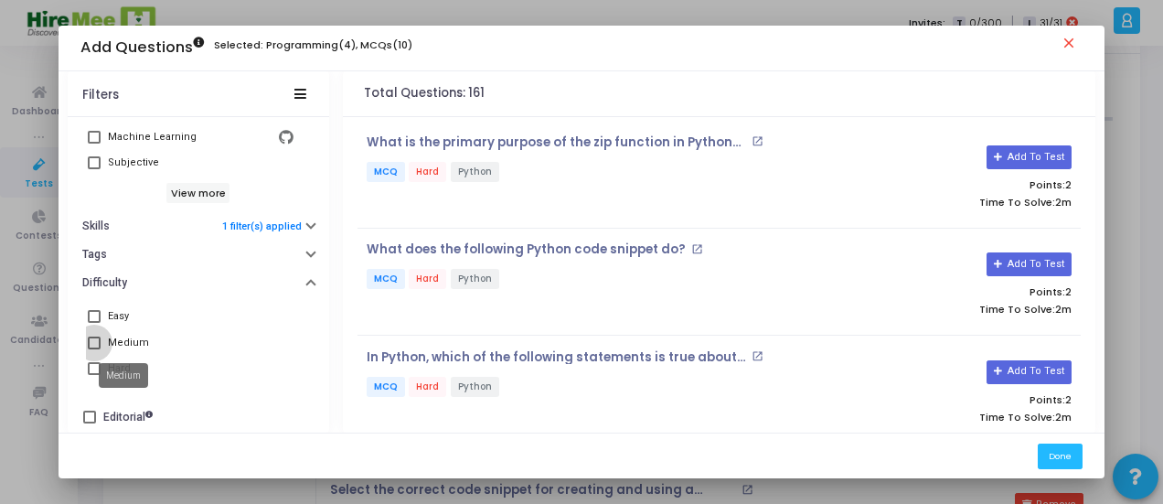
click at [113, 338] on div "Medium" at bounding box center [128, 343] width 41 height 22
click at [94, 349] on input "Medium" at bounding box center [93, 349] width 1 height 1
checkbox input "true"
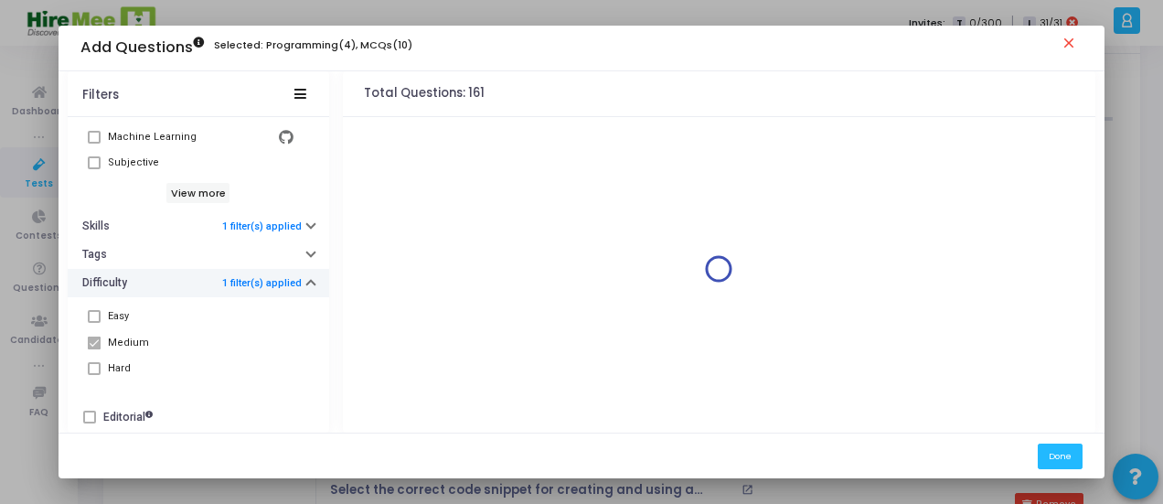
click at [146, 274] on button "Difficulty 1 filter(s) applied" at bounding box center [199, 283] width 262 height 28
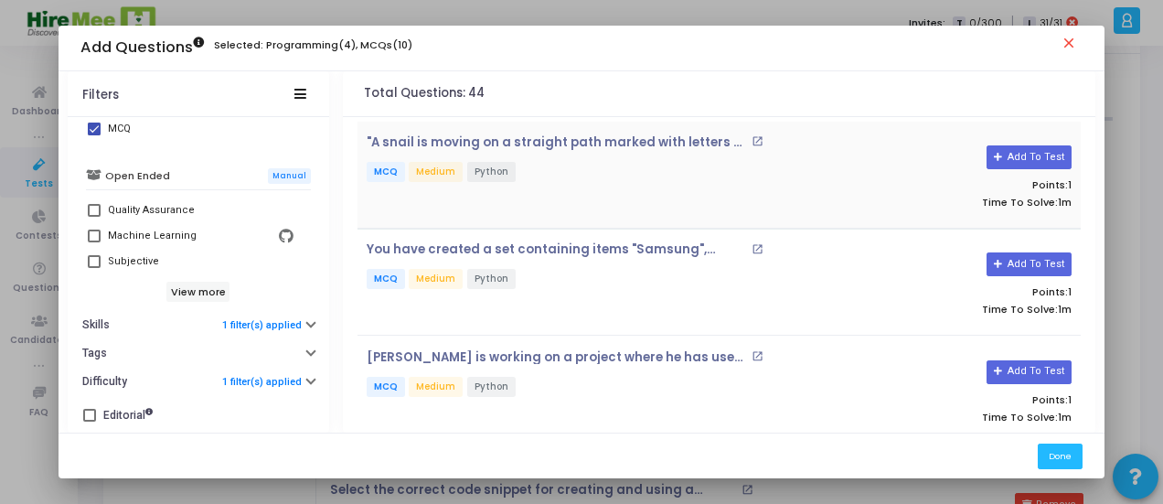
scroll to position [525, 0]
click at [1044, 160] on button "Add To Test" at bounding box center [1029, 157] width 85 height 24
click at [1037, 253] on button "Add To Test" at bounding box center [1029, 264] width 85 height 24
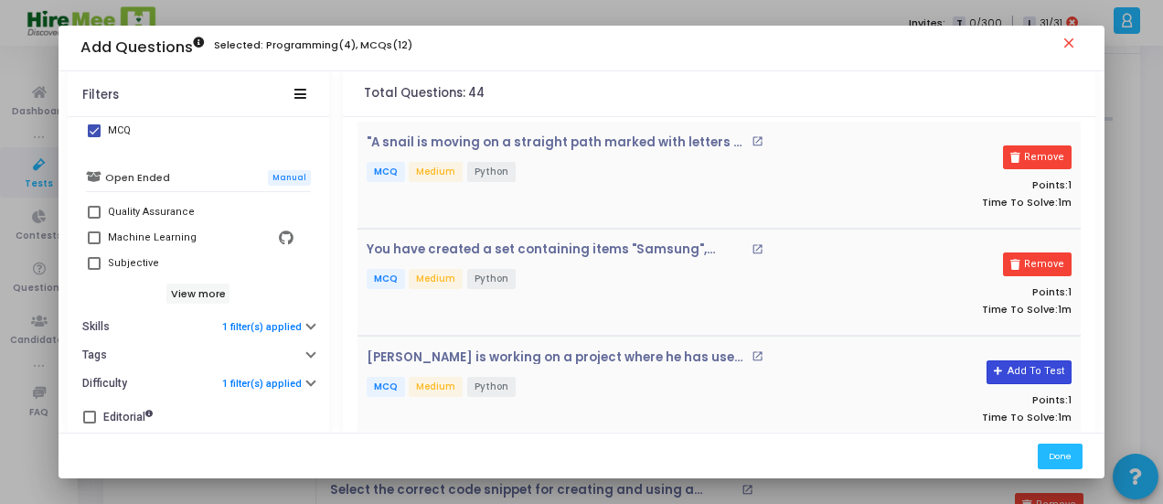
click at [1030, 370] on button "Add To Test" at bounding box center [1029, 372] width 85 height 24
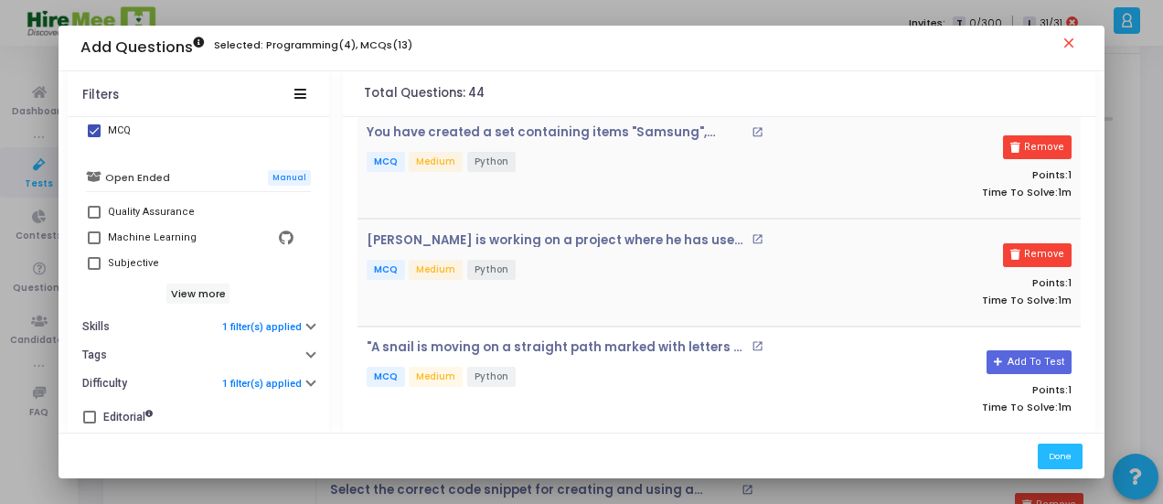
scroll to position [274, 0]
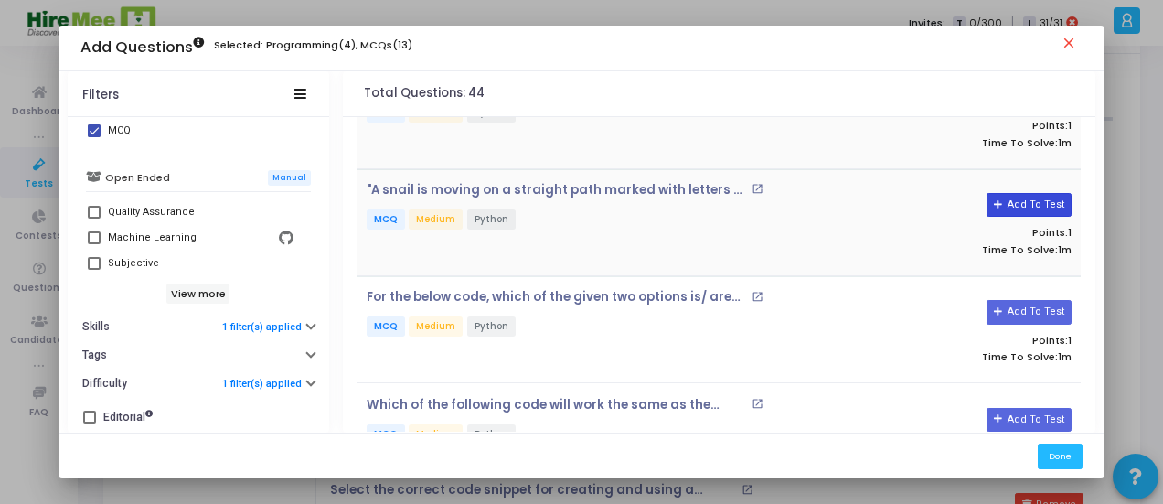
click at [1001, 200] on icon at bounding box center [999, 205] width 10 height 10
click at [1020, 304] on button "Add To Test" at bounding box center [1029, 312] width 85 height 24
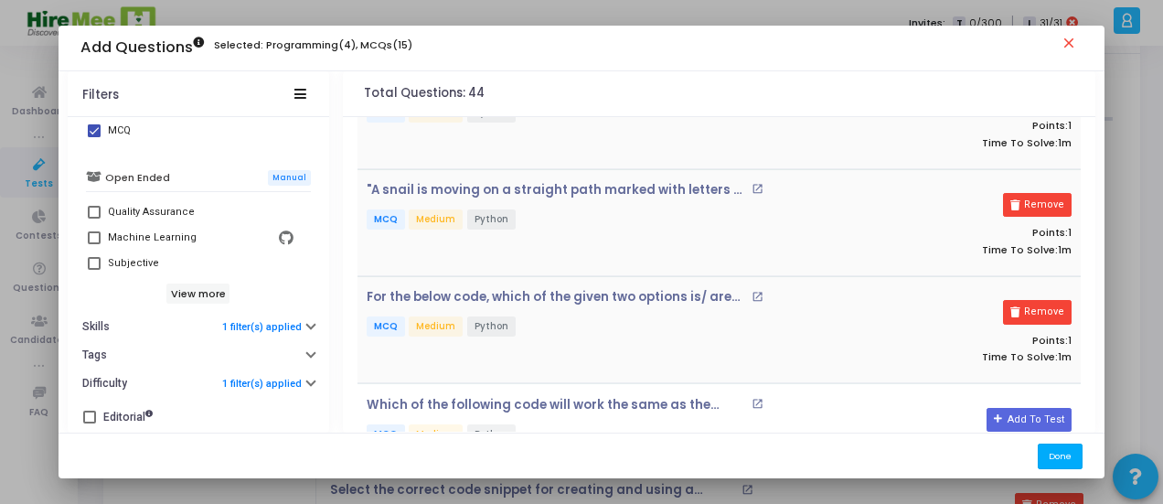
click at [1067, 458] on button "Done" at bounding box center [1060, 456] width 45 height 25
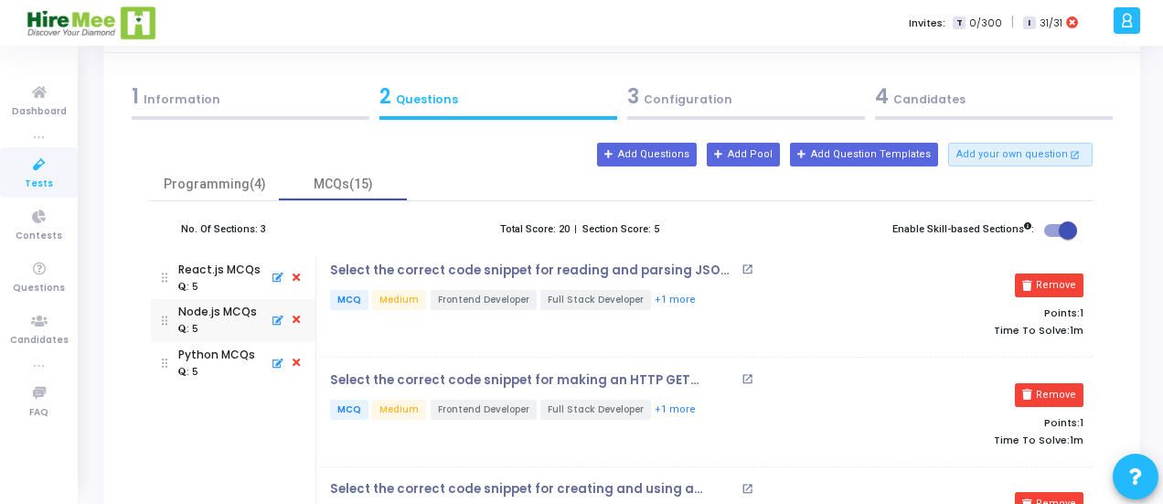
scroll to position [75, 0]
click at [769, 150] on button "Add Pool" at bounding box center [743, 154] width 73 height 24
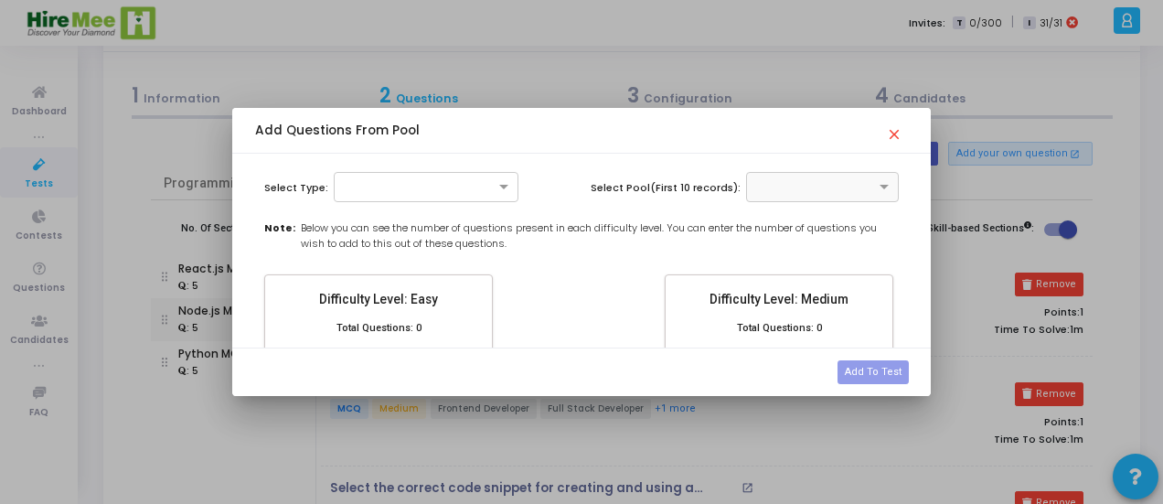
scroll to position [0, 0]
click at [484, 183] on div at bounding box center [426, 185] width 183 height 16
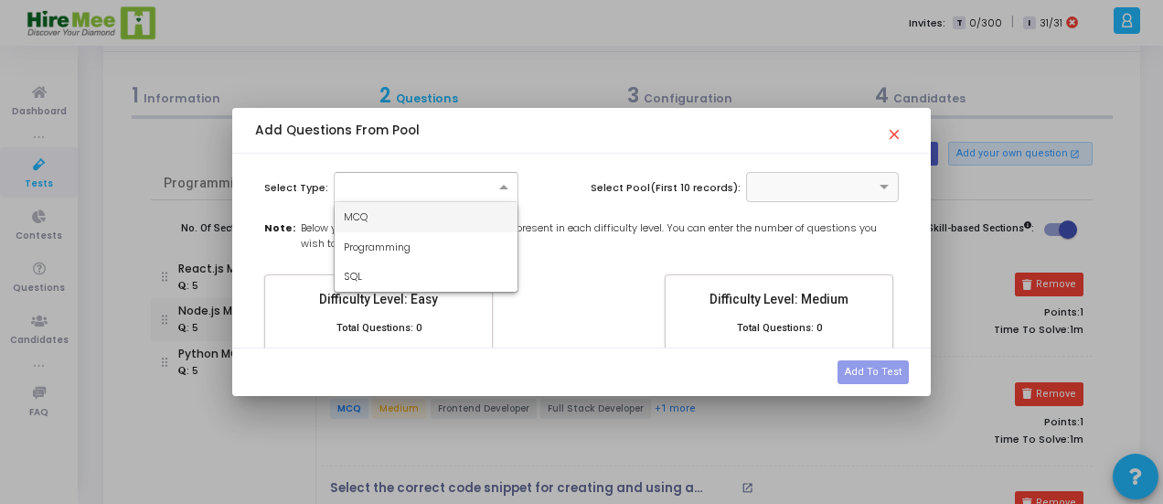
click at [412, 220] on div "MCQ" at bounding box center [426, 217] width 183 height 30
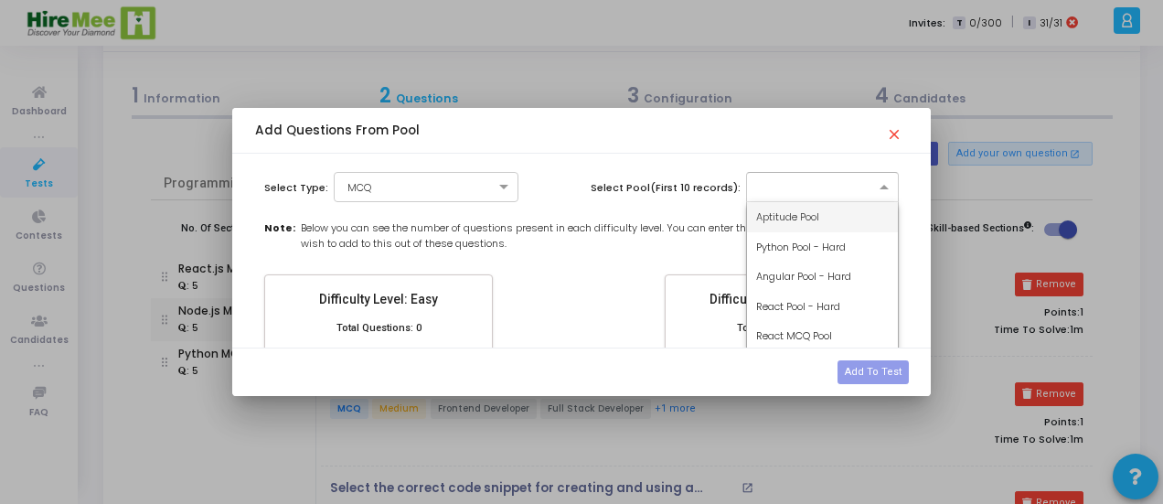
click at [835, 199] on div at bounding box center [822, 187] width 153 height 30
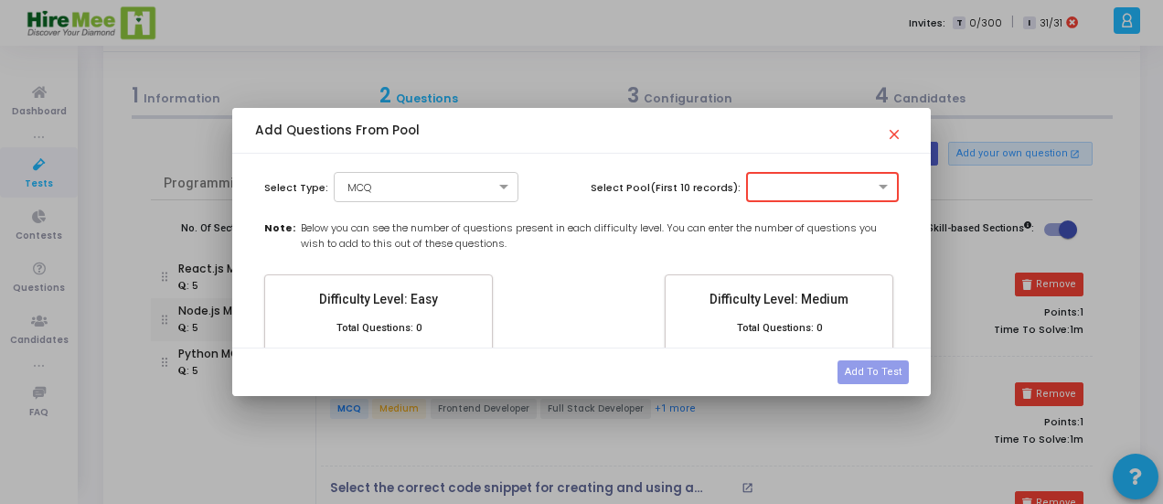
click at [507, 164] on div "Select Type: × MCQ Select Pool(First 10 records): Note: Below you can see the n…" at bounding box center [581, 251] width 698 height 194
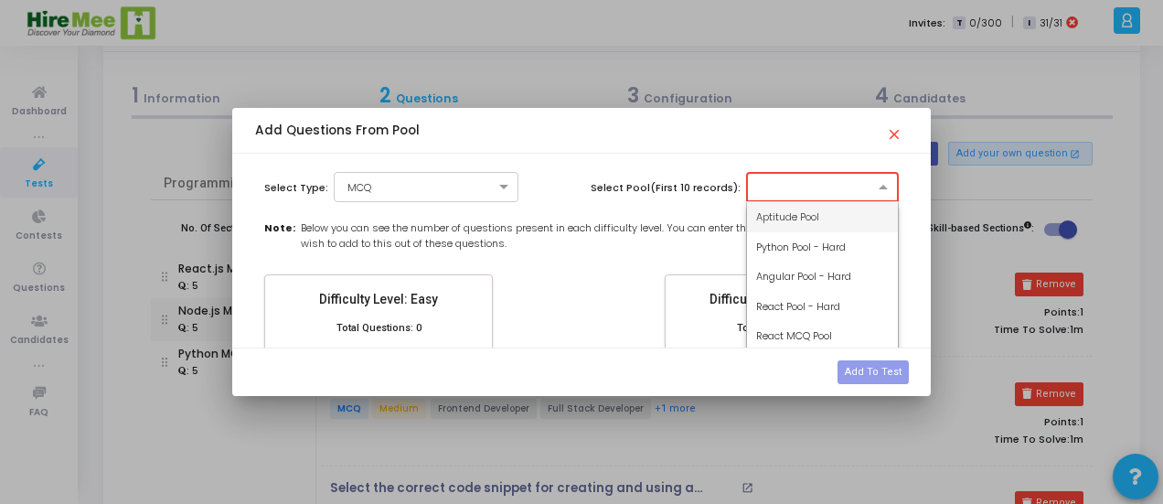
click at [785, 187] on input "text" at bounding box center [804, 186] width 94 height 16
type input "py"
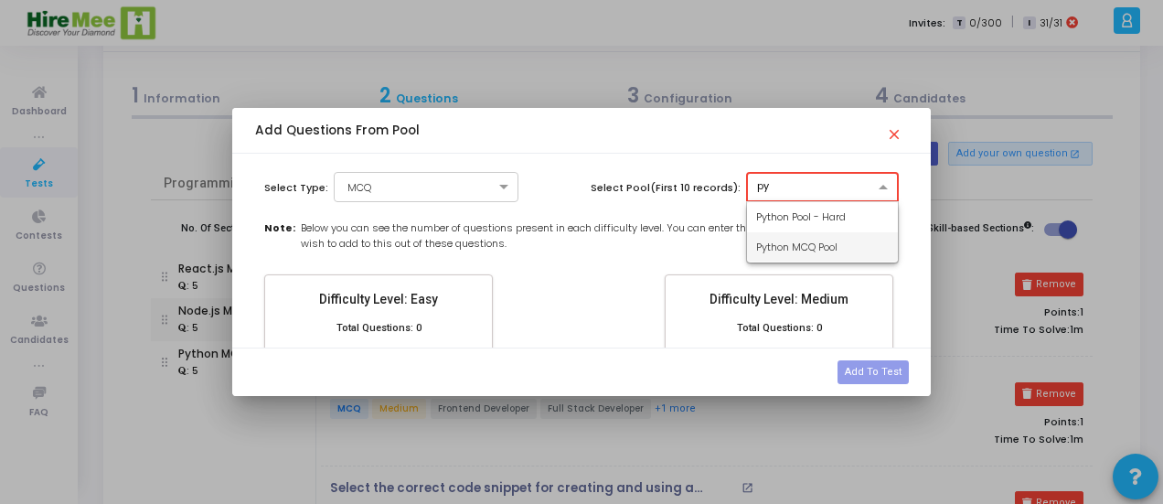
click at [783, 247] on span "Python MCQ Pool" at bounding box center [796, 247] width 81 height 15
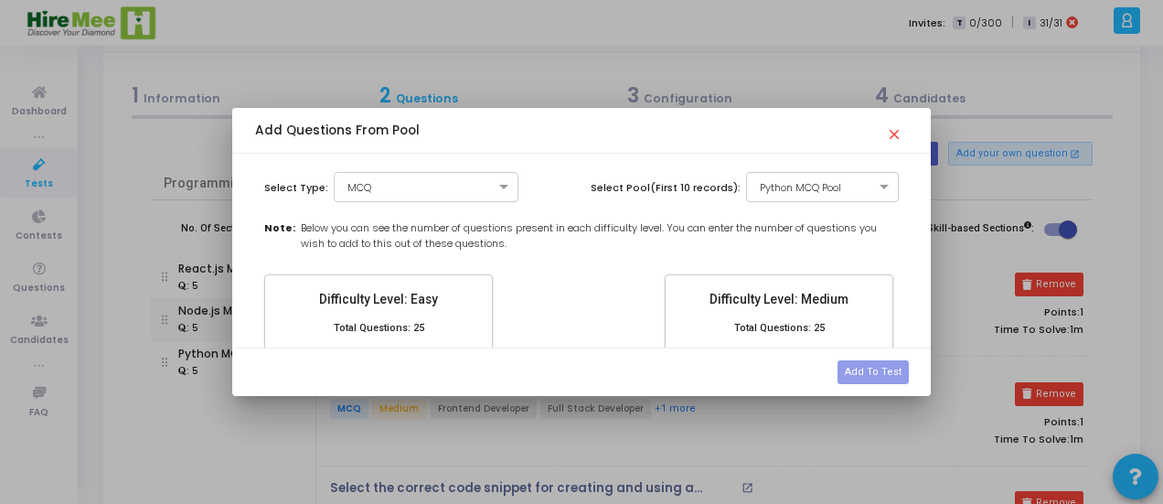
click at [563, 268] on div "Select Type: × MCQ Select Pool(First 10 records): × Python MCQ Pool Note: Below…" at bounding box center [581, 251] width 698 height 194
click at [893, 134] on mat-icon "close" at bounding box center [897, 129] width 22 height 22
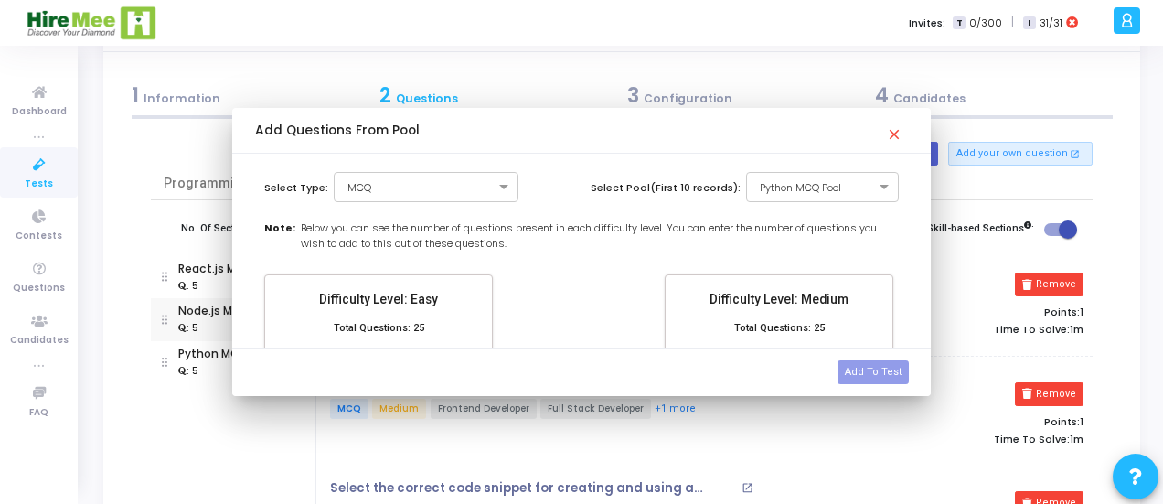
scroll to position [75, 0]
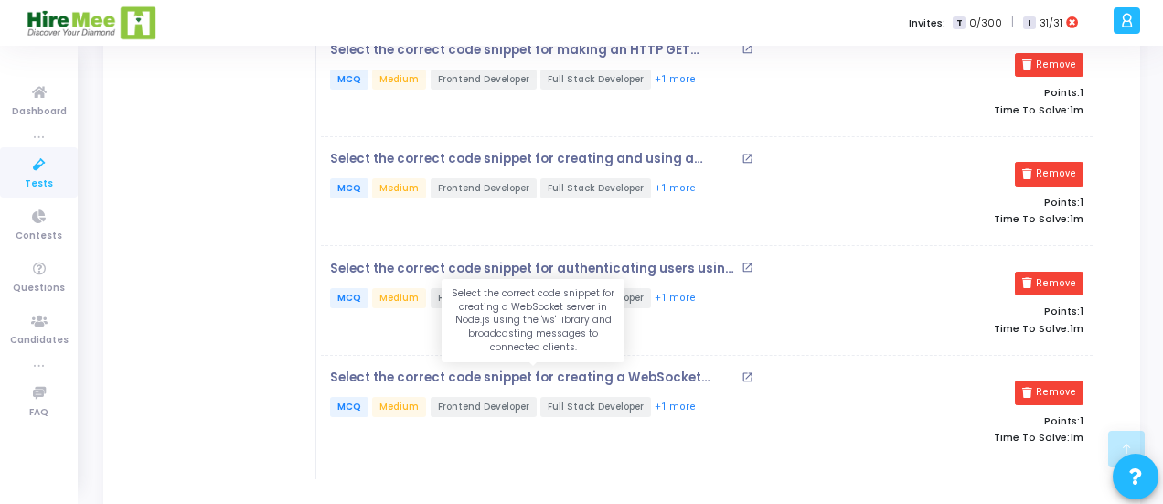
scroll to position [538, 0]
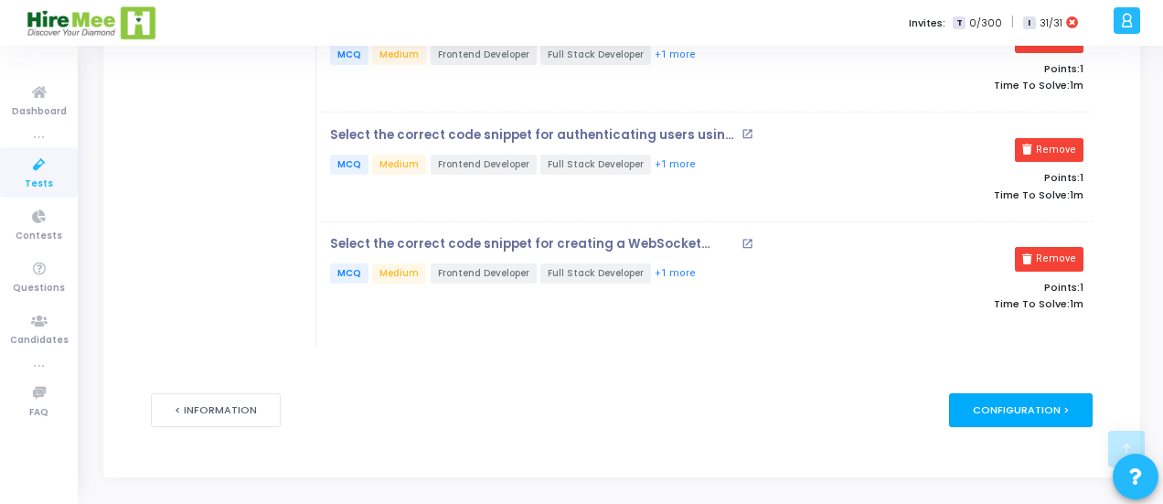
click at [1039, 409] on div "Configuration >" at bounding box center [1021, 410] width 144 height 34
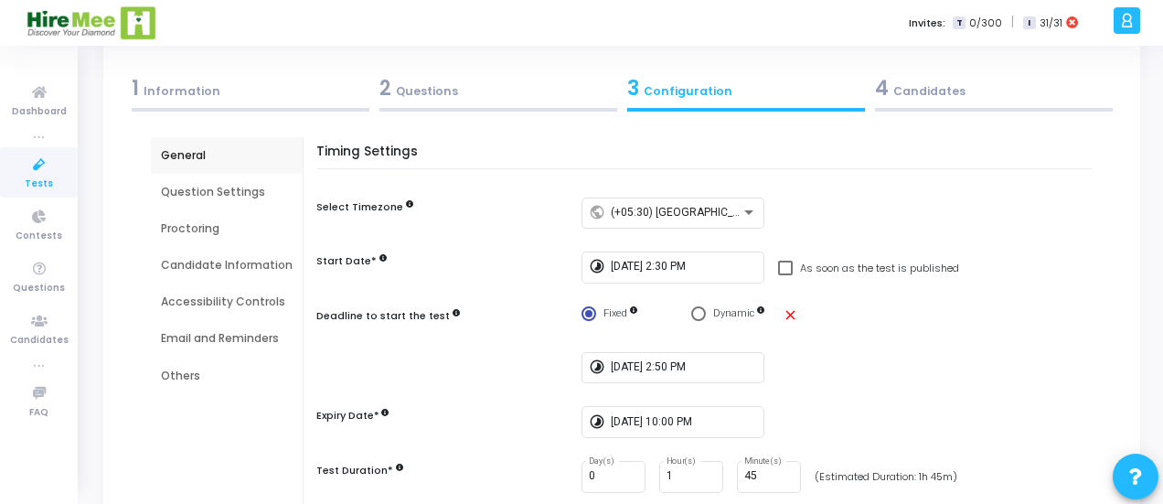
scroll to position [91, 0]
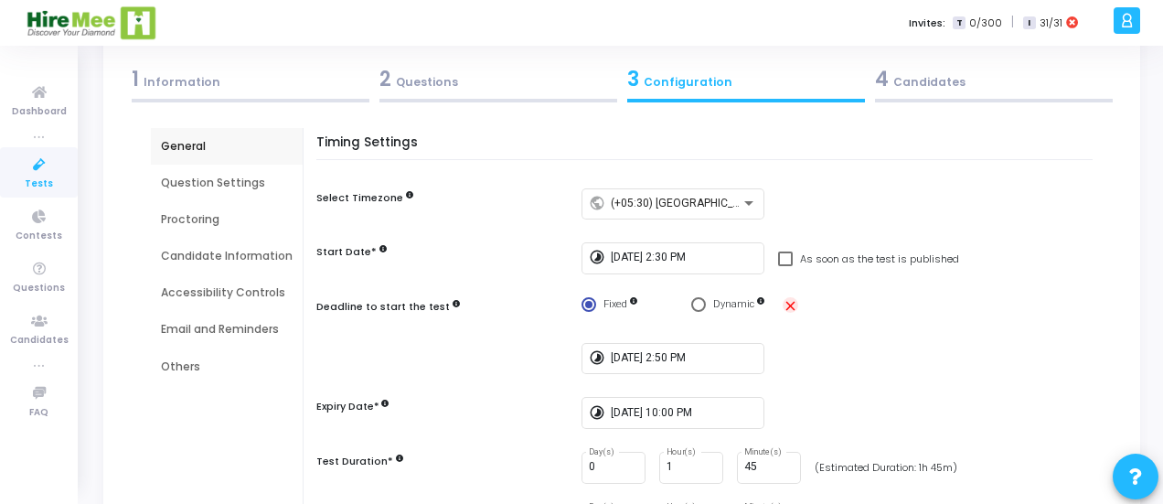
click at [785, 303] on mat-icon "close" at bounding box center [791, 306] width 16 height 16
radio input "false"
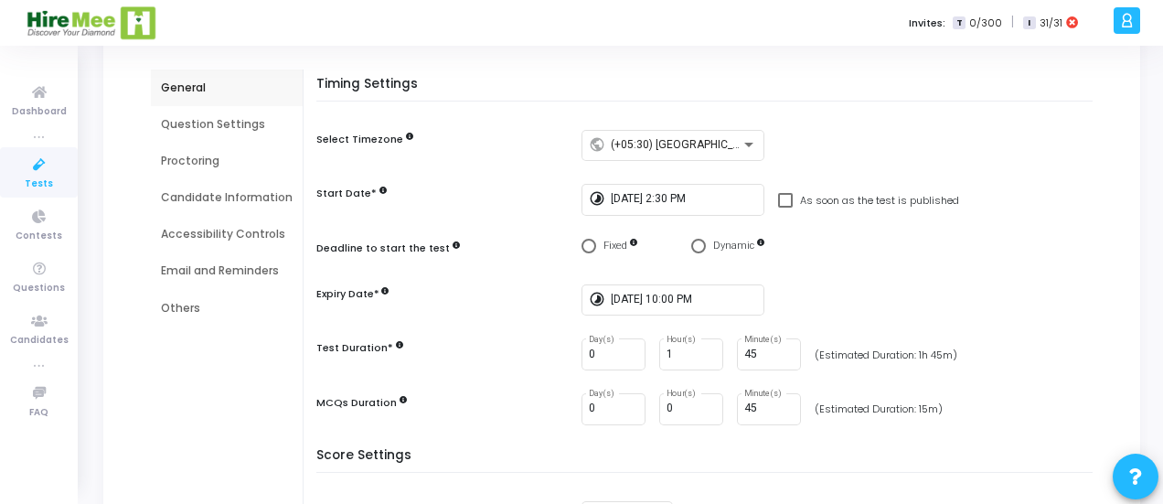
scroll to position [222, 0]
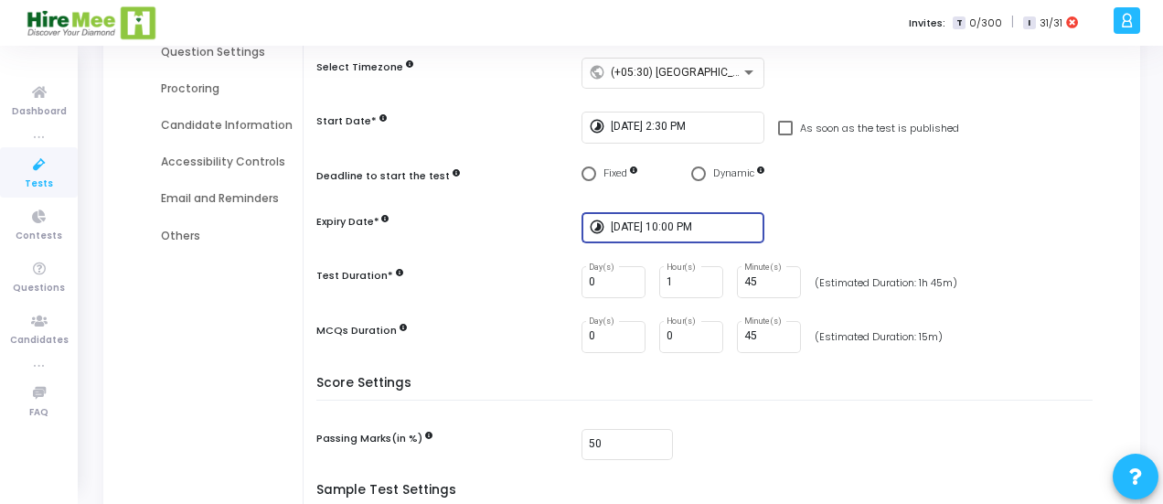
click at [732, 224] on input "8/22/2025, 10:00 PM" at bounding box center [684, 227] width 146 height 13
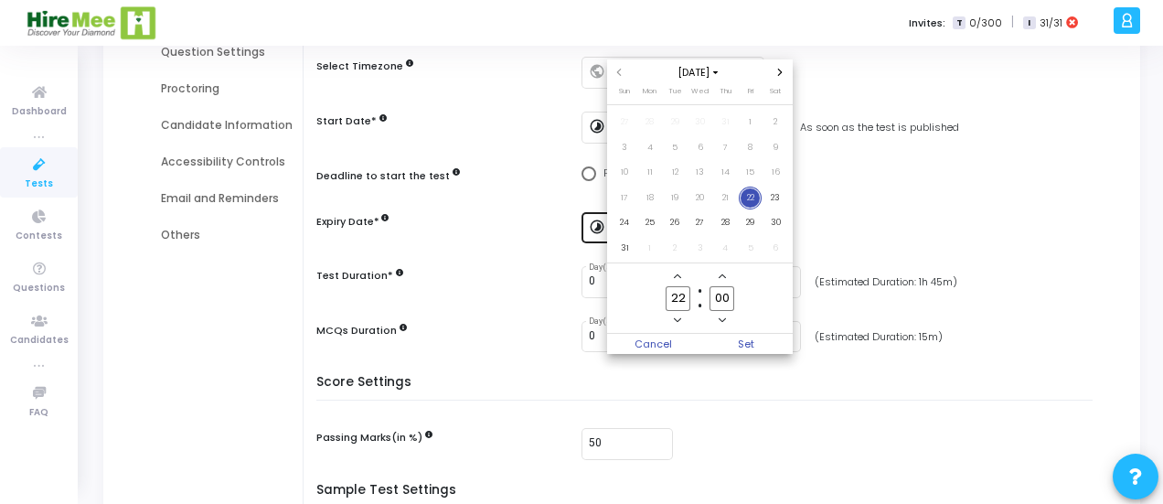
scroll to position [0, 0]
click at [674, 279] on icon "Add a hour" at bounding box center [677, 276] width 7 height 7
type input "23"
click at [739, 338] on span "Set" at bounding box center [747, 344] width 93 height 20
type input "8/22/2025, 11:00 PM"
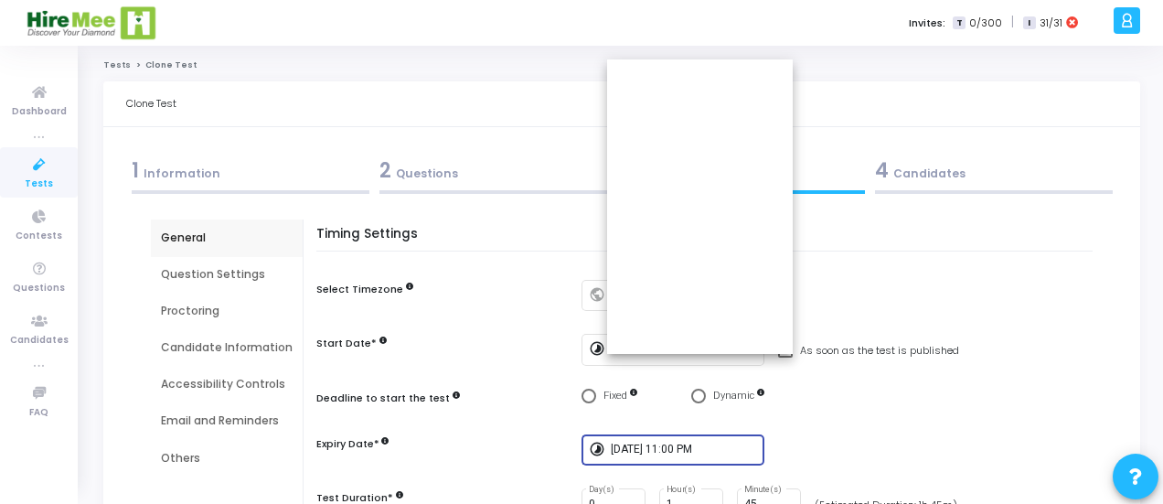
scroll to position [222, 0]
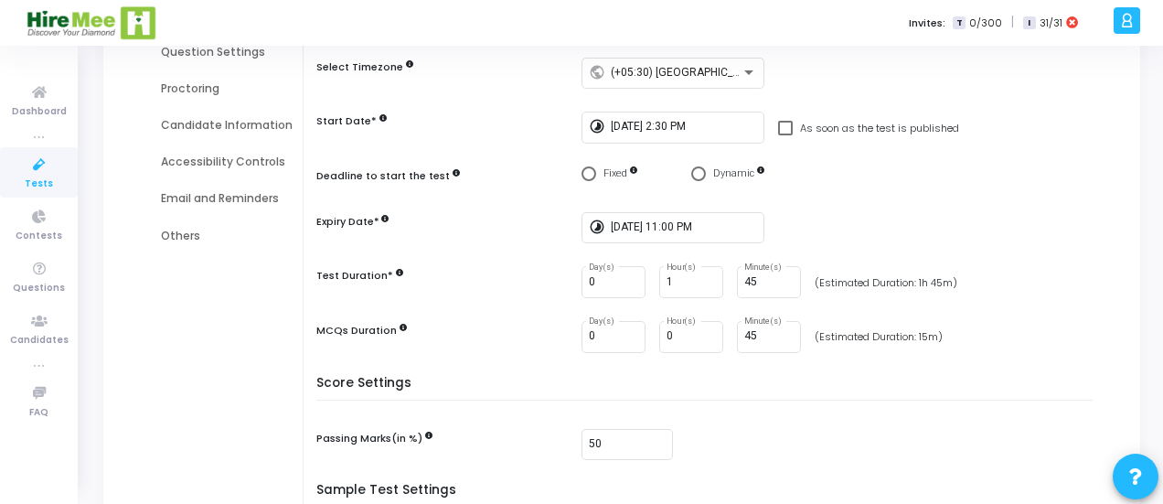
click at [139, 324] on div "Test Name* Advance Coding Test _22nd Aug Add Description Add Custom Instruction…" at bounding box center [621, 334] width 991 height 714
click at [676, 277] on input "1" at bounding box center [691, 282] width 49 height 13
type input "2"
type input "0"
drag, startPoint x: 756, startPoint y: 336, endPoint x: 701, endPoint y: 339, distance: 55.0
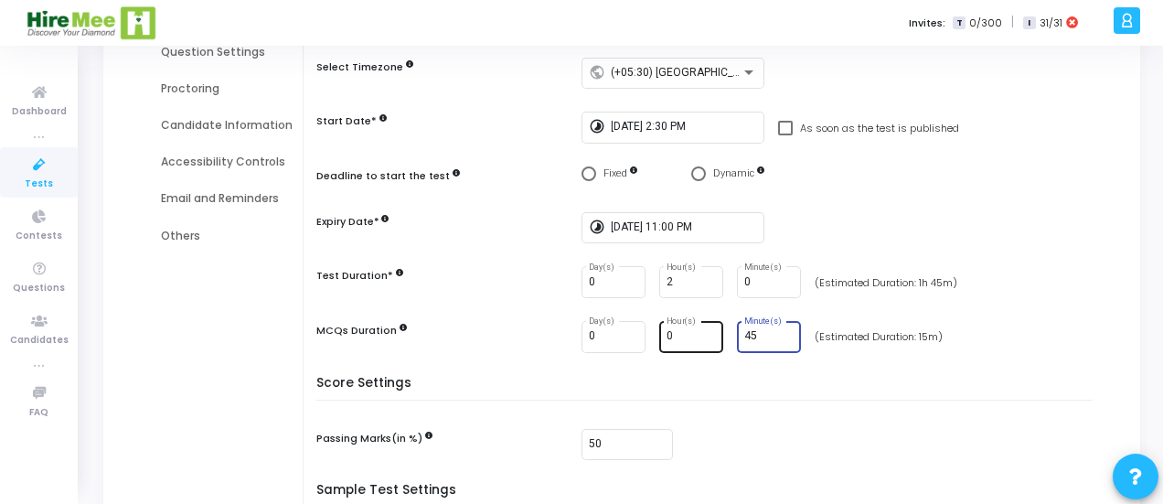
click at [701, 339] on div "0 Day(s) 0 Hour(s) 45 Minute(s)" at bounding box center [692, 337] width 220 height 32
type input "30"
click at [290, 277] on div "General Question Settings Proctoring Candidate Information Accessibility Contro…" at bounding box center [227, 289] width 152 height 585
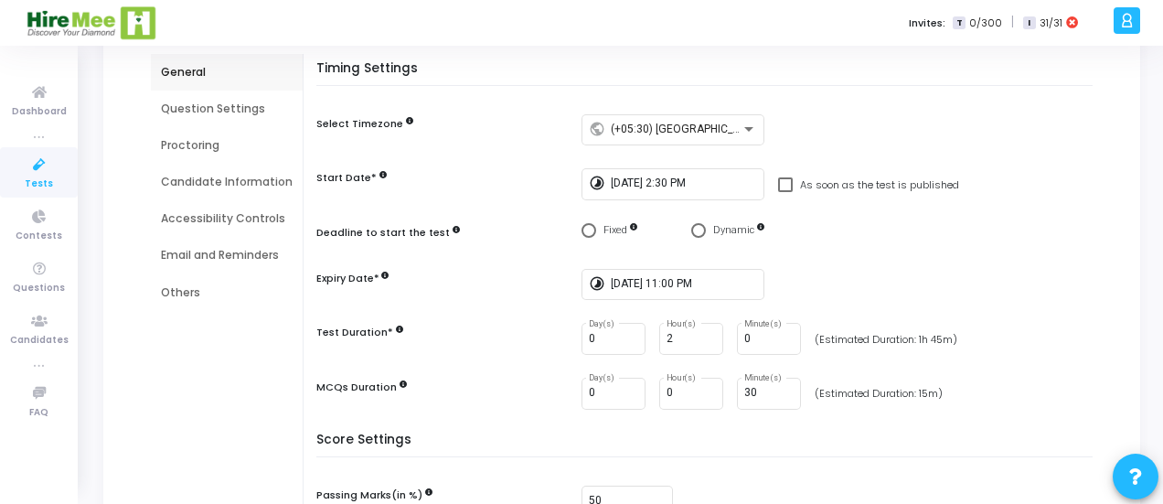
scroll to position [165, 0]
click at [781, 184] on span at bounding box center [785, 185] width 15 height 15
click at [785, 193] on input "As soon as the test is published" at bounding box center [785, 193] width 1 height 1
checkbox input "true"
click at [781, 182] on span at bounding box center [785, 185] width 15 height 15
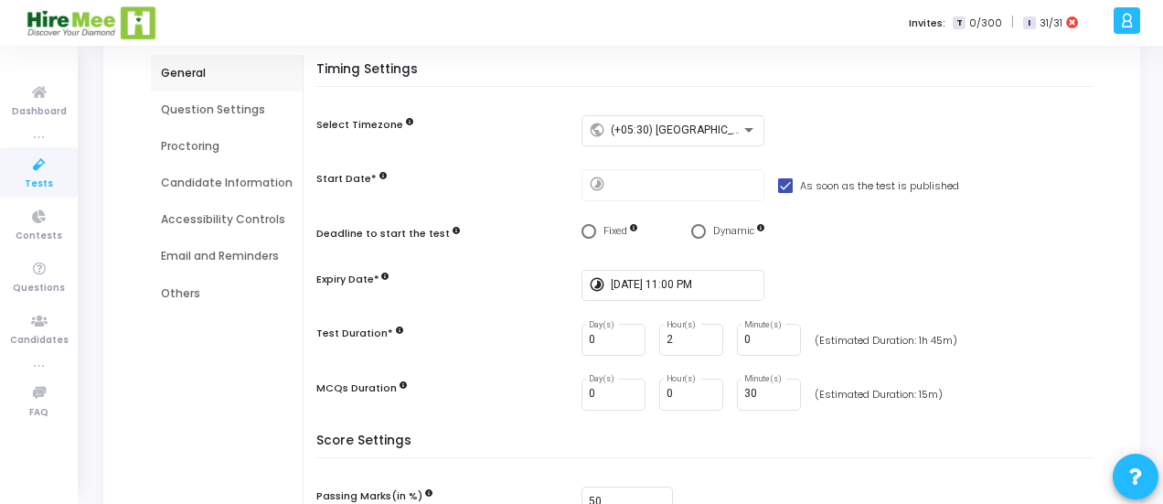
click at [785, 193] on input "As soon as the test is published" at bounding box center [785, 193] width 1 height 1
checkbox input "false"
type input "8/22/2025, 1:17 PM"
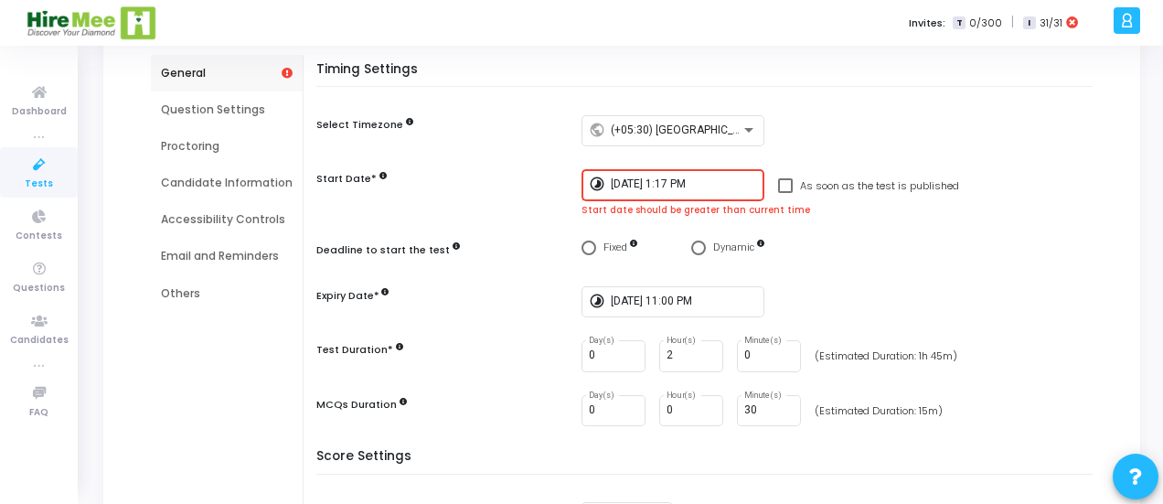
click at [739, 187] on input "8/22/2025, 1:17 PM" at bounding box center [684, 184] width 146 height 13
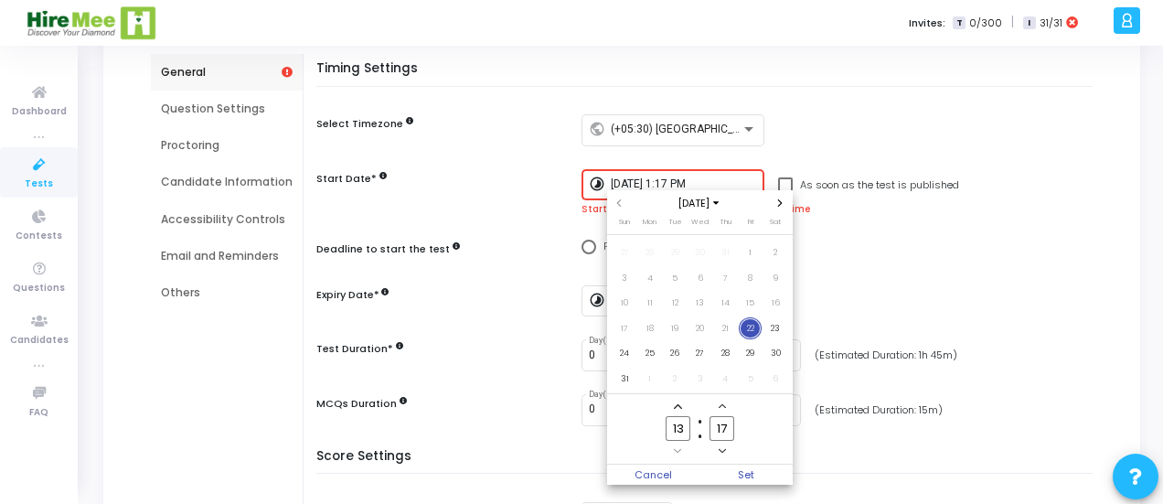
scroll to position [0, 0]
click at [677, 405] on icon "Add a hour" at bounding box center [677, 406] width 7 height 5
type input "14"
drag, startPoint x: 732, startPoint y: 429, endPoint x: 703, endPoint y: 434, distance: 28.7
click at [703, 434] on label "17 Minute" at bounding box center [723, 428] width 44 height 25
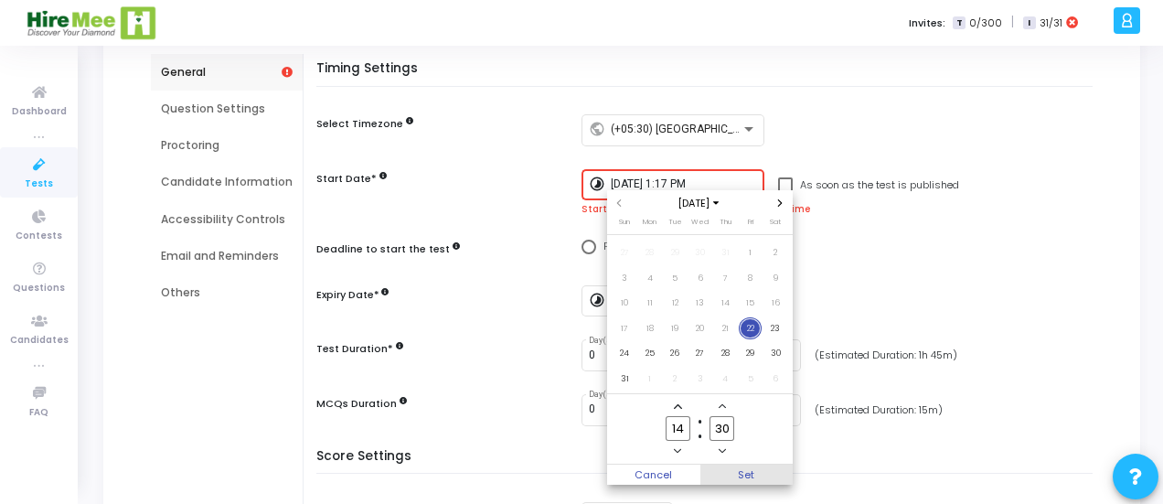
type input "30"
click at [738, 469] on span "Set" at bounding box center [747, 475] width 93 height 20
type input "8/22/2025, 2:30 PM"
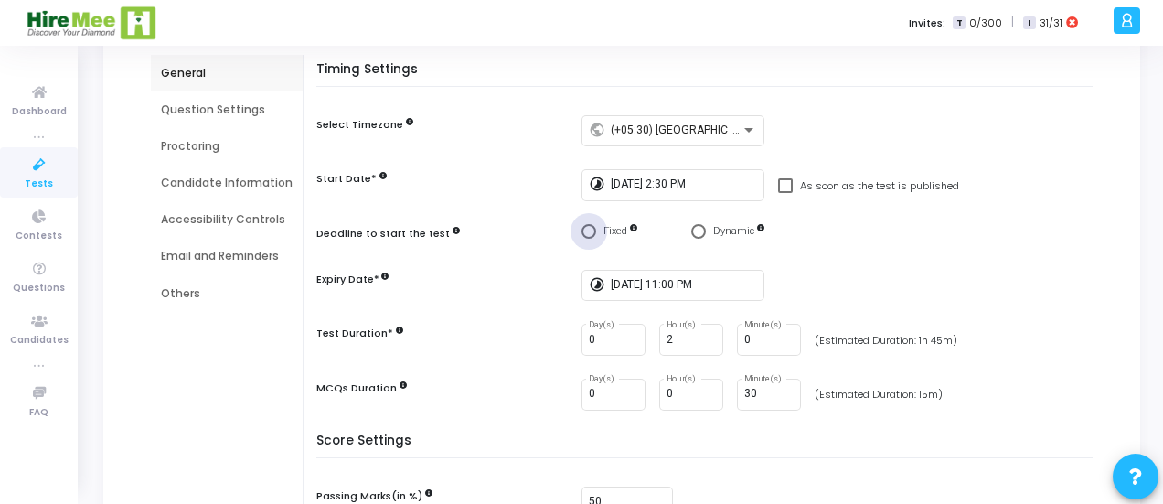
click at [584, 232] on span "Select confirmation" at bounding box center [589, 231] width 15 height 15
click at [584, 232] on input "Fixed" at bounding box center [589, 231] width 15 height 15
radio input "true"
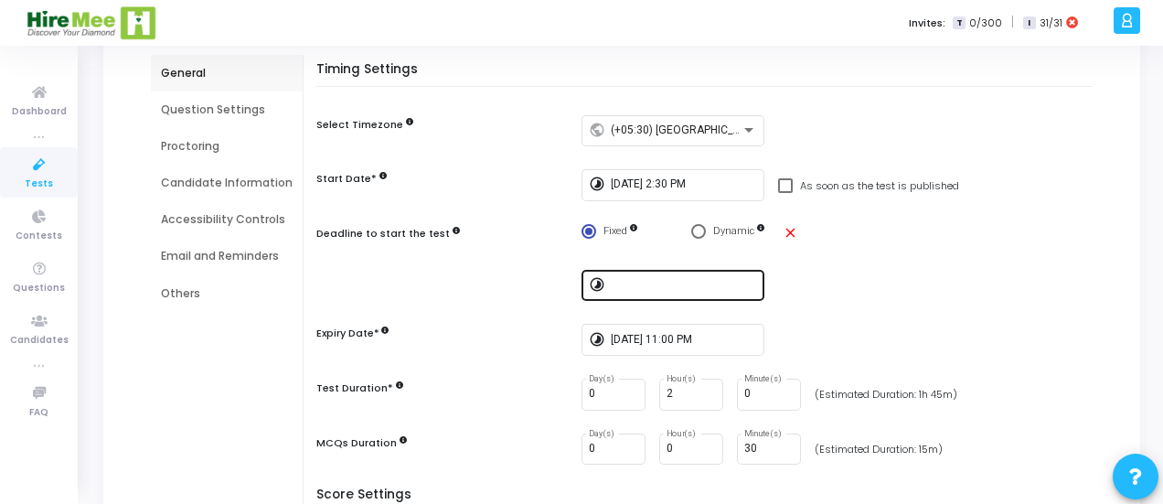
click at [662, 275] on div at bounding box center [684, 284] width 146 height 34
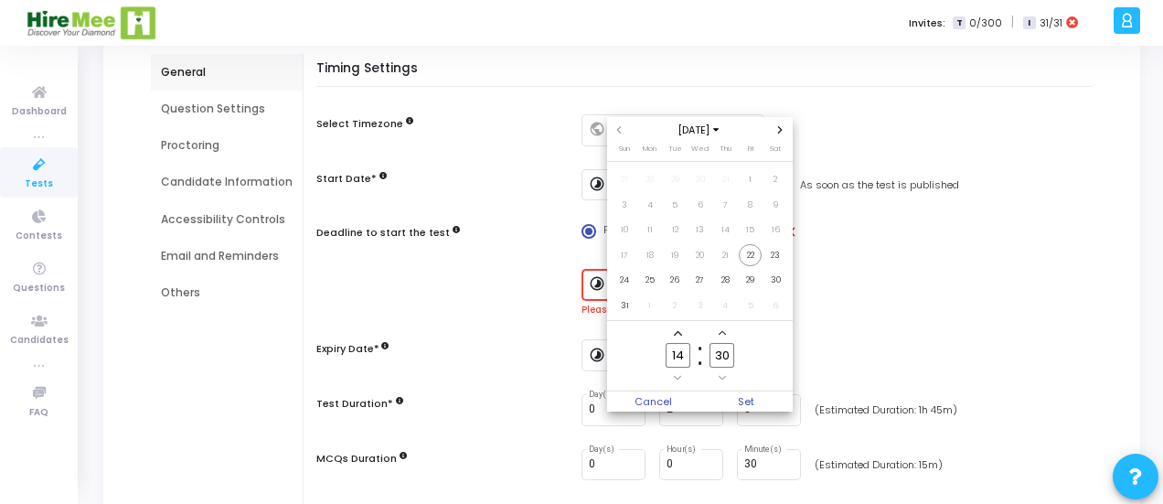
scroll to position [0, 0]
click at [723, 331] on icon "Add a minute" at bounding box center [722, 332] width 7 height 7
click at [725, 353] on input "32" at bounding box center [722, 355] width 24 height 25
type input "2"
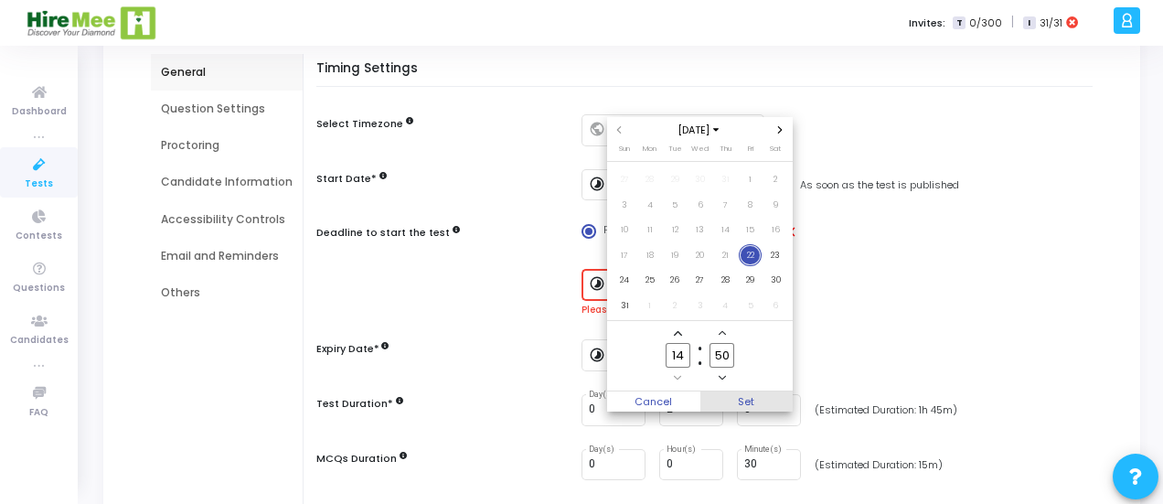
type input "50"
click at [755, 402] on span "Set" at bounding box center [747, 401] width 93 height 20
type input "8/22/2025, 2:50 PM"
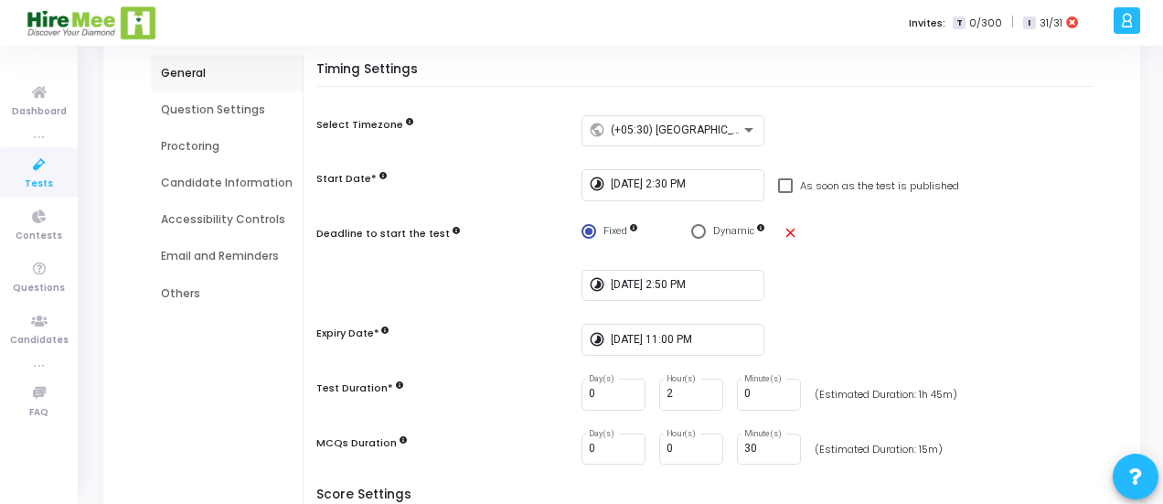
click at [360, 284] on div at bounding box center [444, 281] width 256 height 23
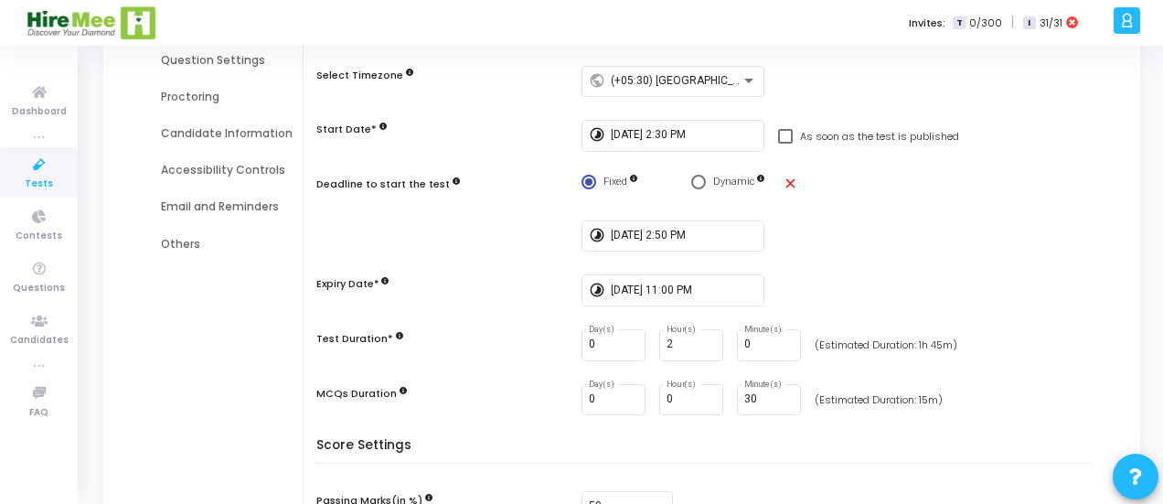
scroll to position [245, 0]
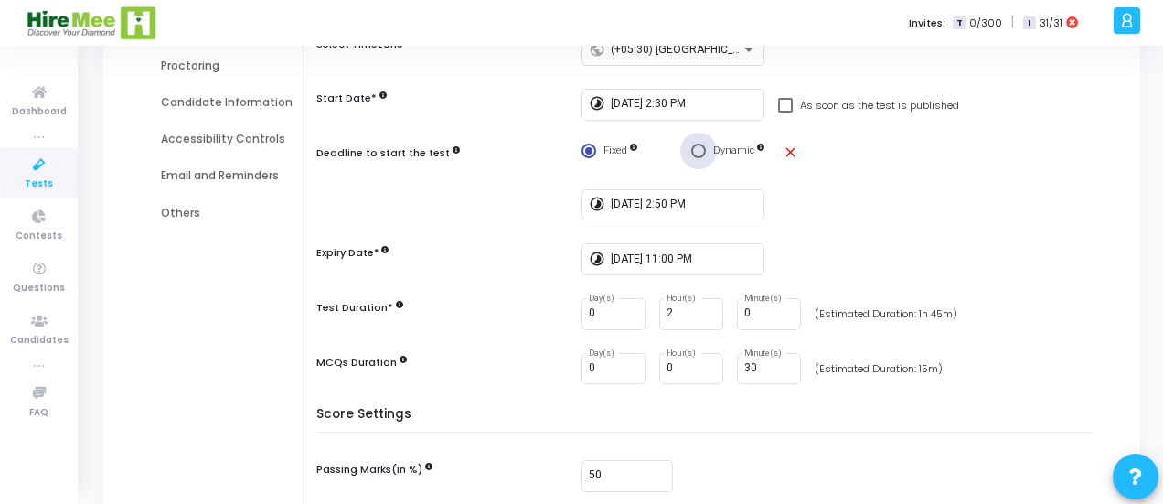
click at [699, 148] on span "Select confirmation" at bounding box center [698, 151] width 15 height 15
click at [699, 148] on input "Dynamic" at bounding box center [698, 151] width 15 height 15
radio input "true"
click at [584, 147] on span "Select confirmation" at bounding box center [589, 151] width 15 height 15
click at [584, 147] on input "Fixed" at bounding box center [589, 151] width 15 height 15
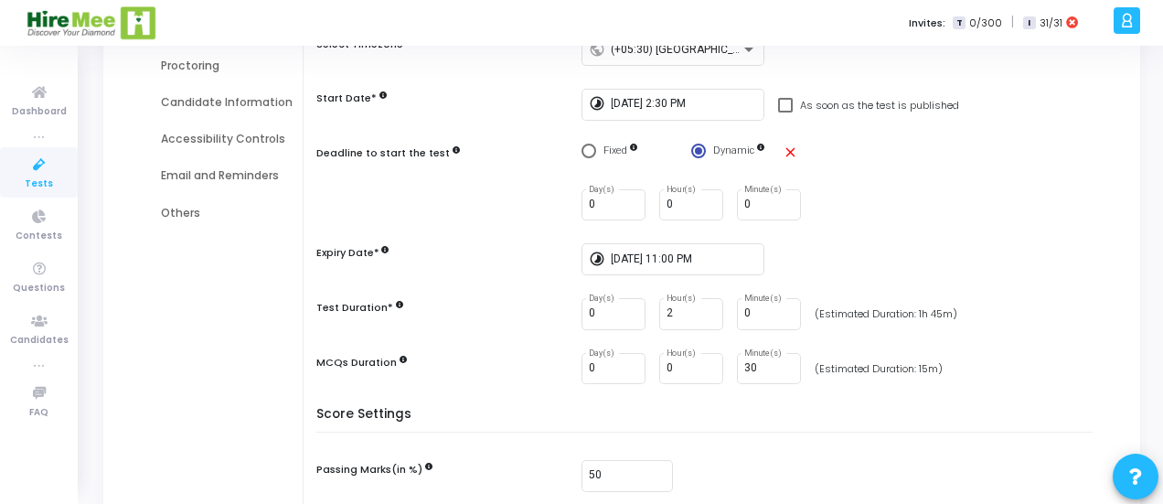
radio input "true"
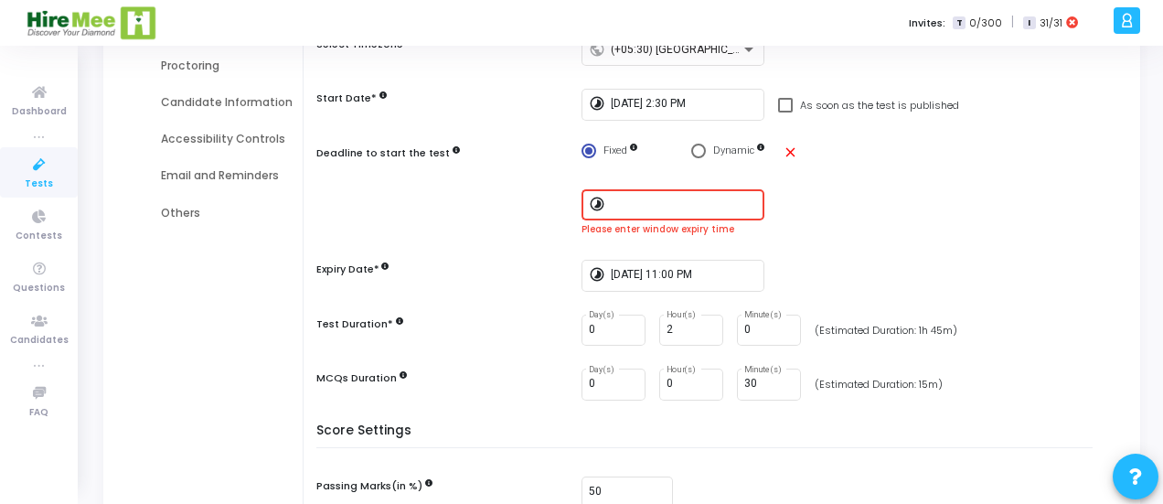
click at [663, 198] on input at bounding box center [684, 204] width 146 height 13
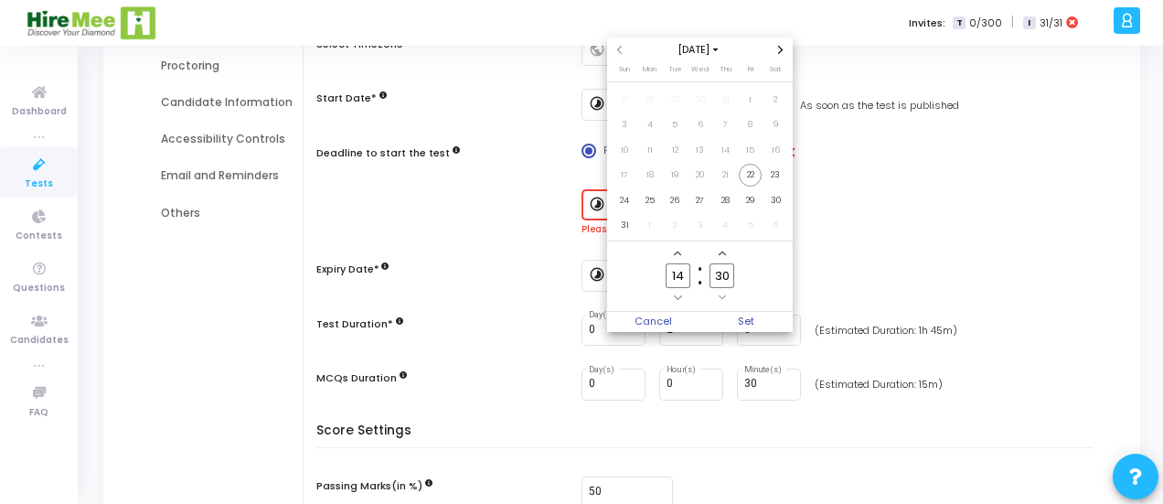
scroll to position [0, 0]
drag, startPoint x: 728, startPoint y: 277, endPoint x: 698, endPoint y: 272, distance: 30.7
click at [701, 272] on owl-date-time-timer-box "30 Minute" at bounding box center [723, 275] width 44 height 59
type input "50"
click at [738, 316] on span "Set" at bounding box center [747, 322] width 93 height 20
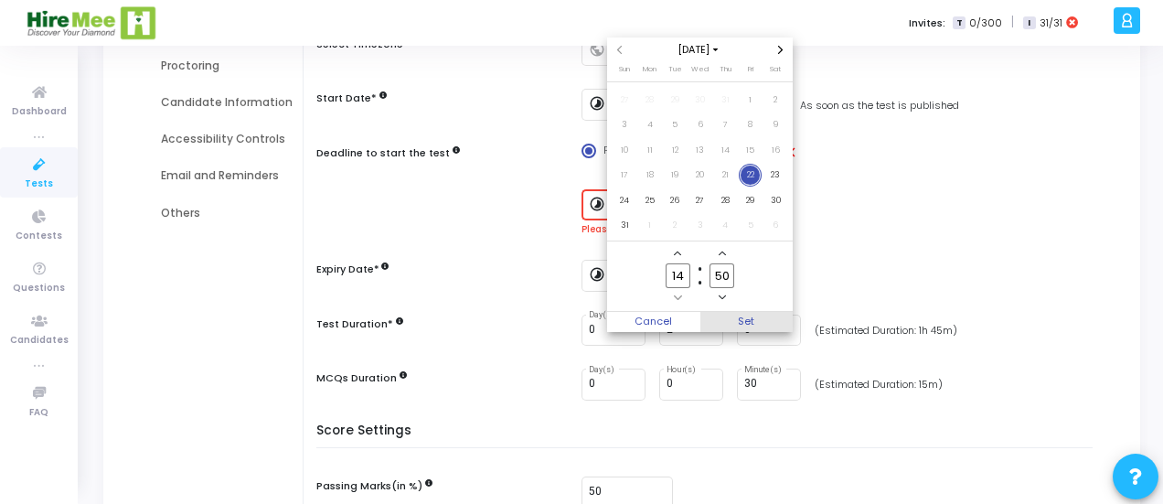
type input "8/22/2025, 2:50 PM"
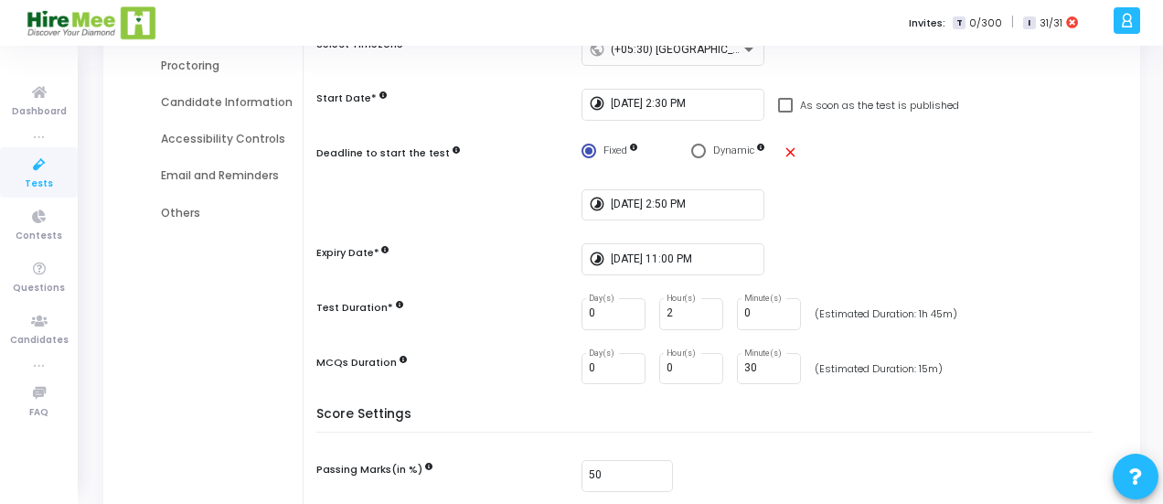
click at [513, 212] on div "timelapse 8/22/2025, 2:50 PM" at bounding box center [709, 205] width 786 height 32
click at [731, 268] on div "8/22/2025, 11:00 PM" at bounding box center [684, 258] width 146 height 34
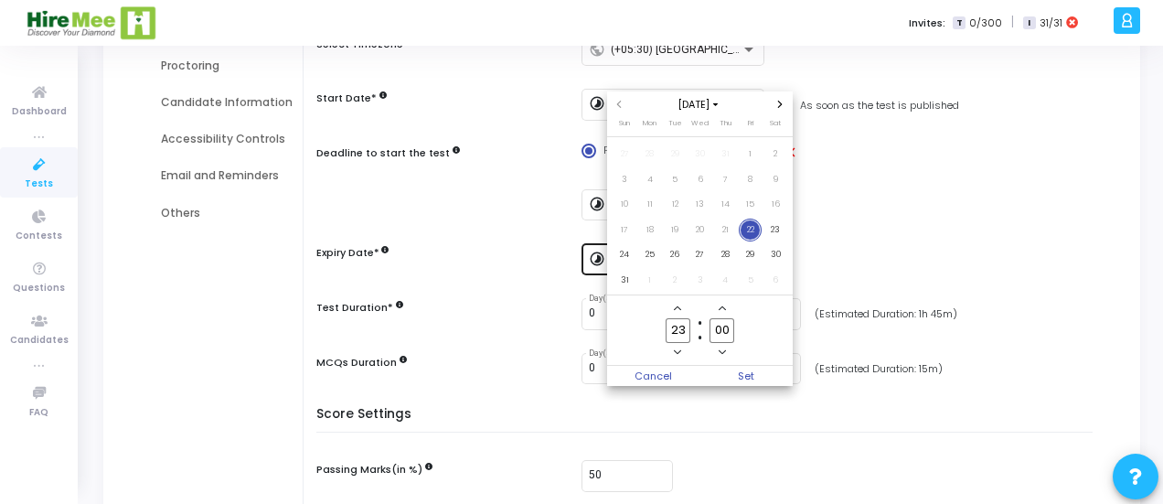
scroll to position [0, 0]
click at [403, 255] on div at bounding box center [581, 252] width 1163 height 504
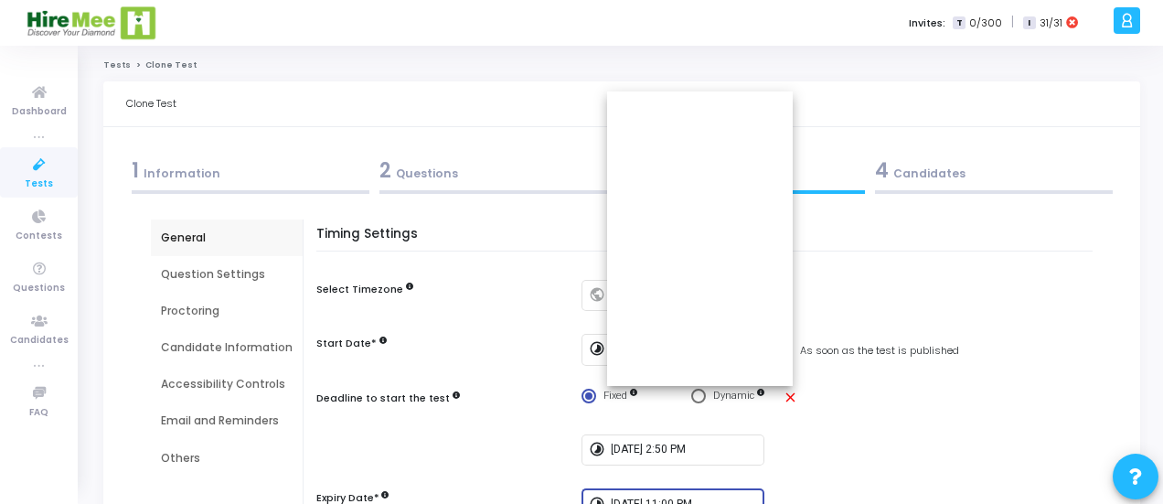
scroll to position [245, 0]
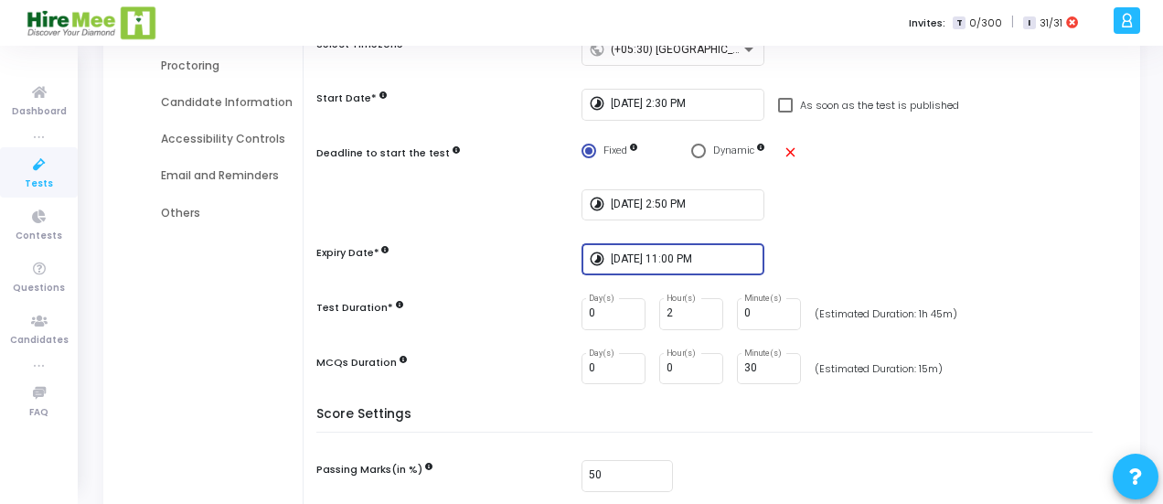
click at [734, 256] on input "8/22/2025, 11:00 PM" at bounding box center [684, 259] width 146 height 13
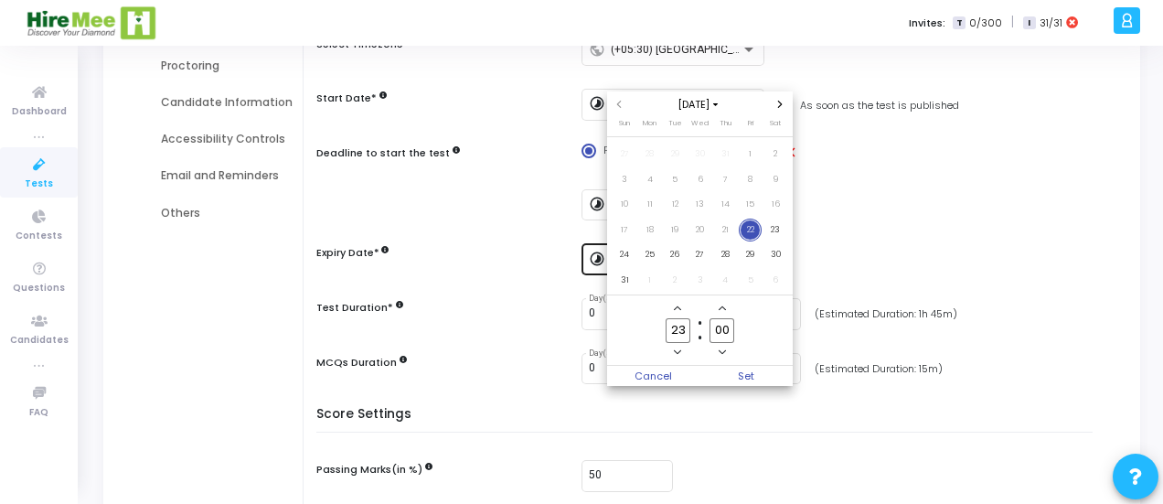
scroll to position [0, 0]
click at [683, 348] on span "Minus a hour" at bounding box center [678, 353] width 16 height 16
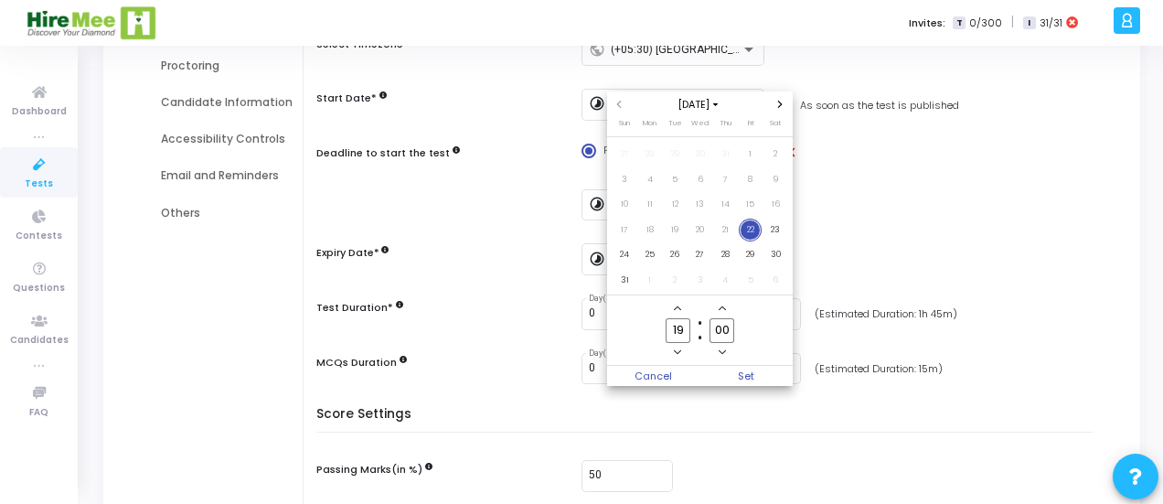
click at [683, 348] on span "Minus a hour" at bounding box center [678, 353] width 16 height 16
type input "17"
click at [721, 331] on input "00" at bounding box center [722, 330] width 24 height 25
type input "30"
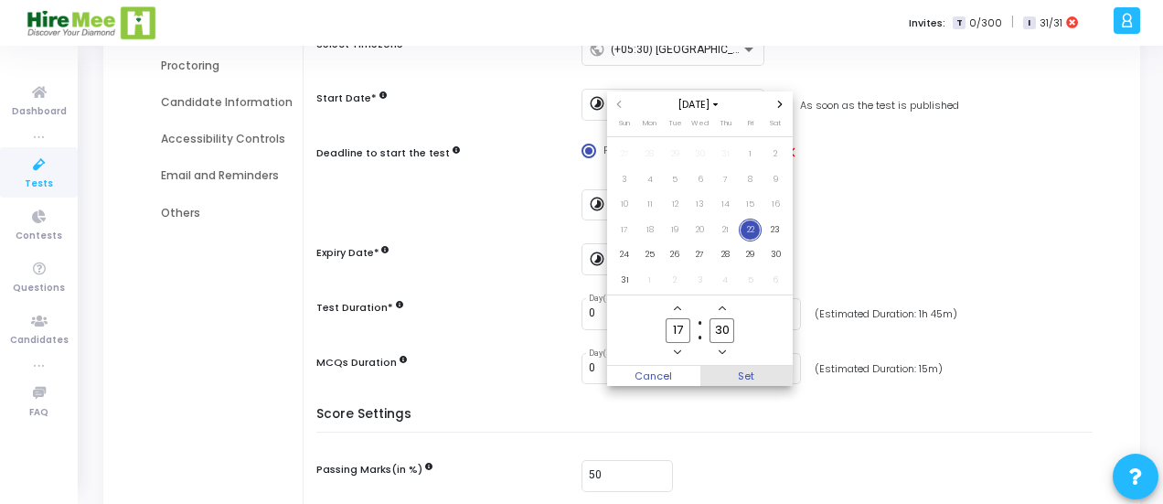
click at [741, 370] on span "Set" at bounding box center [747, 376] width 93 height 20
type input "8/22/2025, 5:30 PM"
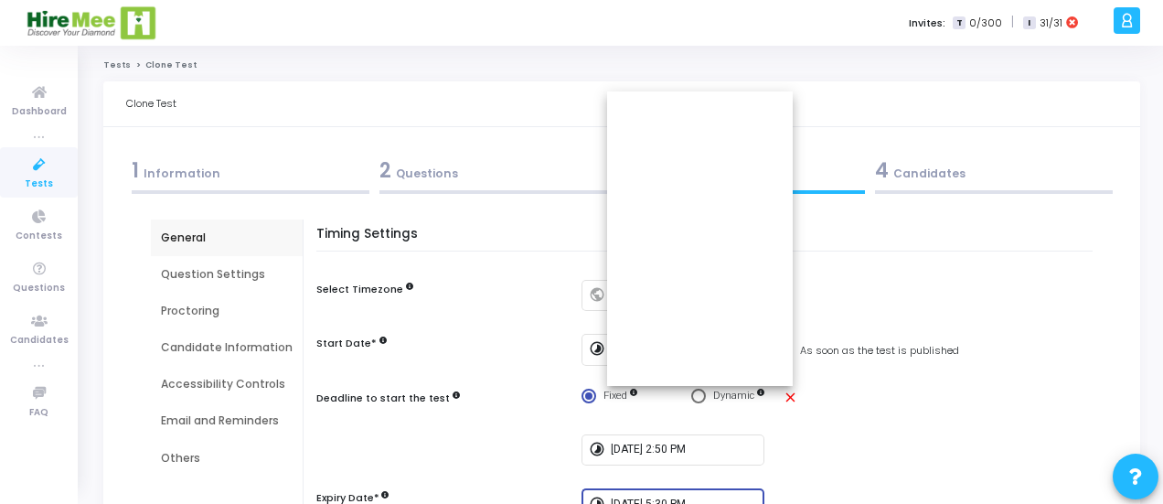
scroll to position [245, 0]
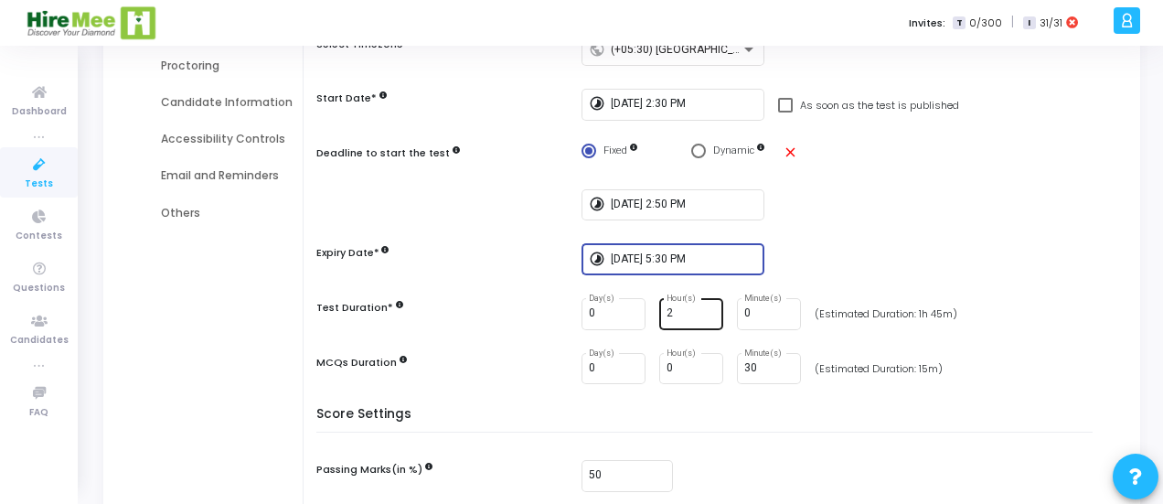
click at [688, 312] on input "2" at bounding box center [691, 313] width 49 height 13
type input "2"
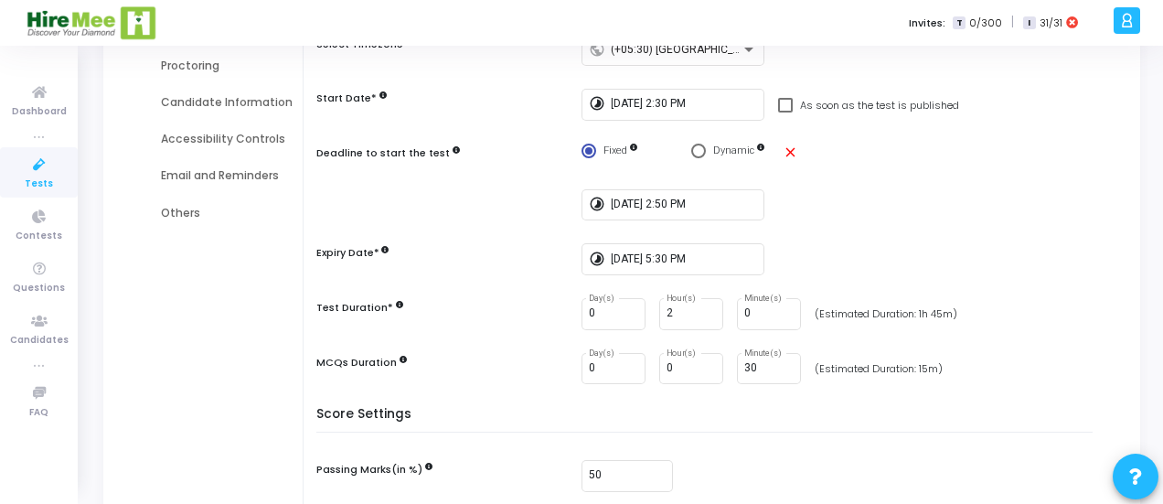
click at [474, 219] on div "timelapse 8/22/2025, 2:50 PM" at bounding box center [709, 205] width 786 height 32
click at [701, 257] on input "8/22/2025, 5:30 PM" at bounding box center [684, 259] width 146 height 13
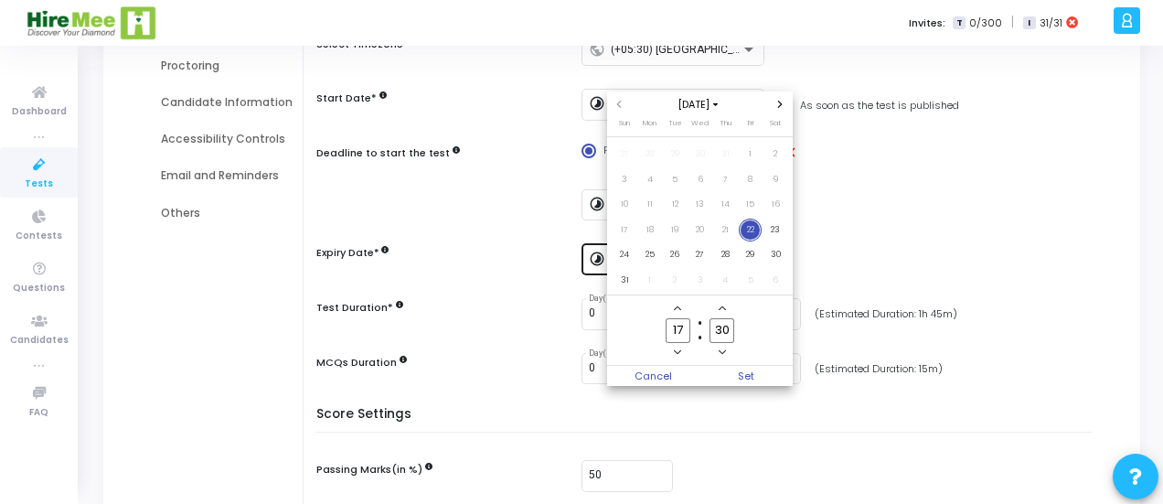
scroll to position [0, 0]
click at [723, 327] on input "30" at bounding box center [722, 330] width 24 height 25
type input "00"
click at [679, 350] on icon "Minus a hour" at bounding box center [677, 351] width 7 height 7
type input "16"
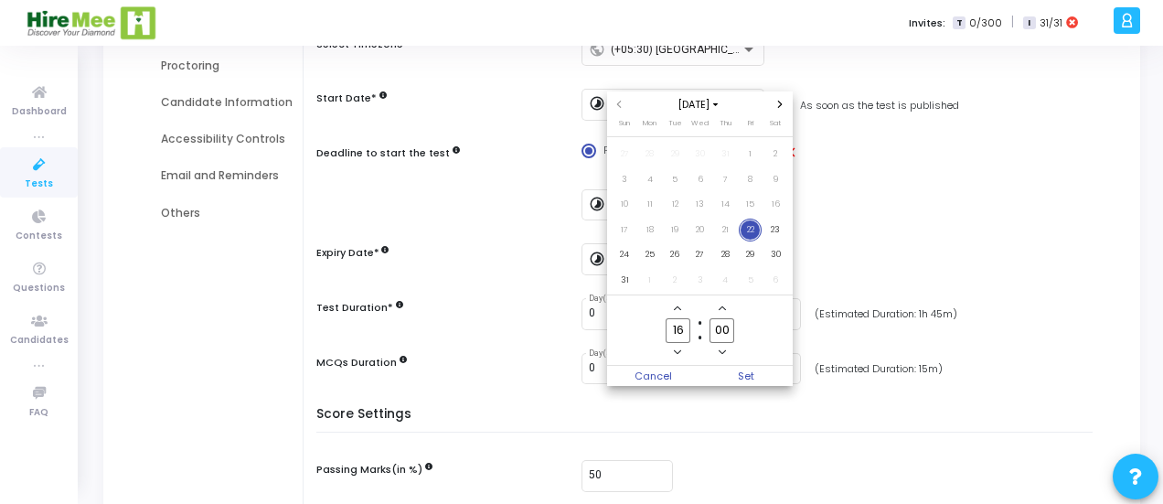
click at [719, 328] on input "00" at bounding box center [722, 330] width 24 height 25
type input "30"
click at [732, 378] on span "Set" at bounding box center [747, 376] width 93 height 20
type input "8/22/2025, 4:30 PM"
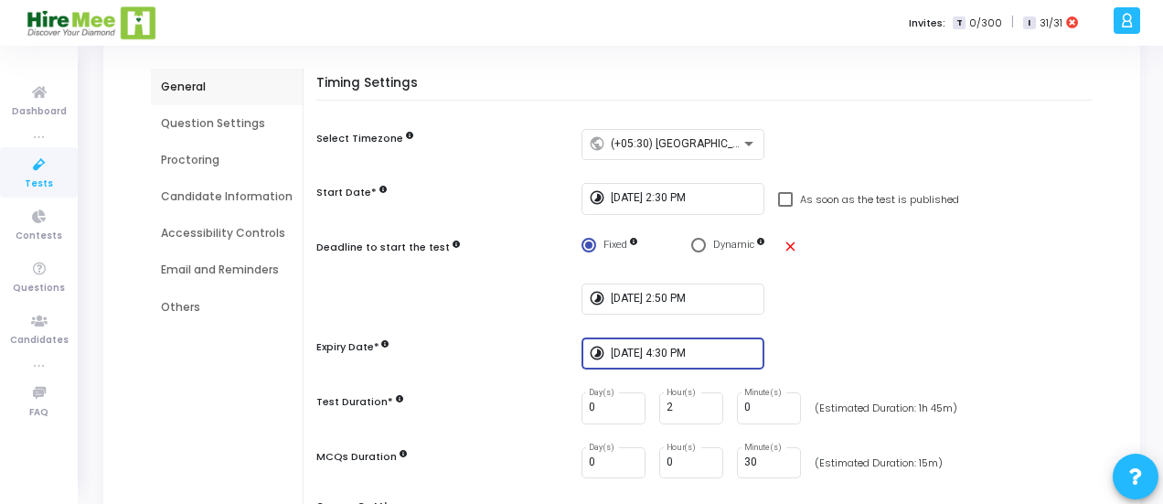
scroll to position [150, 0]
click at [190, 120] on div "Question Settings" at bounding box center [227, 124] width 132 height 16
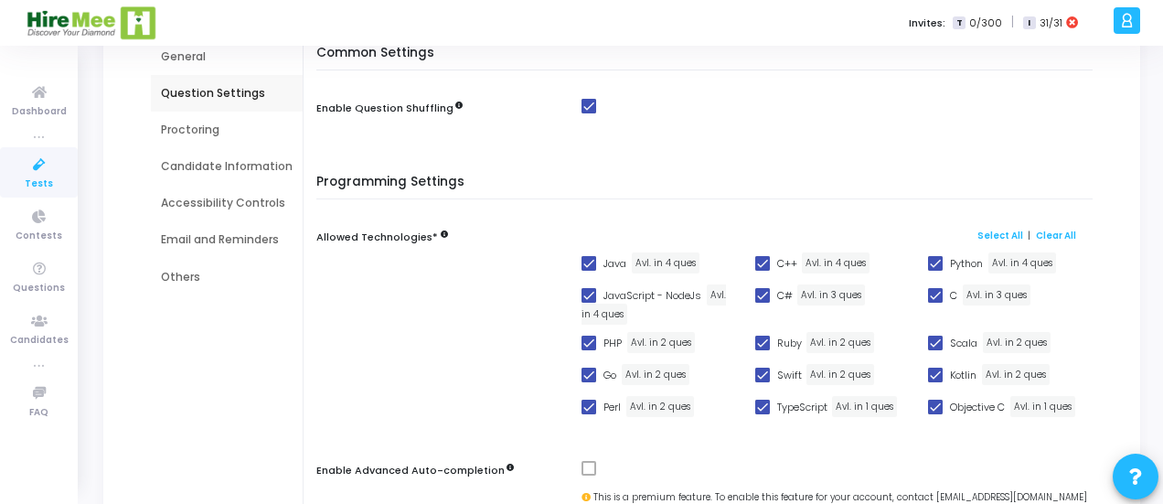
scroll to position [182, 0]
click at [189, 61] on div "General" at bounding box center [227, 56] width 132 height 16
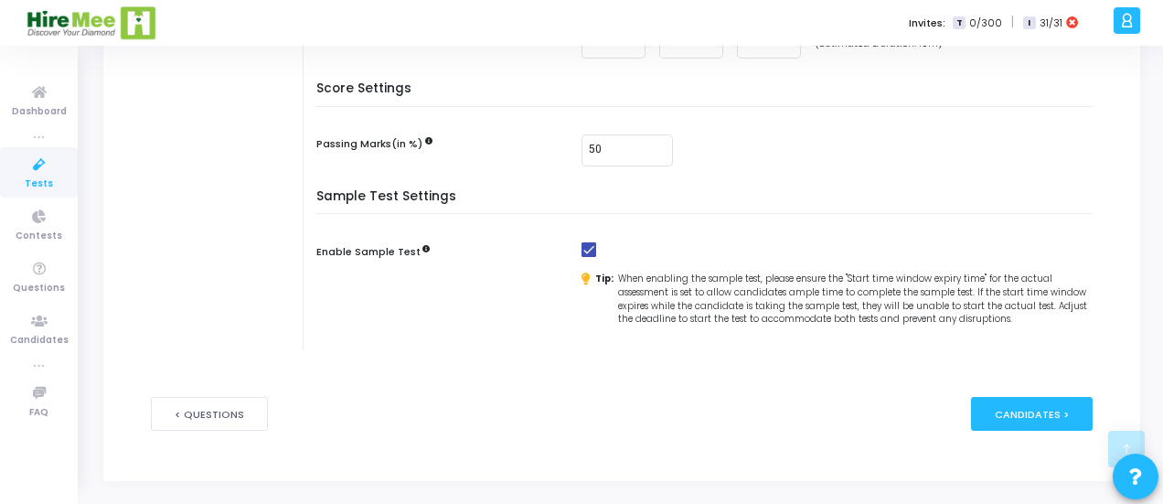
scroll to position [570, 0]
click at [619, 151] on input "50" at bounding box center [627, 151] width 77 height 13
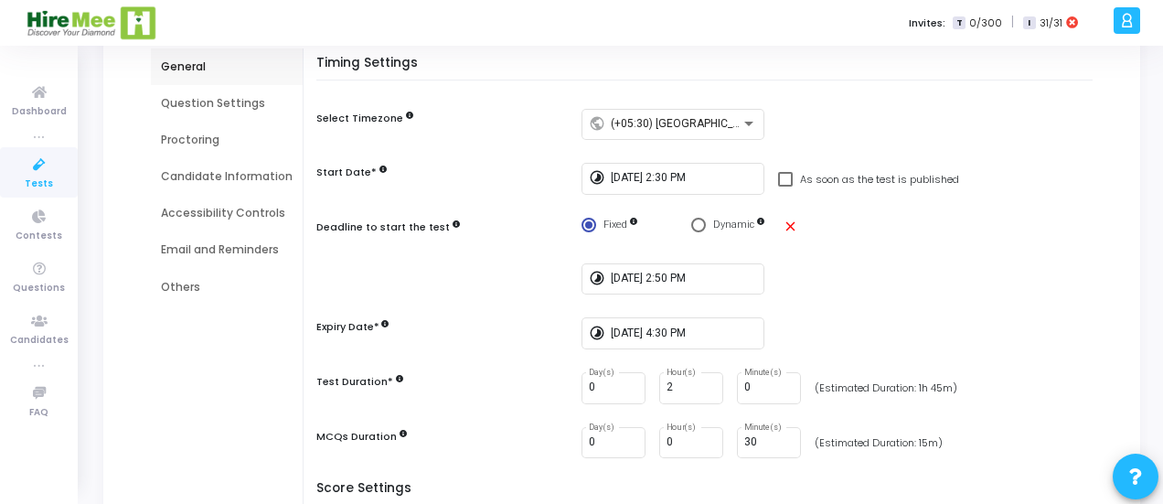
scroll to position [118, 0]
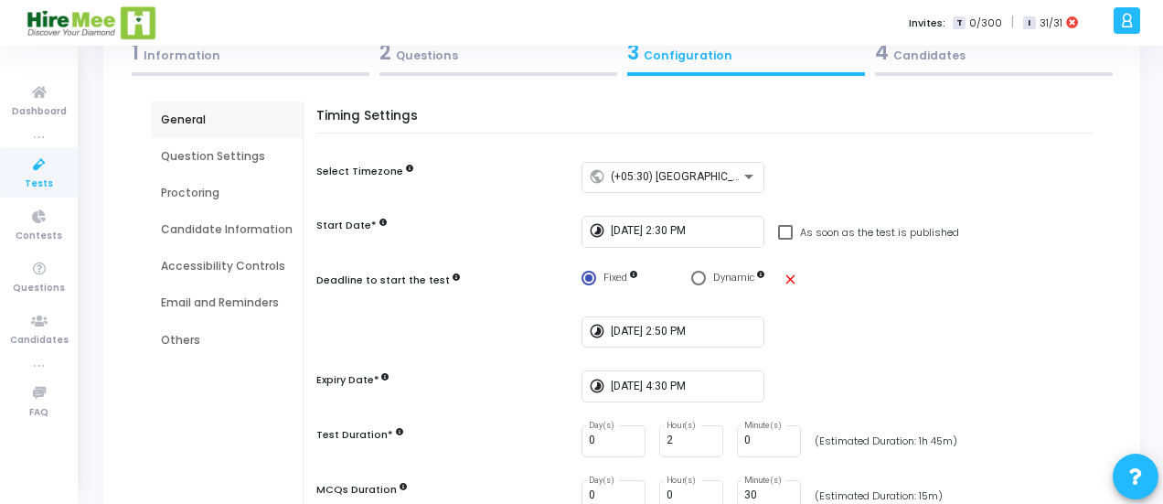
click at [189, 155] on div "Question Settings" at bounding box center [227, 156] width 132 height 16
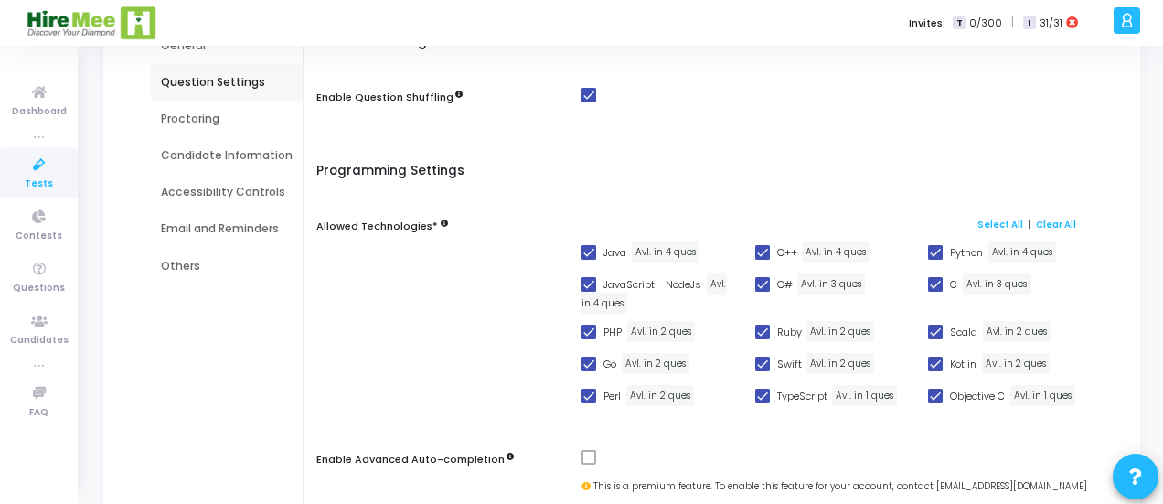
scroll to position [249, 0]
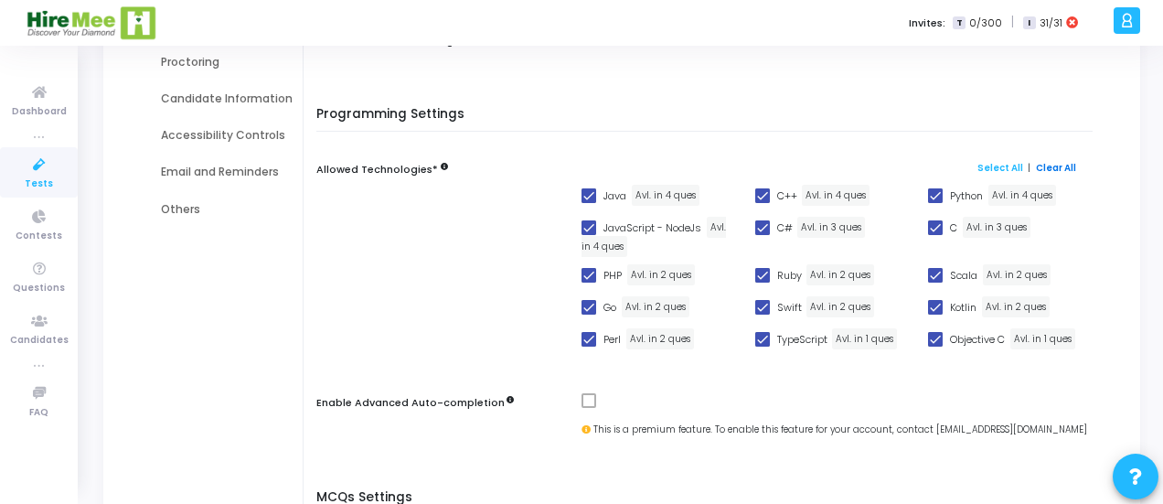
click at [1050, 166] on link "Clear All" at bounding box center [1056, 168] width 40 height 12
checkbox input "false"
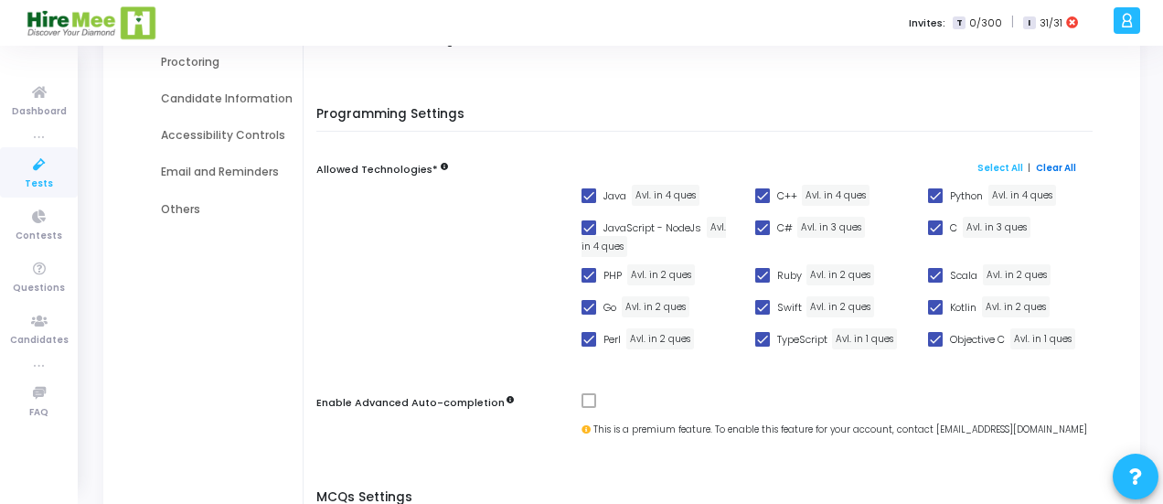
checkbox input "false"
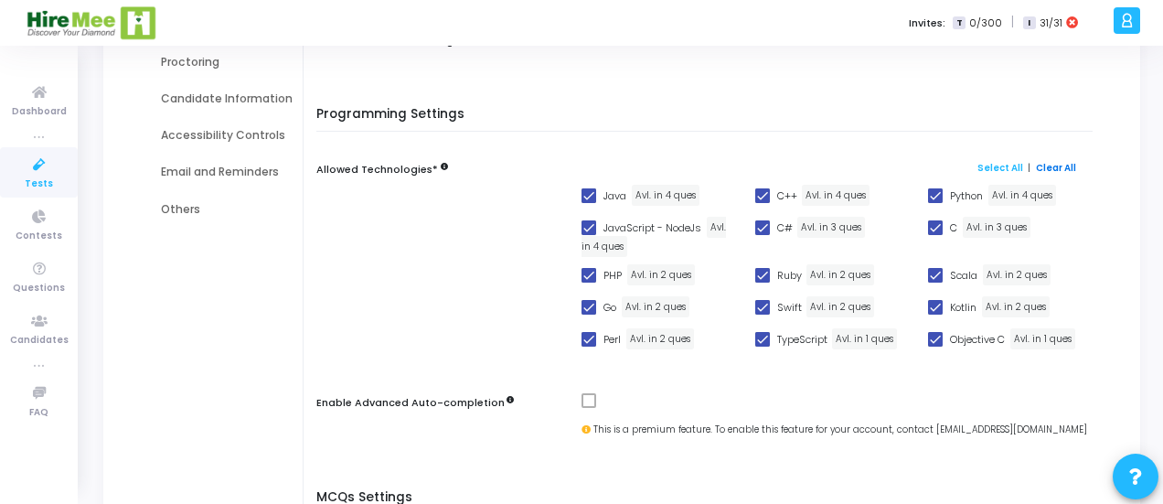
checkbox input "false"
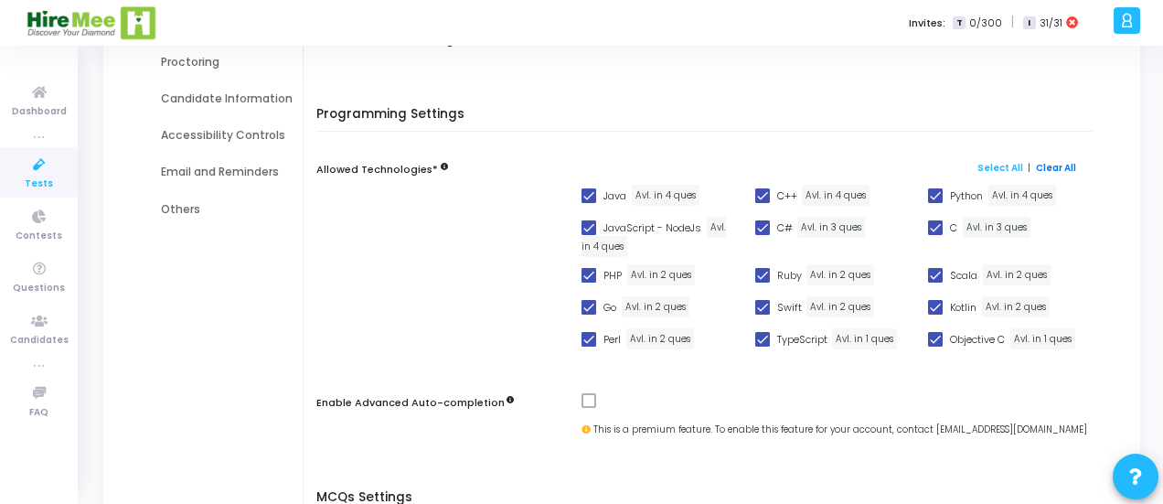
checkbox input "false"
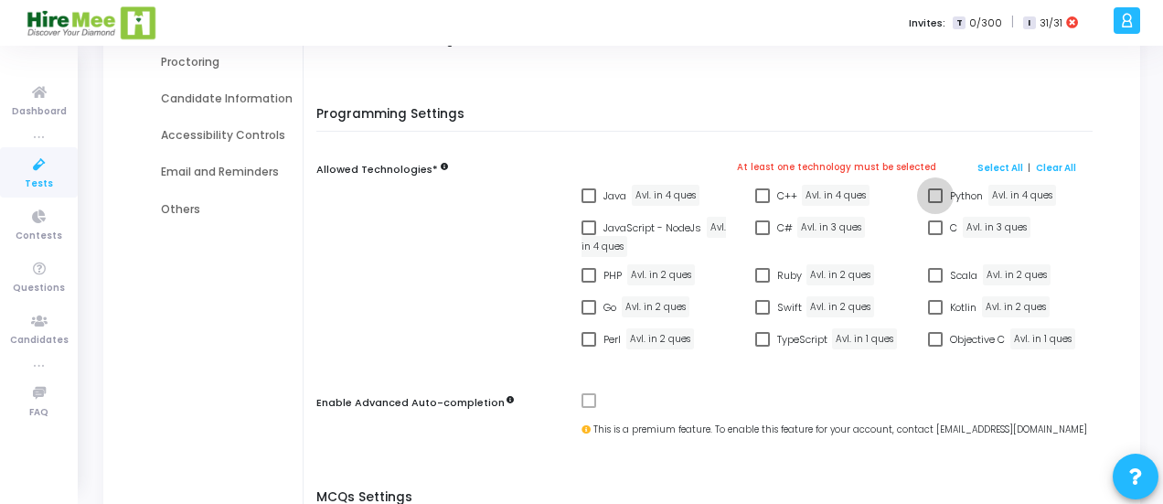
click at [935, 197] on span at bounding box center [935, 195] width 15 height 15
click at [935, 203] on input "Python" at bounding box center [935, 203] width 1 height 1
checkbox input "true"
click at [588, 228] on span at bounding box center [589, 227] width 15 height 15
click at [588, 235] on input "JavaScript - NodeJs" at bounding box center [588, 235] width 1 height 1
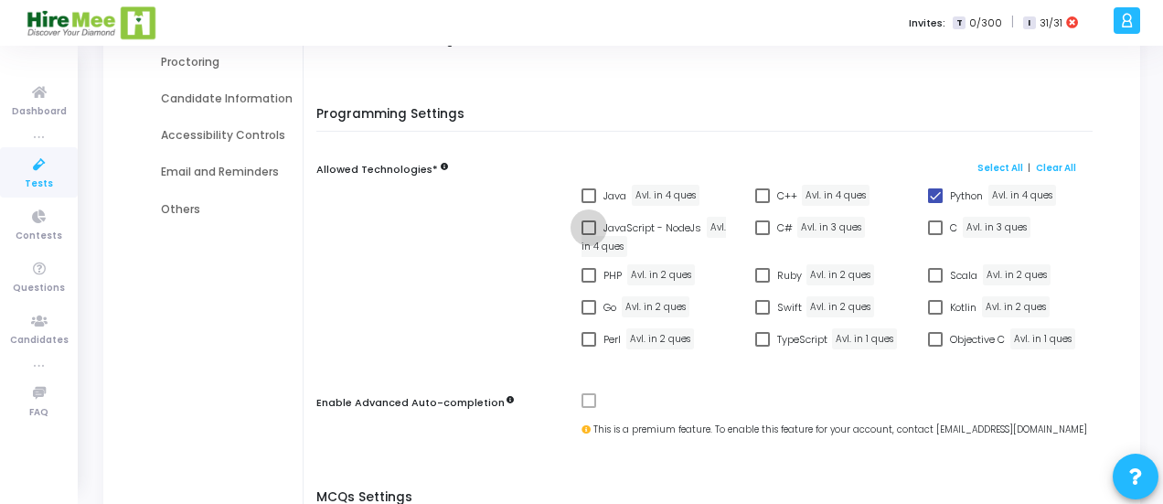
checkbox input "true"
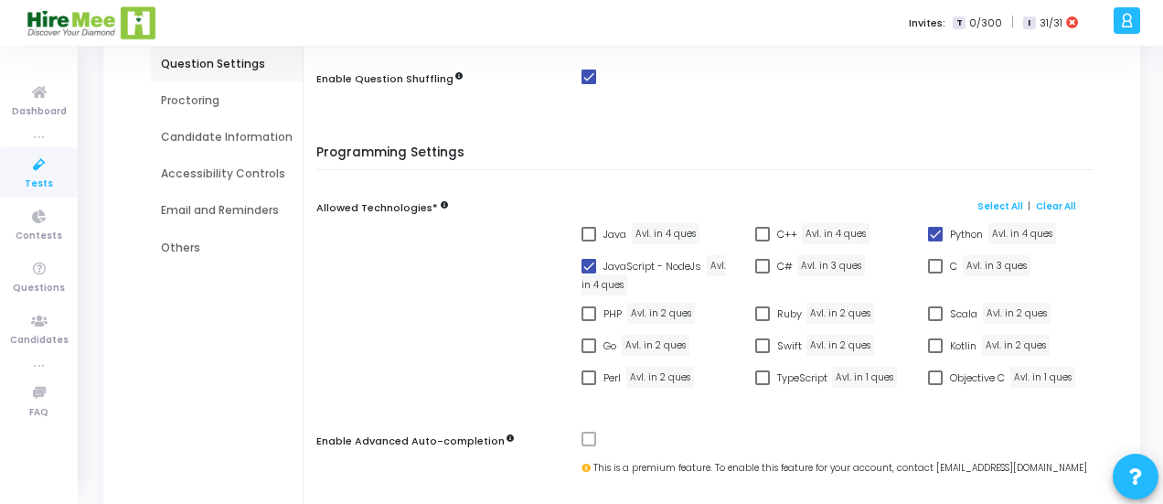
scroll to position [187, 0]
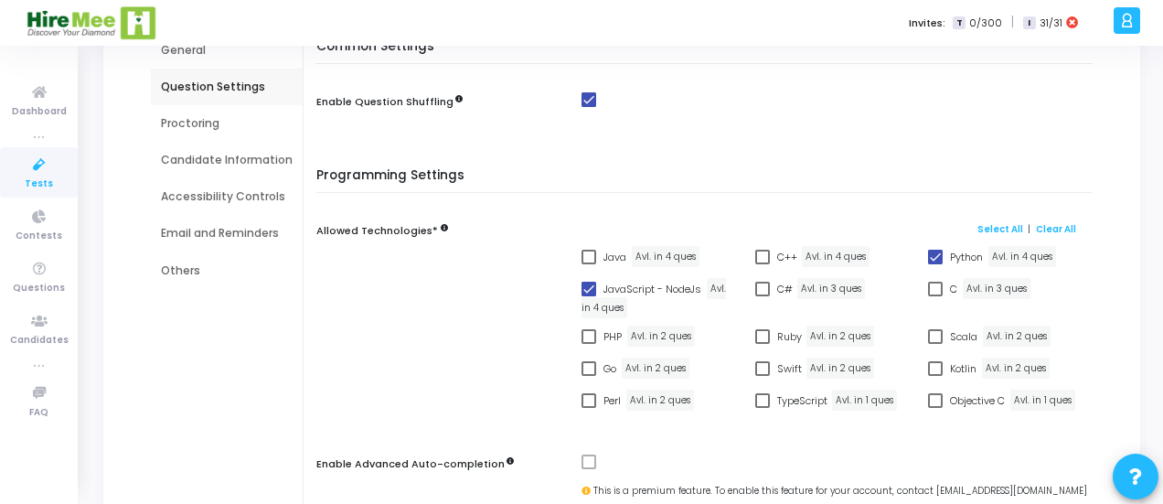
click at [215, 122] on div "Proctoring" at bounding box center [227, 123] width 132 height 16
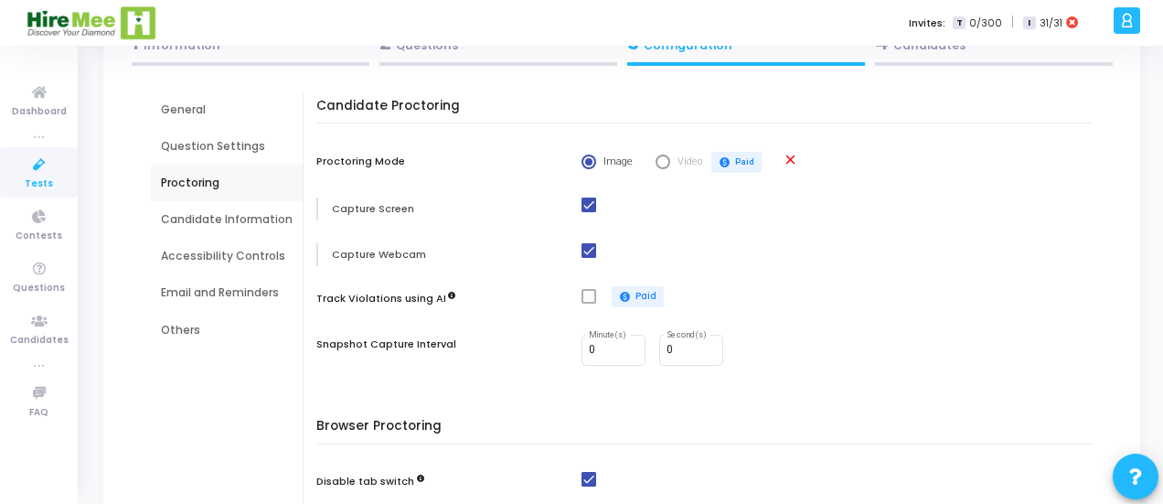
scroll to position [126, 0]
click at [180, 220] on div "Candidate Information" at bounding box center [227, 221] width 132 height 16
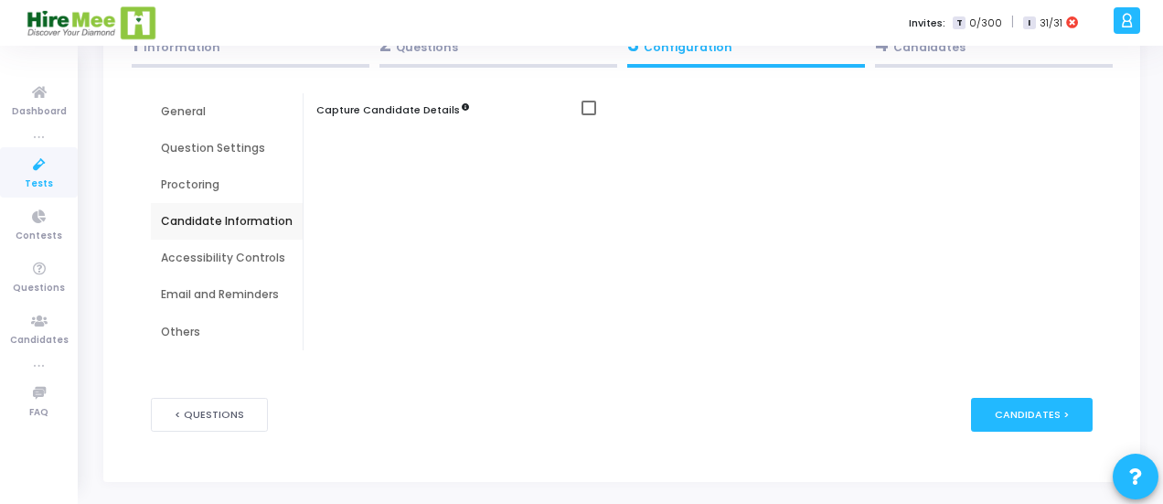
click at [173, 254] on div "Accessibility Controls" at bounding box center [227, 258] width 132 height 16
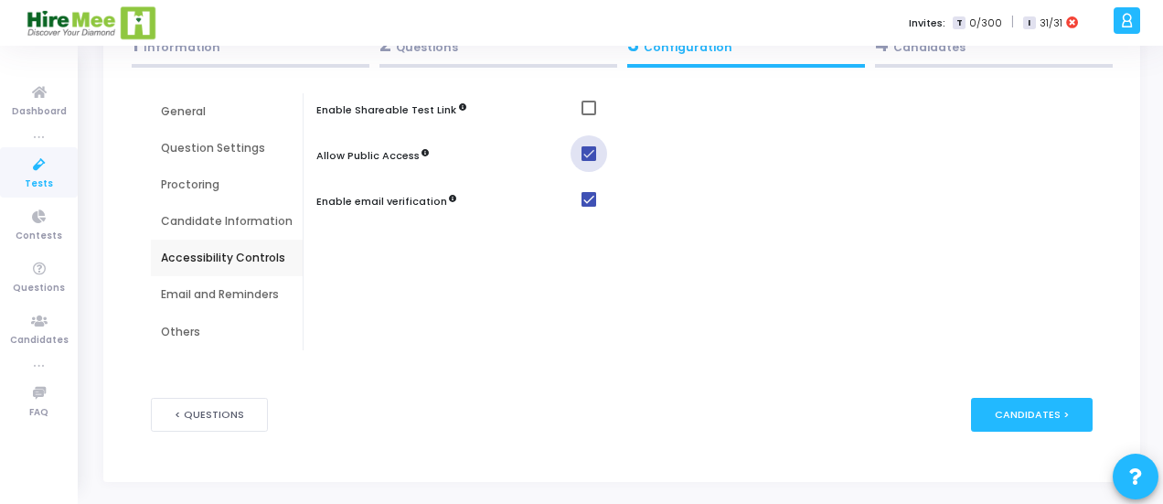
click at [582, 159] on span at bounding box center [589, 153] width 15 height 15
click at [588, 161] on input "checkbox" at bounding box center [588, 161] width 1 height 1
click at [582, 154] on span at bounding box center [589, 153] width 15 height 15
click at [588, 161] on input "checkbox" at bounding box center [588, 161] width 1 height 1
checkbox input "true"
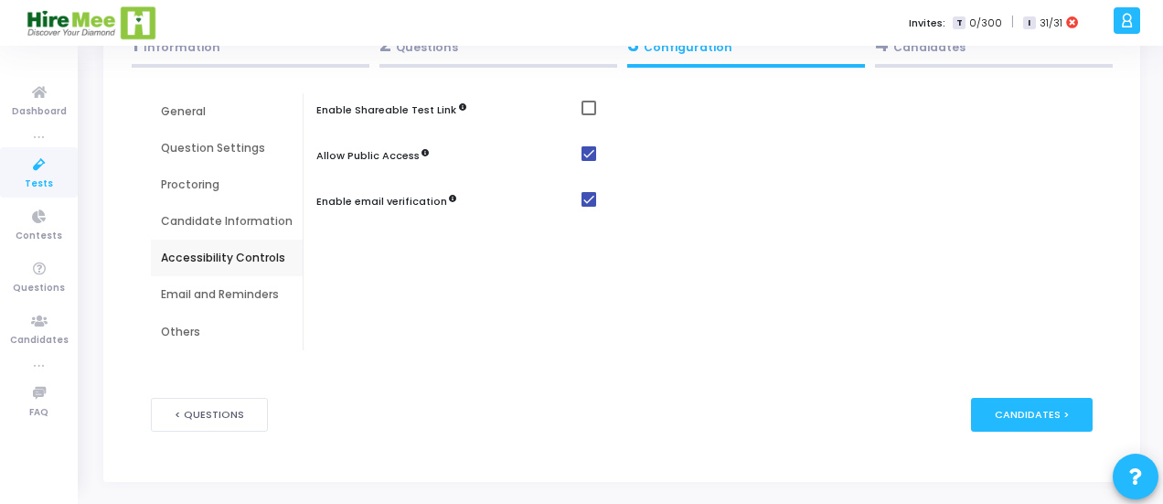
click at [405, 262] on div "Enable Shareable Test Link Allow Public Access Enable email verification" at bounding box center [709, 221] width 767 height 257
click at [216, 294] on div "Email and Reminders" at bounding box center [227, 294] width 132 height 16
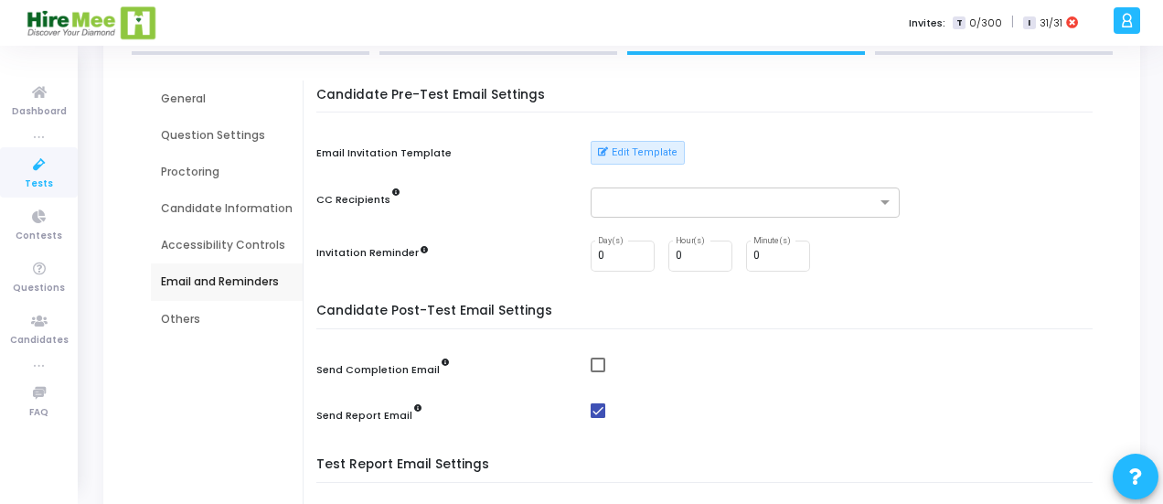
scroll to position [141, 0]
click at [662, 212] on div at bounding box center [745, 201] width 309 height 30
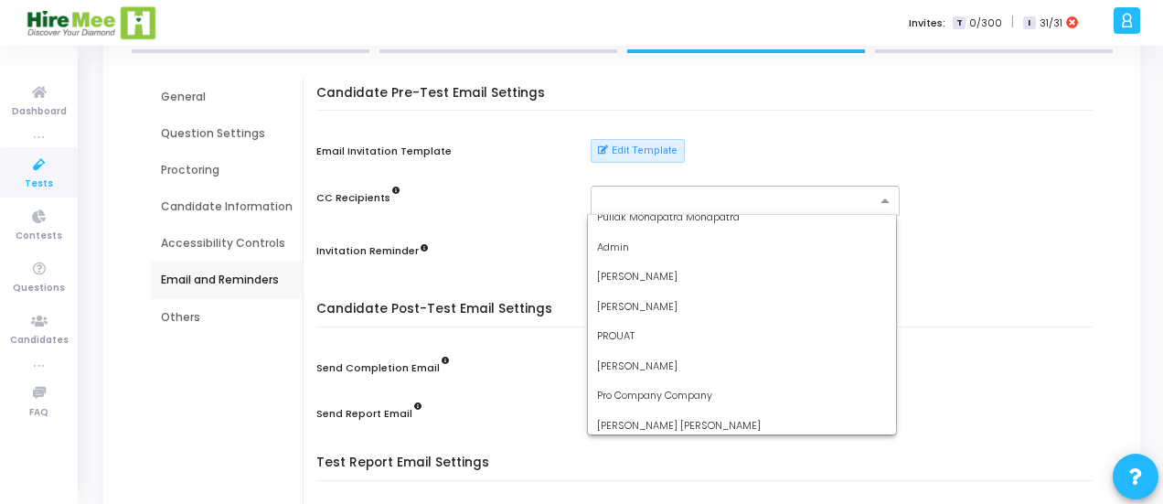
scroll to position [969, 0]
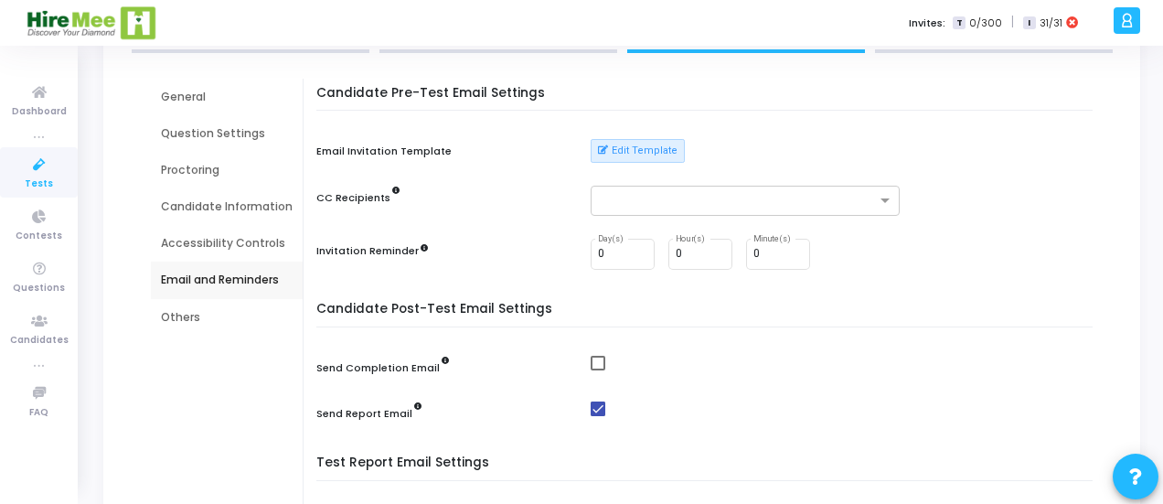
click at [214, 380] on div "General Question Settings Proctoring Candidate Information Accessibility Contro…" at bounding box center [227, 348] width 152 height 539
click at [179, 327] on div "Others" at bounding box center [227, 317] width 152 height 37
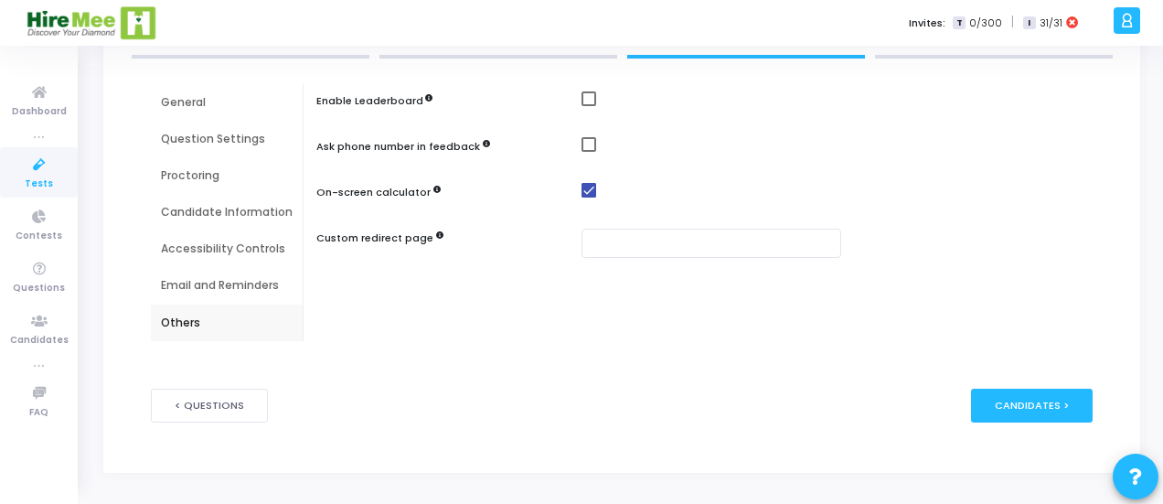
scroll to position [124, 0]
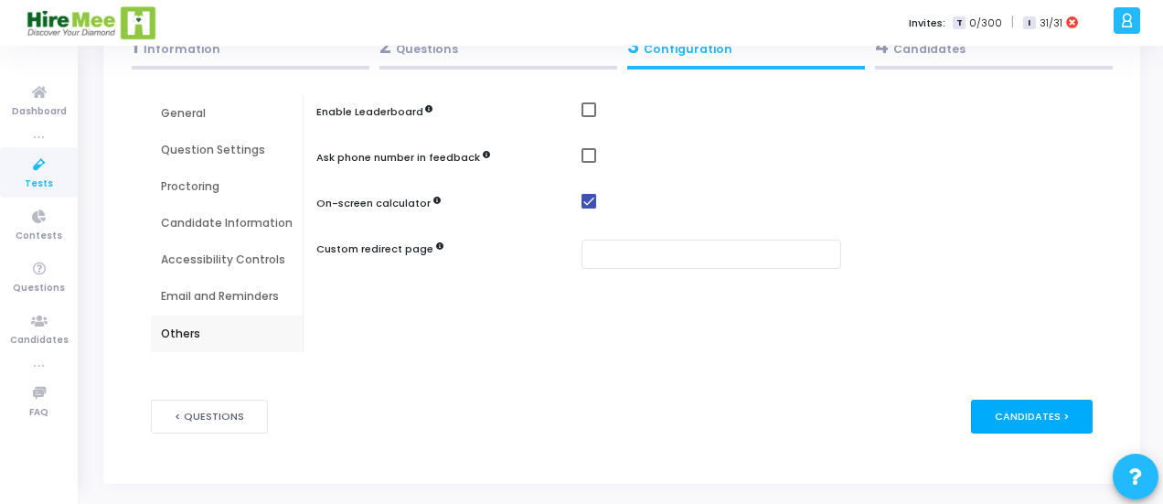
click at [1035, 418] on div "Candidates >" at bounding box center [1032, 417] width 122 height 34
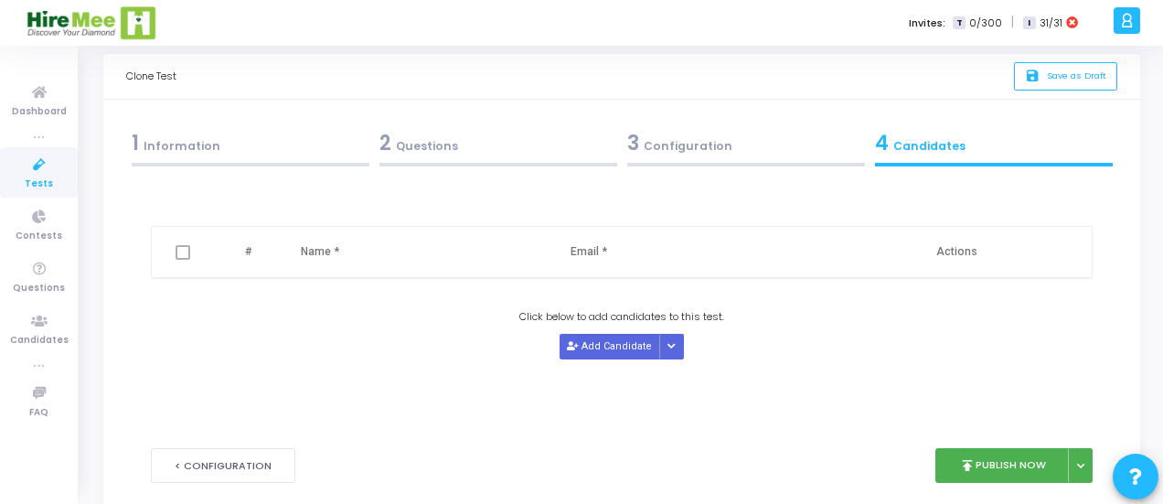
scroll to position [0, 0]
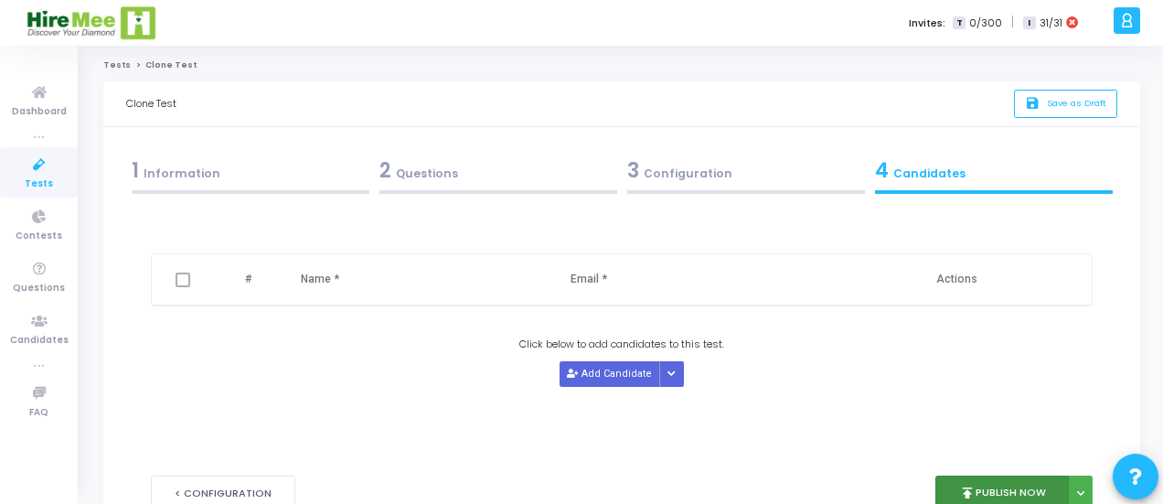
click at [976, 485] on icon "publish" at bounding box center [967, 493] width 16 height 16
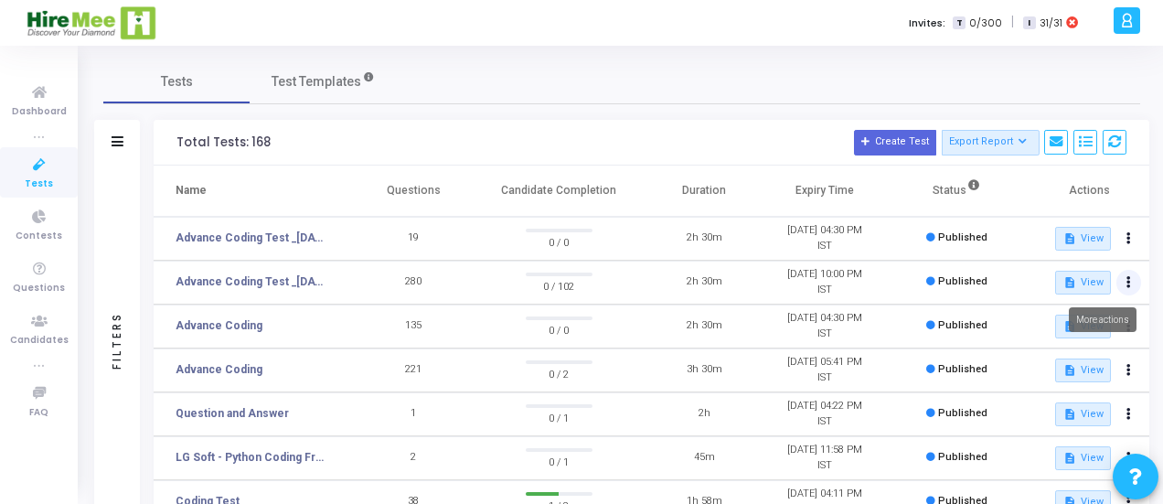
click at [1130, 282] on button at bounding box center [1130, 283] width 26 height 26
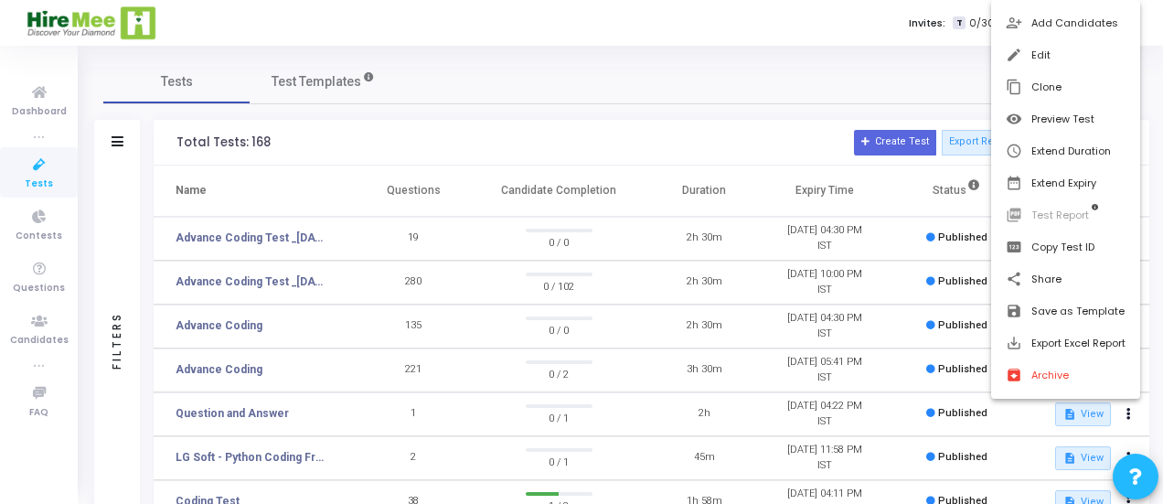
click at [241, 278] on div at bounding box center [581, 252] width 1163 height 504
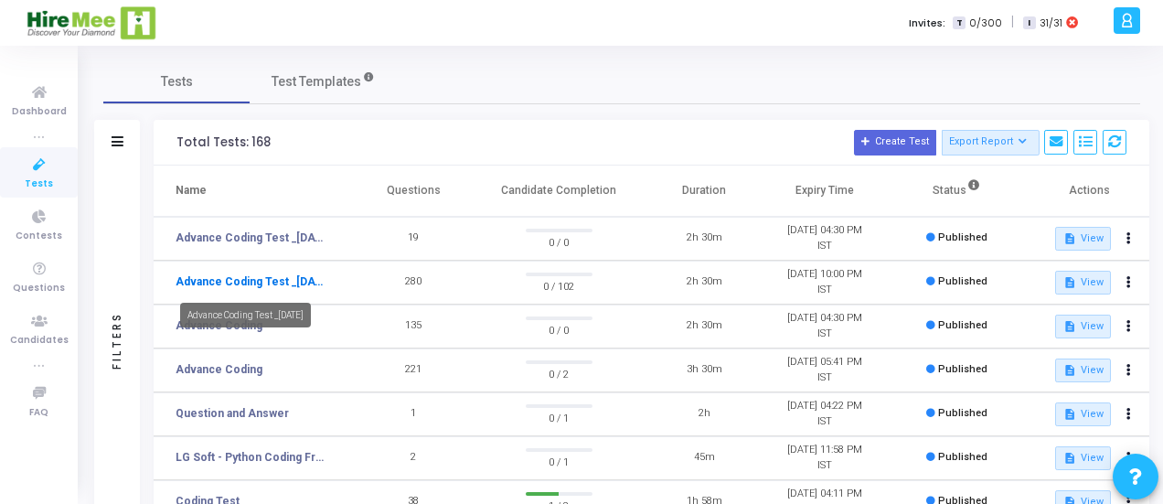
click at [241, 278] on link "Advance Coding Test _[DATE]" at bounding box center [252, 281] width 152 height 16
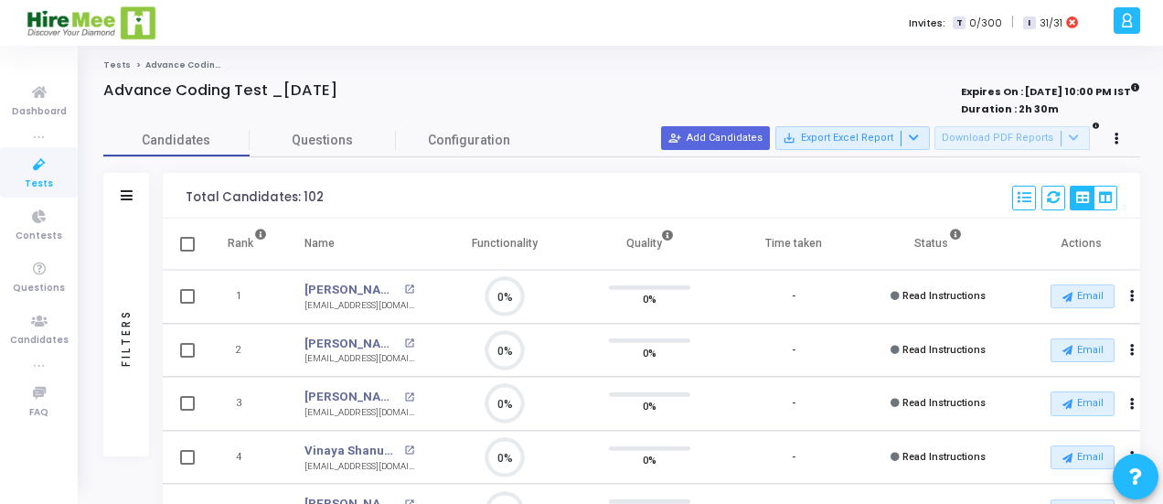
scroll to position [8, 7]
click at [187, 242] on span at bounding box center [187, 244] width 15 height 15
click at [187, 252] on input "checkbox" at bounding box center [187, 252] width 1 height 1
checkbox input "true"
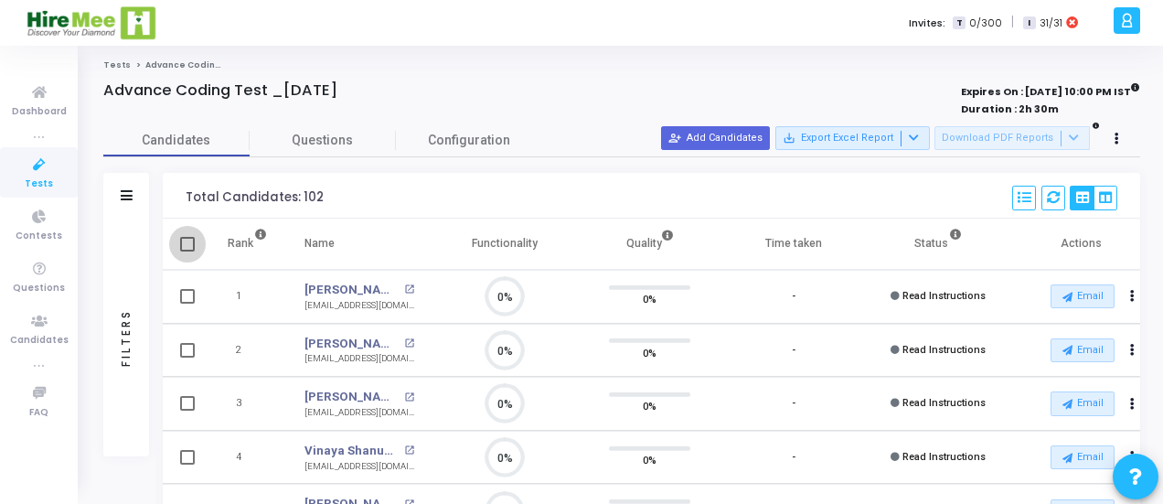
checkbox input "true"
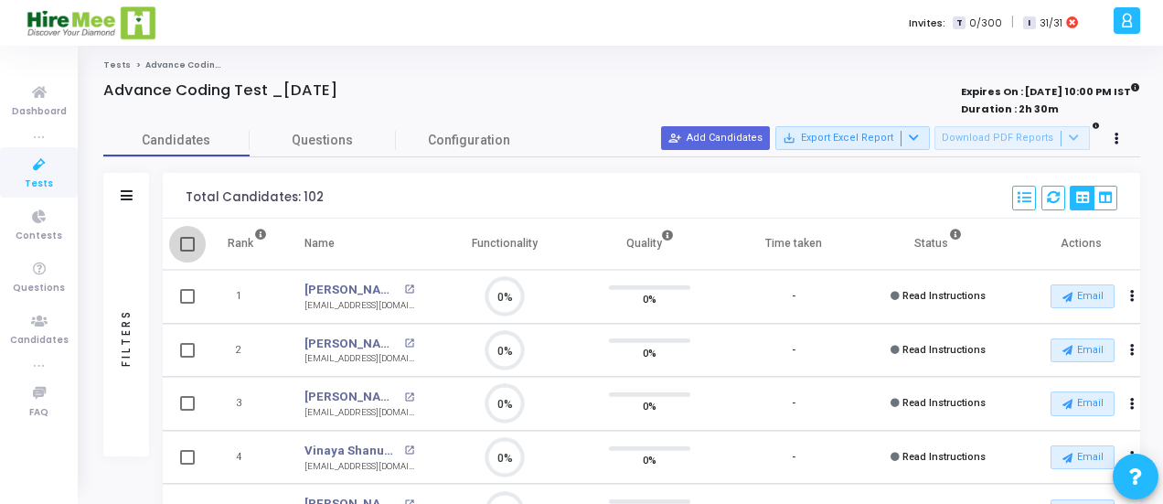
checkbox input "true"
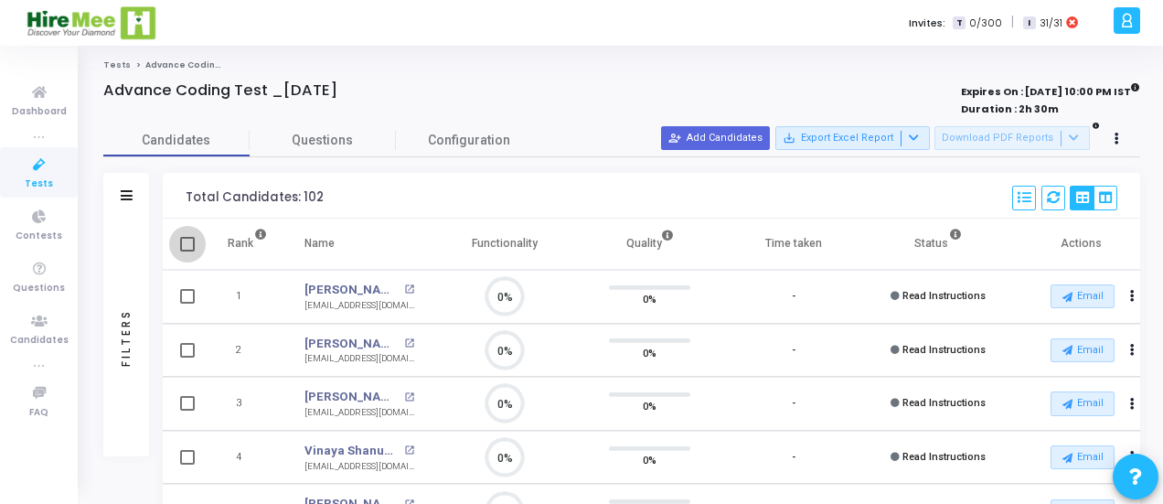
checkbox input "true"
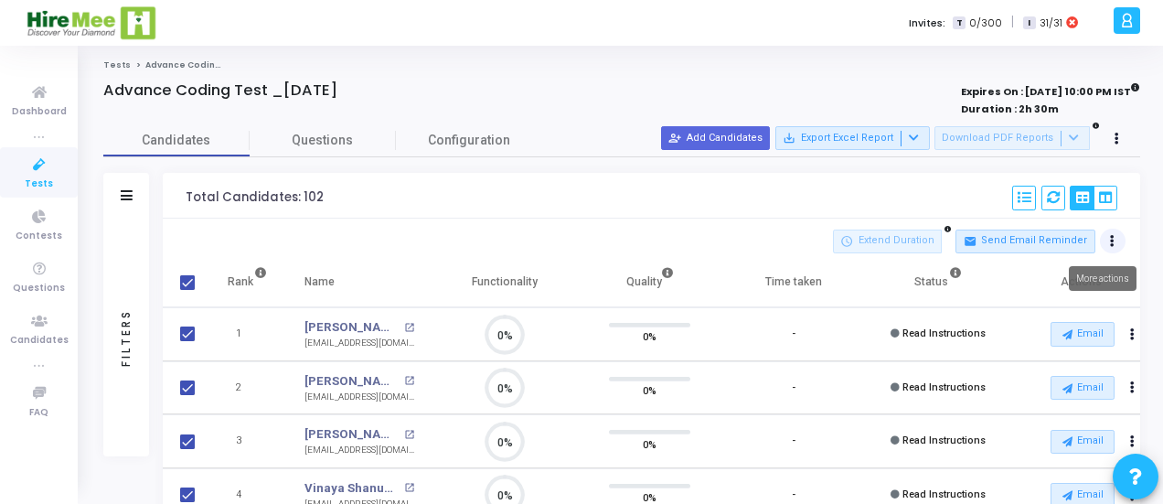
click at [1114, 237] on icon at bounding box center [1112, 241] width 5 height 9
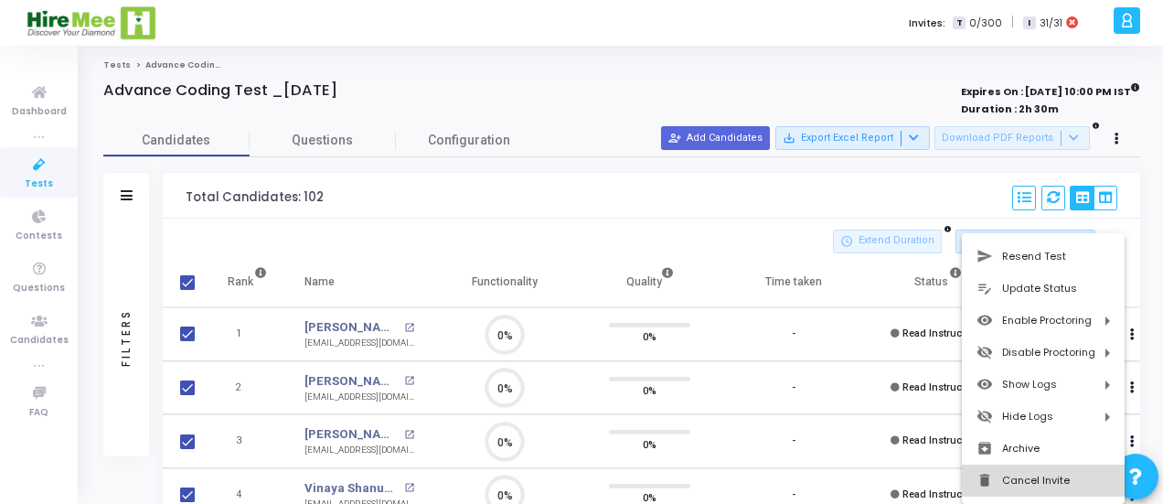
click at [1032, 477] on button "delete Cancel Invite" at bounding box center [1043, 481] width 163 height 32
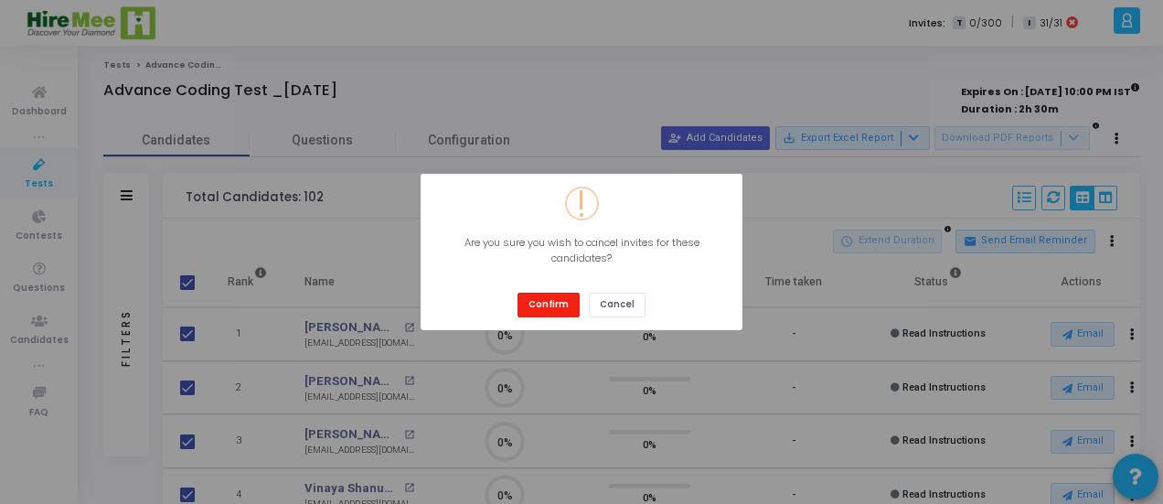
click at [525, 303] on button "Confirm" at bounding box center [549, 305] width 62 height 25
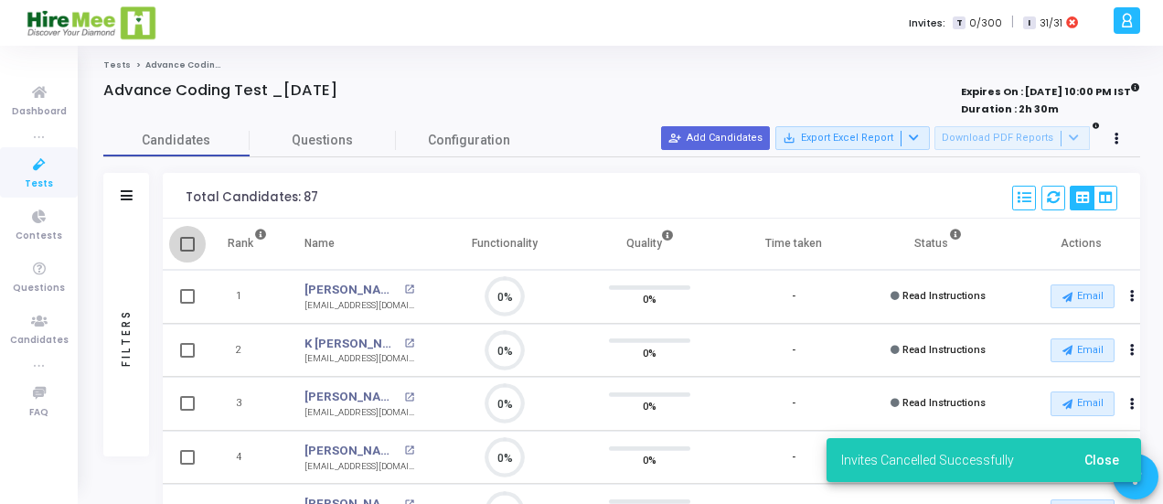
click at [185, 244] on span at bounding box center [187, 244] width 15 height 15
click at [187, 252] on input "checkbox" at bounding box center [187, 252] width 1 height 1
checkbox input "true"
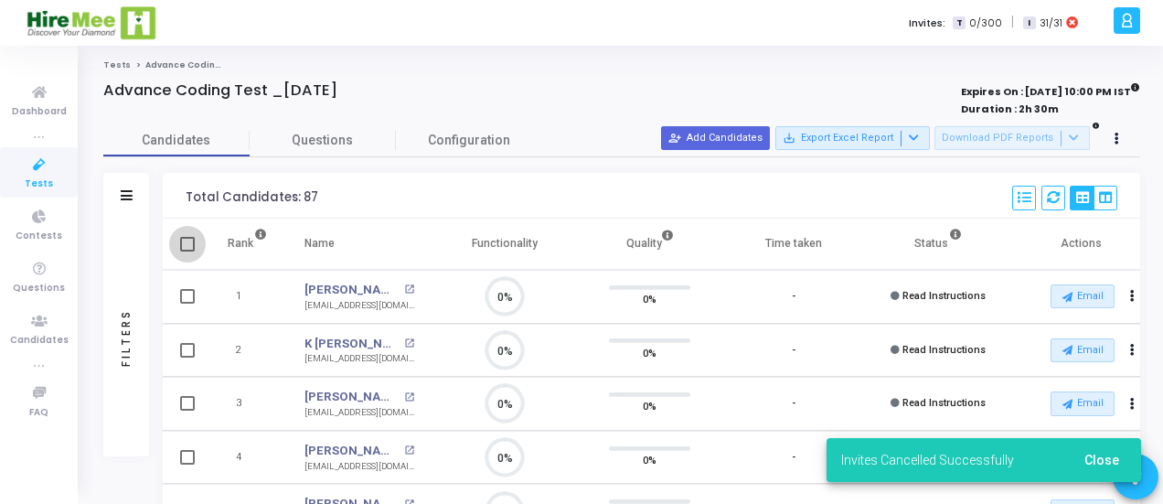
checkbox input "true"
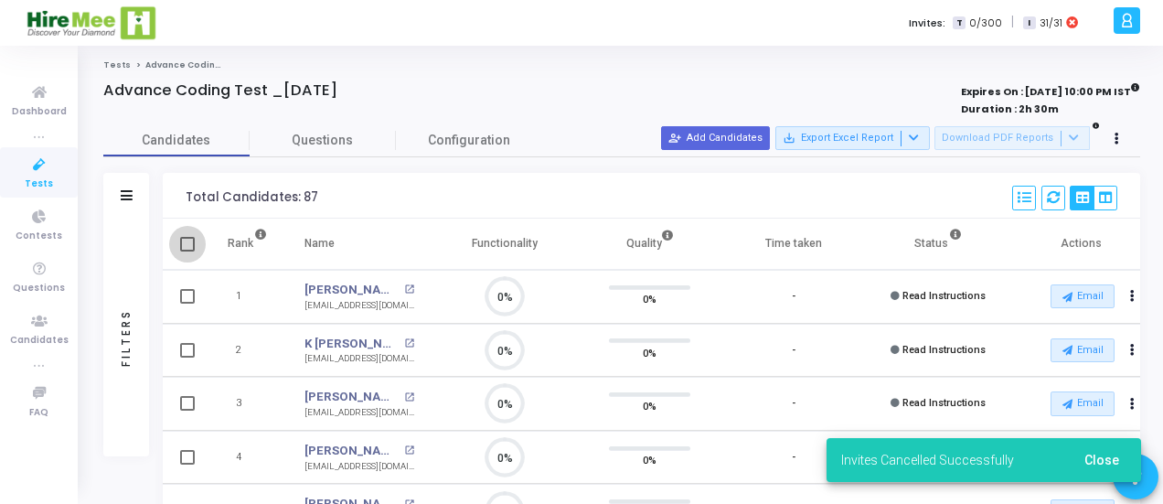
checkbox input "true"
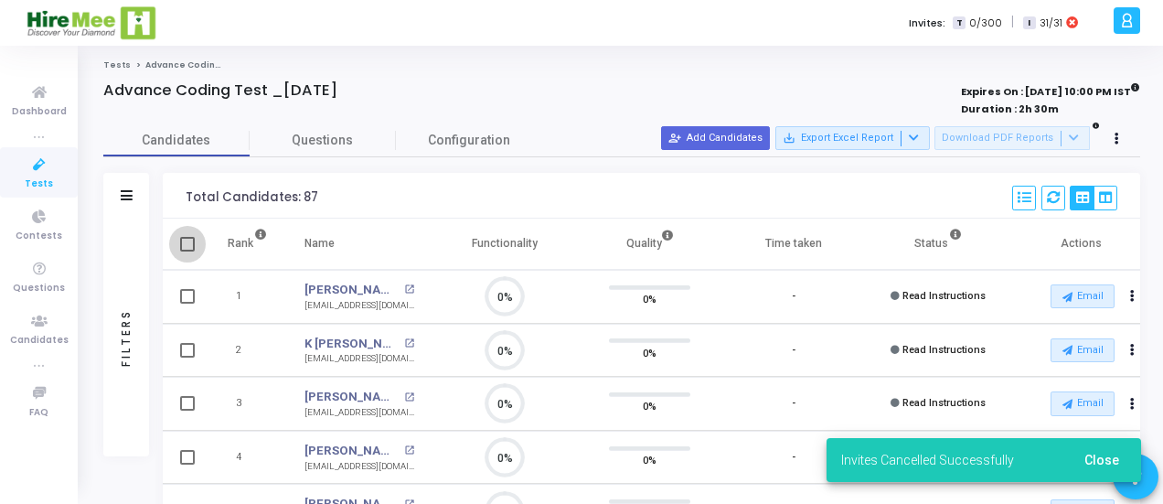
checkbox input "true"
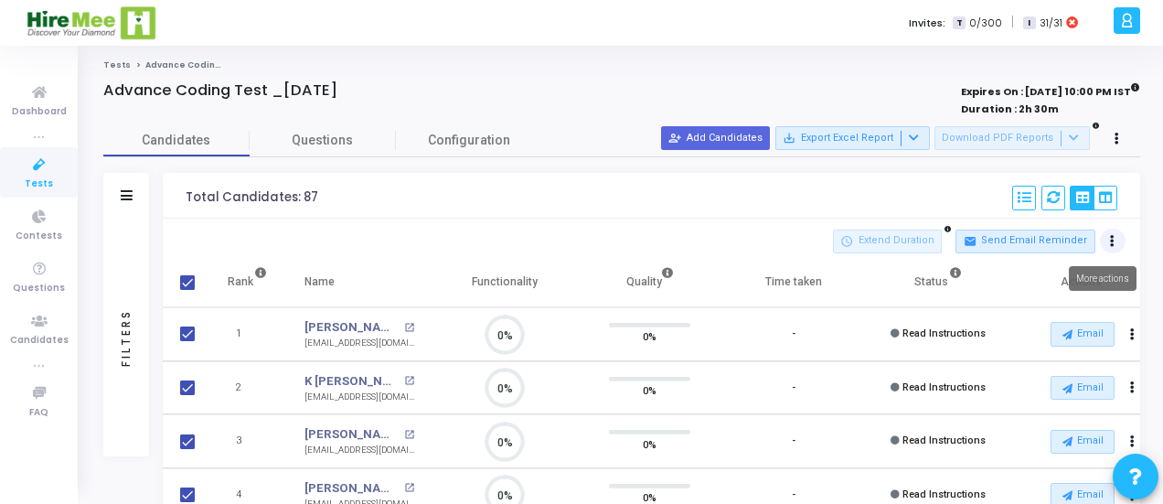
click at [1114, 239] on icon at bounding box center [1112, 241] width 5 height 9
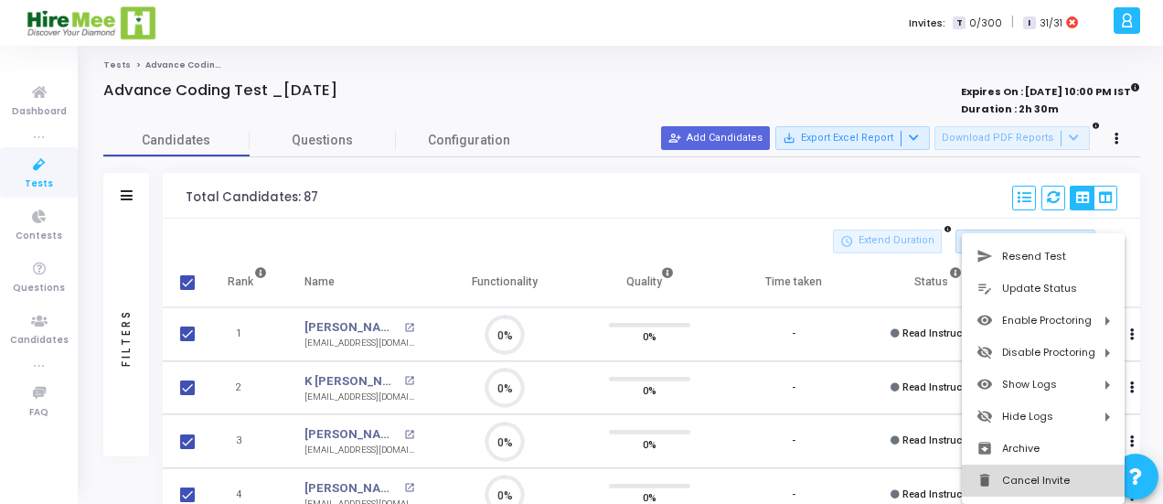
click at [1025, 475] on button "delete Cancel Invite" at bounding box center [1043, 481] width 163 height 32
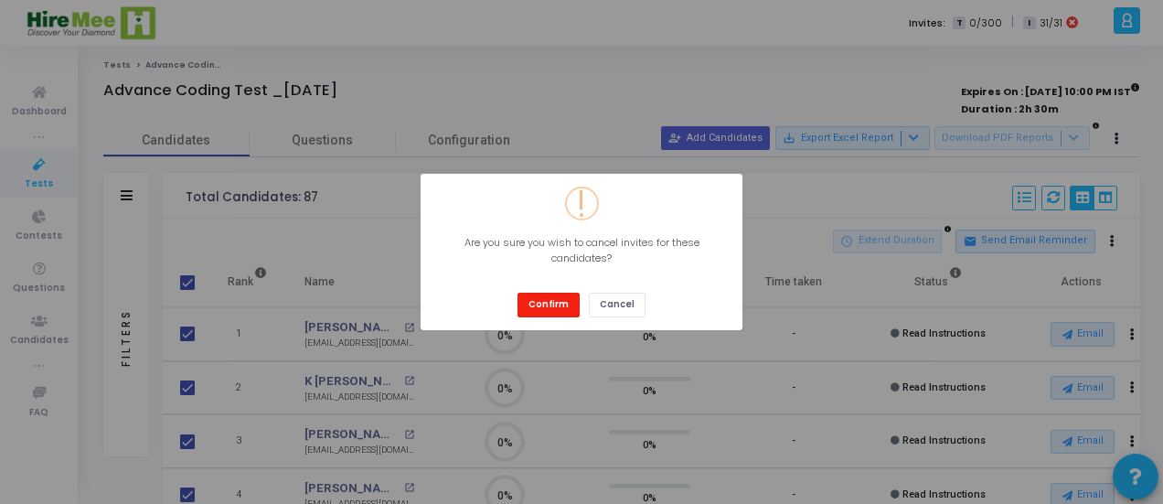
click at [552, 308] on button "Confirm" at bounding box center [549, 305] width 62 height 25
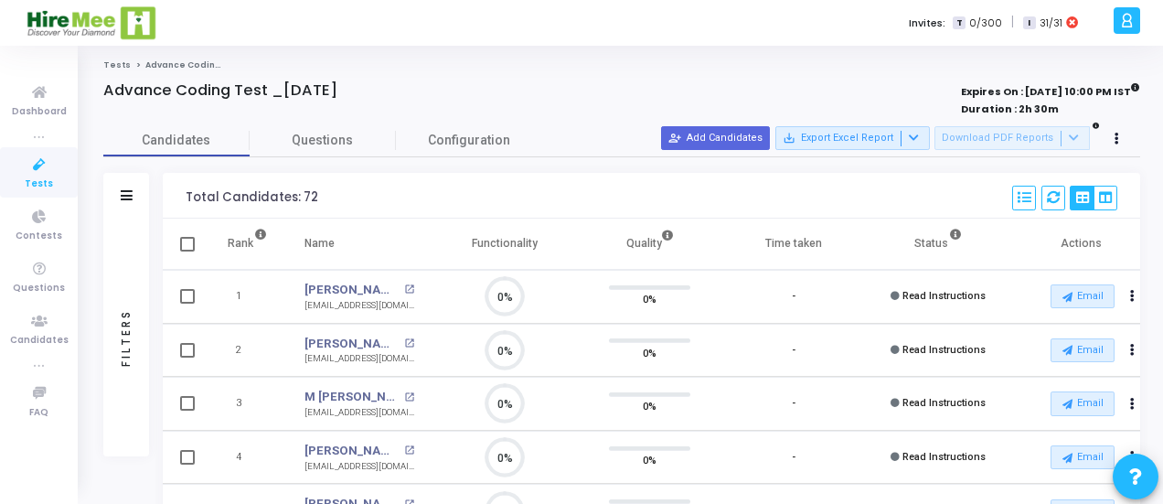
click at [191, 244] on span at bounding box center [187, 244] width 15 height 15
click at [187, 252] on input "checkbox" at bounding box center [187, 252] width 1 height 1
checkbox input "true"
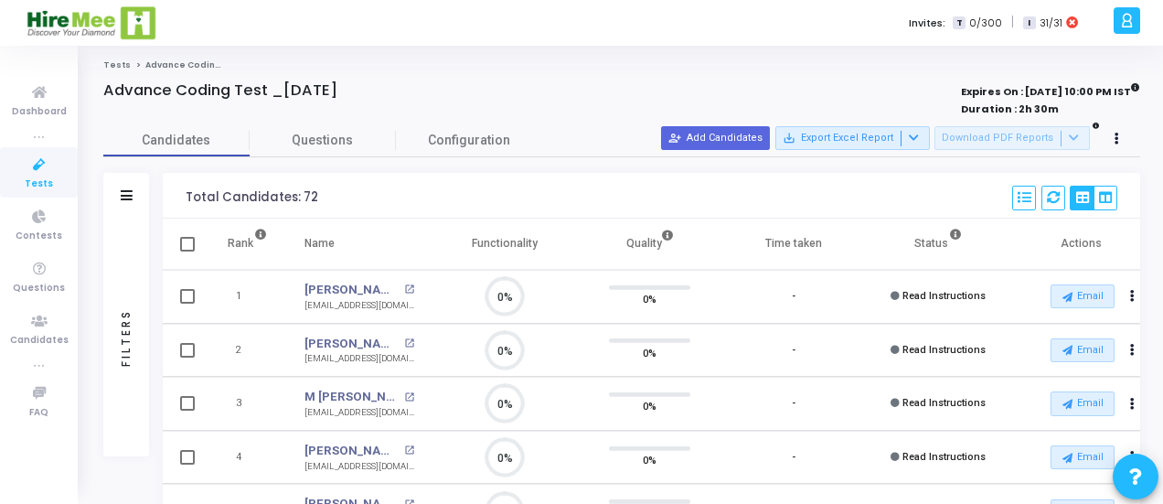
checkbox input "true"
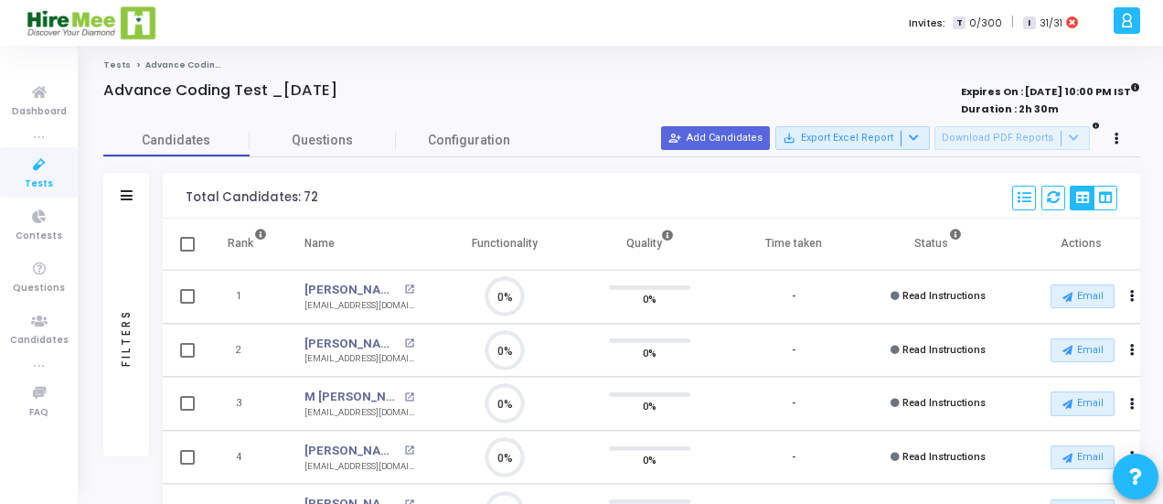
checkbox input "true"
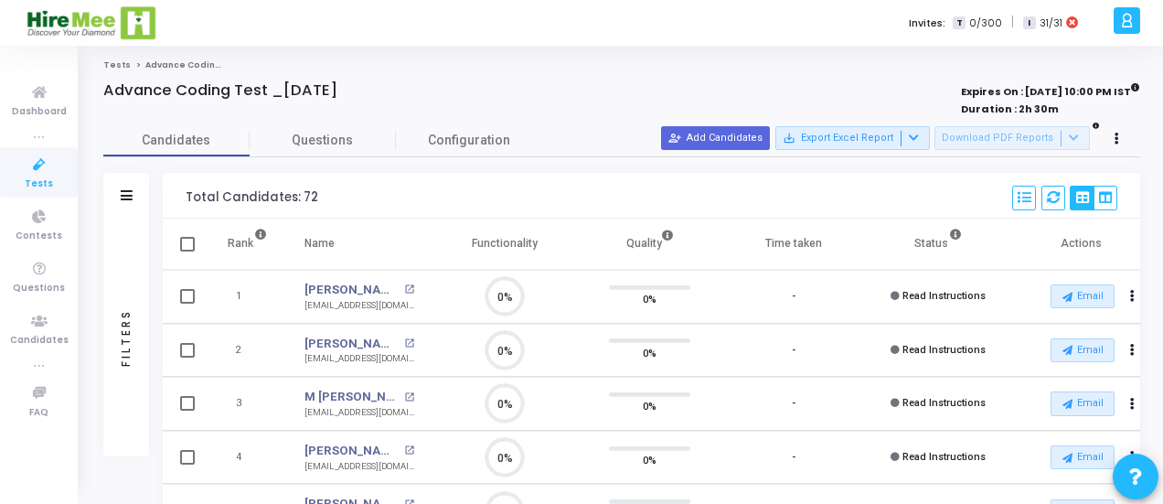
checkbox input "true"
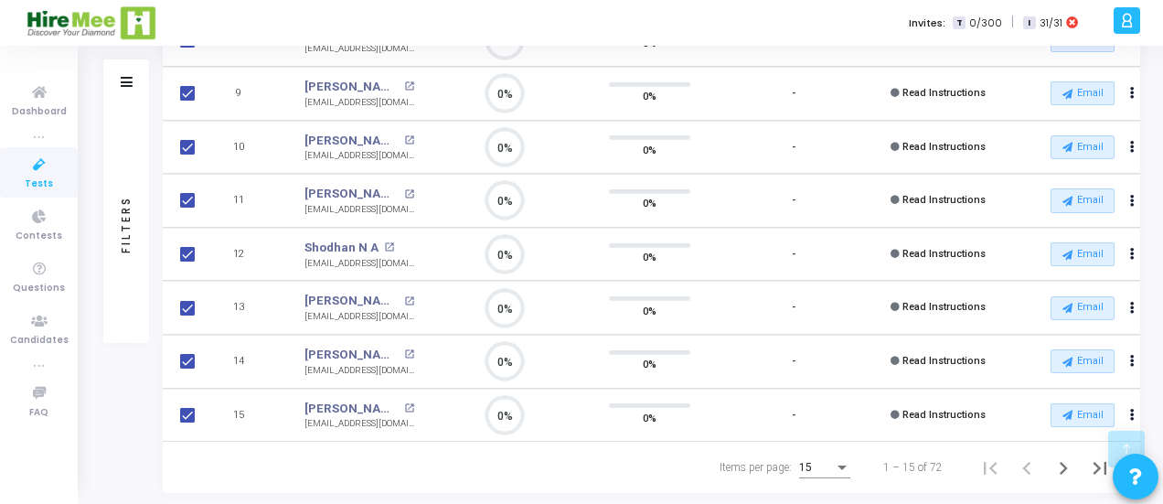
click at [836, 456] on div "15" at bounding box center [824, 463] width 51 height 30
click at [800, 453] on span "50" at bounding box center [825, 455] width 51 height 33
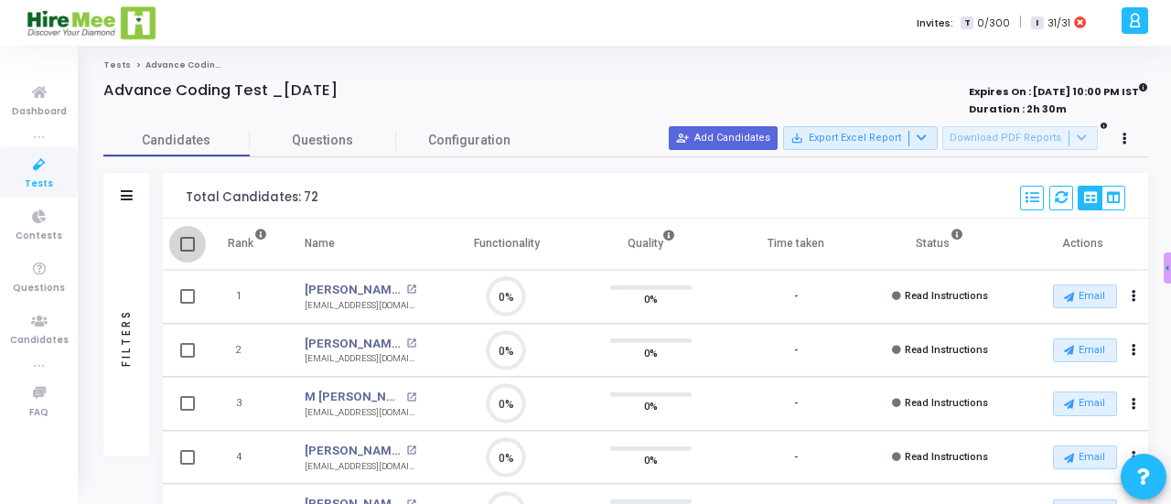
click at [194, 246] on span at bounding box center [187, 244] width 15 height 15
click at [187, 252] on input "checkbox" at bounding box center [187, 252] width 1 height 1
checkbox input "true"
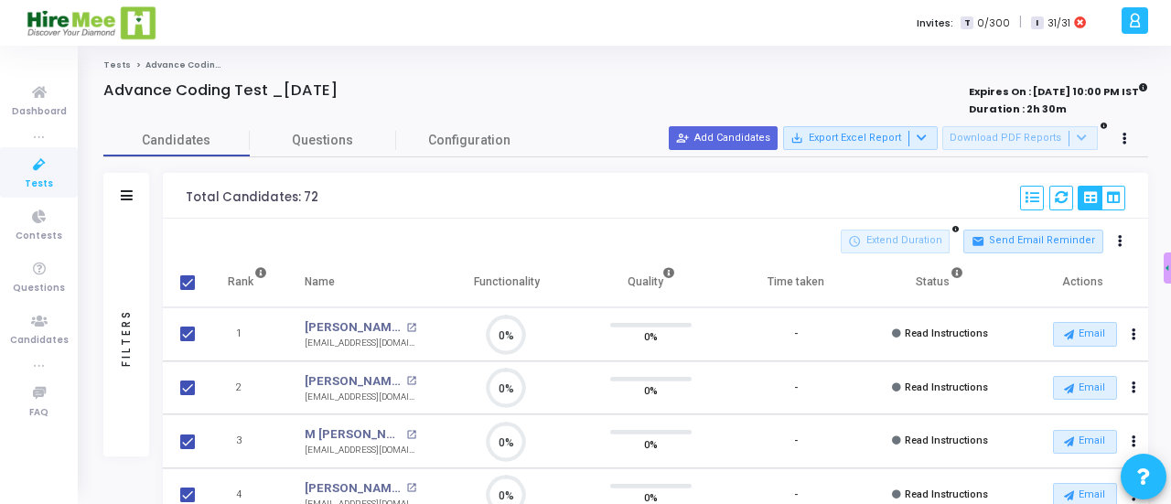
checkbox input "true"
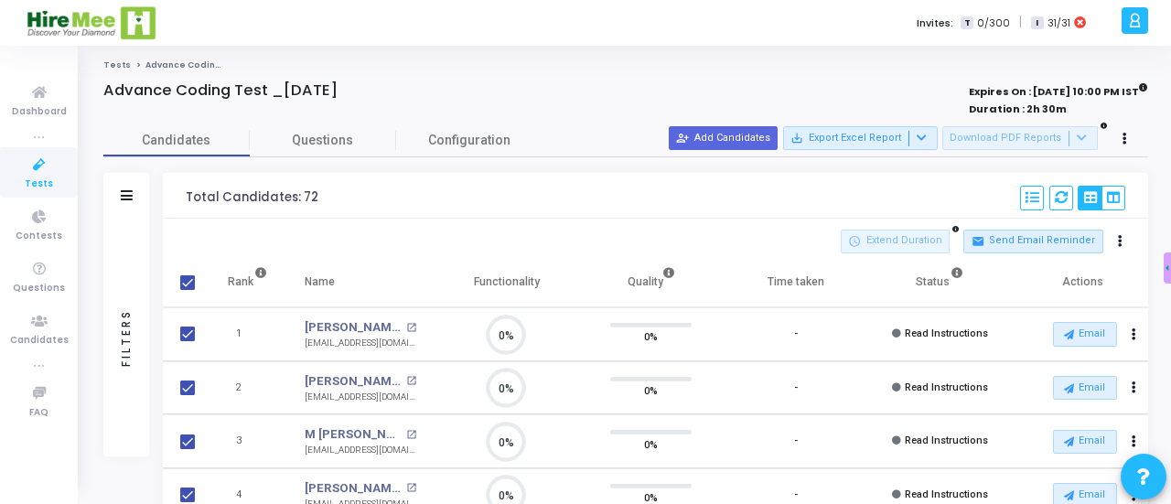
checkbox input "true"
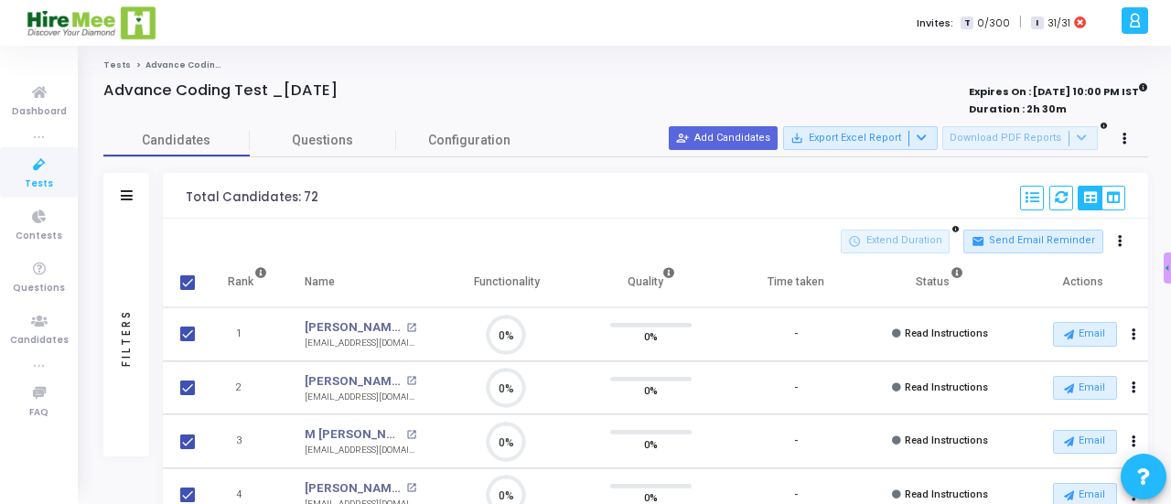
checkbox input "true"
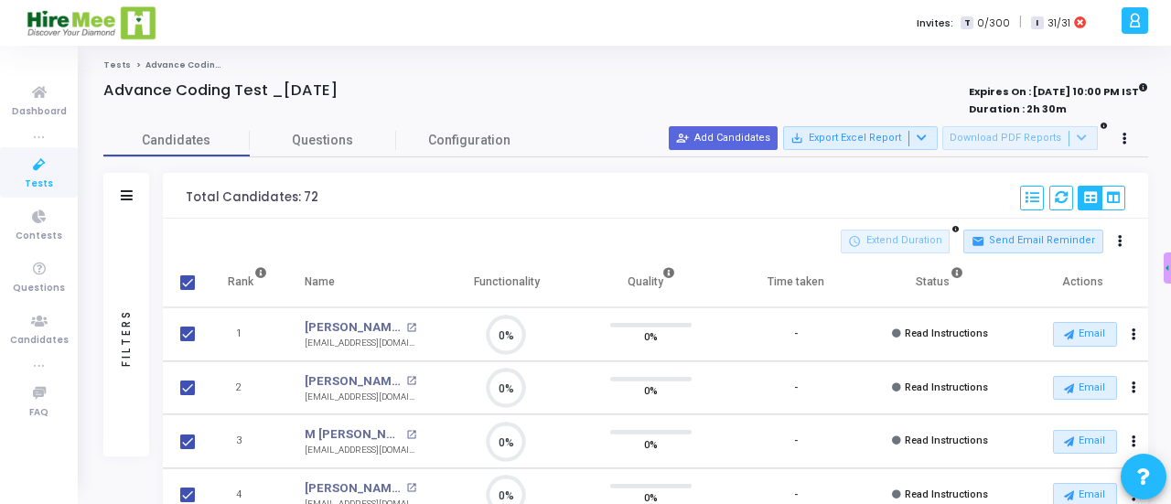
checkbox input "true"
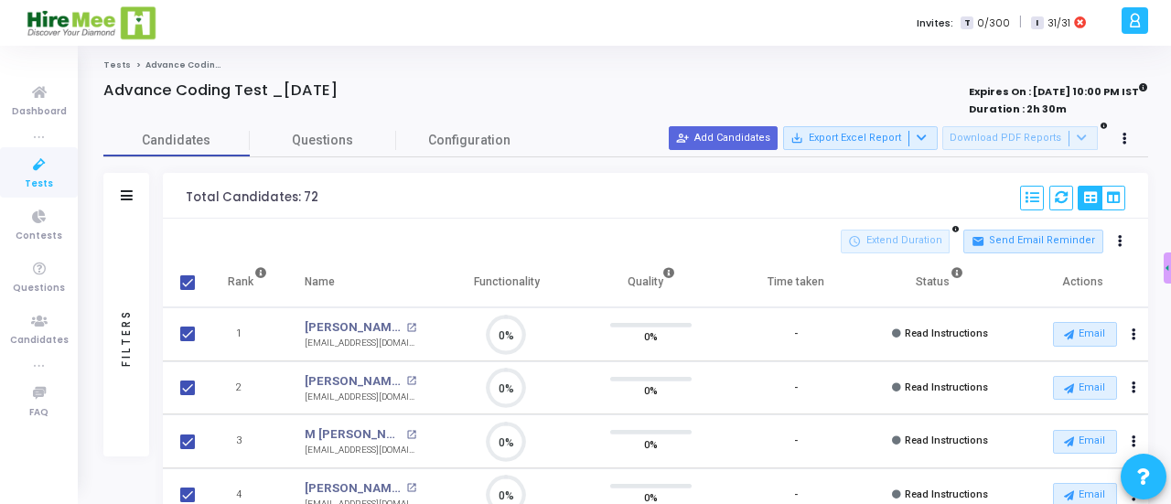
checkbox input "true"
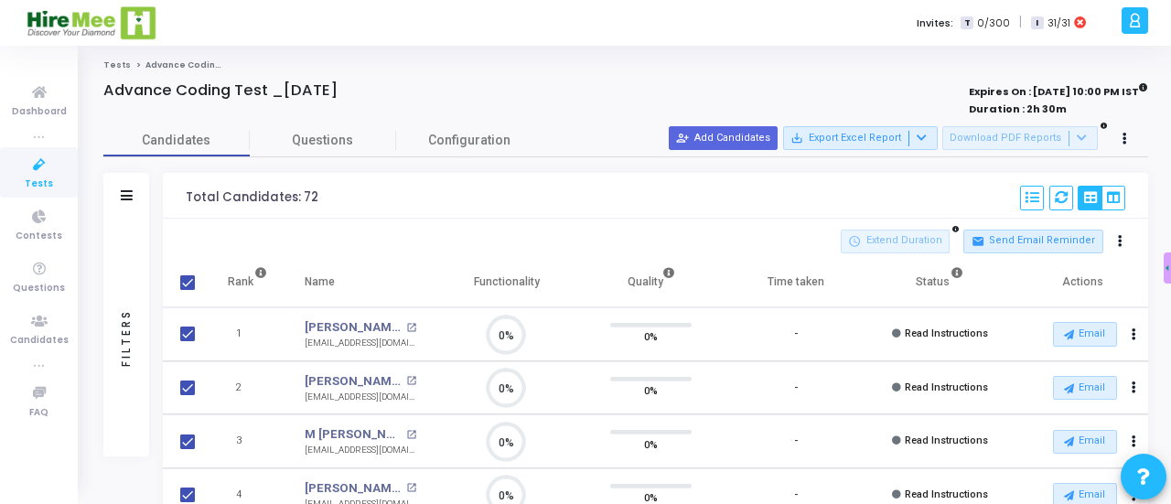
checkbox input "true"
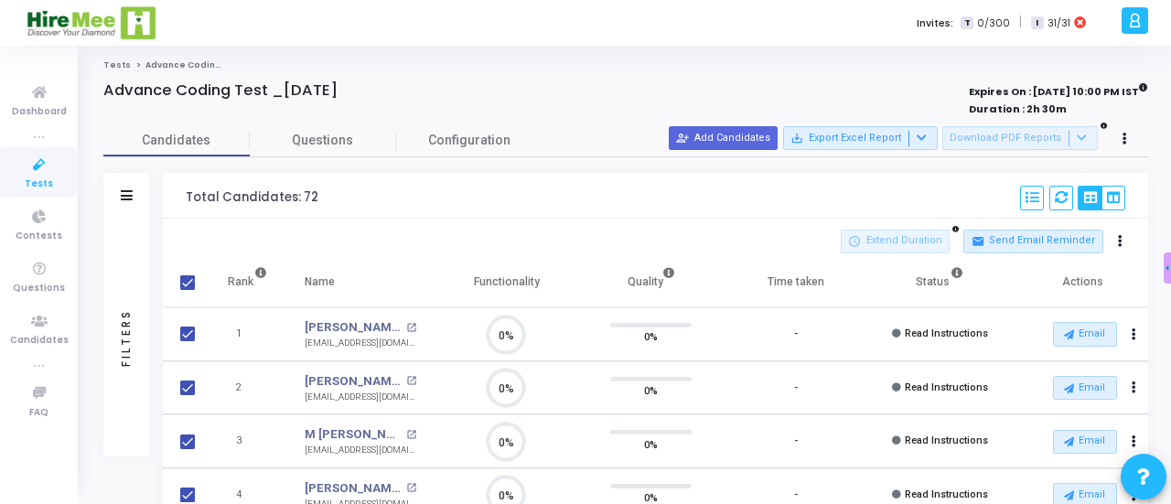
checkbox input "true"
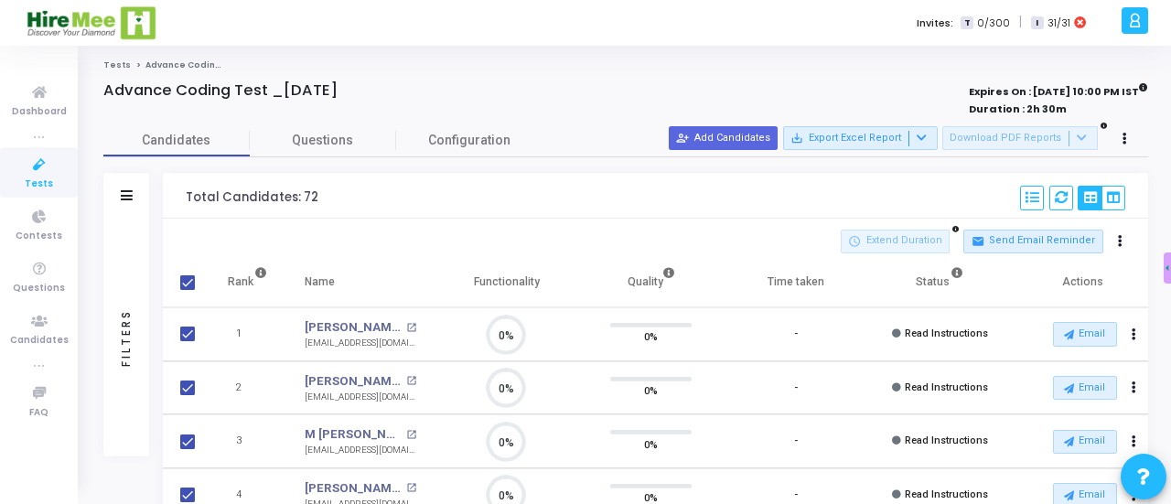
checkbox input "true"
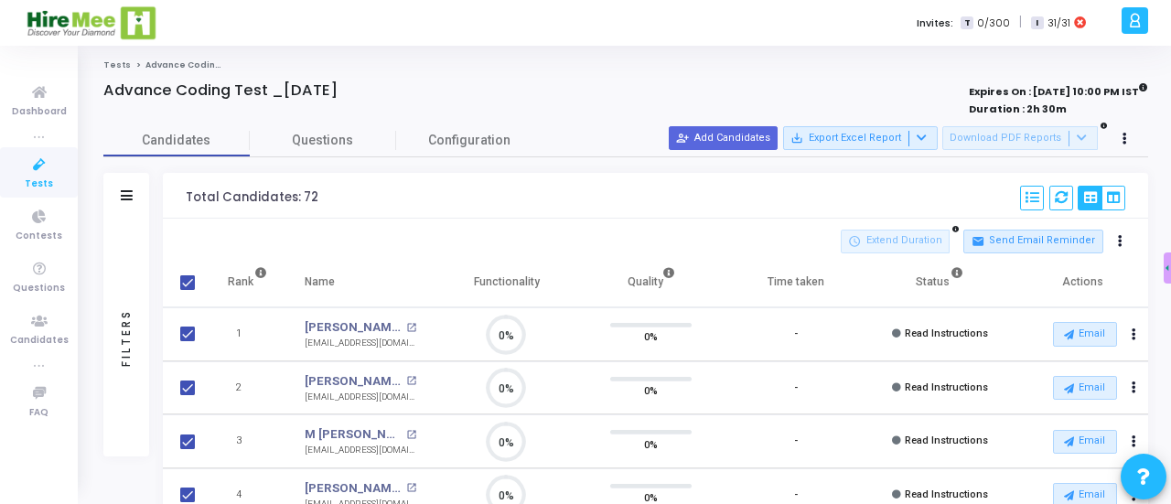
checkbox input "true"
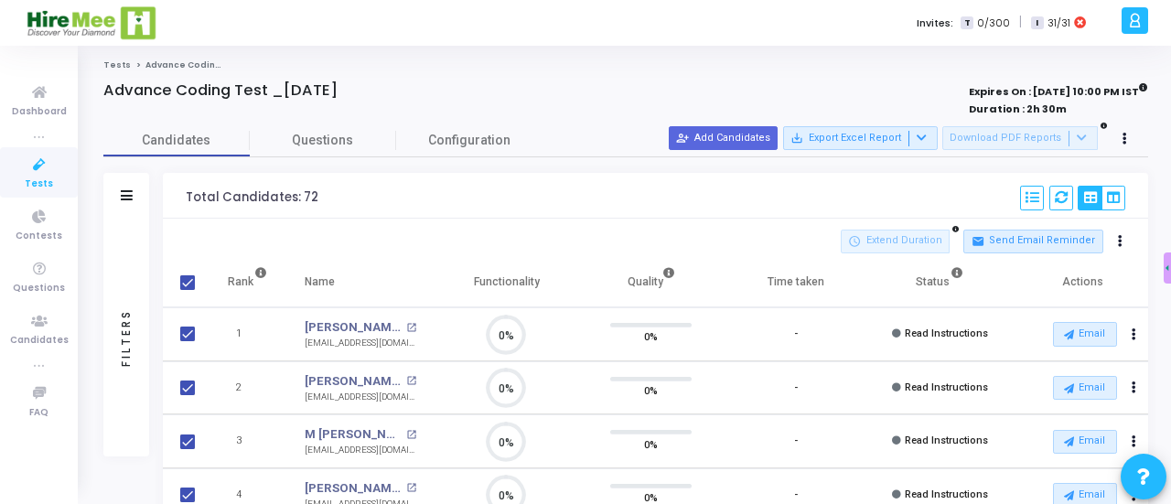
checkbox input "true"
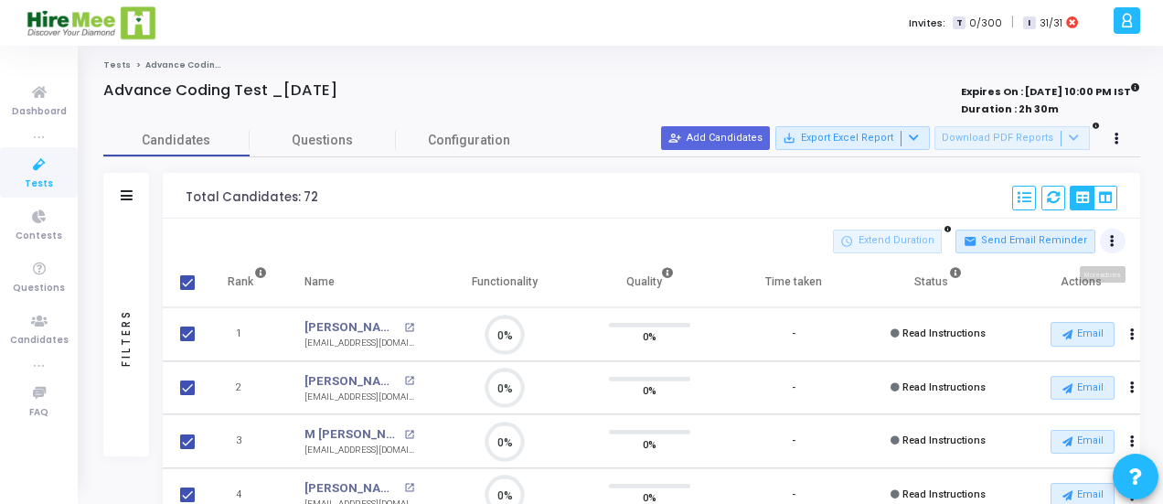
click at [1111, 241] on icon at bounding box center [1112, 241] width 5 height 9
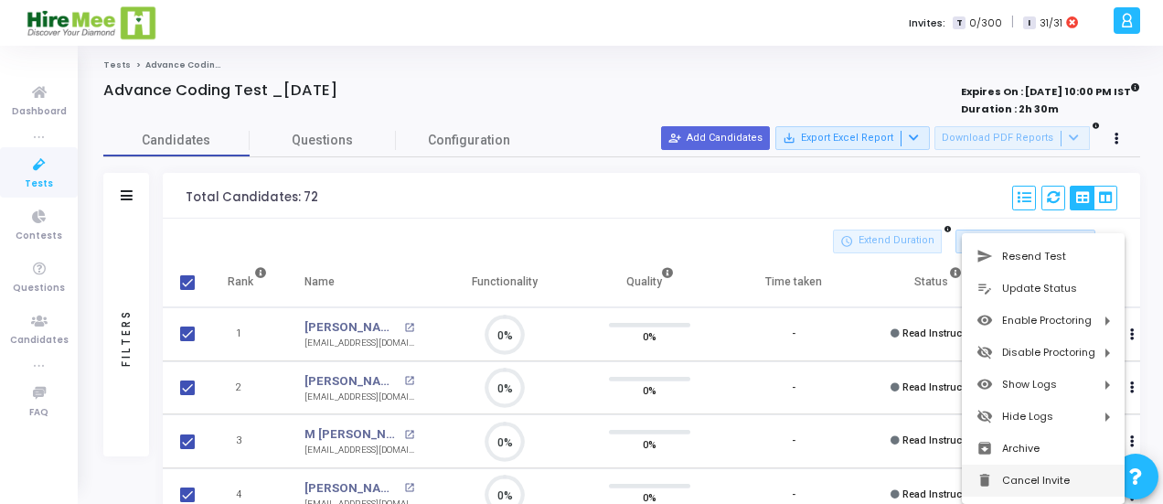
click at [1018, 479] on button "delete Cancel Invite" at bounding box center [1043, 481] width 163 height 32
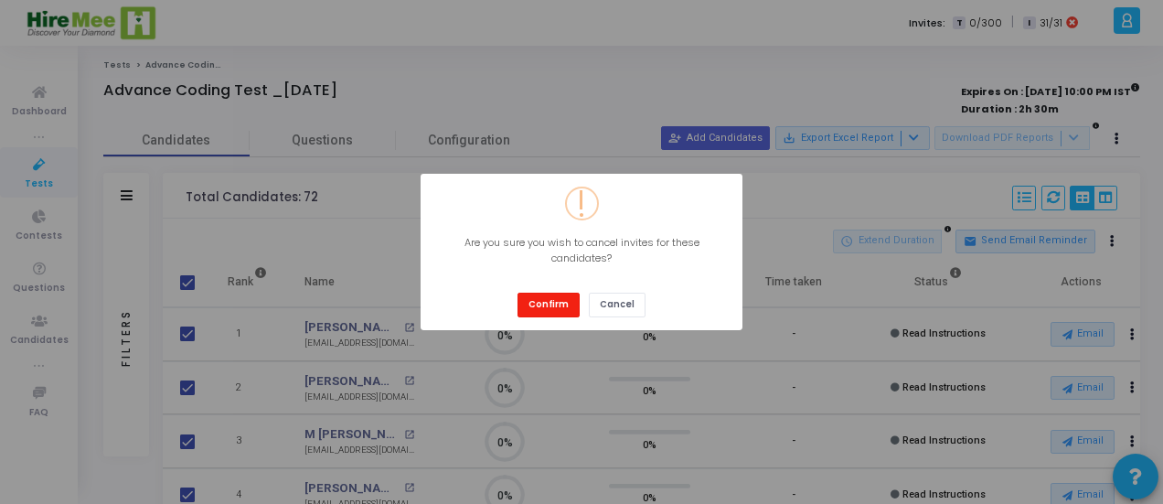
click at [545, 301] on button "Confirm" at bounding box center [549, 305] width 62 height 25
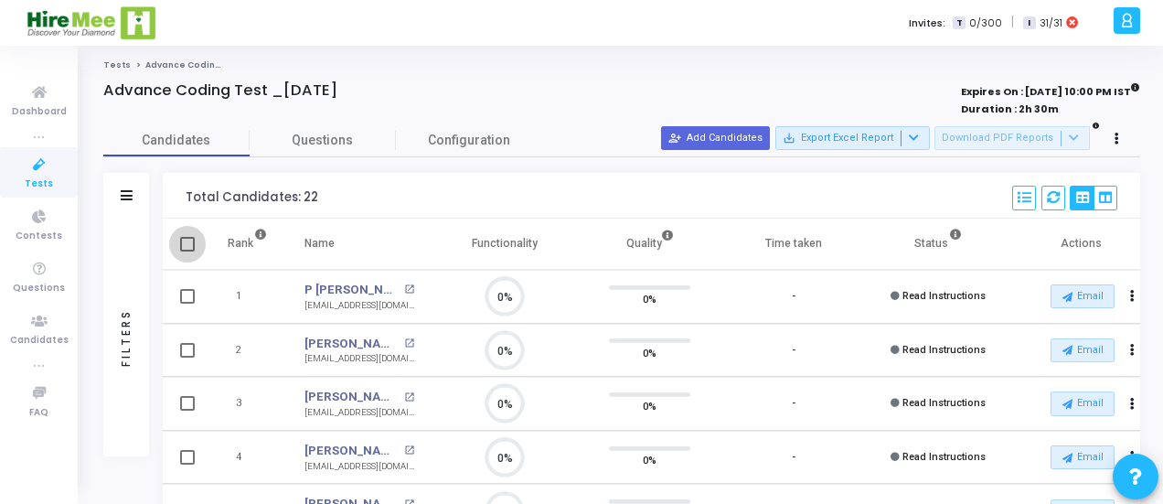
click at [185, 246] on span at bounding box center [187, 244] width 15 height 15
click at [187, 252] on input "checkbox" at bounding box center [187, 252] width 1 height 1
checkbox input "true"
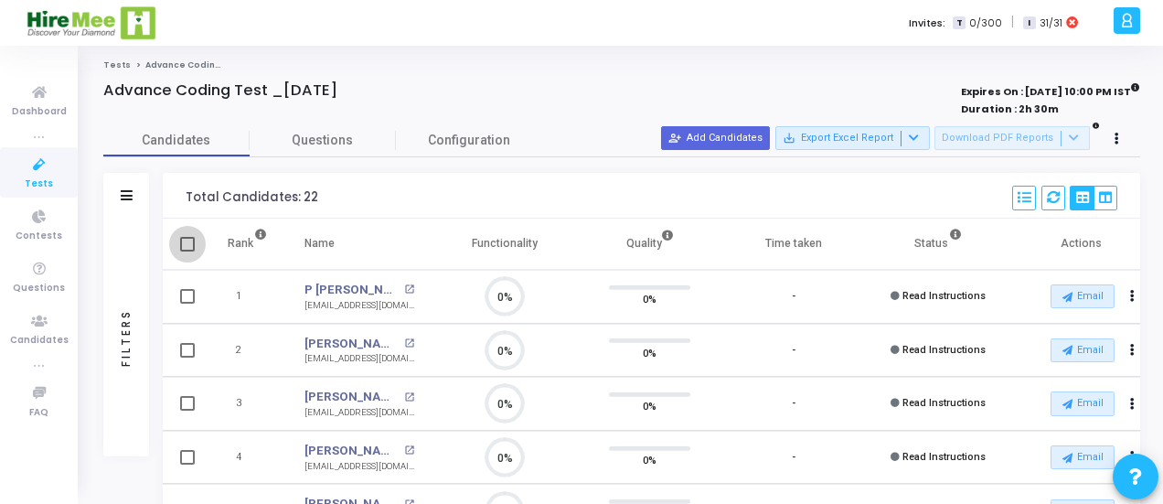
checkbox input "true"
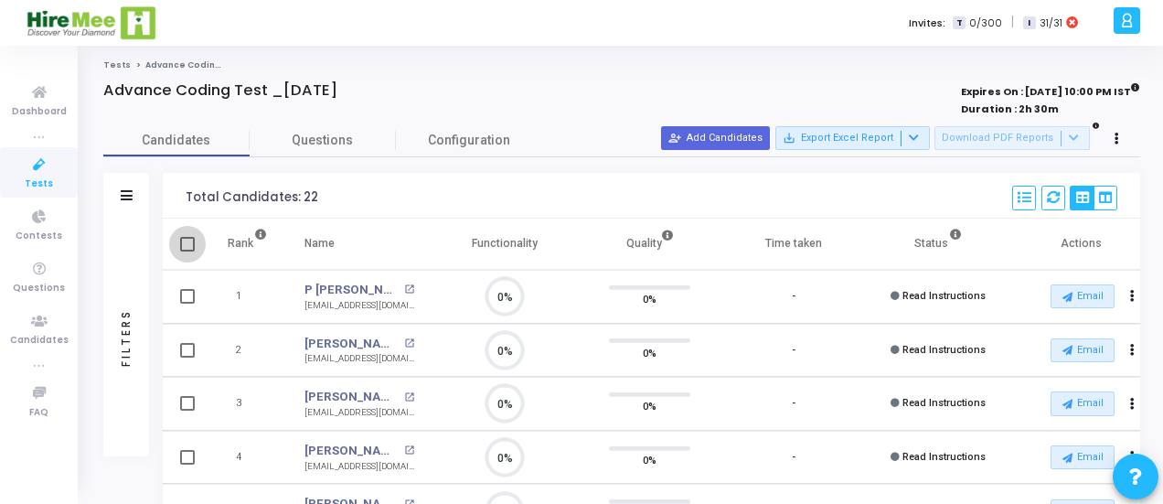
checkbox input "true"
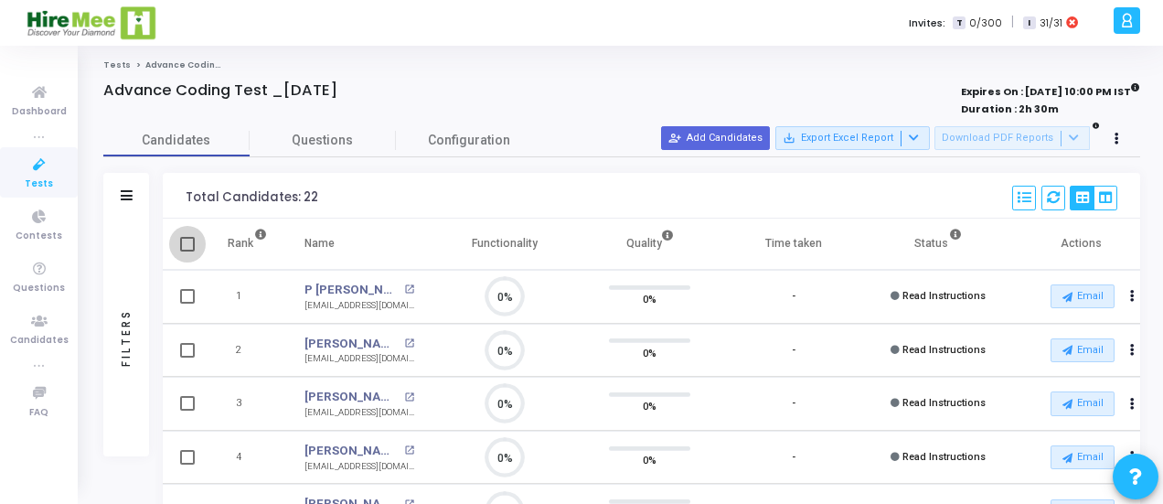
checkbox input "true"
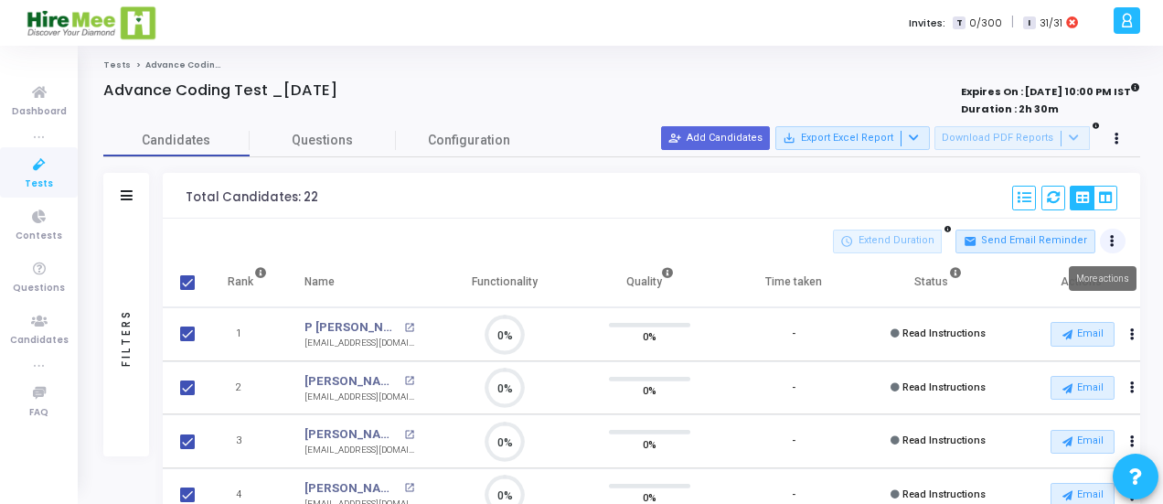
click at [1117, 239] on button at bounding box center [1113, 242] width 26 height 26
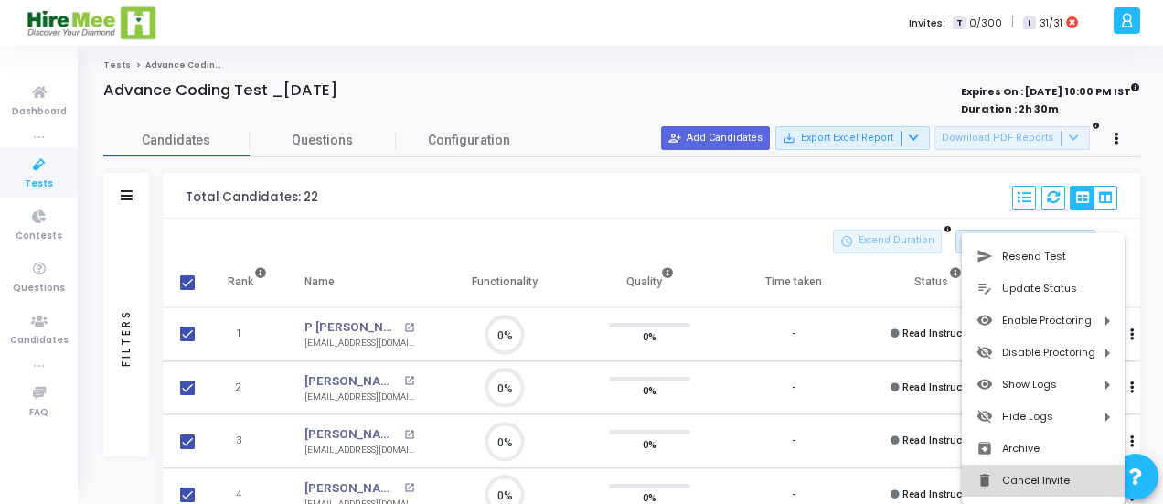
click at [1017, 480] on button "delete Cancel Invite" at bounding box center [1043, 481] width 163 height 32
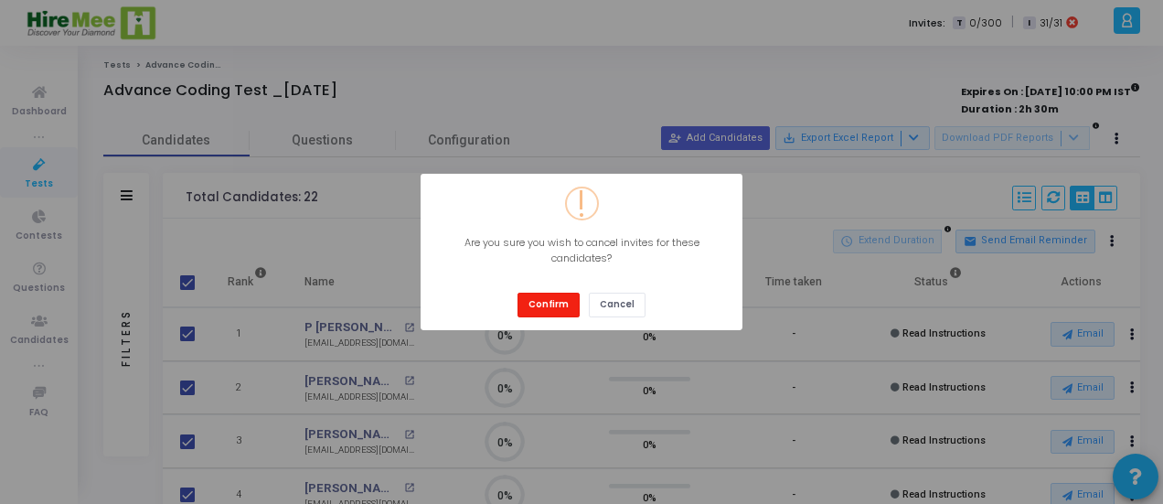
click at [543, 307] on button "Confirm" at bounding box center [549, 305] width 62 height 25
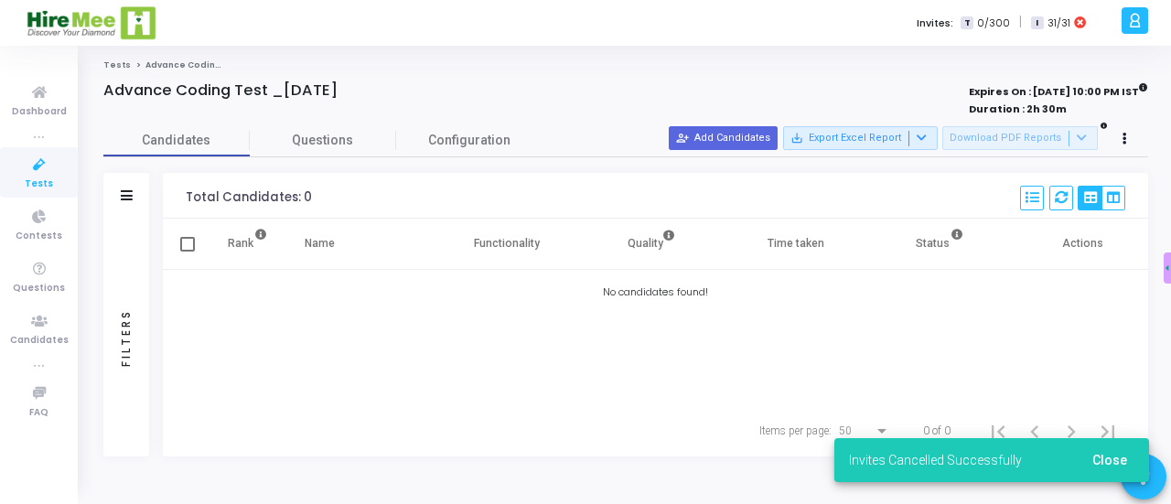
click at [55, 167] on icon at bounding box center [39, 165] width 38 height 23
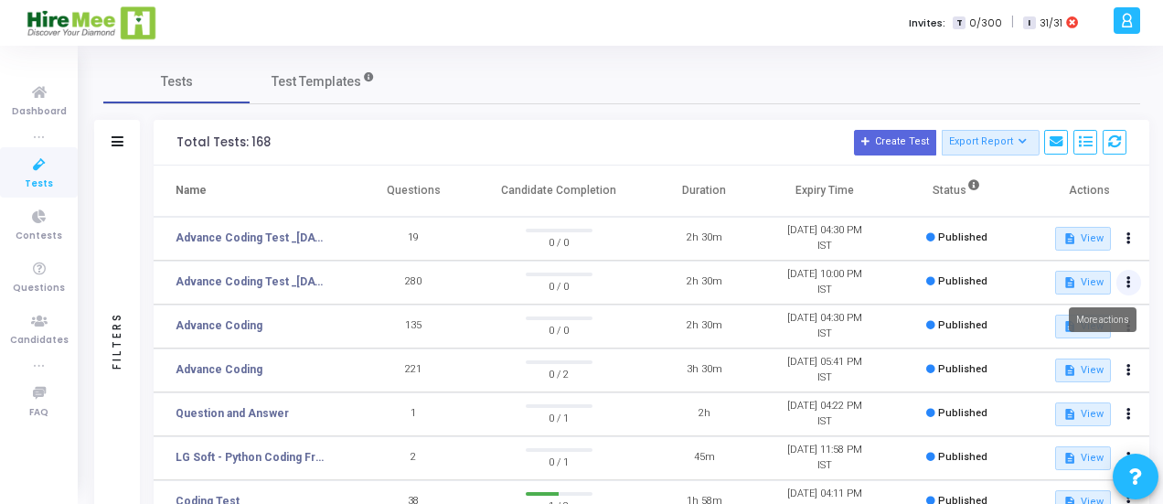
click at [1127, 283] on icon at bounding box center [1129, 282] width 5 height 9
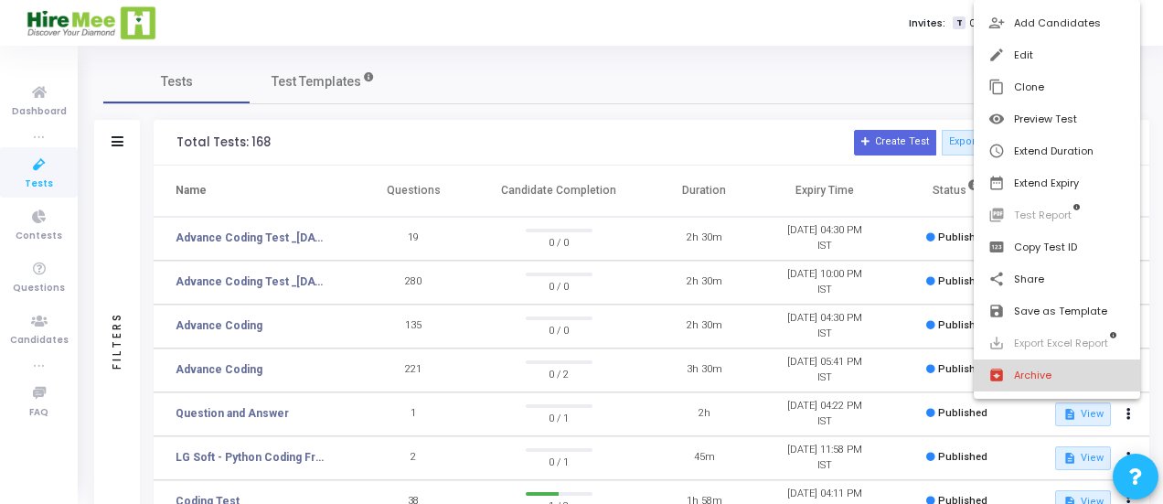
click at [1027, 374] on button "archive Archive" at bounding box center [1057, 375] width 167 height 32
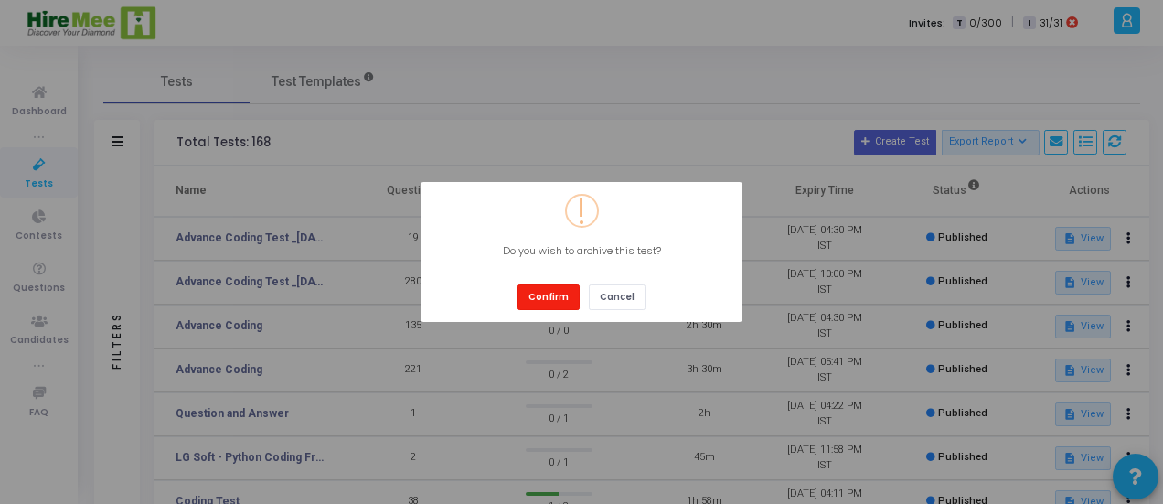
click at [558, 291] on button "Confirm" at bounding box center [549, 296] width 62 height 25
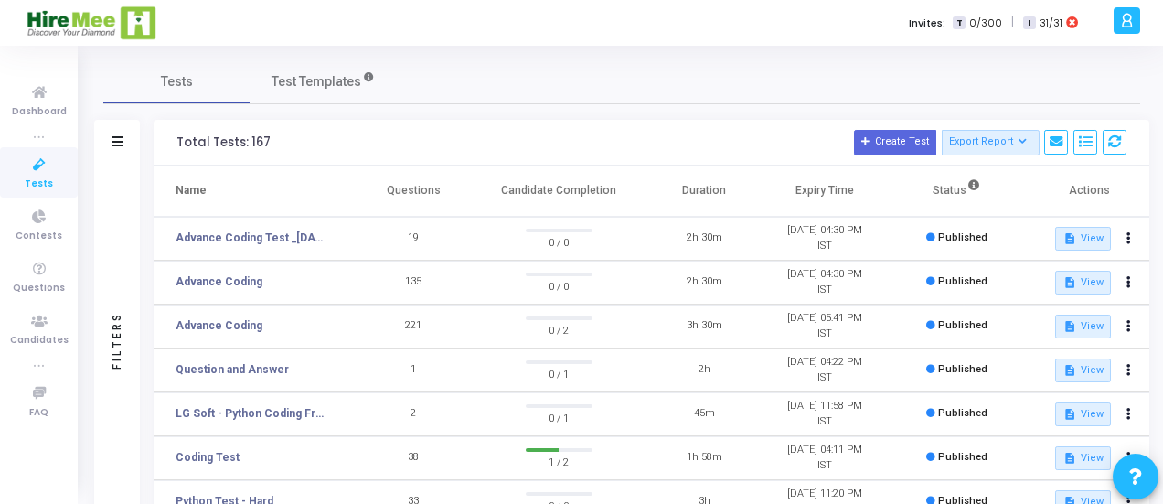
click at [459, 145] on h3 "Total Tests: 167 Create Test Export Report Id Name Job Role Questions Candidate…" at bounding box center [652, 143] width 950 height 26
click at [390, 147] on h3 "Total Tests: 167 Create Test Export Report Id Name Job Role Questions Candidate…" at bounding box center [652, 143] width 950 height 26
click at [112, 138] on icon at bounding box center [118, 141] width 12 height 10
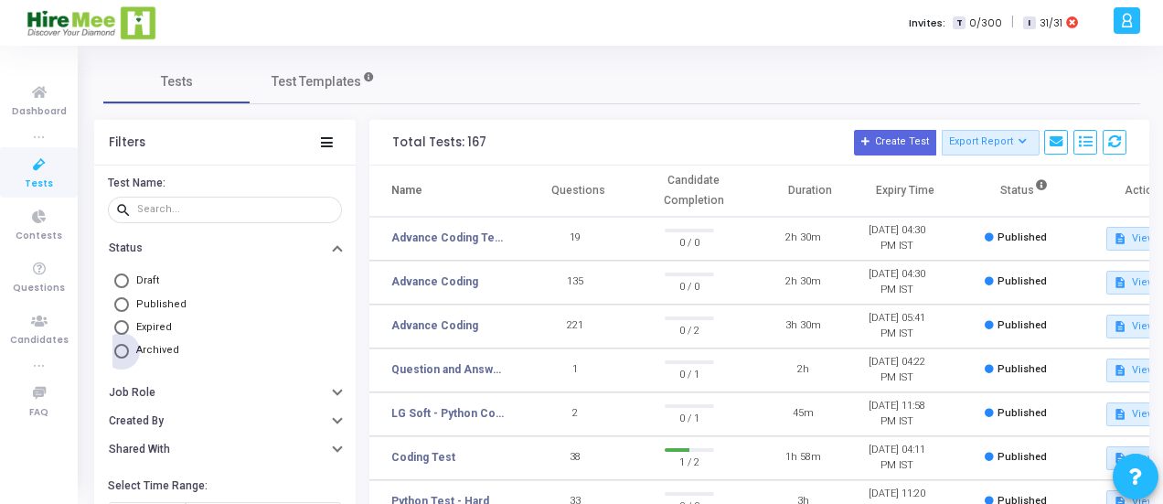
click at [123, 352] on span at bounding box center [121, 351] width 15 height 15
click at [123, 352] on input "Archived" at bounding box center [121, 351] width 15 height 15
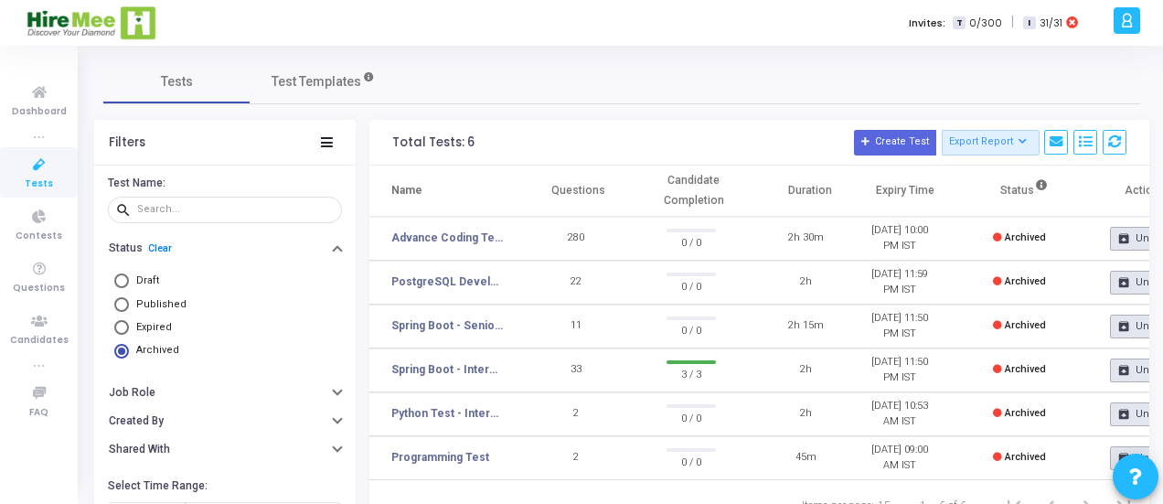
click at [40, 172] on icon at bounding box center [39, 165] width 38 height 23
click at [42, 169] on icon at bounding box center [39, 165] width 38 height 23
click at [183, 88] on span "Tests" at bounding box center [177, 81] width 32 height 19
click at [166, 243] on link "Clear" at bounding box center [160, 248] width 24 height 12
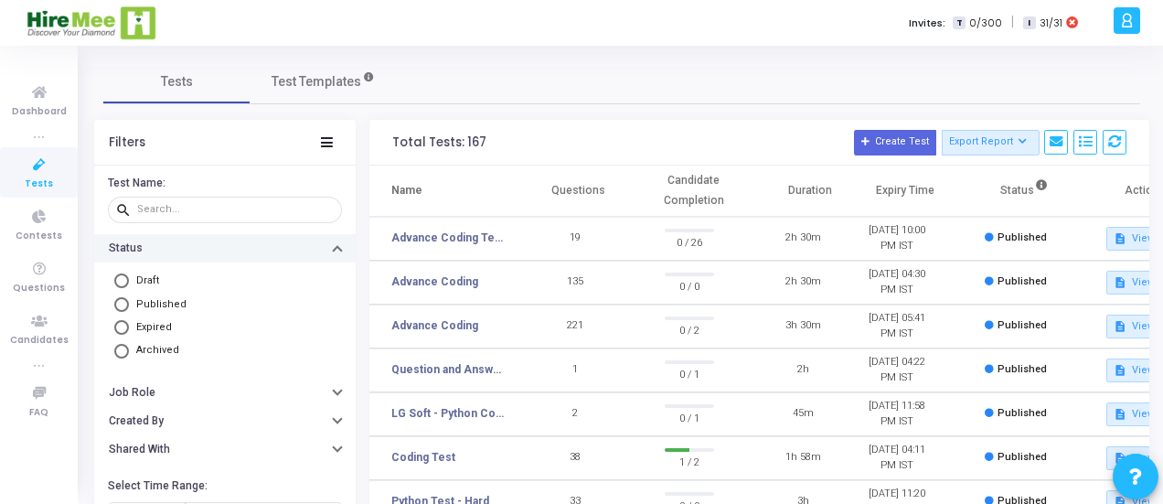
click at [336, 140] on div "Filters" at bounding box center [225, 143] width 262 height 46
click at [326, 140] on icon at bounding box center [327, 142] width 12 height 10
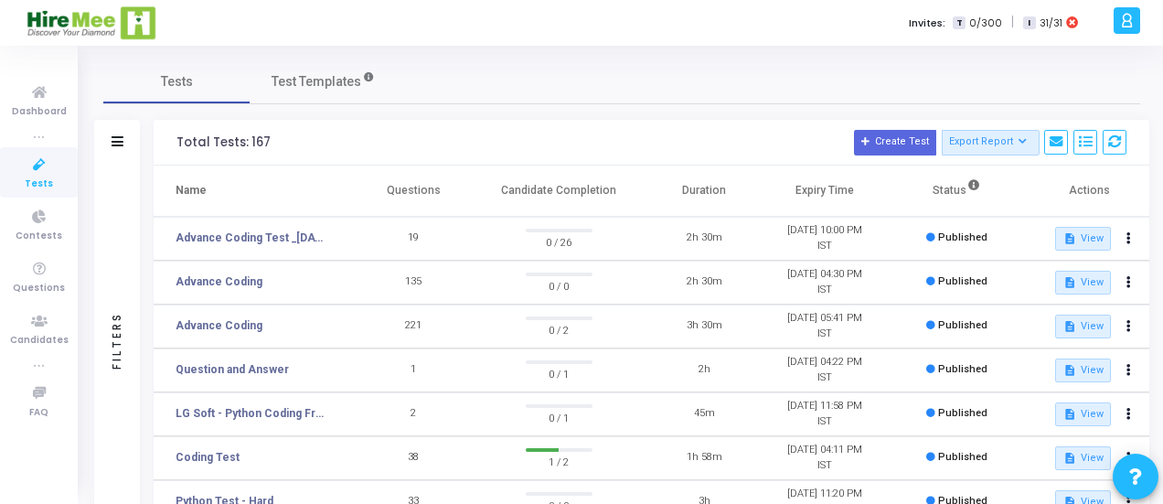
click at [32, 169] on icon at bounding box center [39, 165] width 38 height 23
click at [211, 236] on link "Advance Coding Test _[DATE]" at bounding box center [252, 238] width 152 height 16
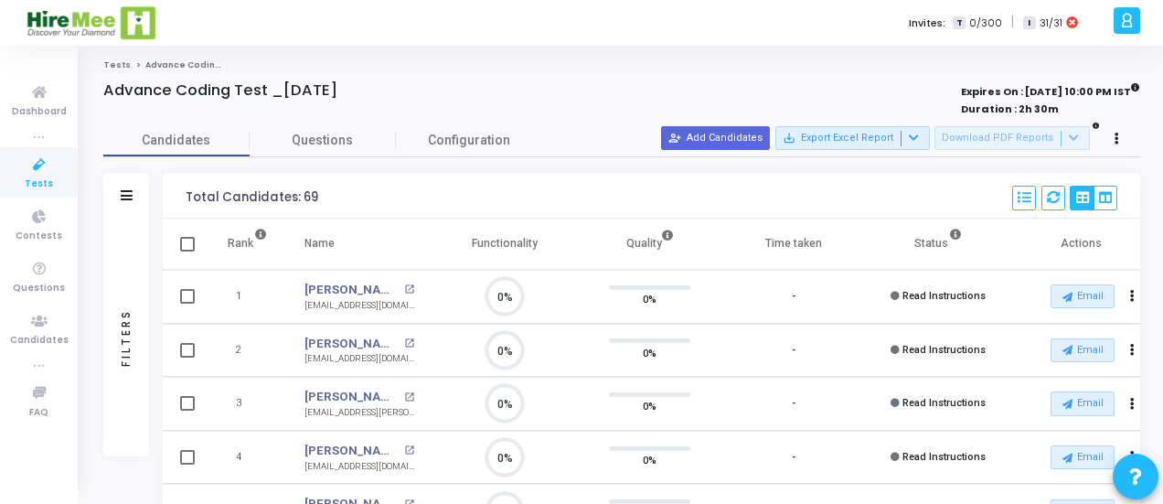
click at [53, 158] on icon at bounding box center [39, 165] width 38 height 23
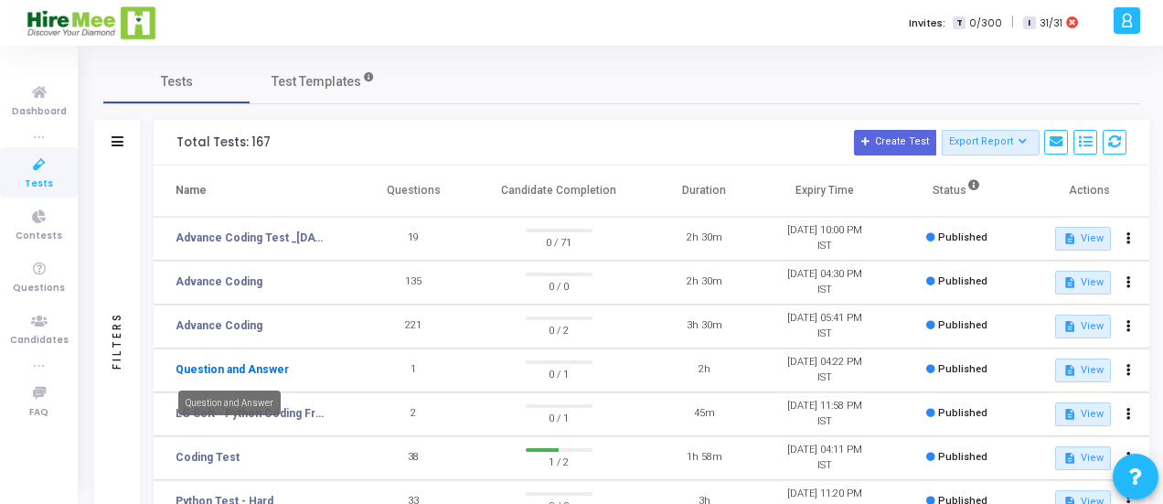
click at [225, 369] on link "Question and Answer" at bounding box center [232, 369] width 113 height 16
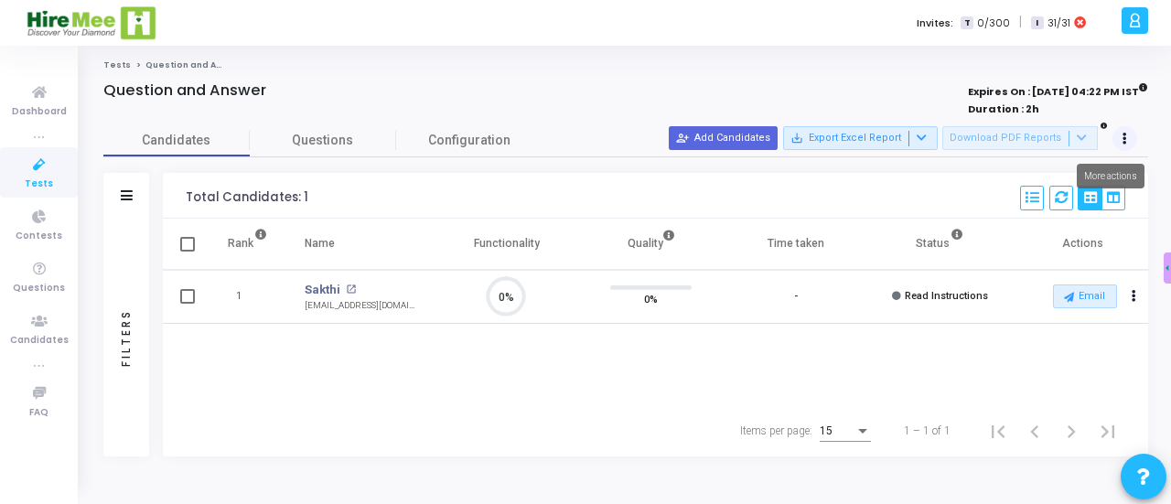
click at [1130, 148] on button at bounding box center [1125, 139] width 26 height 26
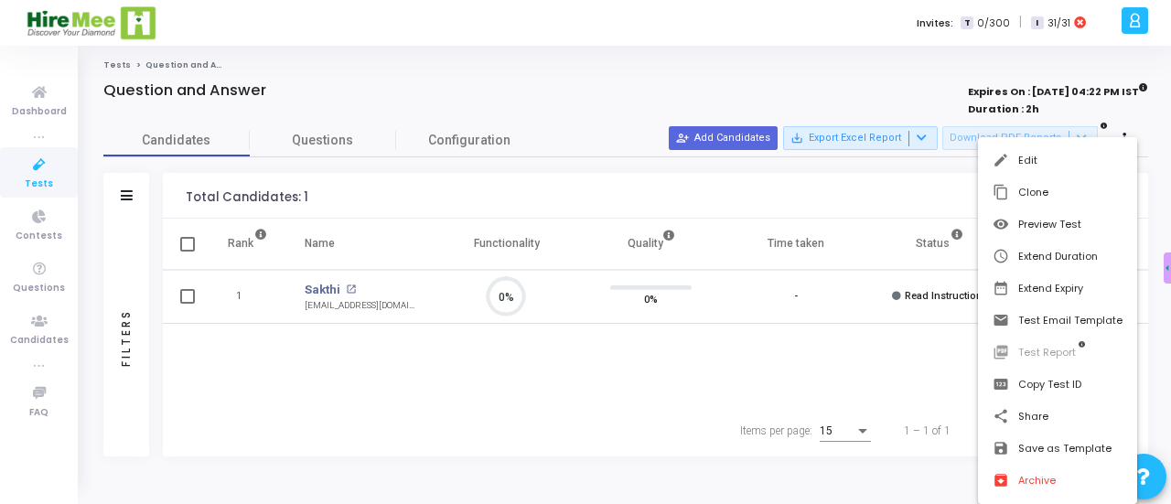
click at [713, 67] on div at bounding box center [585, 252] width 1171 height 504
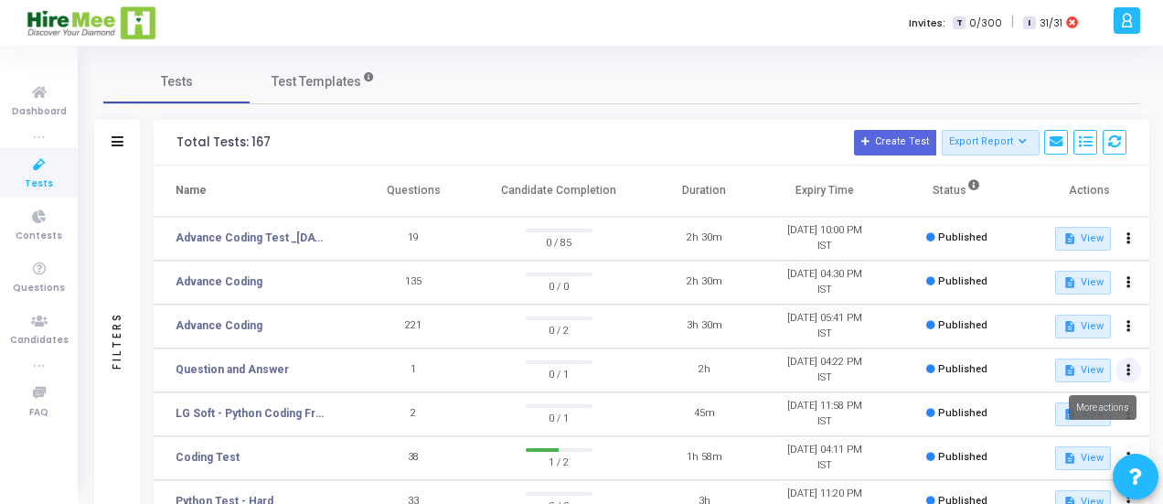
click at [1121, 370] on button at bounding box center [1130, 371] width 26 height 26
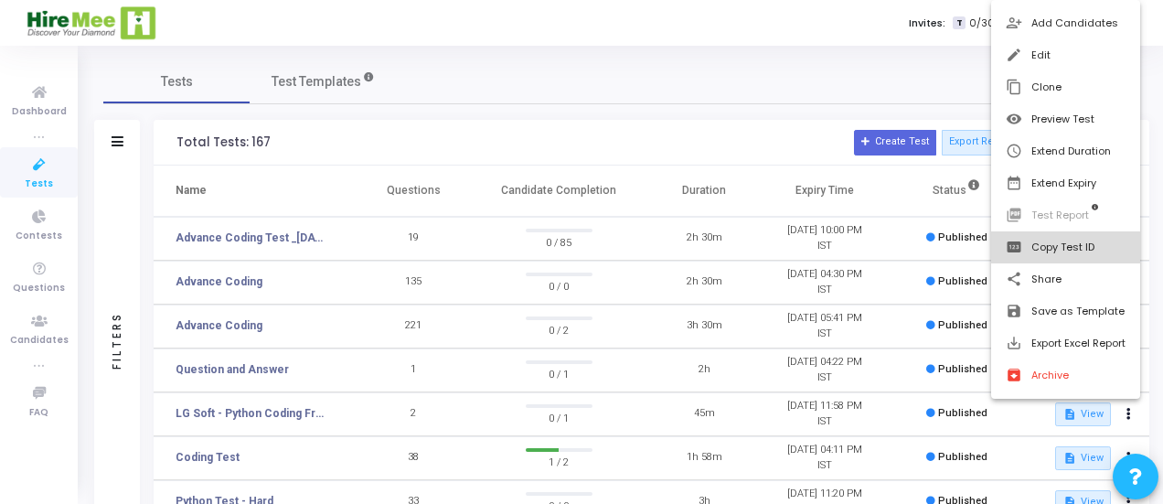
click at [1042, 245] on button "pin Copy Test ID" at bounding box center [1065, 247] width 149 height 32
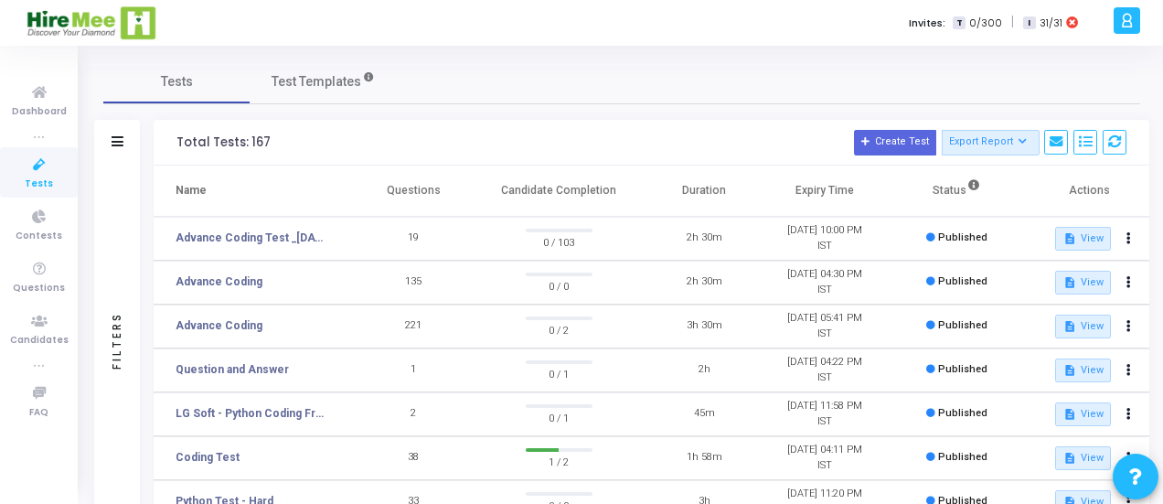
click at [594, 131] on h3 "Total Tests: 167 Create Test Export Report Id Name Job Role Questions Candidate…" at bounding box center [652, 143] width 950 height 26
click at [1126, 18] on icon at bounding box center [1127, 20] width 14 height 21
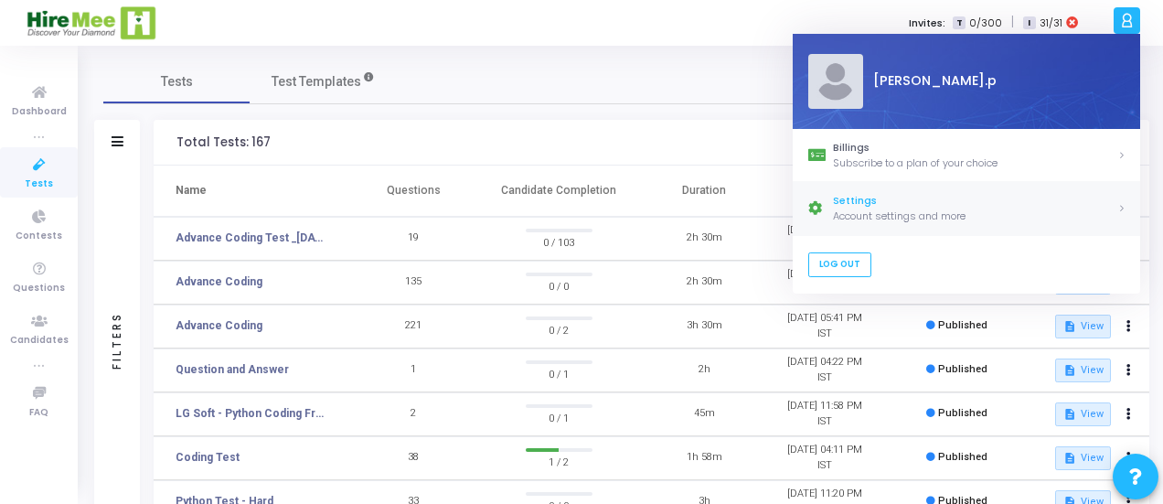
click at [883, 196] on div "Settings" at bounding box center [975, 202] width 284 height 16
select select "91"
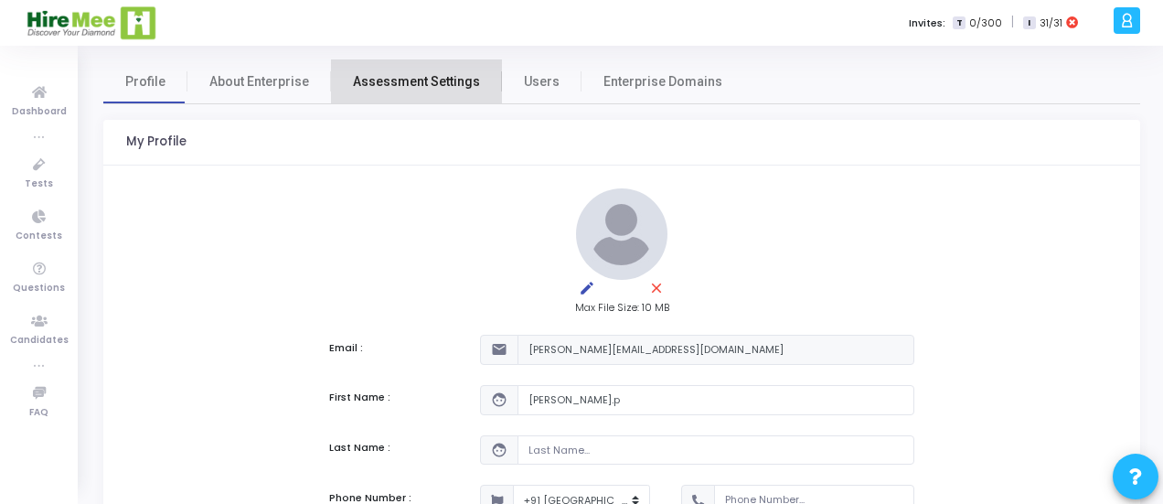
click at [428, 80] on span "Assessment Settings" at bounding box center [416, 81] width 127 height 19
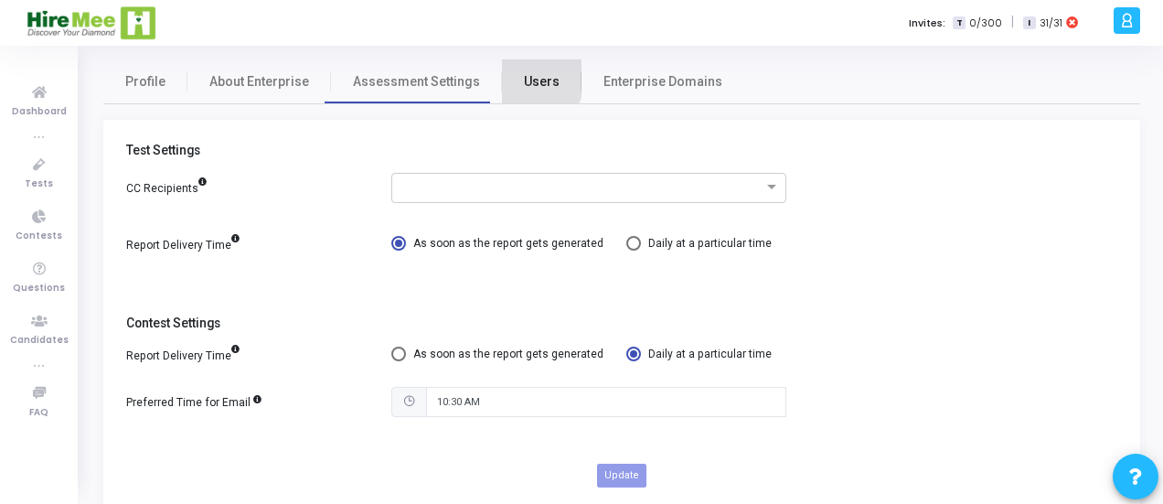
click at [524, 78] on span "Users" at bounding box center [542, 81] width 36 height 19
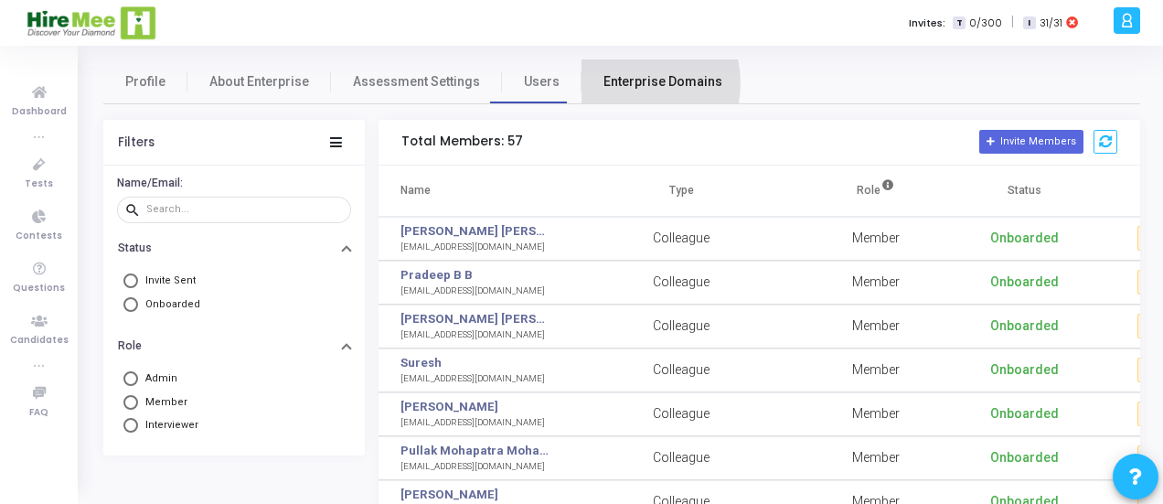
click at [616, 83] on span "Enterprise Domains" at bounding box center [663, 81] width 119 height 19
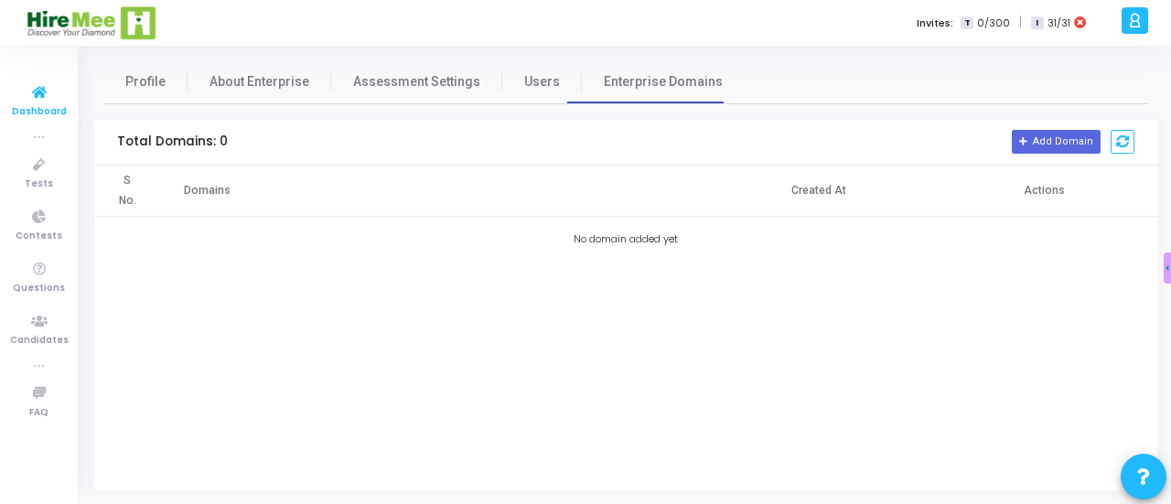
click at [40, 97] on icon at bounding box center [39, 92] width 38 height 23
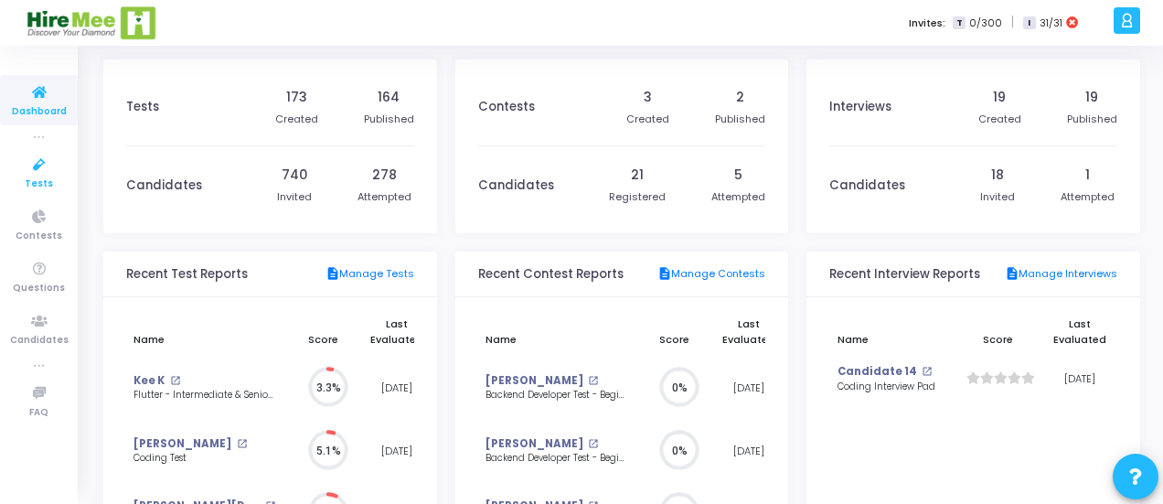
click at [36, 173] on icon at bounding box center [39, 165] width 38 height 23
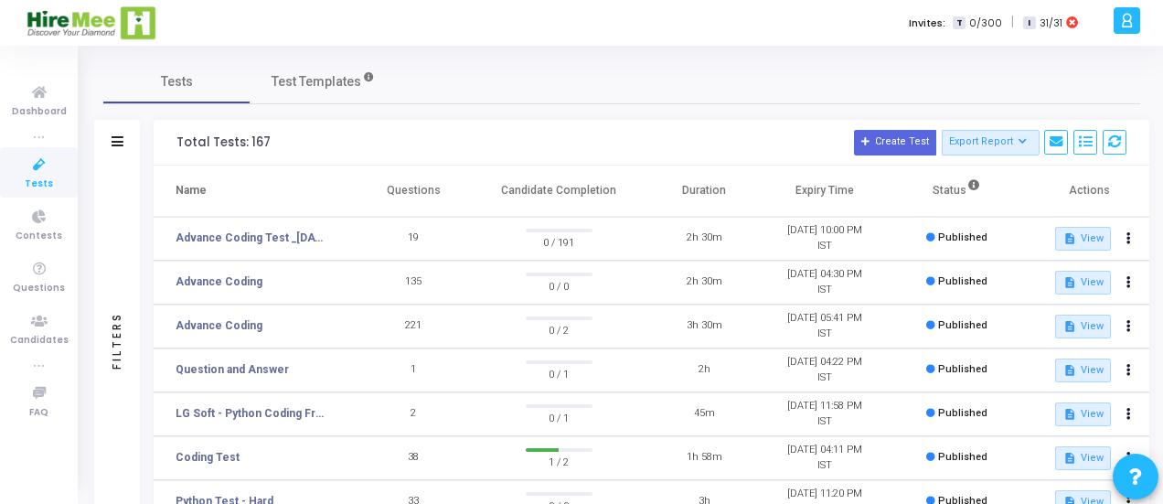
click at [457, 109] on div "Tests Test Templates Filters Filters Test Name: search Status Draft Published E…" at bounding box center [621, 492] width 1037 height 867
